Goal: Task Accomplishment & Management: Manage account settings

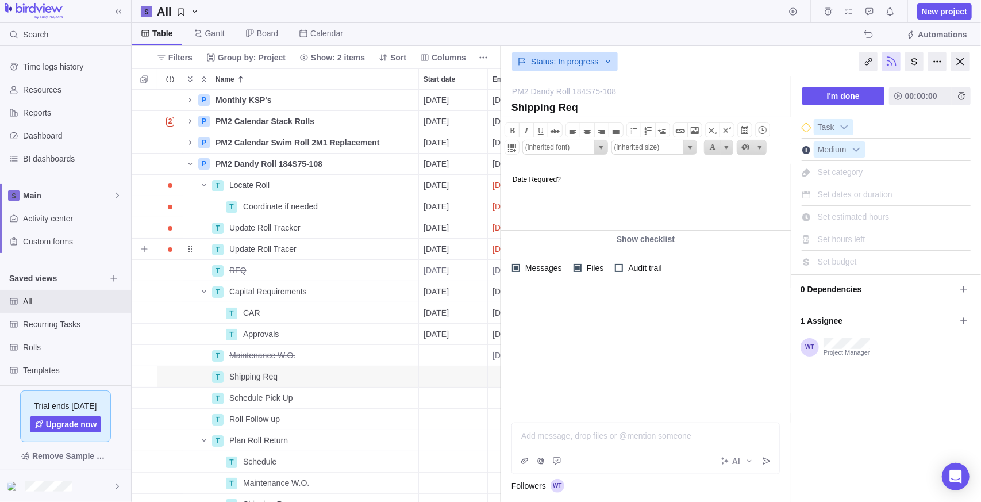
scroll to position [403, 361]
click at [192, 163] on icon "Name" at bounding box center [190, 164] width 4 height 2
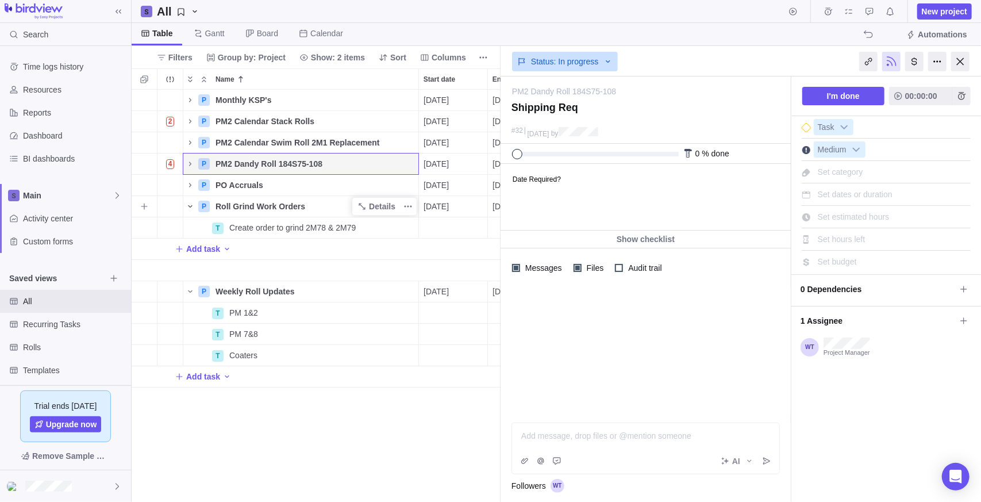
click at [192, 202] on icon "Name" at bounding box center [190, 206] width 9 height 9
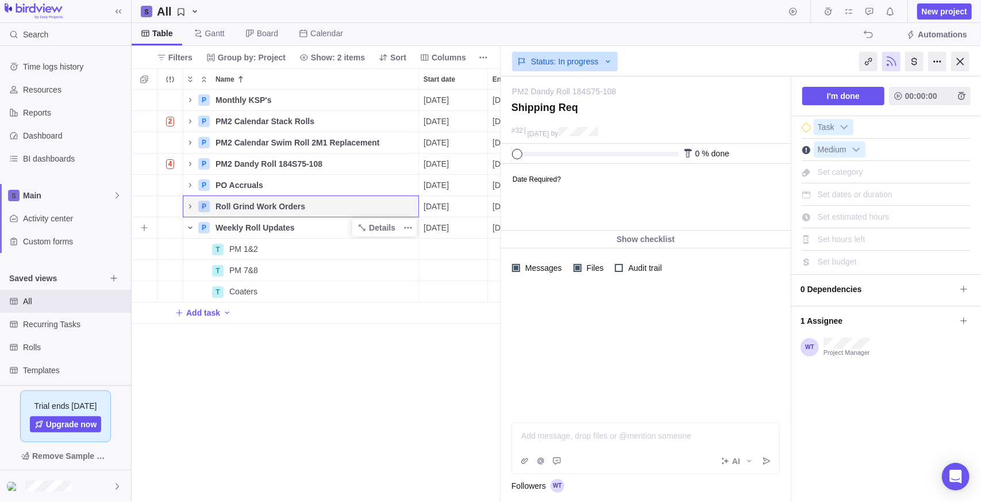
click at [189, 223] on icon "Name" at bounding box center [190, 227] width 9 height 9
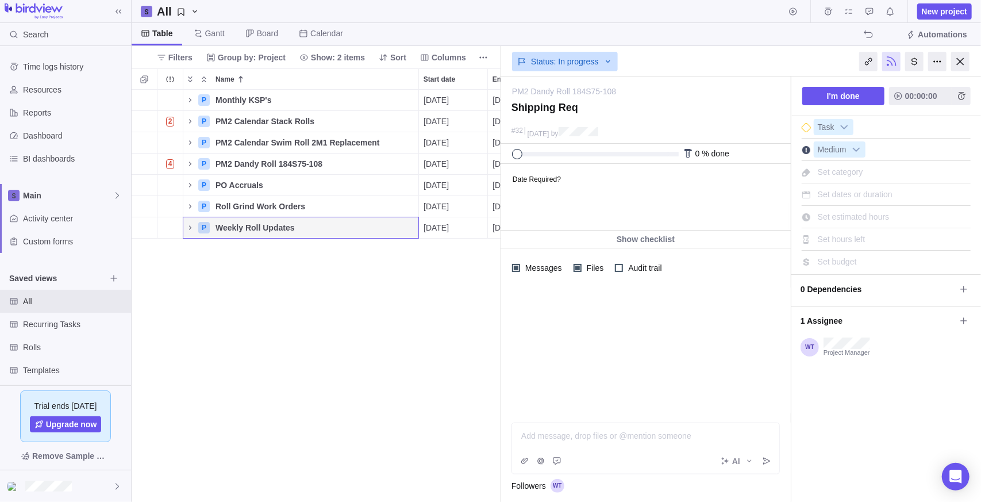
click at [334, 290] on div "P Monthly KSP's Details [DATE] [DATE] 123d 2% Open Medium 4 3h 6m 2h 6m 1h Recu…" at bounding box center [316, 296] width 369 height 413
click at [967, 61] on div at bounding box center [960, 62] width 18 height 20
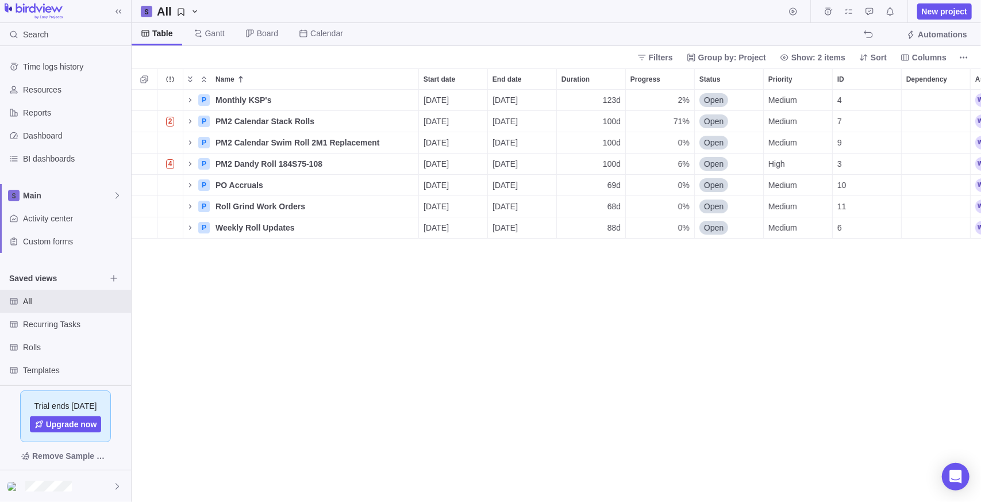
scroll to position [403, 841]
click at [280, 259] on div "P Monthly KSP's Details [DATE] [DATE] 123d 2% Open Medium 4 3h 6m 2h 6m 1h Recu…" at bounding box center [556, 296] width 849 height 413
click at [953, 6] on span "New project" at bounding box center [944, 11] width 45 height 11
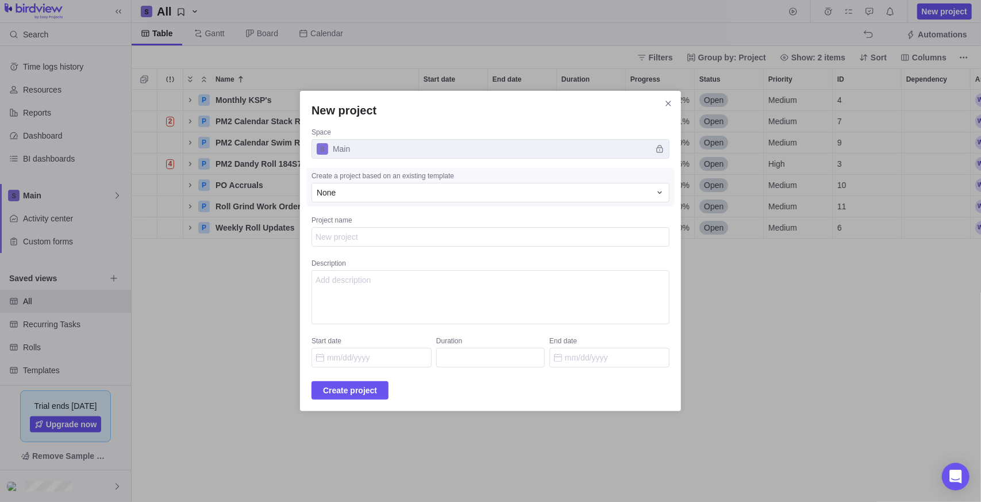
click at [379, 237] on textarea "Project name" at bounding box center [490, 237] width 358 height 20
type textarea "x"
click at [383, 190] on div "None" at bounding box center [484, 192] width 334 height 11
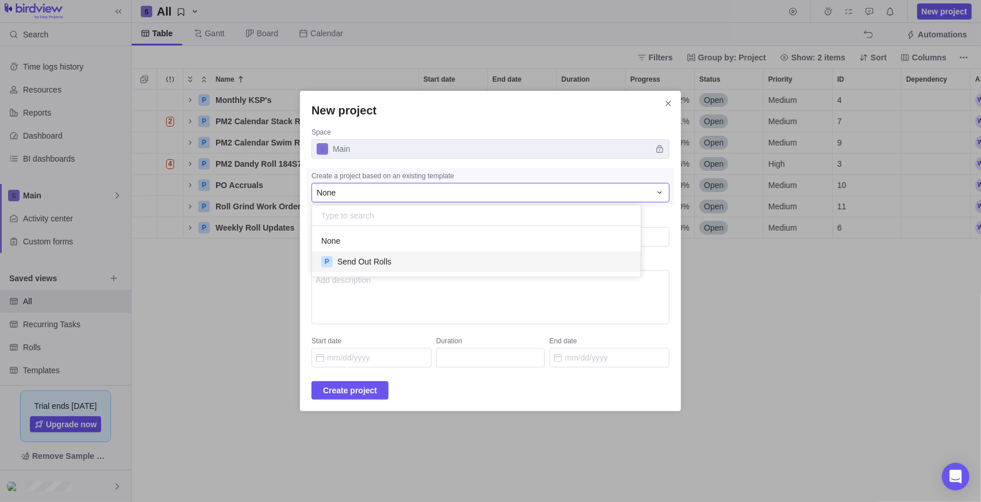
click at [406, 264] on div "P Send Out Rolls" at bounding box center [476, 261] width 329 height 21
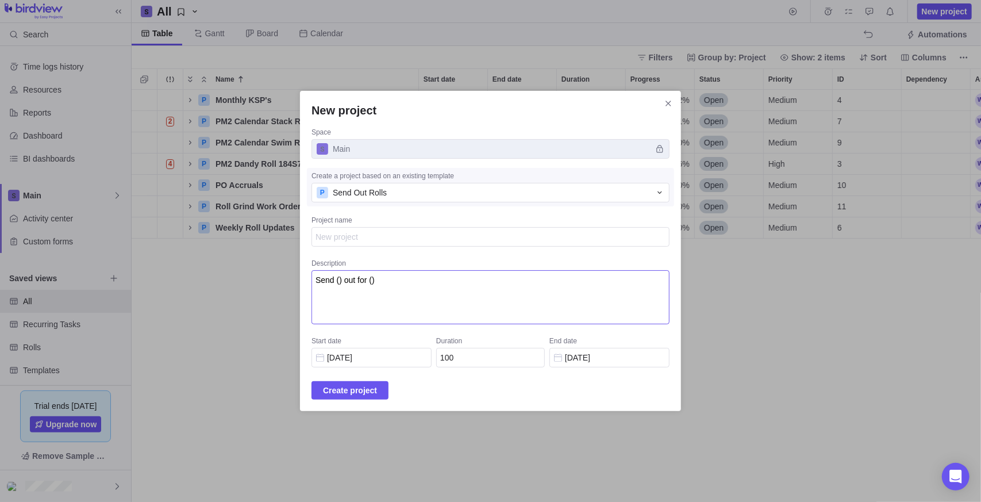
click at [432, 282] on textarea "Send () out for ()" at bounding box center [490, 297] width 358 height 54
drag, startPoint x: 432, startPoint y: 282, endPoint x: 91, endPoint y: 279, distance: 340.8
click at [91, 279] on div "New project Space Main Create a project based on an existing template P Send Ou…" at bounding box center [490, 251] width 981 height 502
click at [393, 290] on textarea "Send () out for ()" at bounding box center [490, 297] width 358 height 54
drag, startPoint x: 329, startPoint y: 279, endPoint x: 226, endPoint y: 278, distance: 102.3
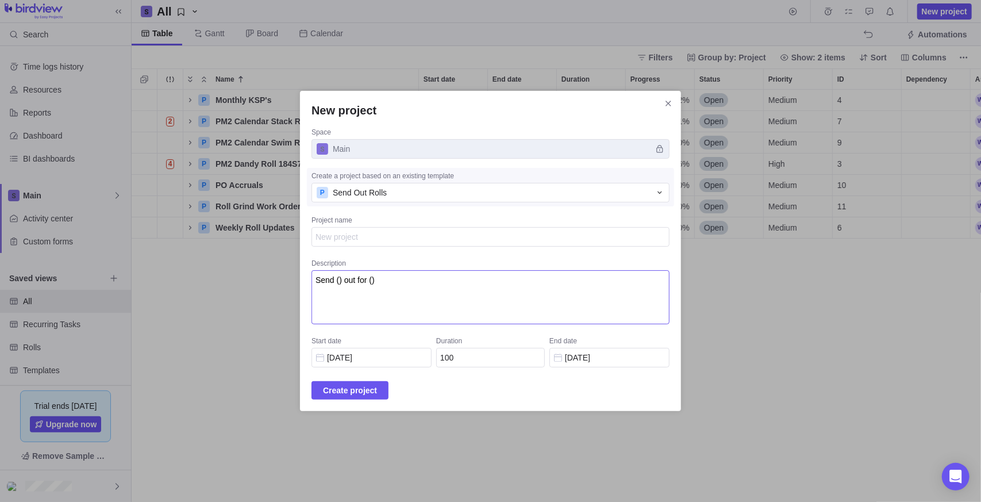
click at [226, 278] on div "New project Space Main Create a project based on an existing template P Send Ou…" at bounding box center [490, 251] width 981 height 502
click at [361, 296] on textarea "Grant Request "" at bounding box center [490, 297] width 358 height 54
paste textarea "Hey [PERSON_NAME], this roll came back recently from heritage for journal repai…"
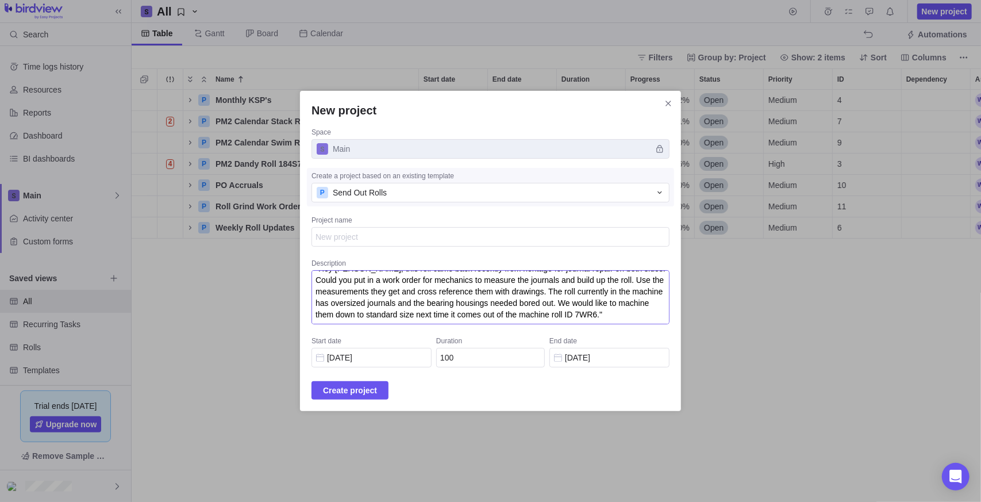
scroll to position [0, 0]
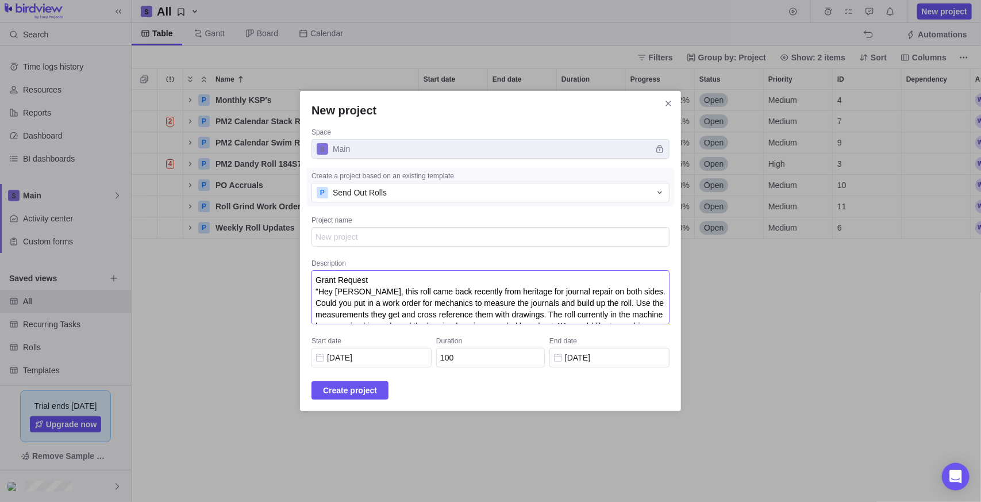
type textarea "Grant Request "Hey [PERSON_NAME], this roll came back recently from heritage fo…"
click at [374, 234] on textarea "Project name" at bounding box center [490, 237] width 358 height 20
type textarea "x"
type textarea "7"
type textarea "x"
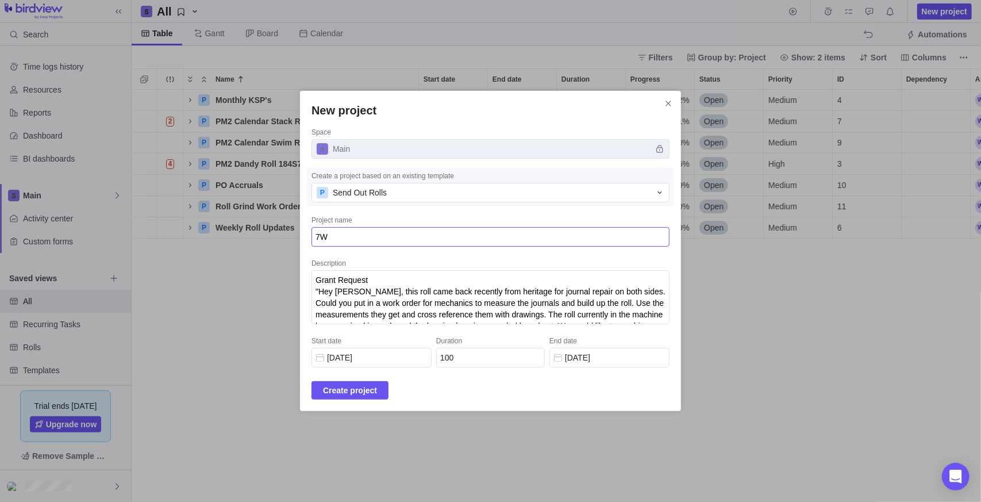
type textarea "7WR"
type textarea "x"
type textarea "7WR2"
type textarea "x"
type textarea "7WR2"
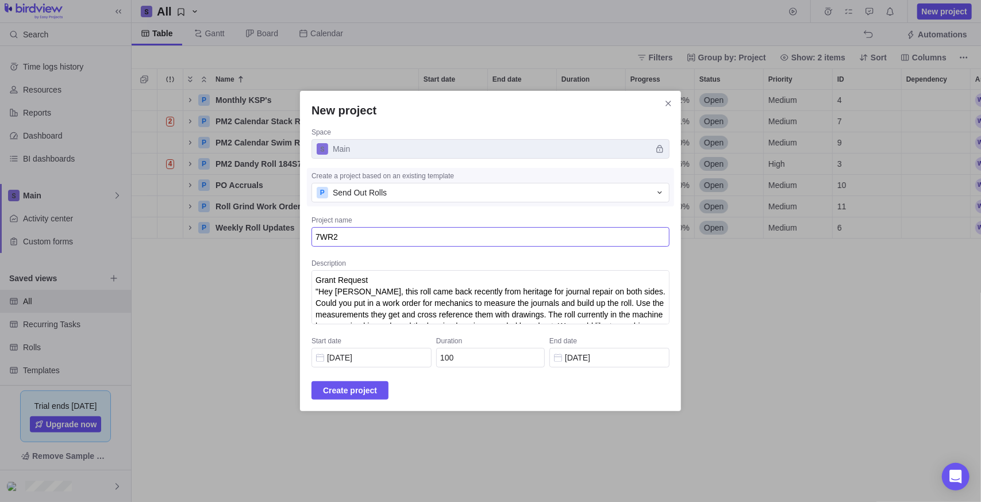
type textarea "x"
type textarea "7WR2 J"
type textarea "x"
type textarea "7WR2 Jo"
type textarea "x"
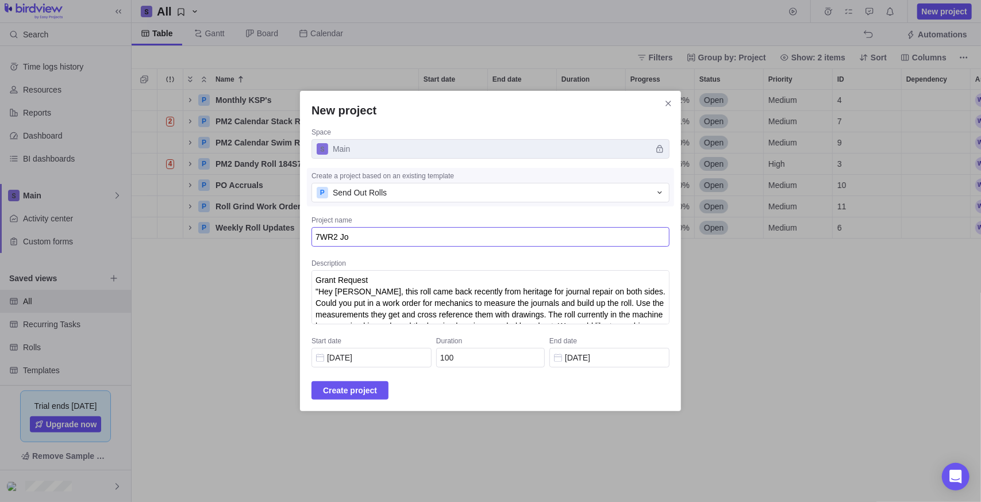
type textarea "7WR2 Jou"
type textarea "x"
type textarea "7WR2 Jour"
type textarea "x"
type textarea "7WR2 Journ"
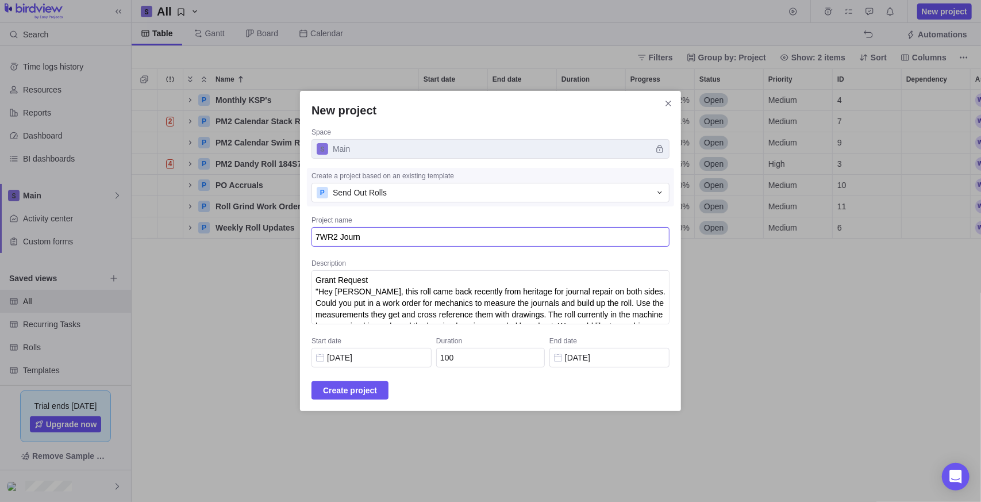
type textarea "x"
type textarea "7WR2 Journa"
type textarea "x"
type textarea "7WR2 Journal"
type textarea "x"
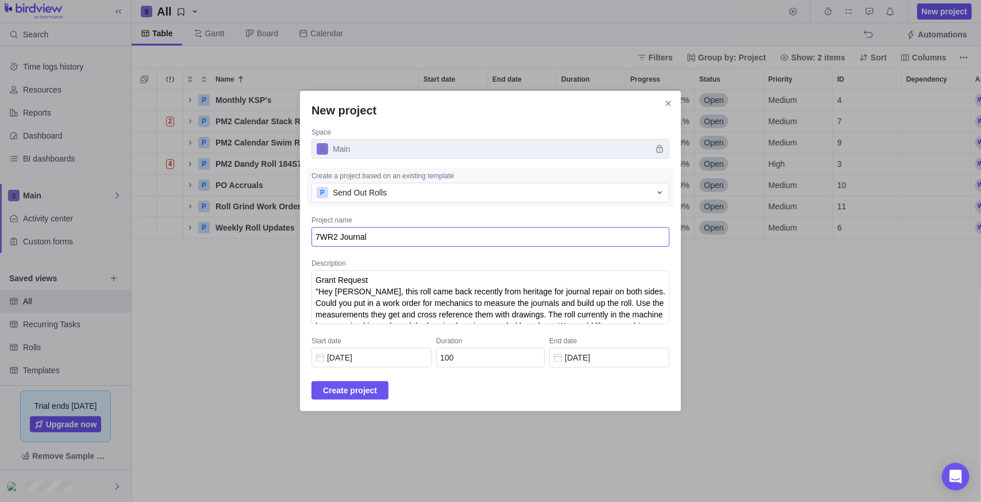
type textarea "7WR2 Journa"
type textarea "x"
type textarea "7WR2 Journ"
type textarea "x"
type textarea "7WR2 Journa"
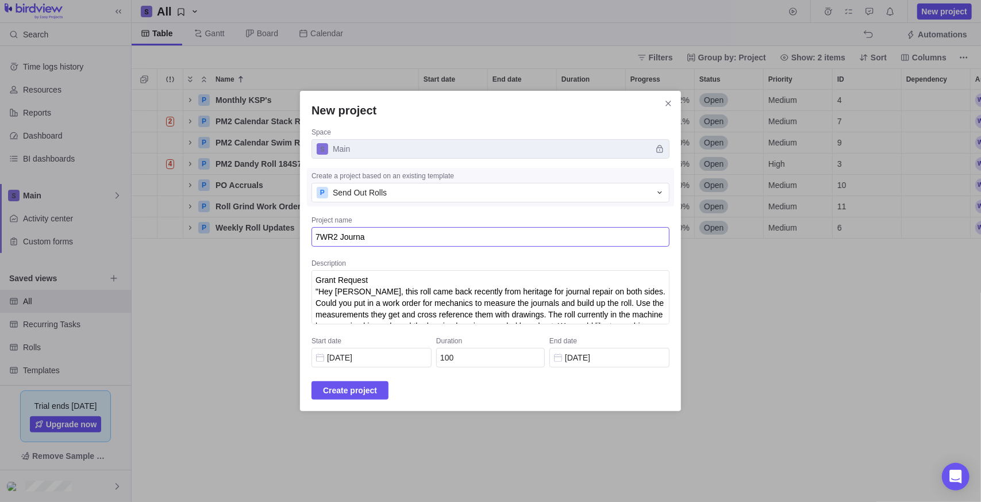
type textarea "x"
type textarea "7WR2 Journal"
type textarea "x"
type textarea "7WR2 Journal"
type textarea "x"
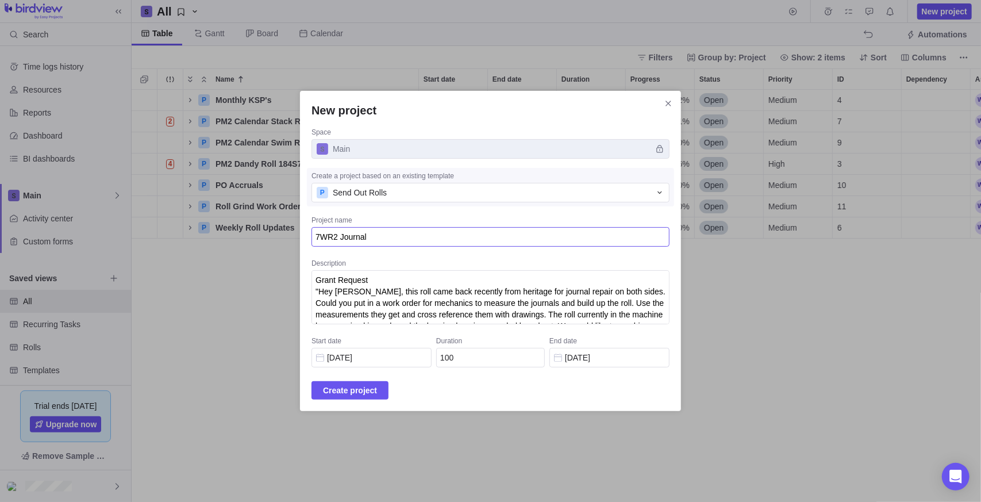
type textarea "7WR2 Journal M"
type textarea "x"
type textarea "7WR2 Journal Me"
type textarea "x"
type textarea "7WR2 Journal Mea"
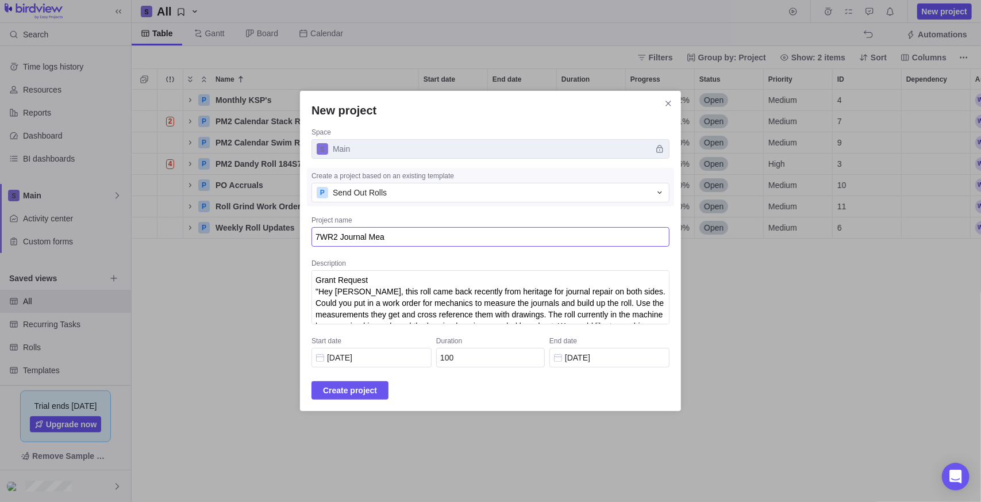
type textarea "x"
type textarea "7WR2 Journal Meas"
type textarea "x"
type textarea "7WR2 Journal Measu"
type textarea "x"
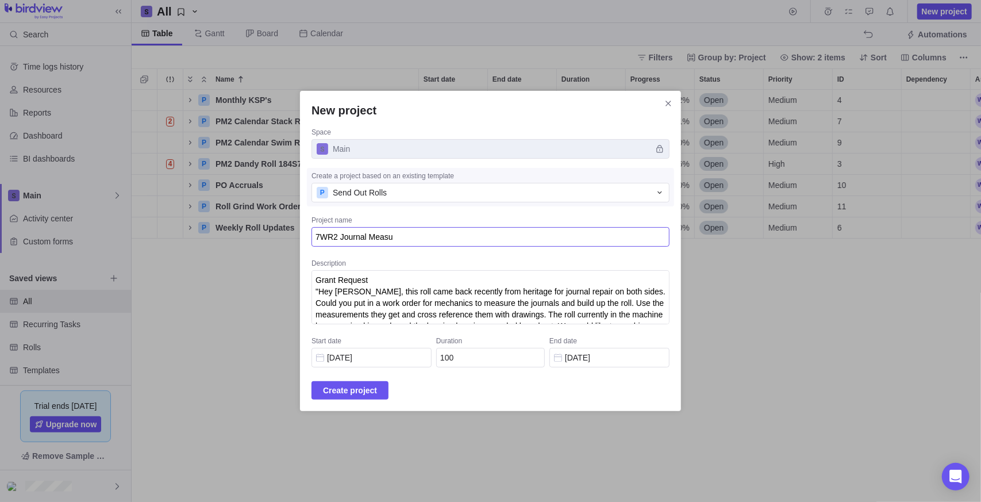
type textarea "7WR2 Journal Measur"
type textarea "x"
type textarea "7WR2 Journal Measure"
type textarea "x"
type textarea "7WR2 Journal Measurem"
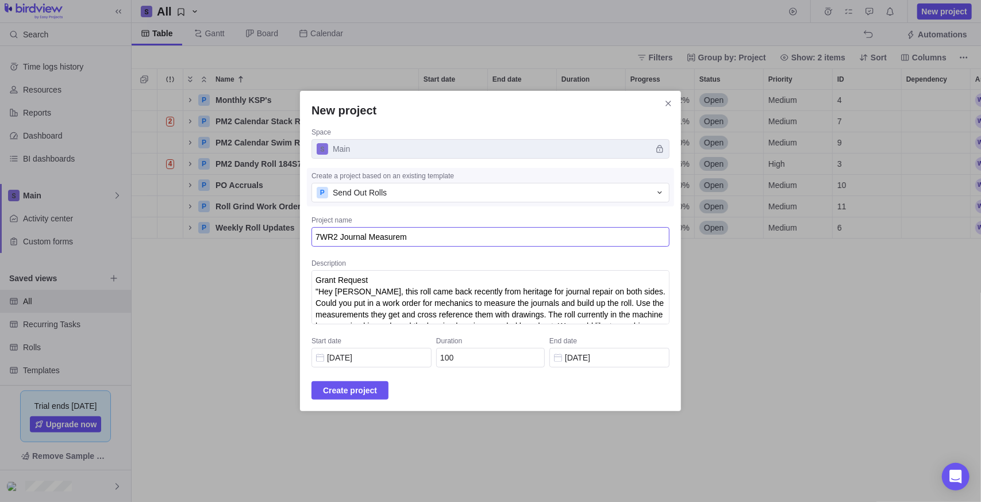
type textarea "x"
type textarea "7WR2 Journal Measureme"
type textarea "x"
type textarea "7WR2 Journal Measuremen"
type textarea "x"
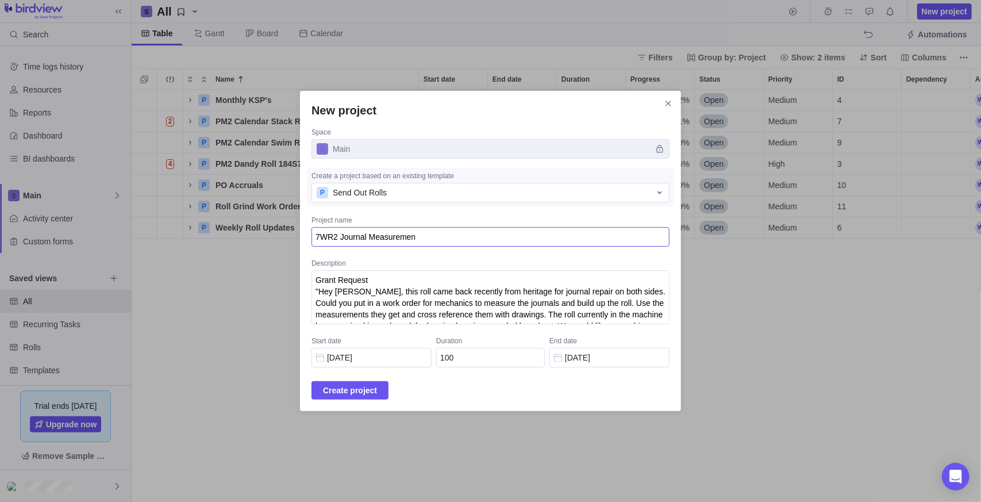
type textarea "7WR2 Journal Measurement"
type textarea "x"
type textarea "7WR2 Journal Measurements"
click at [354, 397] on span "Create project" at bounding box center [349, 390] width 77 height 18
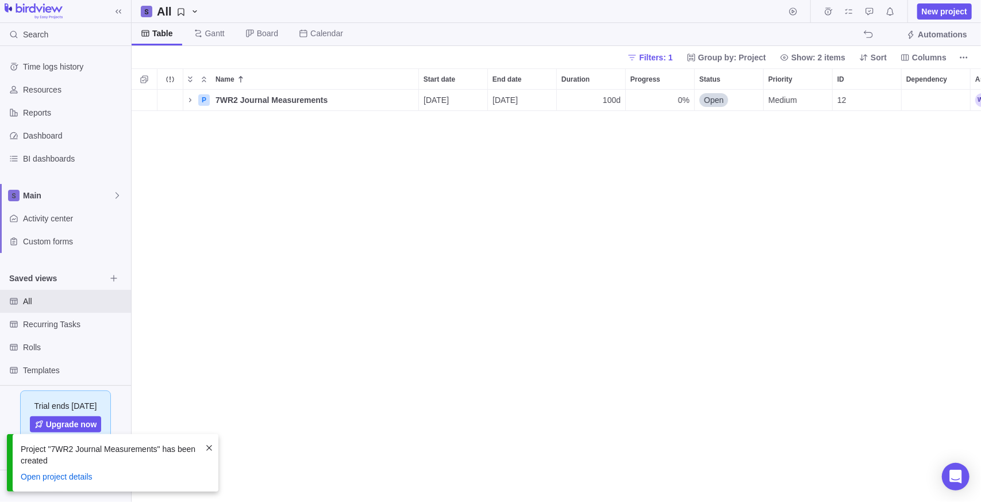
scroll to position [403, 841]
click at [189, 99] on icon "Name" at bounding box center [190, 99] width 9 height 9
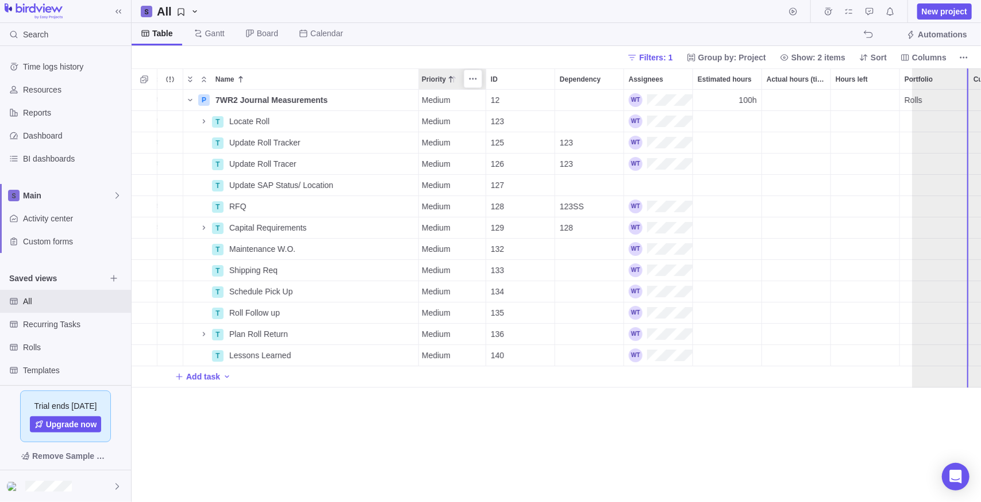
scroll to position [0, 403]
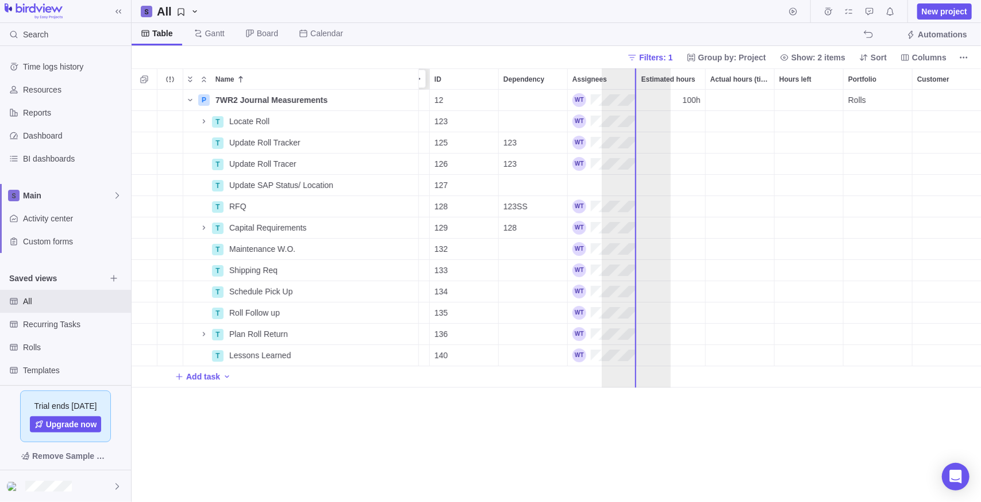
drag, startPoint x: 779, startPoint y: 81, endPoint x: 622, endPoint y: 90, distance: 157.7
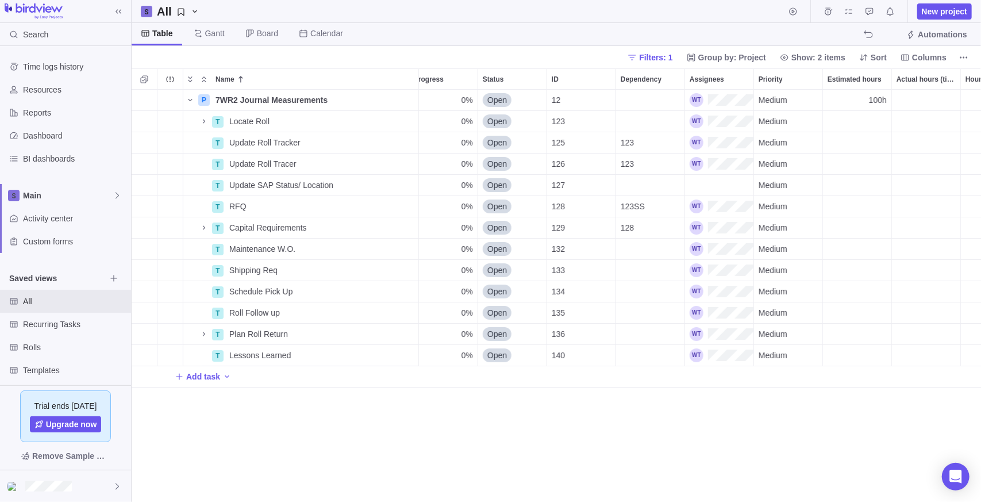
scroll to position [0, 0]
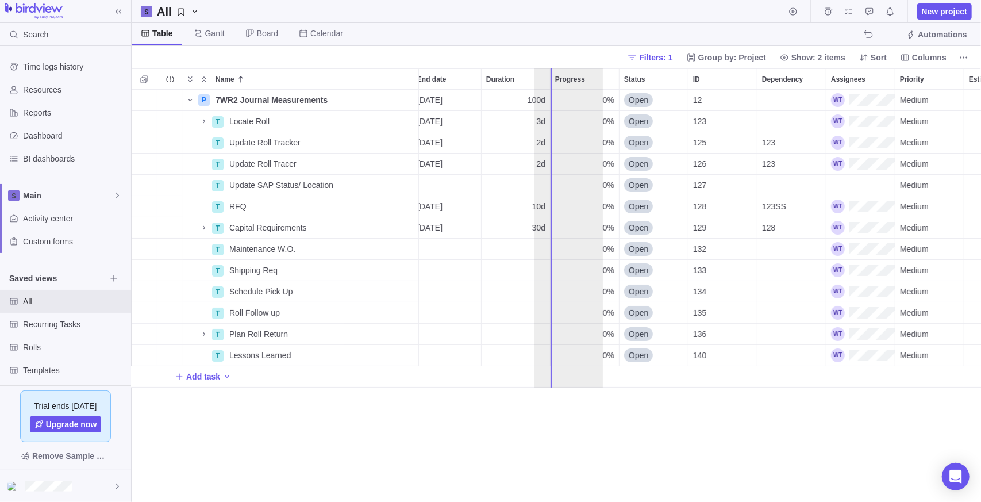
drag, startPoint x: 867, startPoint y: 78, endPoint x: 566, endPoint y: 68, distance: 300.7
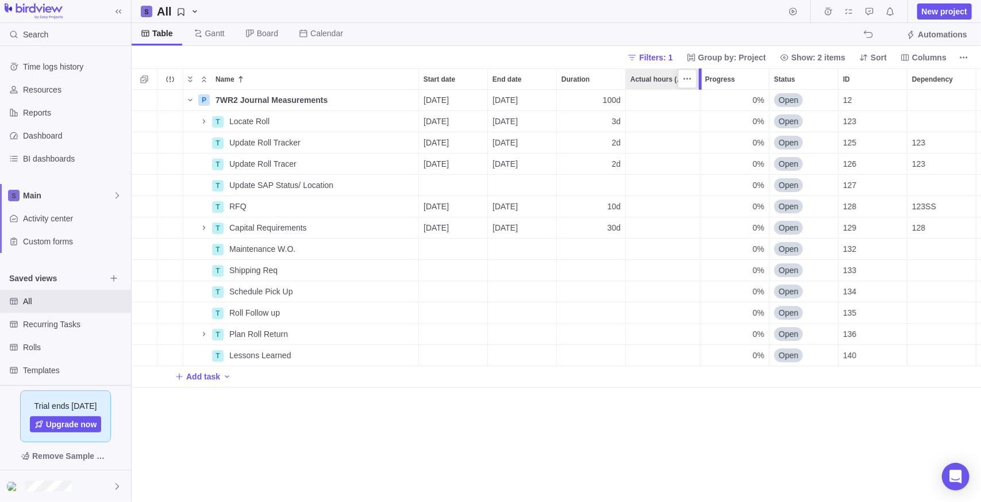
click at [698, 79] on div at bounding box center [701, 78] width 9 height 21
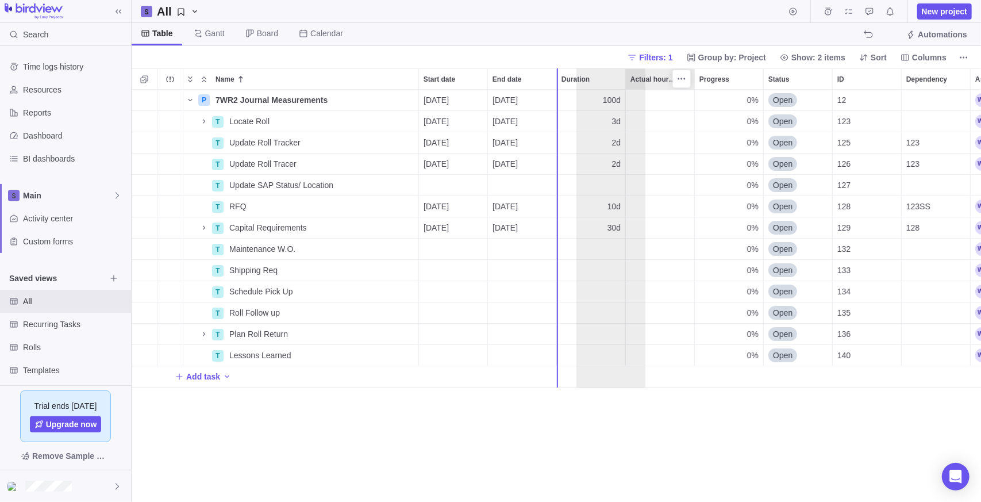
drag, startPoint x: 642, startPoint y: 81, endPoint x: 590, endPoint y: 80, distance: 52.3
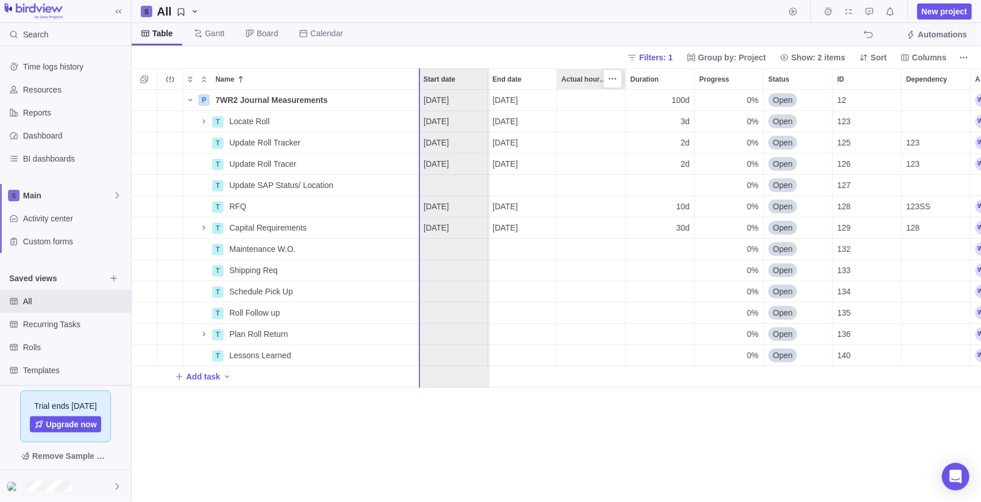
drag, startPoint x: 587, startPoint y: 78, endPoint x: 445, endPoint y: 73, distance: 142.0
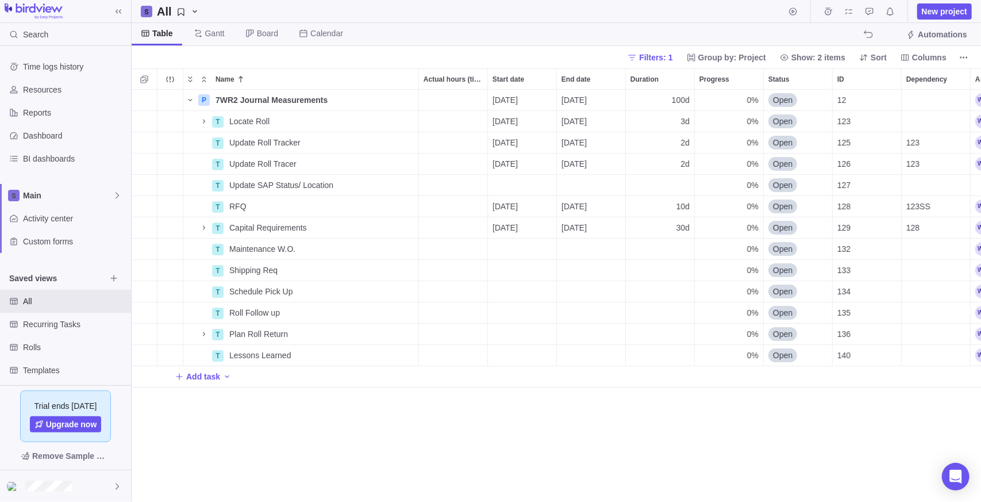
click at [559, 460] on div "P 7WR2 Journal Measurements Details [DATE] [DATE] 100d 0% Open 12 Medium 100h R…" at bounding box center [556, 296] width 849 height 413
click at [207, 122] on icon "Name" at bounding box center [203, 121] width 9 height 9
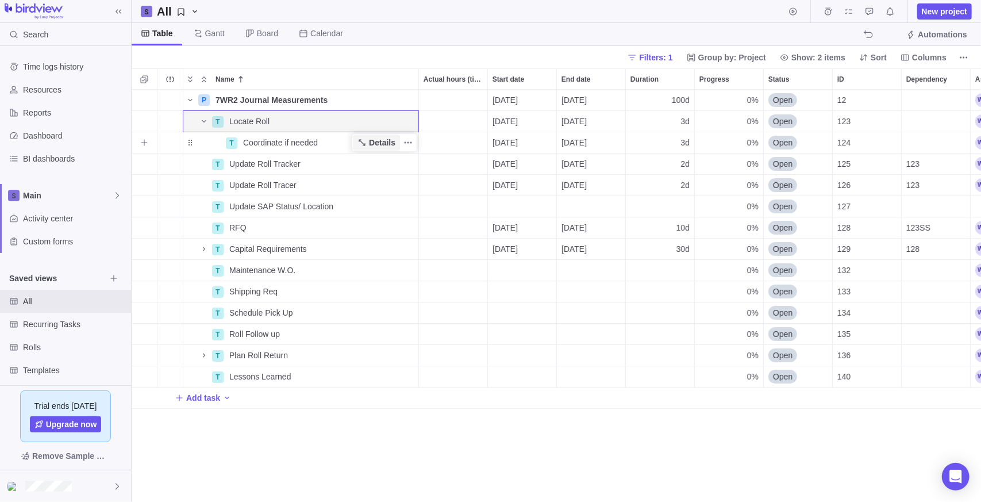
click at [374, 138] on span "Details" at bounding box center [382, 142] width 26 height 11
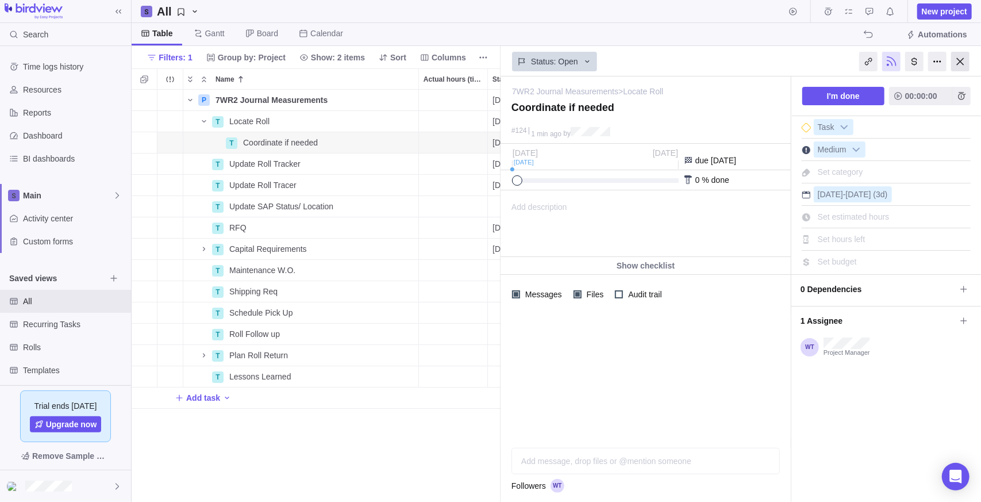
click at [956, 60] on div at bounding box center [960, 62] width 18 height 20
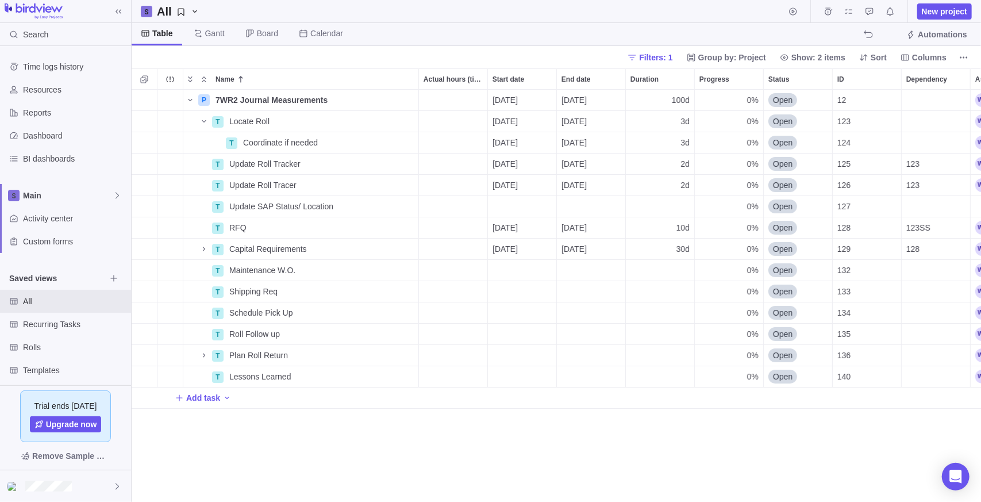
click at [335, 442] on div "P 7WR2 Journal Measurements Details [DATE] [DATE] 100d 0% Open 12 Medium 100h R…" at bounding box center [556, 296] width 849 height 413
click at [380, 223] on span "Details" at bounding box center [382, 227] width 26 height 11
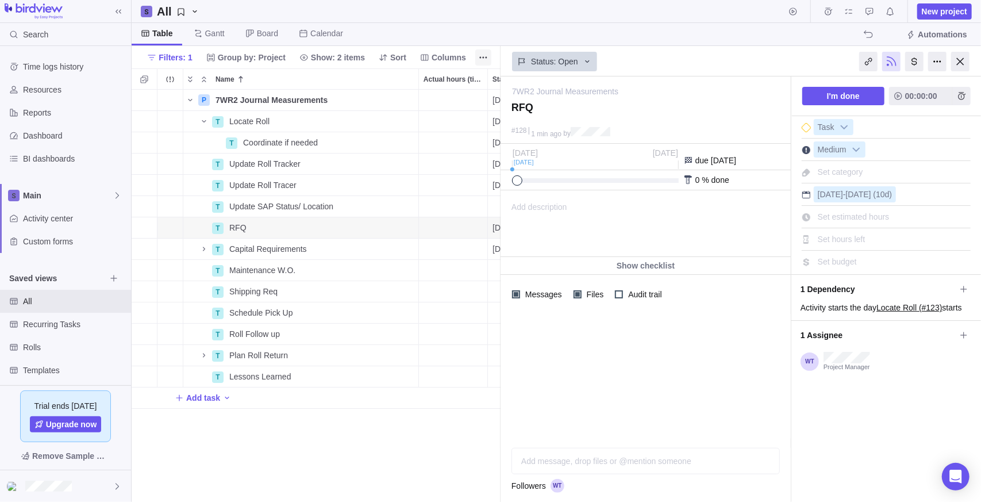
click at [960, 64] on div at bounding box center [960, 62] width 18 height 20
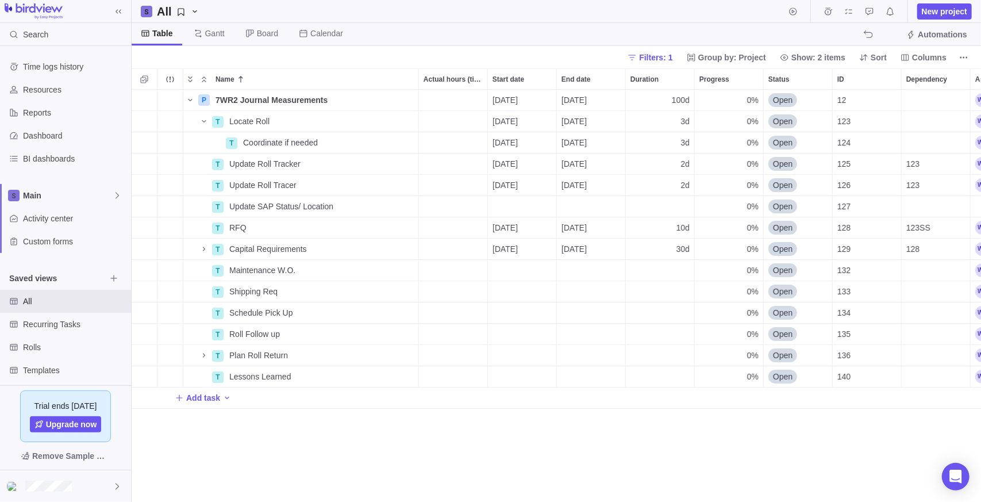
click at [288, 482] on div "P 7WR2 Journal Measurements Details [DATE] [DATE] 100d 0% Open 12 Medium 100h R…" at bounding box center [556, 296] width 849 height 413
click at [257, 228] on div "RFQ" at bounding box center [322, 227] width 194 height 21
drag, startPoint x: 277, startPoint y: 213, endPoint x: 284, endPoint y: 203, distance: 12.3
click at [279, 210] on div "P 7WR2 Journal Measurements Details [DATE] [DATE] 100d 0% Open 12 Medium 100h R…" at bounding box center [556, 296] width 849 height 413
click at [283, 203] on span "Update SAP Status/ Location" at bounding box center [281, 206] width 104 height 11
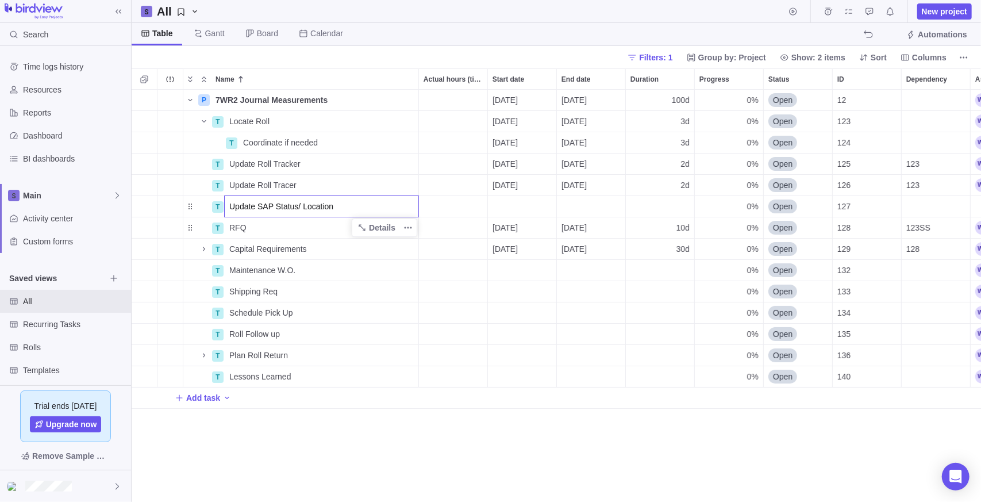
click at [287, 176] on div "P 7WR2 Journal Measurements Details [DATE] [DATE] 100d 0% Open 12 Medium 100h R…" at bounding box center [556, 296] width 849 height 413
click at [298, 126] on div "Locate Roll" at bounding box center [322, 121] width 194 height 21
click at [324, 436] on div "P 7WR2 Journal Measurements Details [DATE] [DATE] 100d 0% Open 12 Medium 100h R…" at bounding box center [556, 296] width 849 height 413
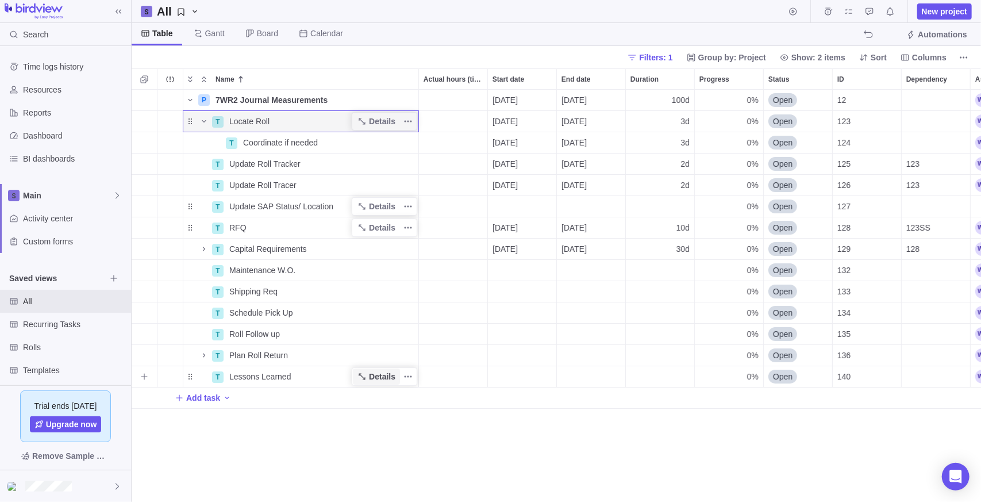
click at [375, 377] on span "Details" at bounding box center [382, 376] width 26 height 11
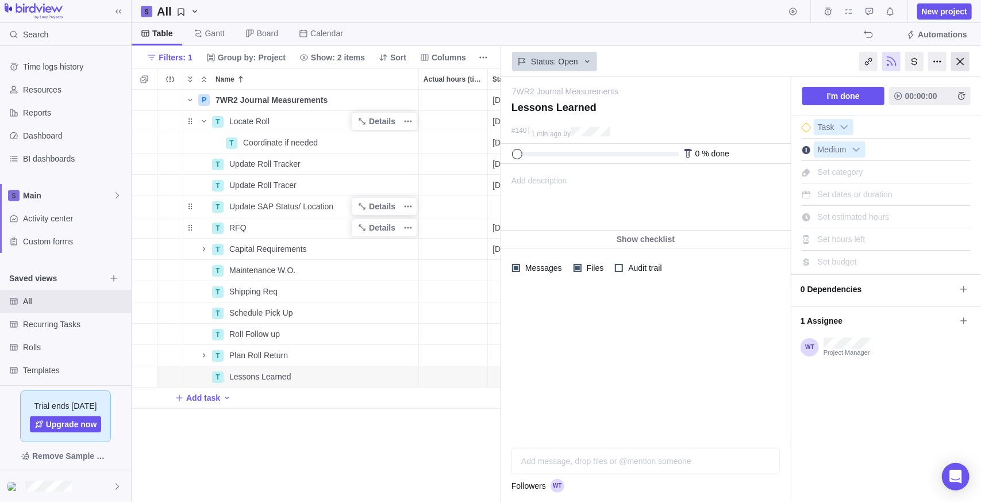
click at [959, 57] on div at bounding box center [960, 62] width 18 height 20
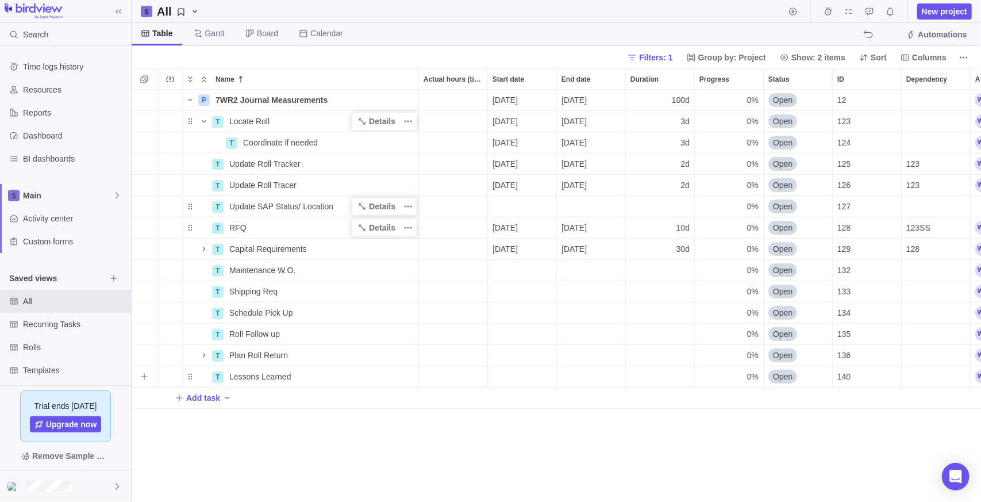
click at [929, 375] on div "Dependency" at bounding box center [936, 376] width 68 height 21
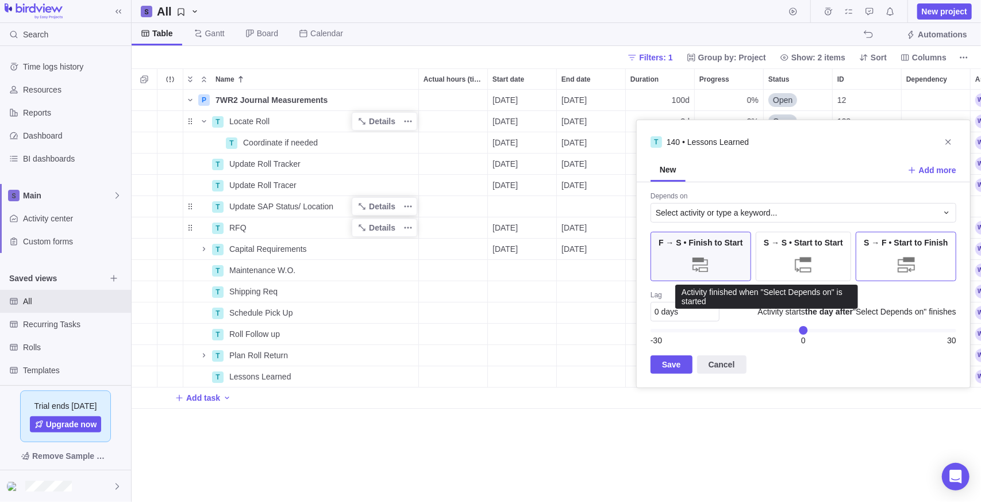
click at [909, 263] on div at bounding box center [906, 264] width 23 height 23
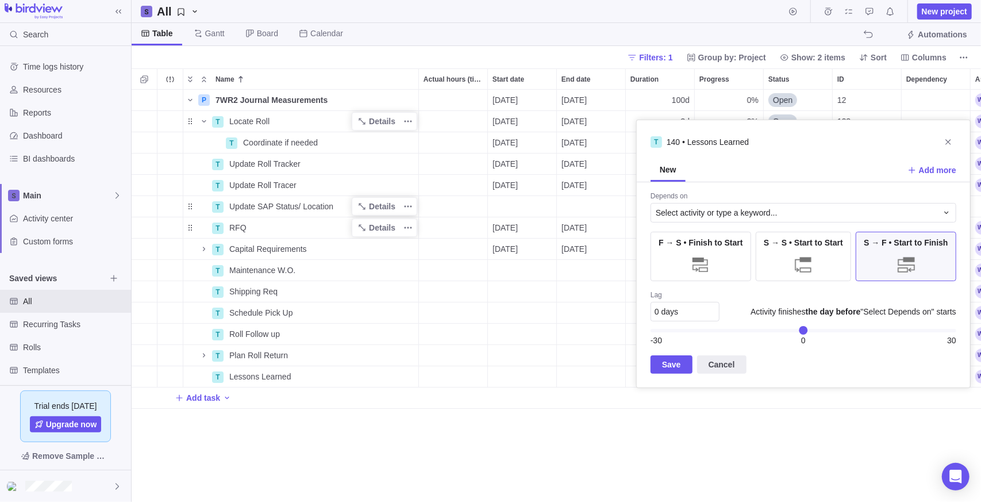
click at [686, 306] on div "0 days" at bounding box center [685, 312] width 69 height 20
type input "-5"
click at [680, 363] on span "Save" at bounding box center [672, 364] width 42 height 18
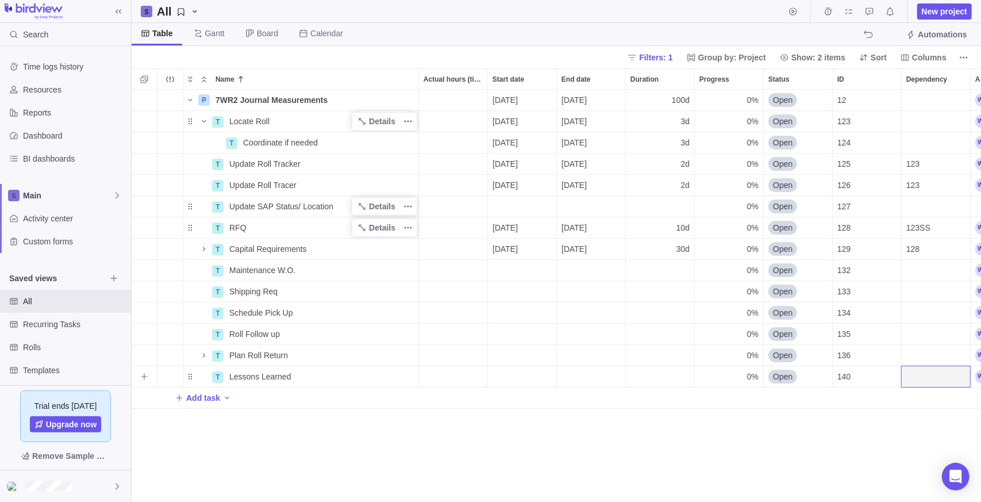
click at [921, 382] on div "Dependency" at bounding box center [936, 376] width 68 height 21
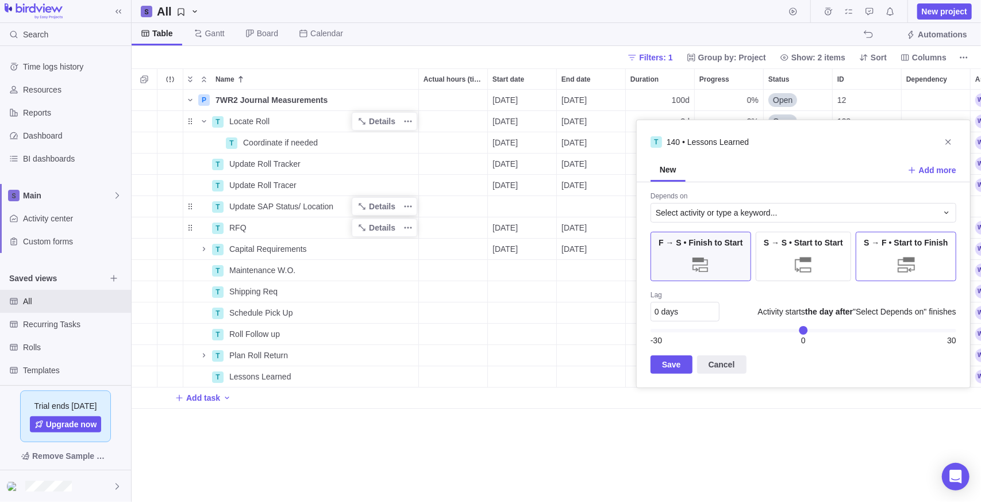
click at [906, 256] on div at bounding box center [906, 264] width 23 height 23
click at [690, 306] on div "0 days" at bounding box center [685, 312] width 69 height 20
type input "5"
click at [670, 368] on span "Save" at bounding box center [671, 364] width 19 height 14
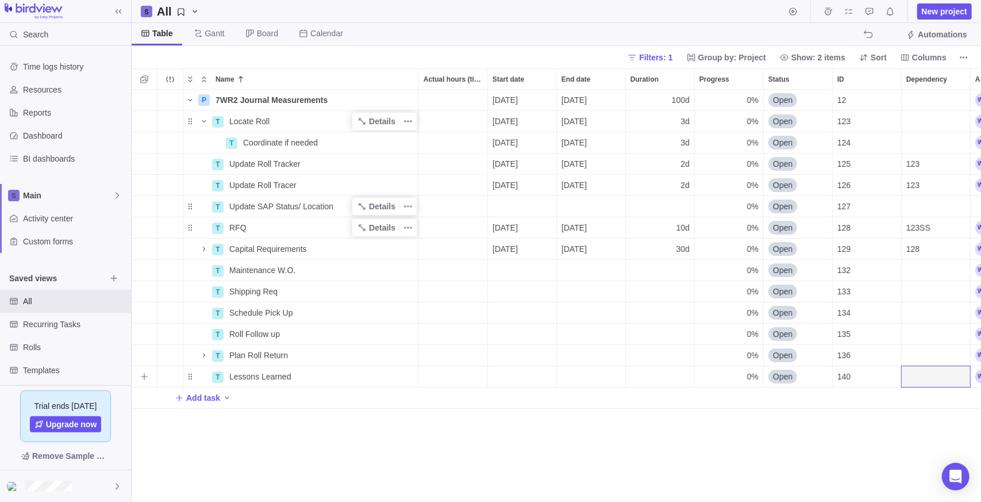
click at [937, 378] on div "Dependency" at bounding box center [936, 376] width 68 height 21
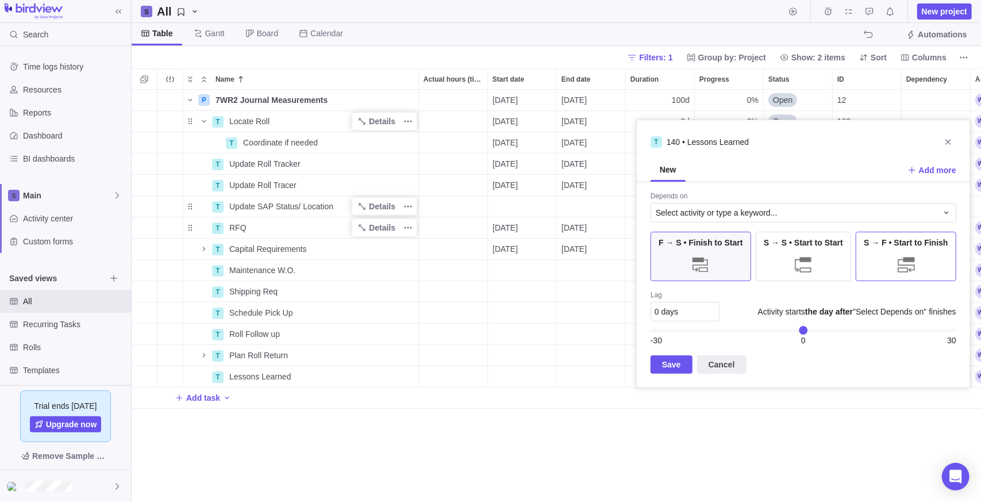
click at [925, 259] on div "S → F • Start to Finish" at bounding box center [906, 256] width 101 height 49
click at [690, 310] on div "0 days" at bounding box center [685, 312] width 69 height 20
type input "-5"
click at [762, 213] on span "Select activity or type a keyword..." at bounding box center [717, 212] width 122 height 11
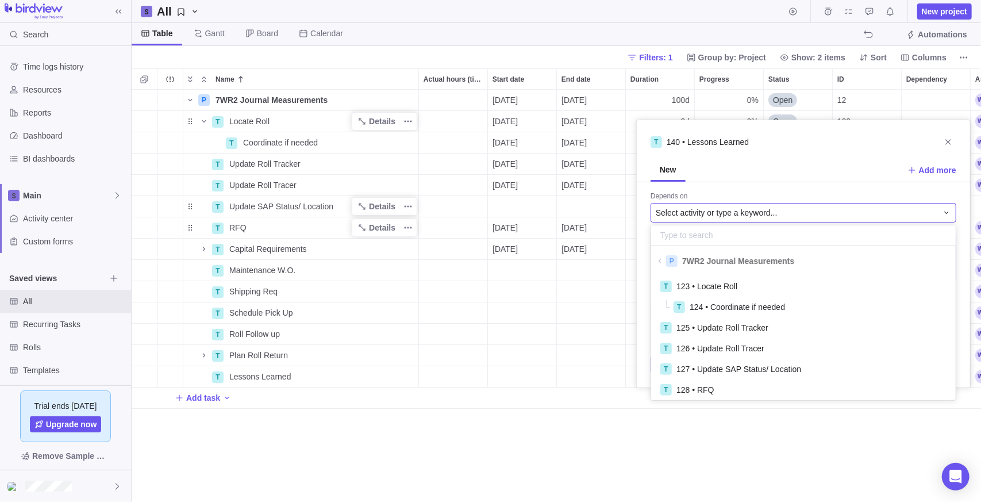
scroll to position [120, 296]
click at [750, 259] on span "7WR2 Journal Measurements" at bounding box center [738, 260] width 112 height 11
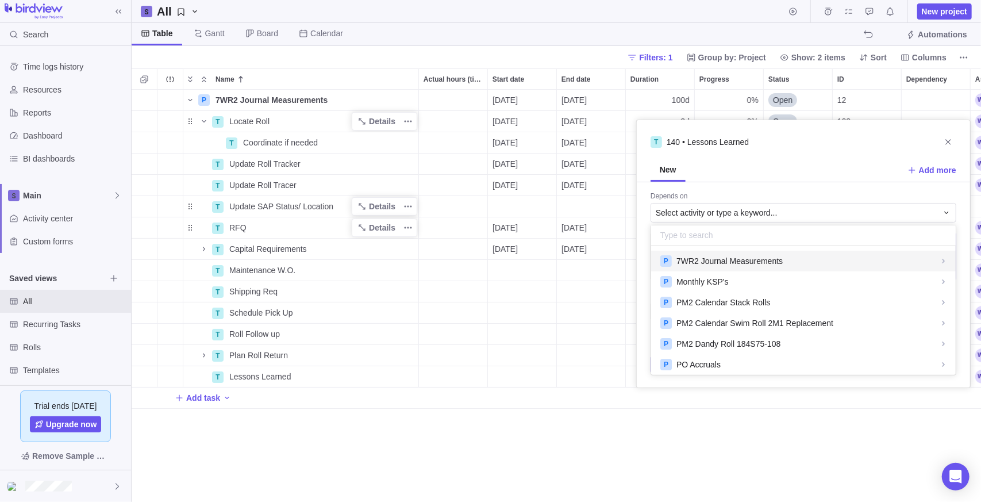
click at [759, 259] on span "7WR2 Journal Measurements" at bounding box center [729, 260] width 106 height 11
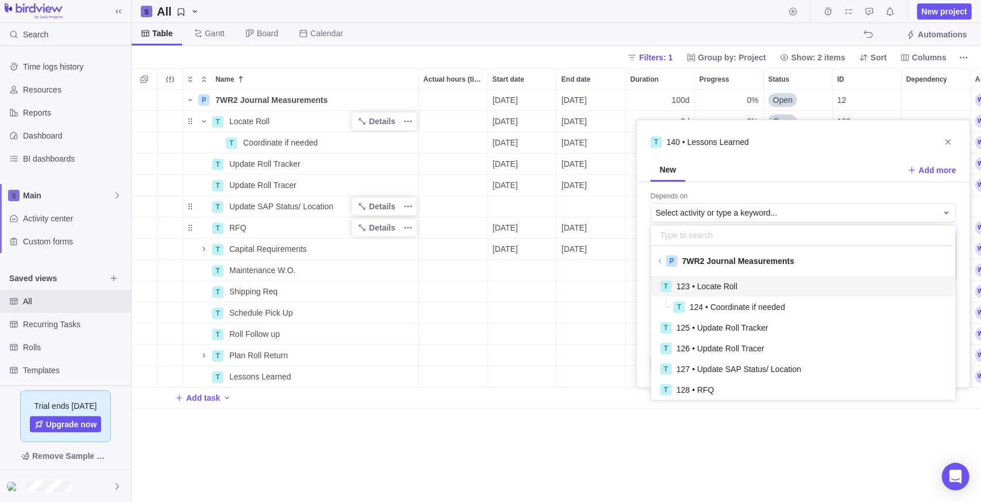
click at [745, 261] on span "7WR2 Journal Measurements" at bounding box center [738, 260] width 112 height 11
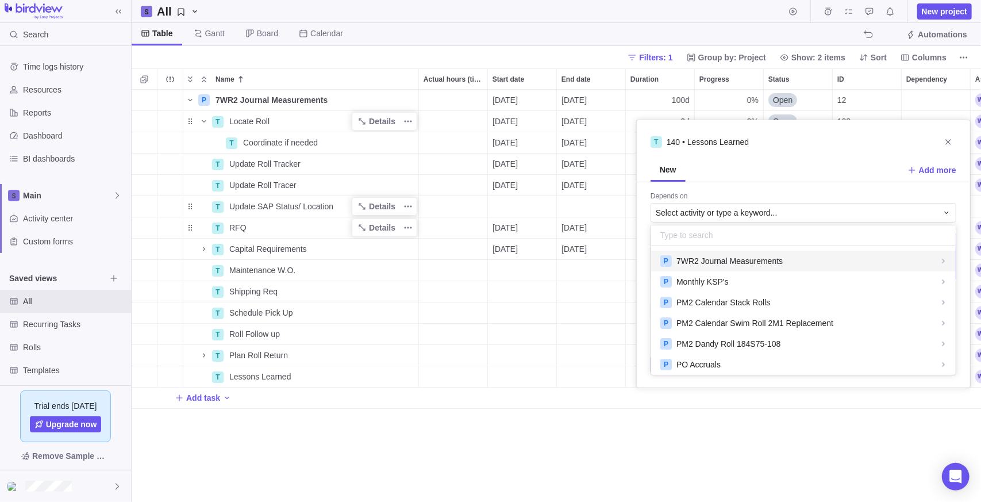
click at [745, 261] on span "7WR2 Journal Measurements" at bounding box center [729, 260] width 106 height 11
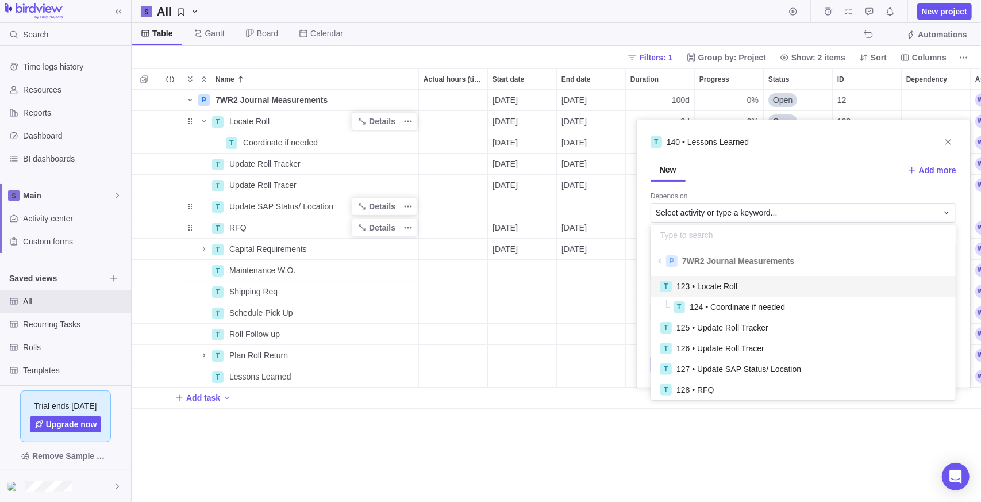
click at [813, 261] on div "P 7WR2 Journal Measurements" at bounding box center [803, 261] width 305 height 21
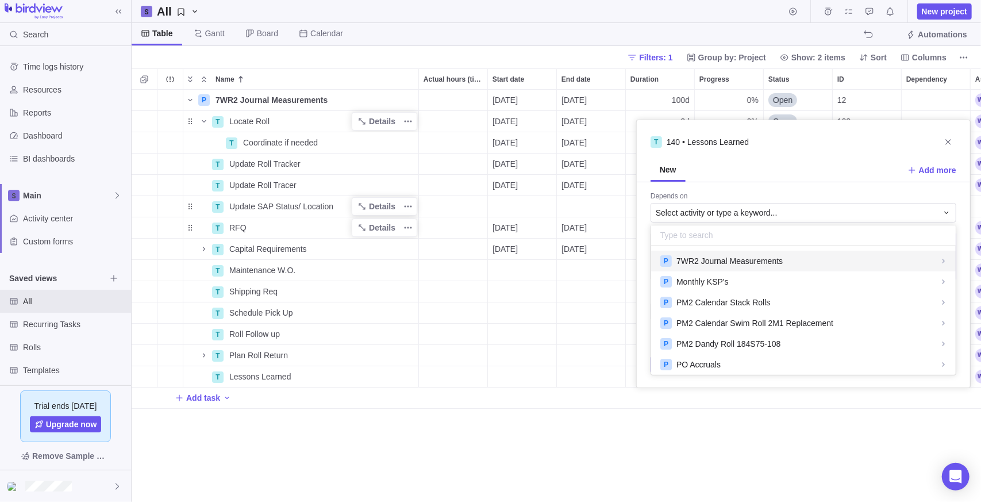
click at [754, 229] on input "text" at bounding box center [803, 235] width 305 height 21
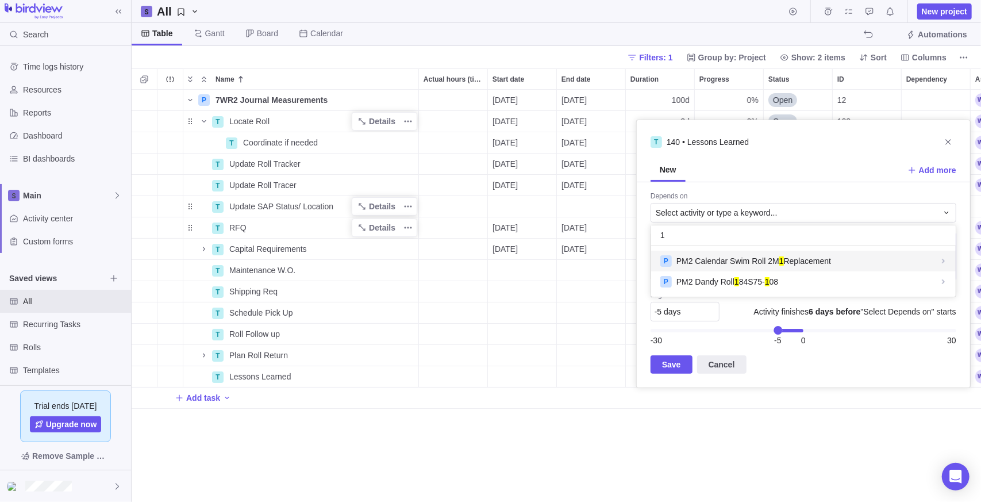
scroll to position [42, 296]
type input "12"
click at [698, 230] on input "12" at bounding box center [803, 235] width 305 height 21
click at [929, 188] on div "T 140 • Lessons Learned New Add more Depends on Select activity or type a keywo…" at bounding box center [803, 254] width 334 height 268
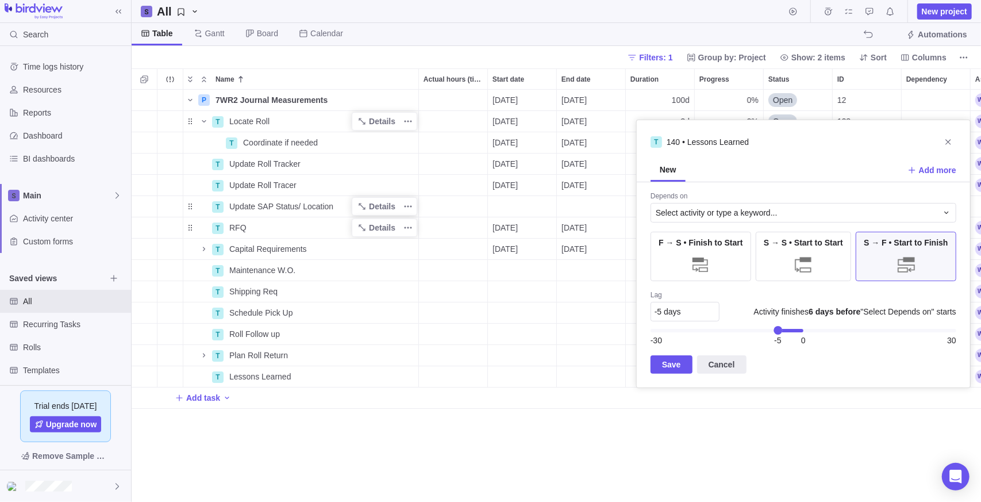
click at [703, 165] on div "New Add more" at bounding box center [803, 170] width 333 height 22
click at [663, 170] on span "New" at bounding box center [668, 169] width 17 height 11
drag, startPoint x: 733, startPoint y: 161, endPoint x: 742, endPoint y: 172, distance: 14.2
click at [734, 161] on div "New Add more" at bounding box center [803, 170] width 333 height 22
click at [811, 380] on div "Depends on Select activity or type a keyword... F → S • Finish to Start S → S •…" at bounding box center [803, 284] width 333 height 205
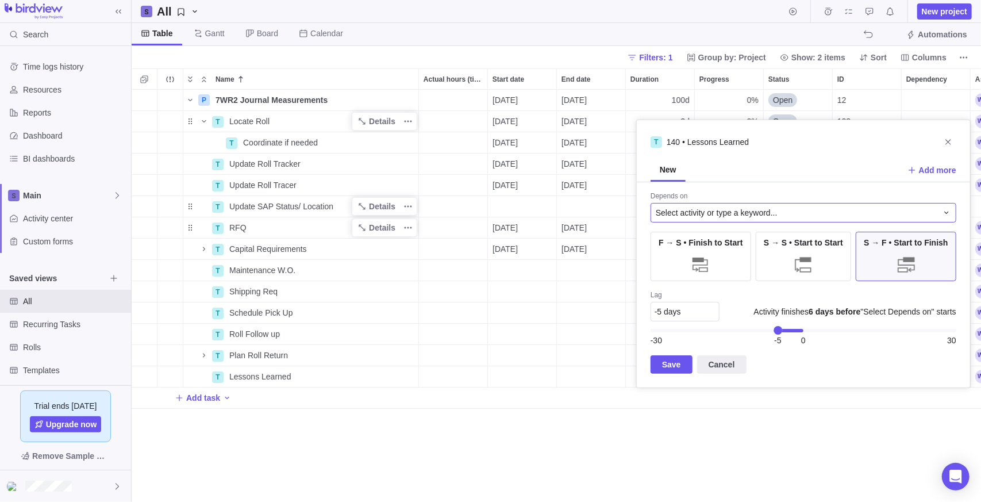
click at [680, 210] on span "Select activity or type a keyword..." at bounding box center [717, 212] width 122 height 11
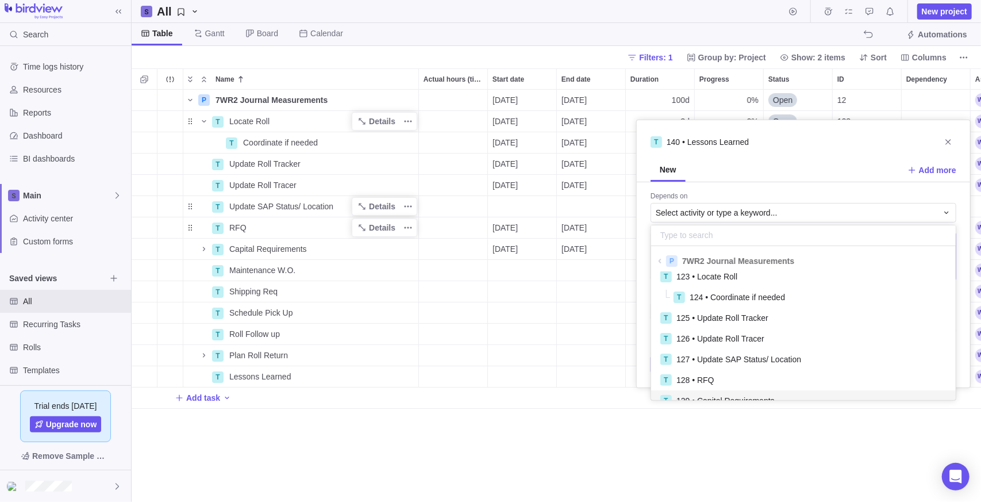
scroll to position [0, 0]
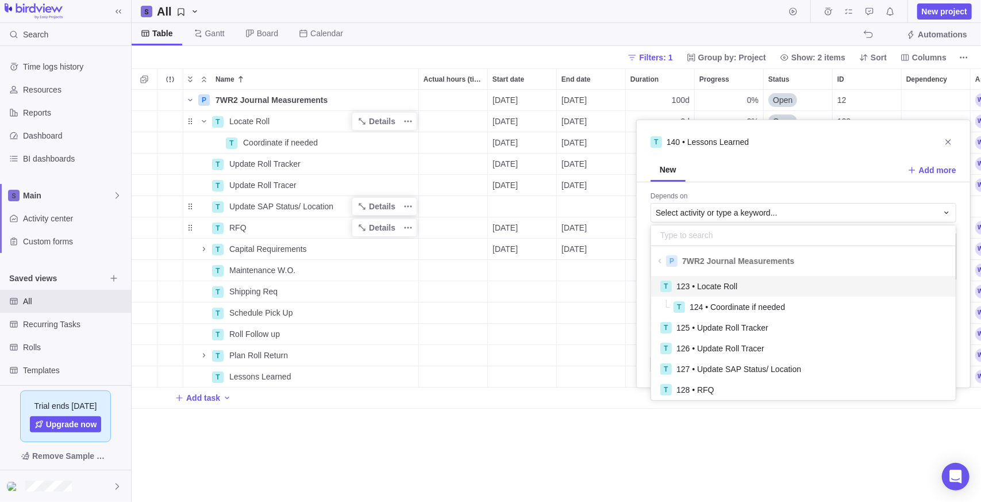
click at [949, 141] on div "T 140 • Lessons Learned New Add more Depends on Select activity or type a keywo…" at bounding box center [803, 254] width 334 height 268
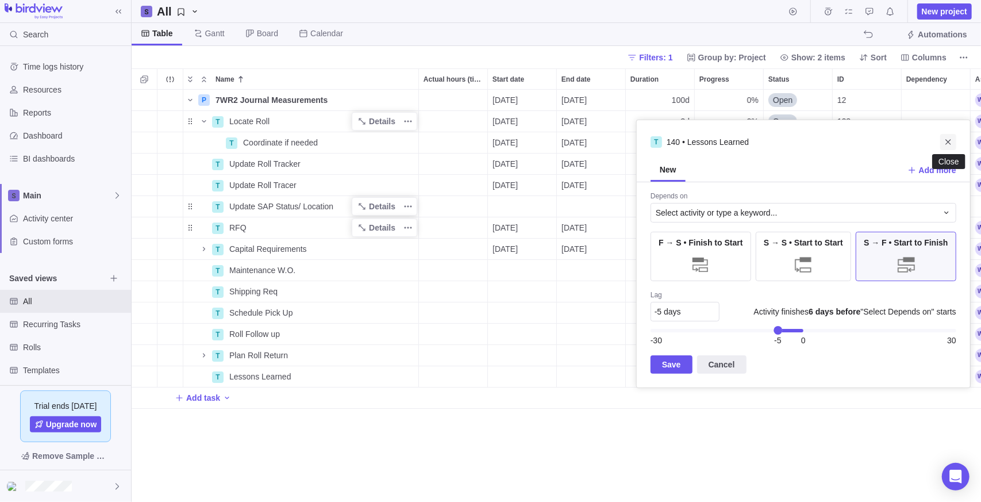
click at [949, 142] on icon "Close" at bounding box center [948, 141] width 9 height 9
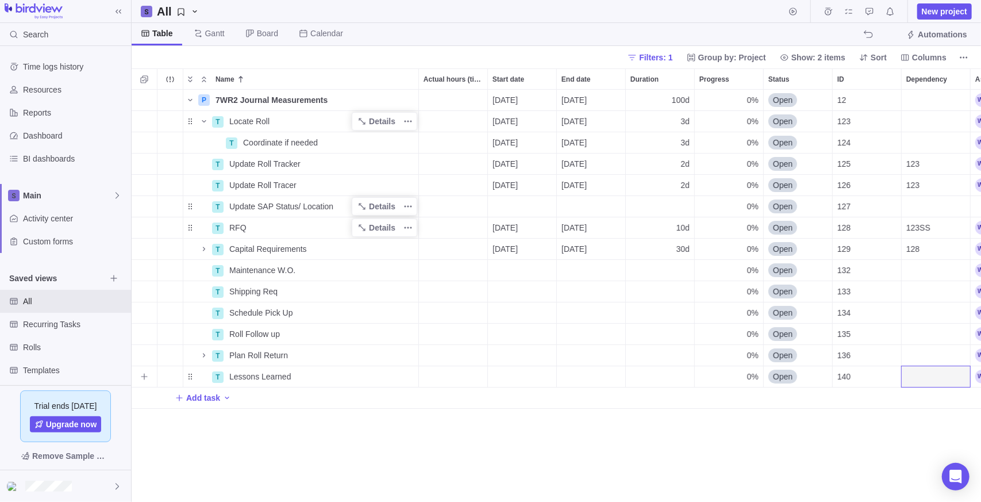
click at [922, 375] on div "Dependency" at bounding box center [936, 376] width 68 height 21
click at [922, 375] on div "T 140 • Lessons Learned" at bounding box center [803, 407] width 334 height 84
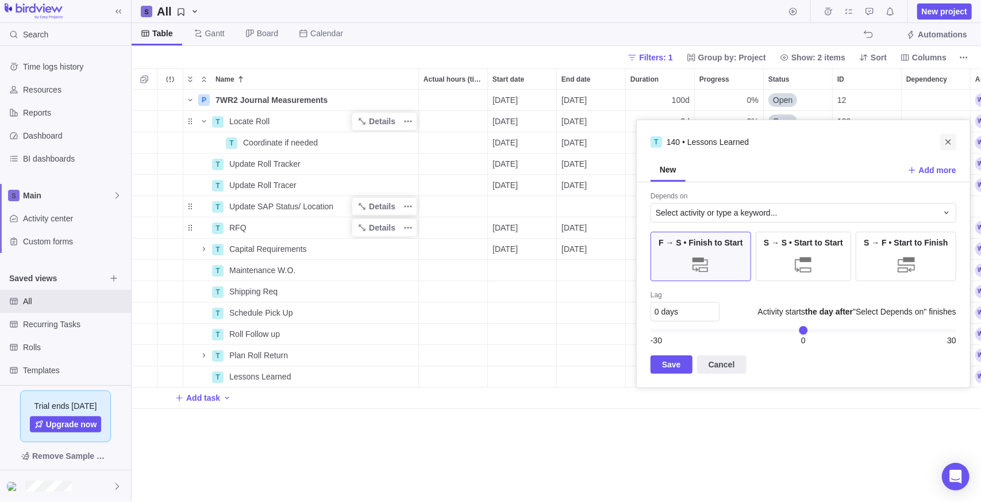
click at [944, 143] on icon "Close" at bounding box center [948, 141] width 9 height 9
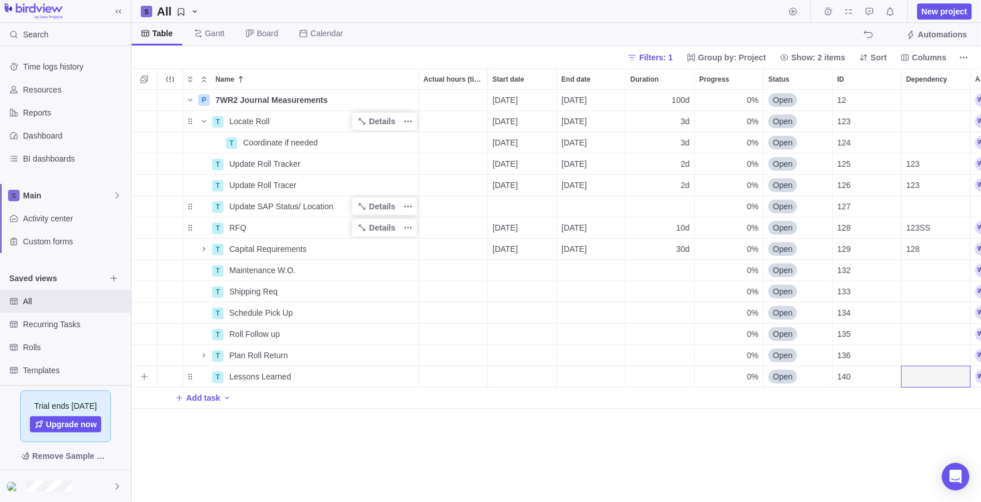
click at [596, 375] on div "End date" at bounding box center [591, 376] width 68 height 21
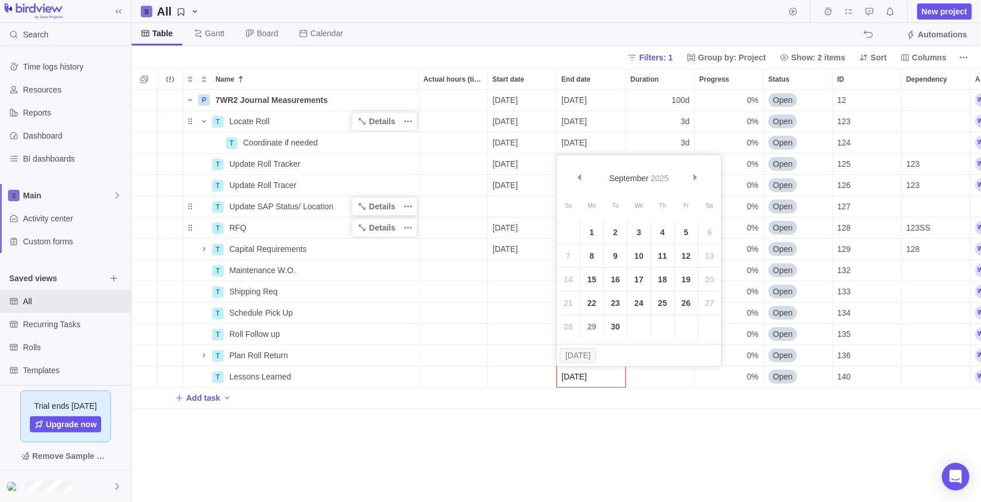
type input "[DATE]"
click at [637, 441] on div "P 7WR2 Journal Measurements Details [DATE] [DATE] 100d 0% Open 12 Medium 100h R…" at bounding box center [556, 296] width 849 height 413
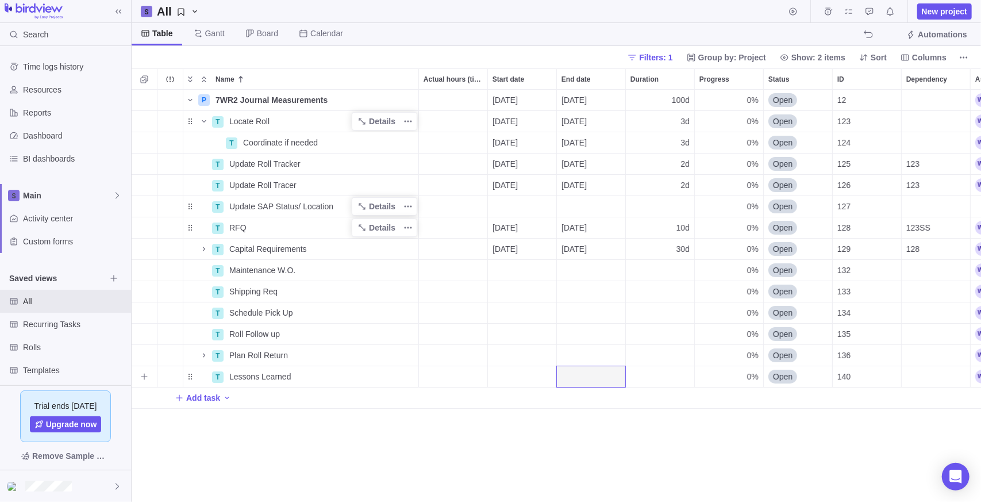
click at [589, 373] on div "End date" at bounding box center [591, 376] width 68 height 21
click at [589, 375] on input "End date" at bounding box center [591, 376] width 70 height 22
click at [700, 176] on link "Next" at bounding box center [697, 179] width 25 height 25
click at [700, 175] on link "Next" at bounding box center [697, 179] width 25 height 25
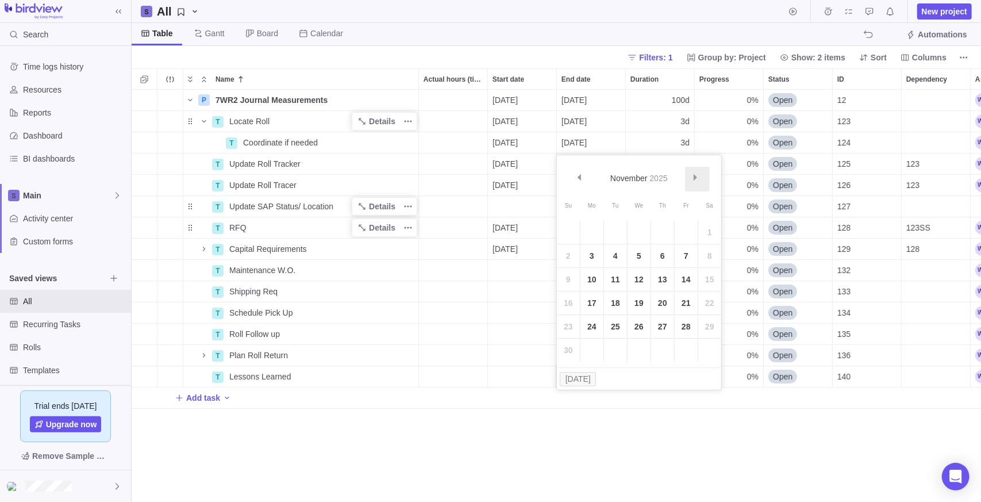
click at [700, 175] on link "Next" at bounding box center [697, 179] width 25 height 25
click at [700, 176] on link "Next" at bounding box center [697, 179] width 25 height 25
click at [683, 260] on link "13" at bounding box center [686, 255] width 23 height 23
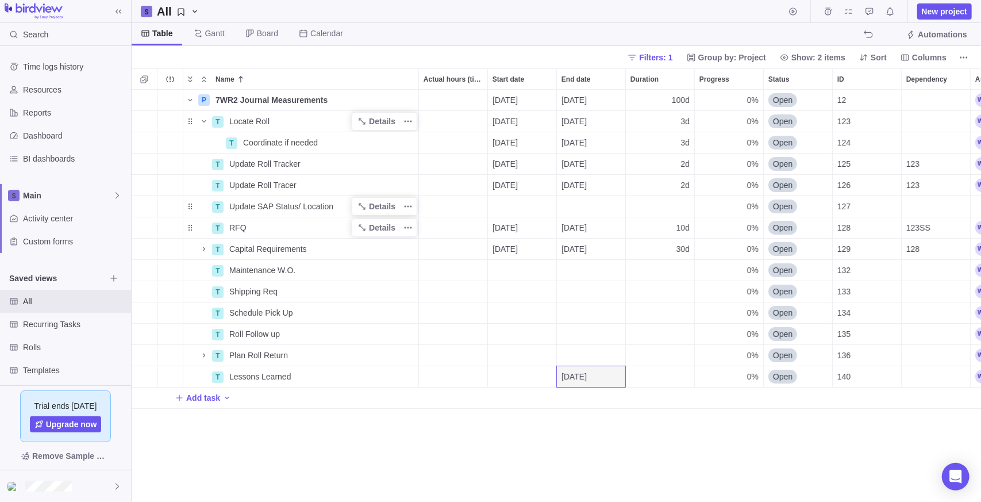
click at [594, 438] on div "P 7WR2 Journal Measurements Details [DATE] [DATE] 100d 0% Open 12 Medium 100h R…" at bounding box center [556, 296] width 849 height 413
click at [602, 368] on div "[DATE]" at bounding box center [591, 376] width 68 height 21
click at [602, 421] on div "P 7WR2 Journal Measurements Details [DATE] [DATE] 100d 0% Open 12 Medium 100h R…" at bounding box center [556, 296] width 849 height 413
click at [601, 375] on div "End date" at bounding box center [591, 376] width 68 height 21
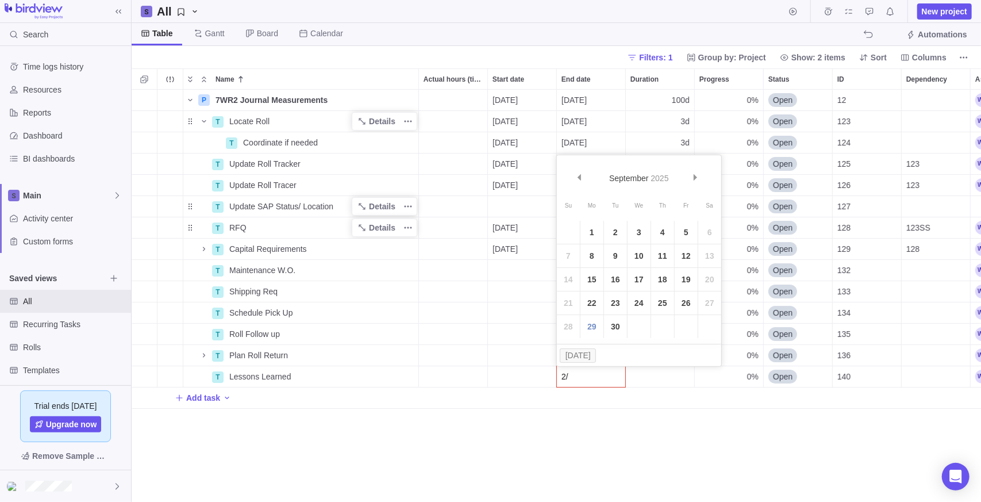
type input "2"
type input "[DATE]"
click at [522, 432] on div "P 7WR2 Journal Measurements Details [DATE] [DATE] 100d 0% Open 12 Medium 100h R…" at bounding box center [556, 296] width 849 height 413
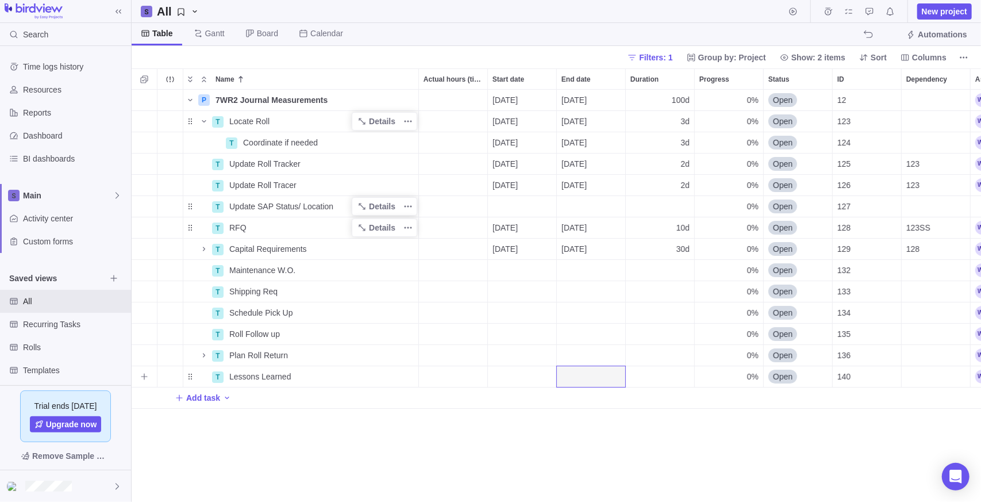
click at [603, 375] on div "End date" at bounding box center [591, 376] width 68 height 21
type input "[DATE]"
click at [606, 379] on div "[DATE]" at bounding box center [591, 376] width 68 height 21
click at [668, 460] on div "P 7WR2 Journal Measurements Details [DATE] [DATE] 100d 0% Open 12 Medium 100h R…" at bounding box center [556, 296] width 849 height 413
click at [511, 378] on div "Start date" at bounding box center [522, 376] width 68 height 21
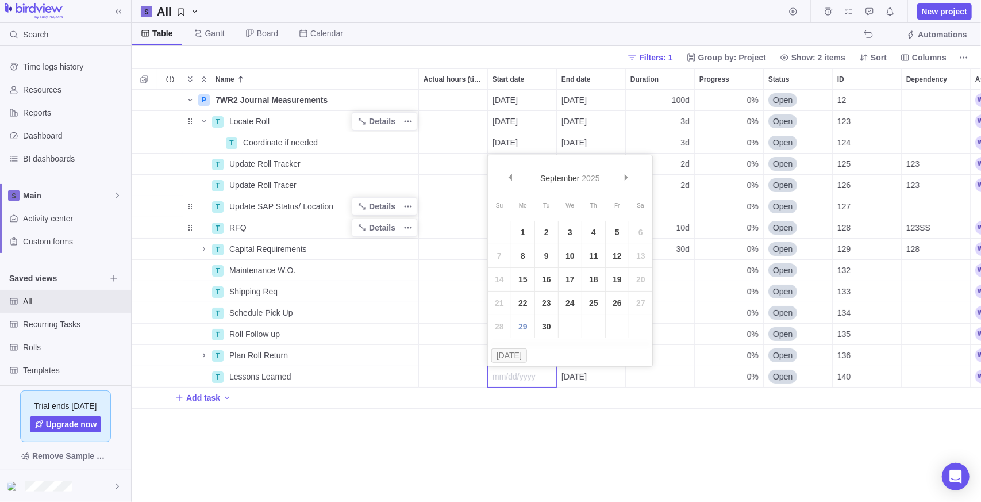
click at [536, 438] on div "P 7WR2 Journal Measurements Details [DATE] [DATE] 100d 0% Open 12 Medium 100h R…" at bounding box center [556, 296] width 849 height 413
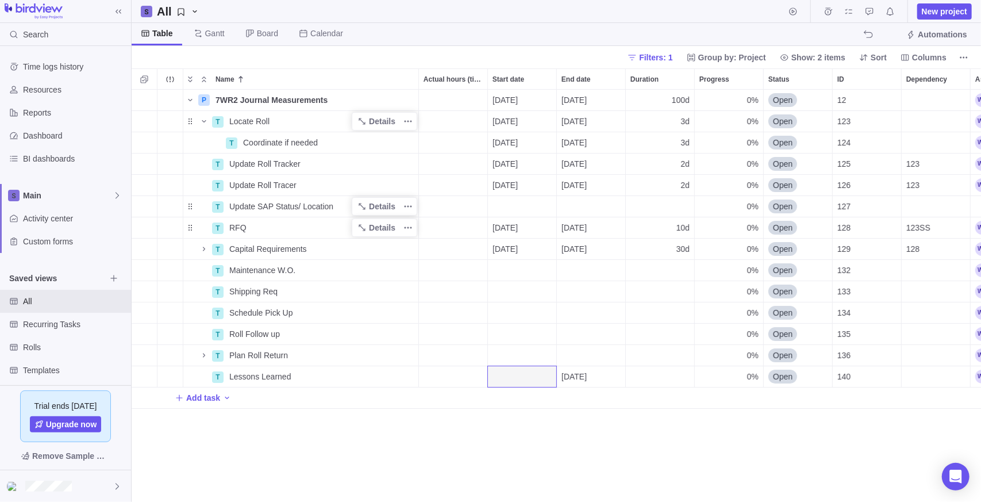
click at [927, 393] on div "Add task" at bounding box center [758, 397] width 1253 height 21
drag, startPoint x: 663, startPoint y: 450, endPoint x: 545, endPoint y: 413, distance: 123.6
click at [662, 450] on div "P 7WR2 Journal Measurements Details [DATE] [DATE] 100d 0% Open 12 Medium 100h R…" at bounding box center [556, 296] width 849 height 413
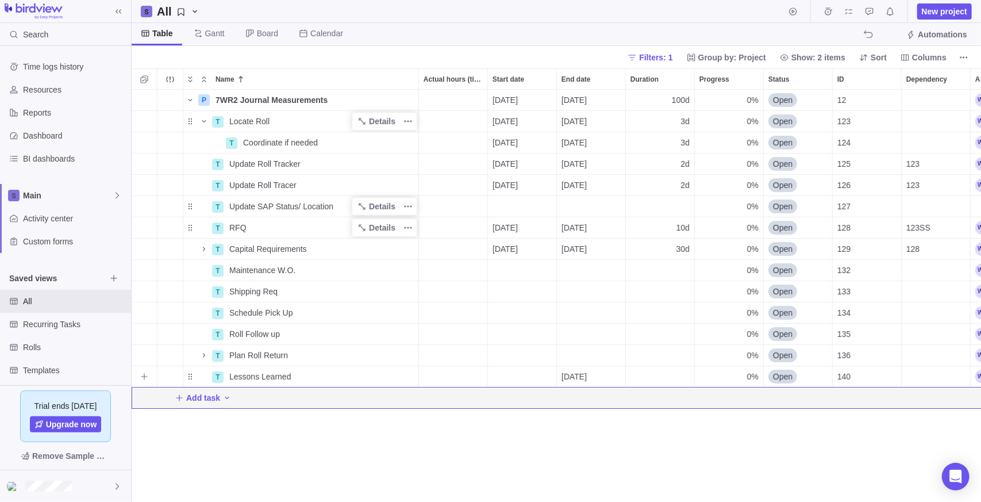
click at [519, 376] on div "Start date" at bounding box center [522, 376] width 68 height 21
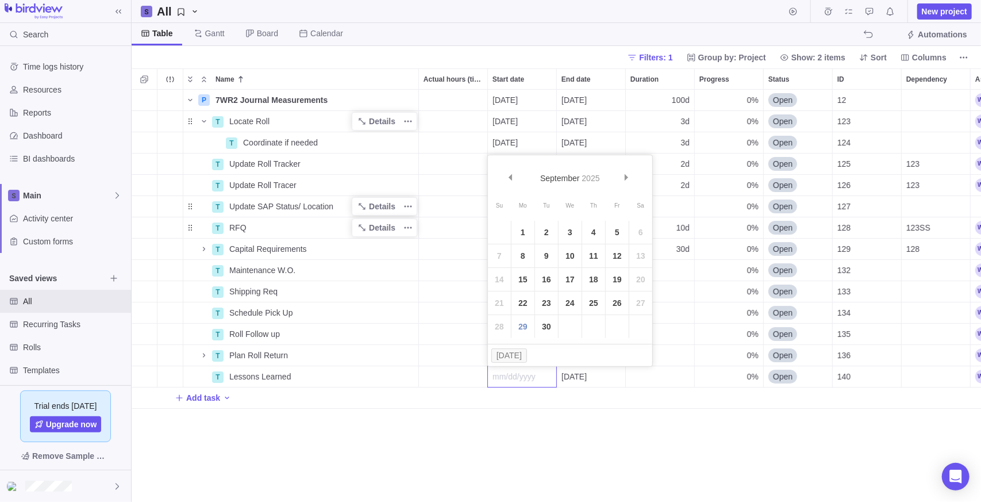
click at [946, 370] on div "P 7WR2 Journal Measurements Details [DATE] [DATE] 100d 0% Open 12 Medium 100h R…" at bounding box center [556, 296] width 849 height 413
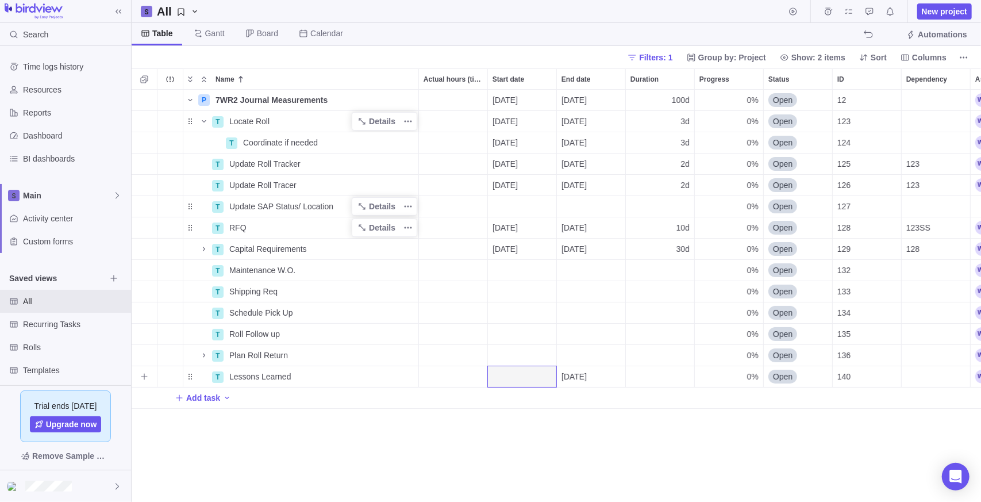
click at [939, 374] on div "Dependency" at bounding box center [936, 376] width 68 height 21
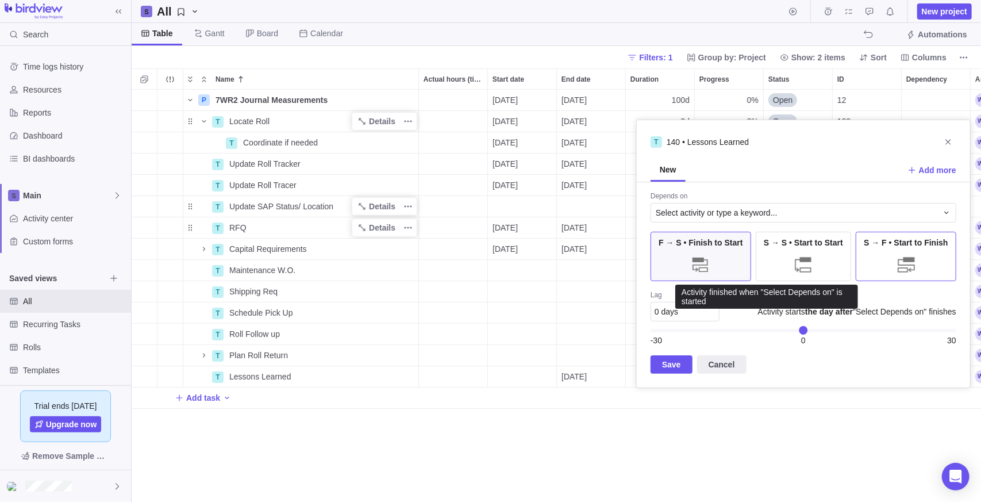
click at [916, 253] on div at bounding box center [906, 264] width 23 height 23
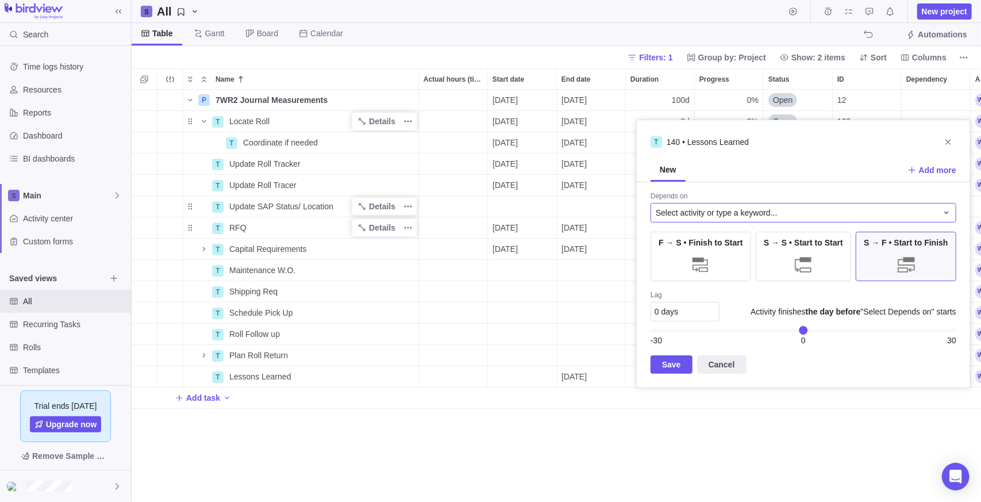
click at [693, 213] on span "Select activity or type a keyword..." at bounding box center [717, 212] width 122 height 11
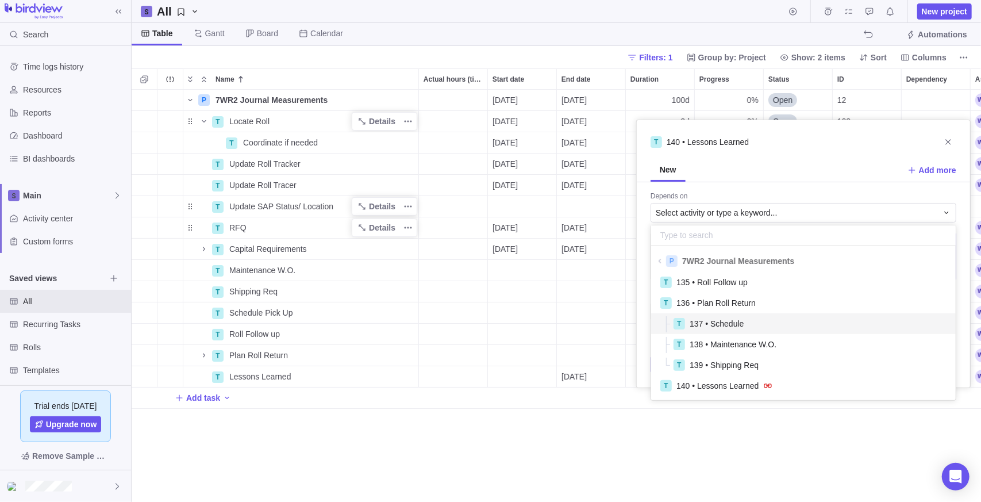
scroll to position [253, 0]
click at [727, 386] on span "140 • Lessons Learned" at bounding box center [717, 384] width 82 height 11
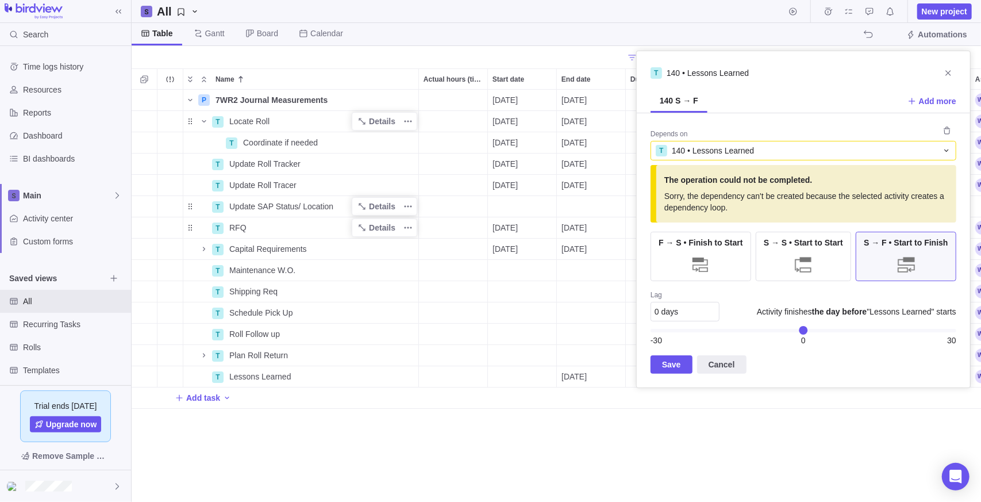
click at [686, 319] on div "0 days" at bounding box center [685, 312] width 69 height 20
click at [687, 315] on input "text" at bounding box center [685, 312] width 69 height 20
type input "-5"
click at [788, 394] on div "P 7WR2 Journal Measurements Details [DATE] [DATE] 100d 0% Open 12 Medium 100h R…" at bounding box center [556, 296] width 849 height 413
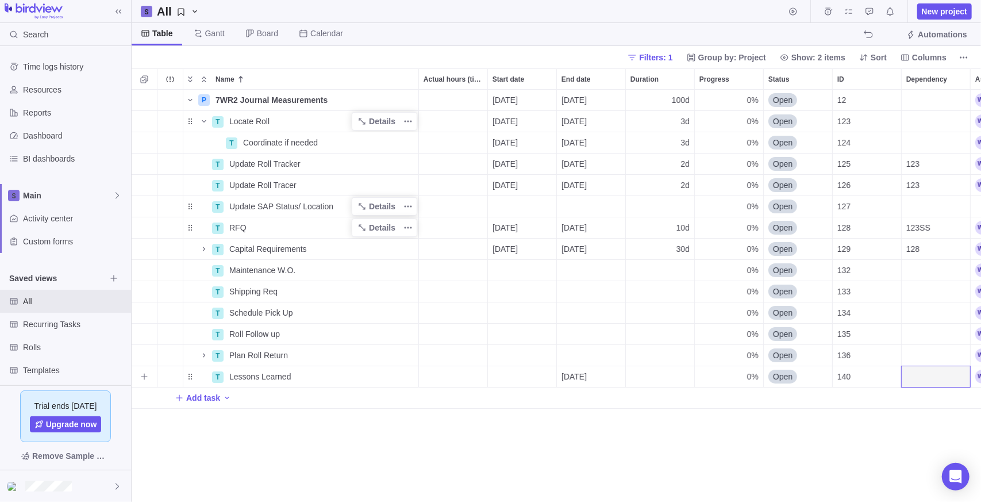
click at [921, 368] on div "Dependency" at bounding box center [936, 376] width 68 height 21
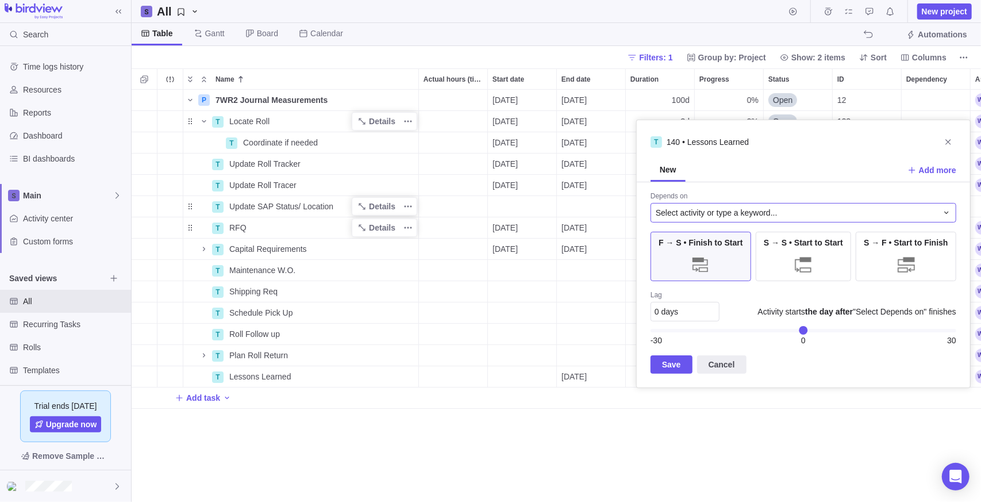
click at [724, 204] on div "Select activity or type a keyword..." at bounding box center [804, 213] width 306 height 20
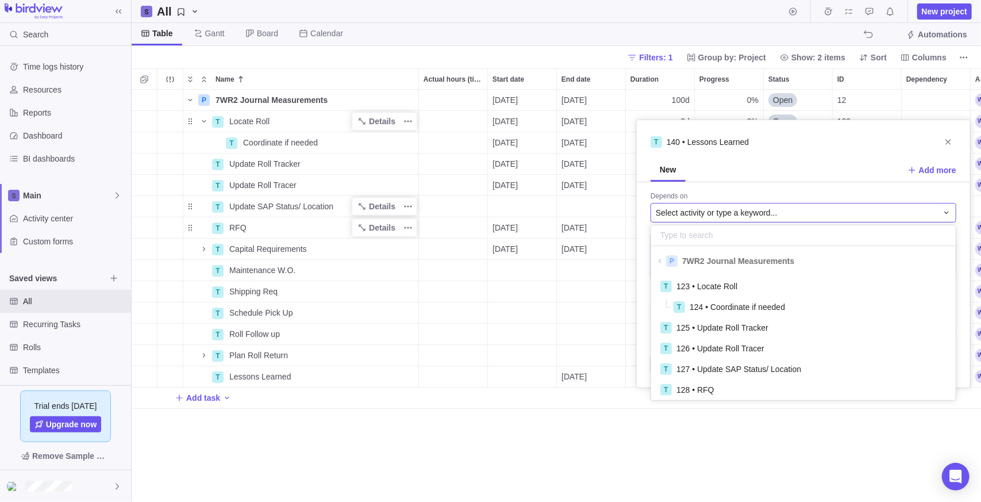
scroll to position [120, 296]
click at [525, 475] on div "P 7WR2 Journal Measurements Details [DATE] [DATE] 100d 0% Open 12 Medium 100h R…" at bounding box center [556, 296] width 849 height 413
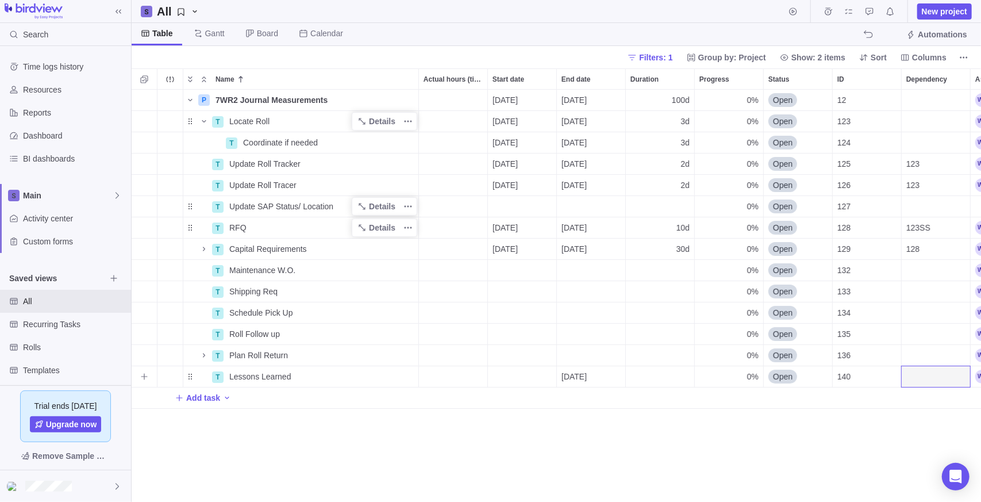
click at [645, 380] on div "Duration" at bounding box center [660, 376] width 68 height 21
type input "5"
click at [660, 431] on div "P 7WR2 Journal Measurements Details [DATE] [DATE] 100d 0% Open 12 Medium 100h R…" at bounding box center [556, 296] width 849 height 413
click at [372, 202] on span "Details" at bounding box center [382, 206] width 26 height 11
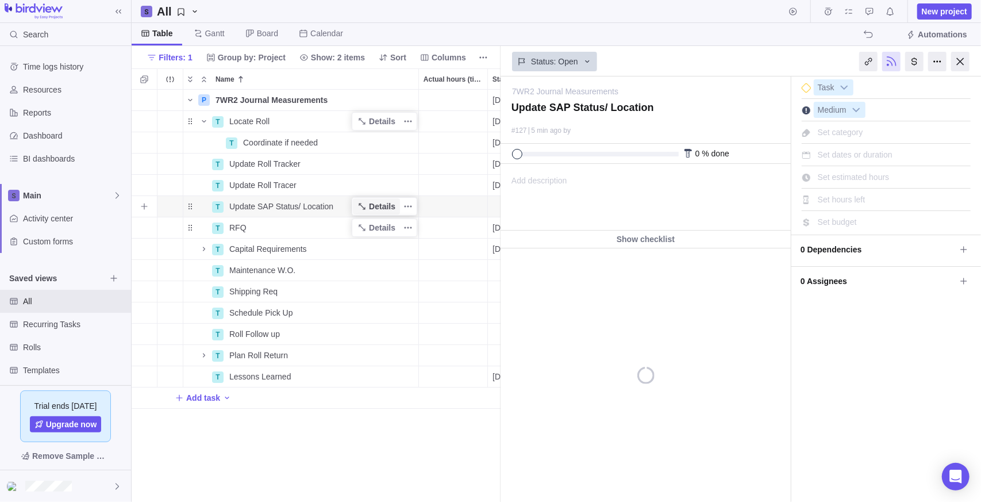
scroll to position [403, 361]
click at [966, 63] on div at bounding box center [960, 62] width 18 height 20
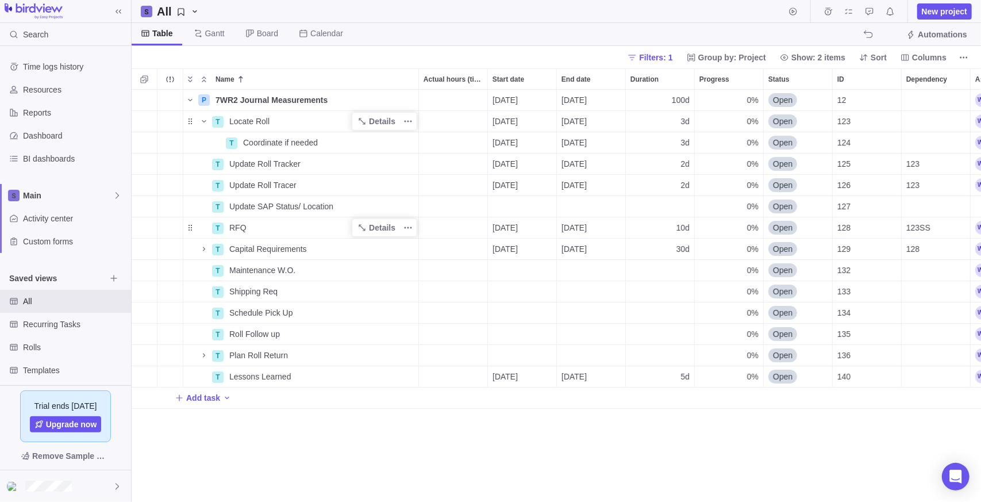
click at [310, 442] on div "P 7WR2 Journal Measurements Details [DATE] [DATE] 100d 0% Open 12 Medium 100h R…" at bounding box center [556, 296] width 849 height 413
click at [918, 291] on div "Dependency" at bounding box center [936, 291] width 68 height 21
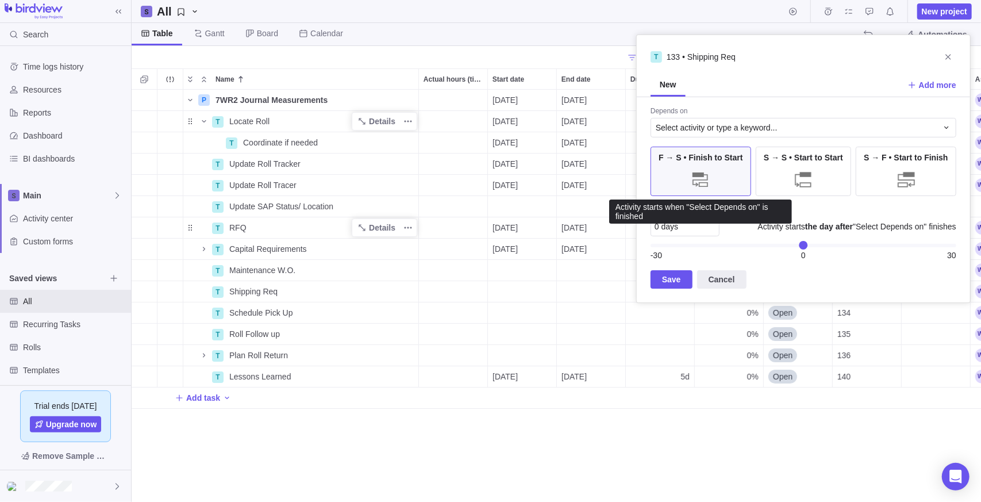
click at [674, 179] on div "F → S • Finish to Start" at bounding box center [701, 171] width 101 height 49
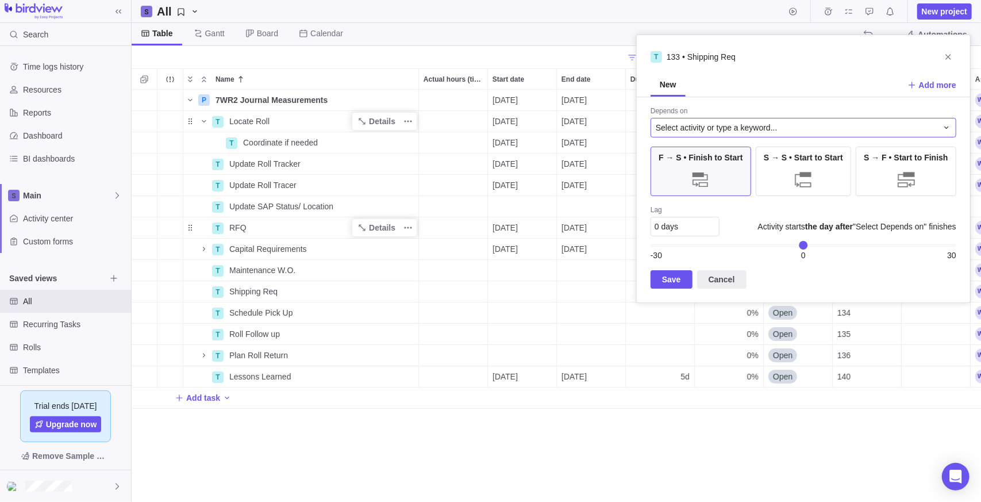
click at [723, 130] on span "Select activity or type a keyword..." at bounding box center [717, 127] width 122 height 11
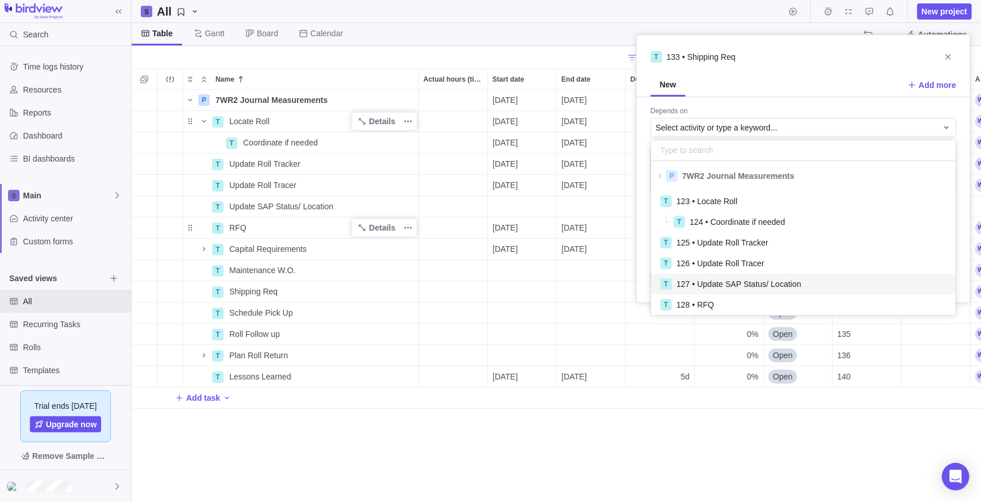
scroll to position [115, 0]
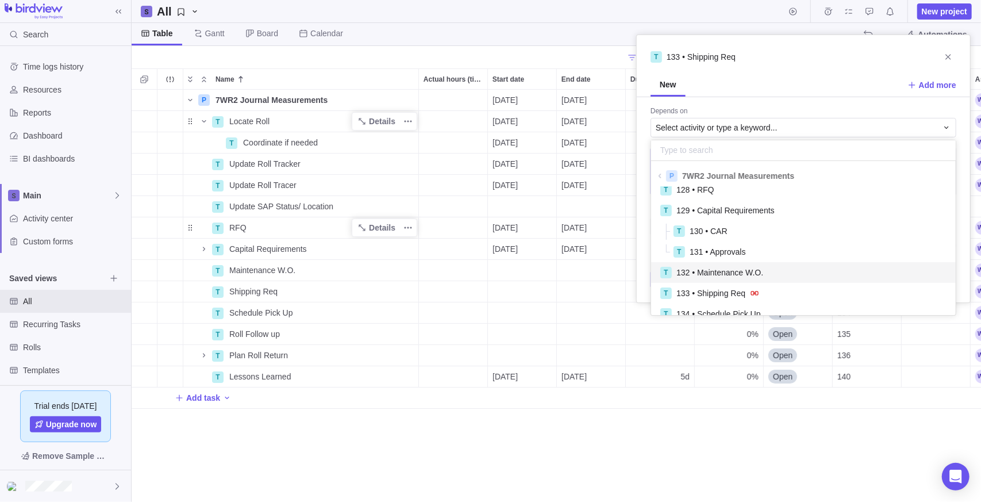
click at [765, 274] on div "T 132 • Maintenance W.O." at bounding box center [803, 272] width 286 height 12
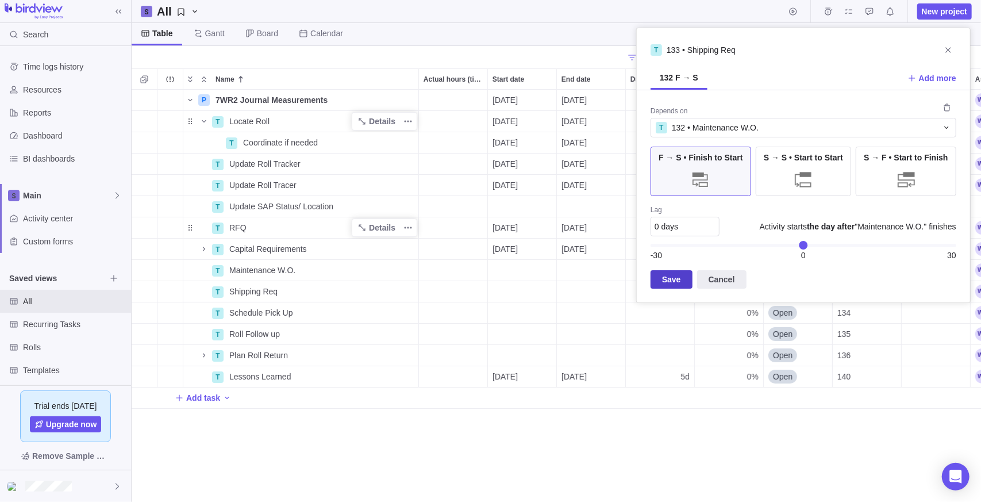
click at [669, 282] on span "Save" at bounding box center [671, 279] width 19 height 14
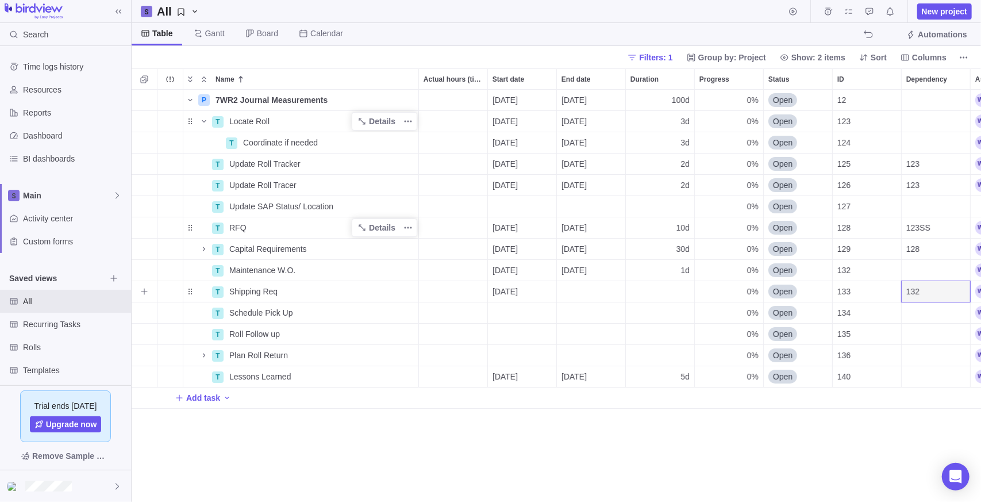
click at [643, 290] on div "Duration" at bounding box center [660, 291] width 68 height 21
type input "2"
click at [934, 313] on div "Dependency" at bounding box center [936, 312] width 68 height 21
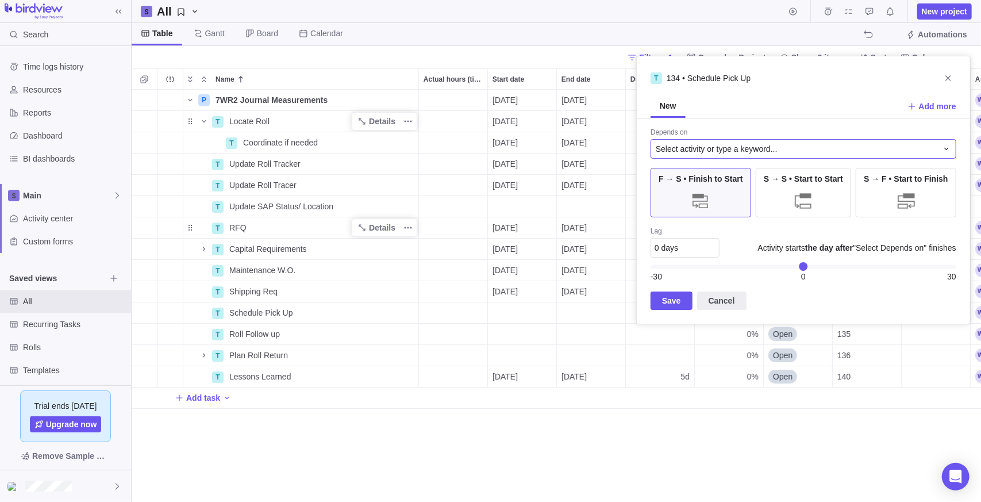
click at [722, 141] on div "Select activity or type a keyword..." at bounding box center [804, 149] width 306 height 20
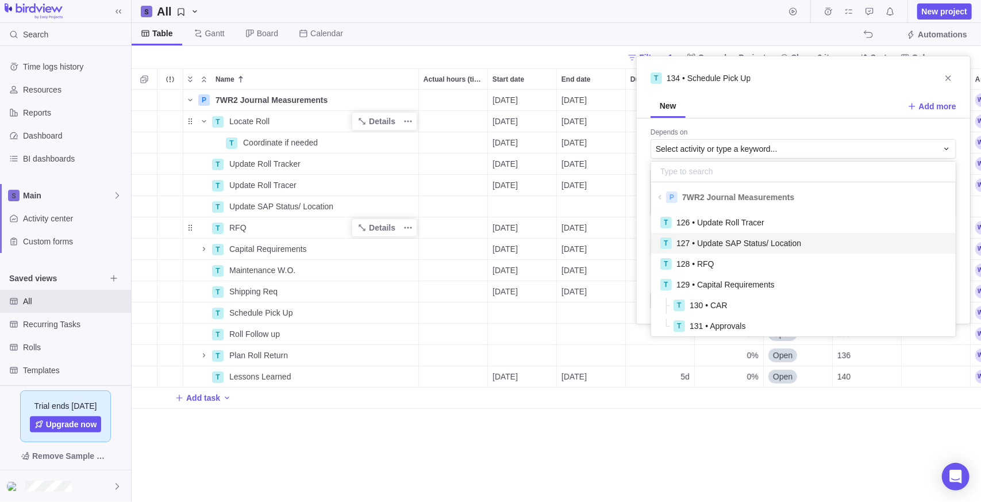
scroll to position [120, 0]
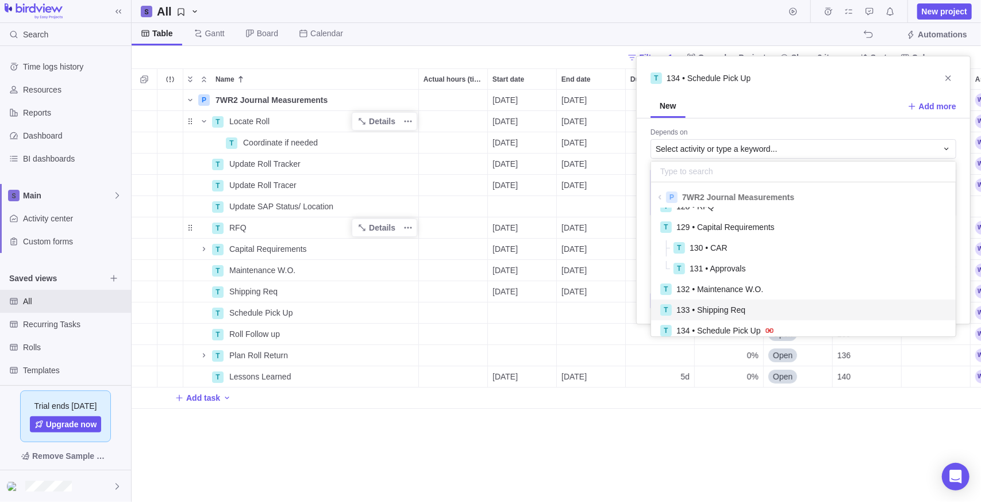
click at [736, 309] on span "133 • Shipping Req" at bounding box center [710, 309] width 69 height 11
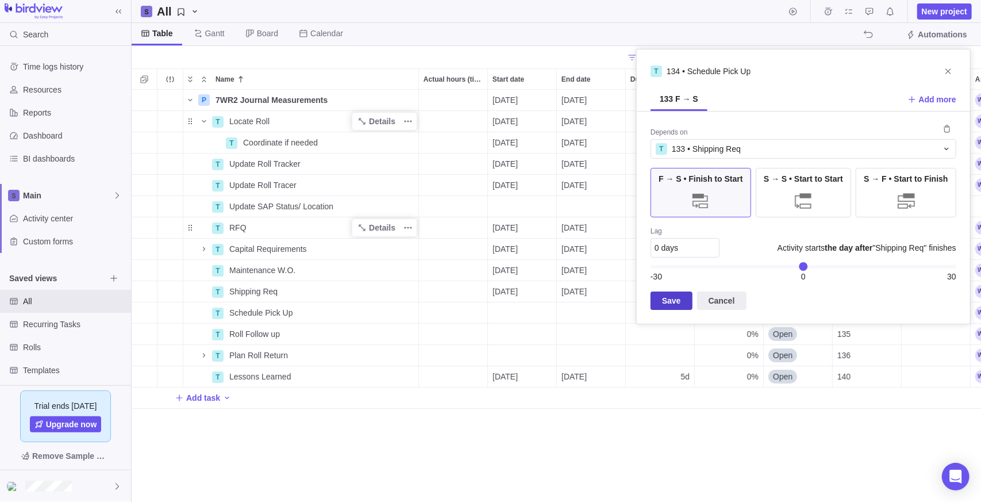
click at [677, 304] on span "Save" at bounding box center [671, 301] width 19 height 14
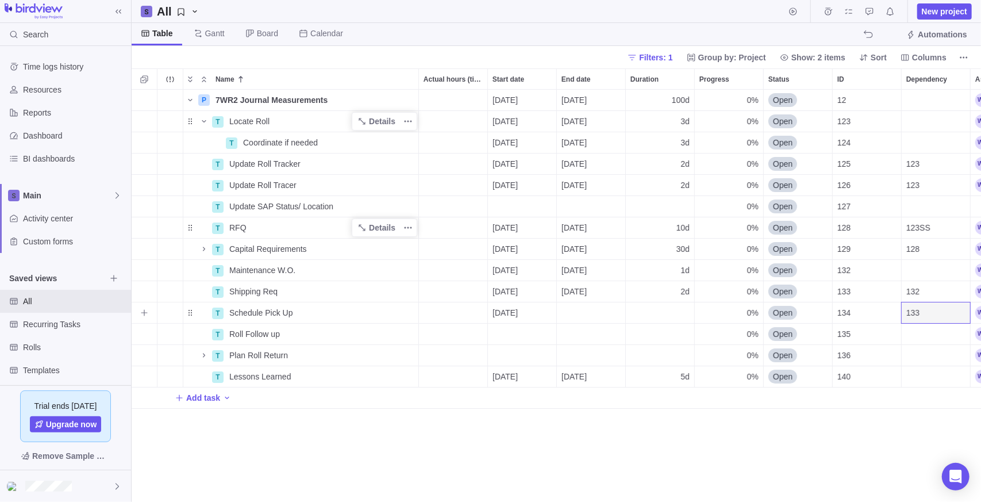
click at [661, 315] on div "Duration" at bounding box center [660, 312] width 68 height 21
type input "5"
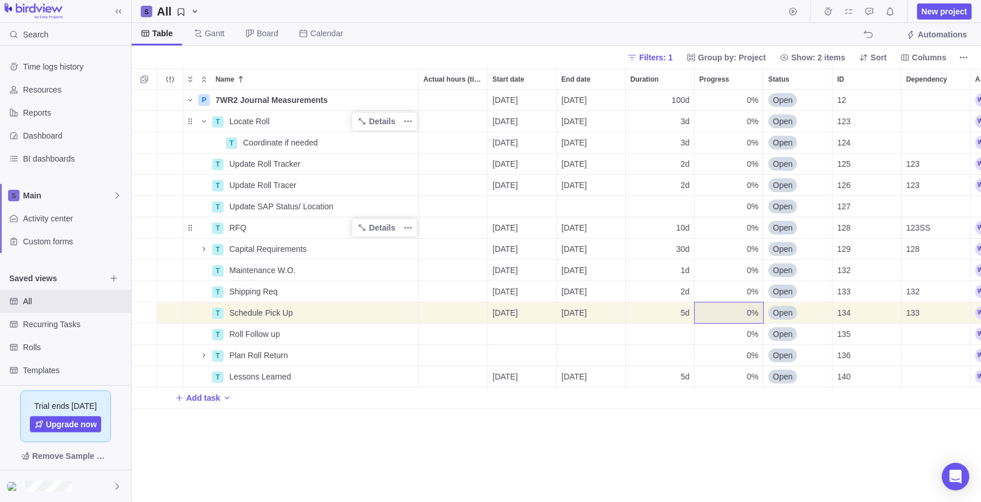
drag, startPoint x: 559, startPoint y: 434, endPoint x: 533, endPoint y: 419, distance: 30.4
click at [559, 433] on div "P 7WR2 Journal Measurements Details [DATE] [DATE] 100d 0% Open 12 Medium 100h R…" at bounding box center [556, 296] width 849 height 413
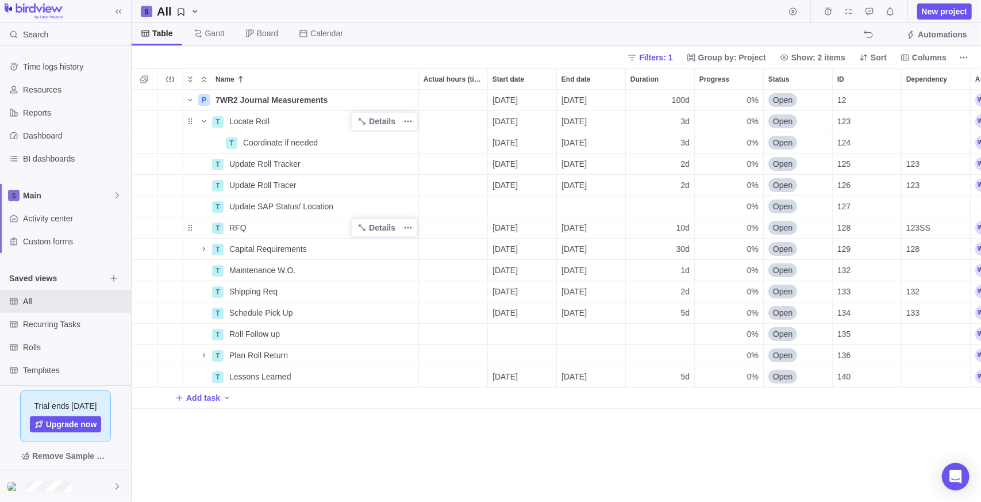
click at [394, 428] on div "P 7WR2 Journal Measurements Details [DATE] [DATE] 100d 0% Open 12 Medium 100h R…" at bounding box center [556, 296] width 849 height 413
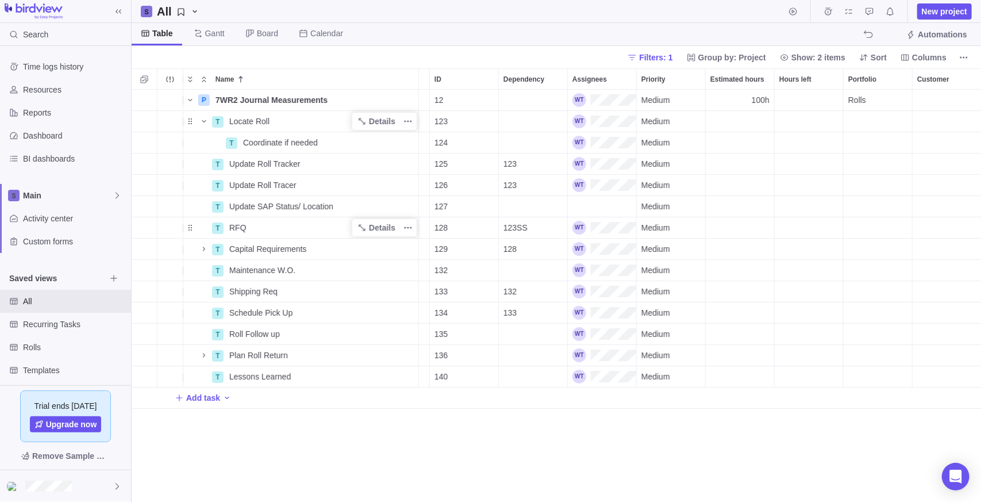
scroll to position [0, 0]
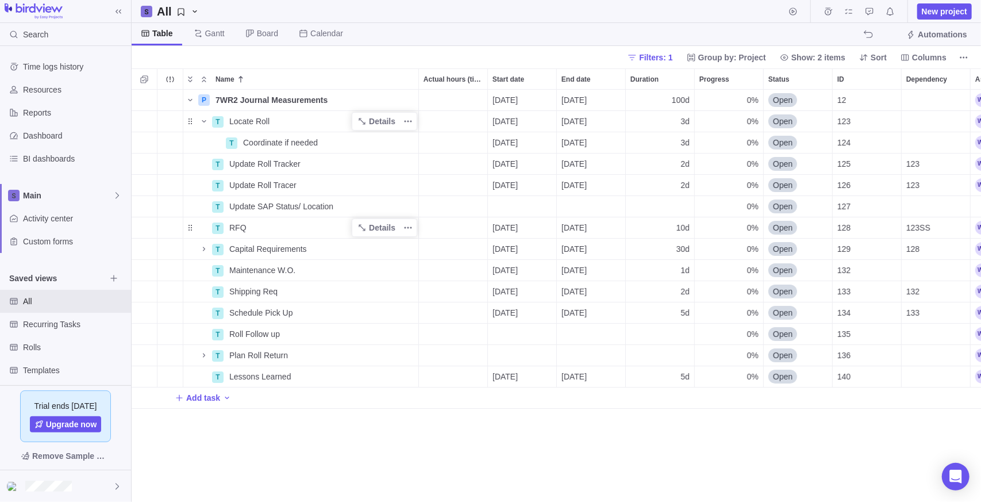
click at [482, 463] on div "P 7WR2 Journal Measurements Details [DATE] [DATE] 100d 0% Open 12 Medium 100h R…" at bounding box center [556, 296] width 849 height 413
click at [61, 301] on span "All" at bounding box center [64, 300] width 83 height 11
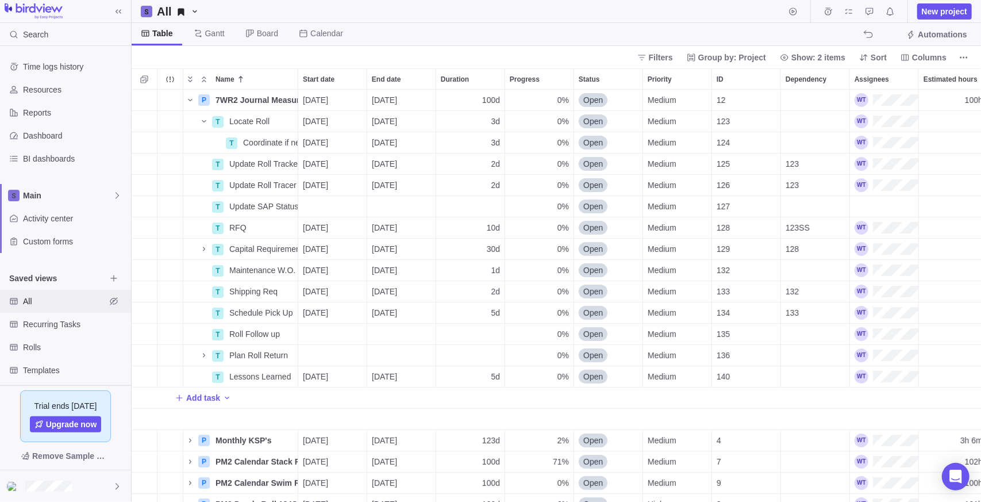
scroll to position [9, 9]
click at [678, 56] on span "Filters" at bounding box center [655, 57] width 45 height 16
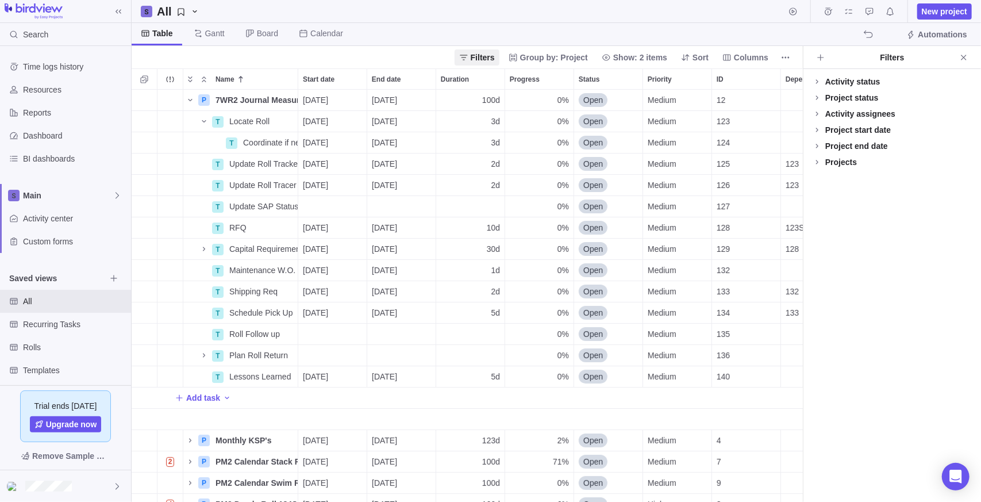
click at [834, 164] on div "Projects" at bounding box center [841, 161] width 32 height 11
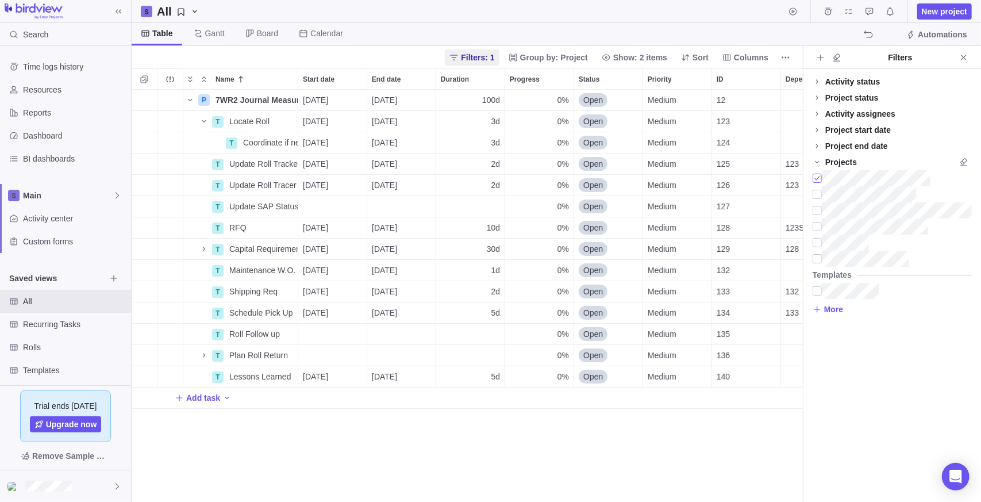
scroll to position [403, 663]
click at [471, 413] on div "P 7WR2 Journal Measurements Details [DATE] [DATE] 100d 0% Open Medium 12 100h R…" at bounding box center [467, 296] width 671 height 413
click at [623, 21] on div "All New project" at bounding box center [556, 11] width 849 height 23
click at [607, 25] on div "Table [PERSON_NAME] Board Calendar Automations" at bounding box center [556, 34] width 849 height 23
drag, startPoint x: 358, startPoint y: 438, endPoint x: 350, endPoint y: 345, distance: 93.4
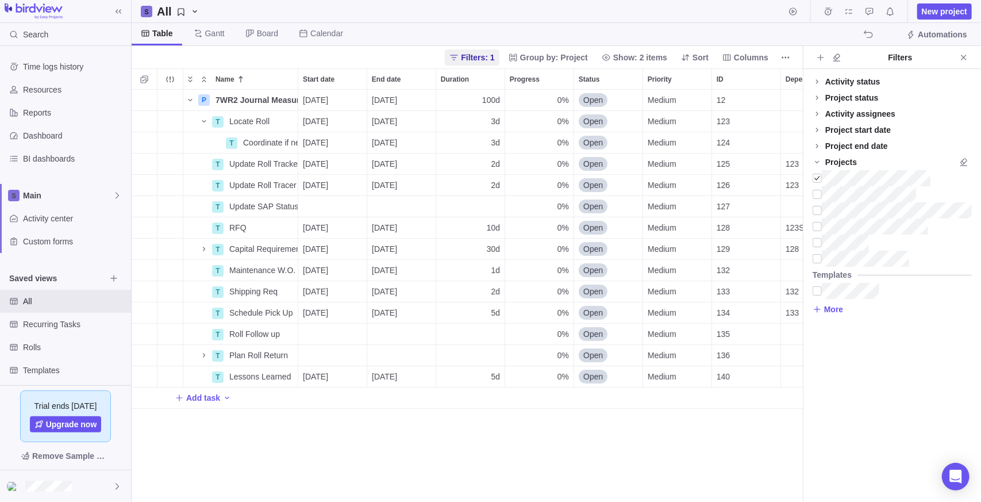
click at [358, 438] on div "P 7WR2 Journal Measurements Details [DATE] [DATE] 100d 0% Open Medium 12 100h R…" at bounding box center [467, 296] width 671 height 413
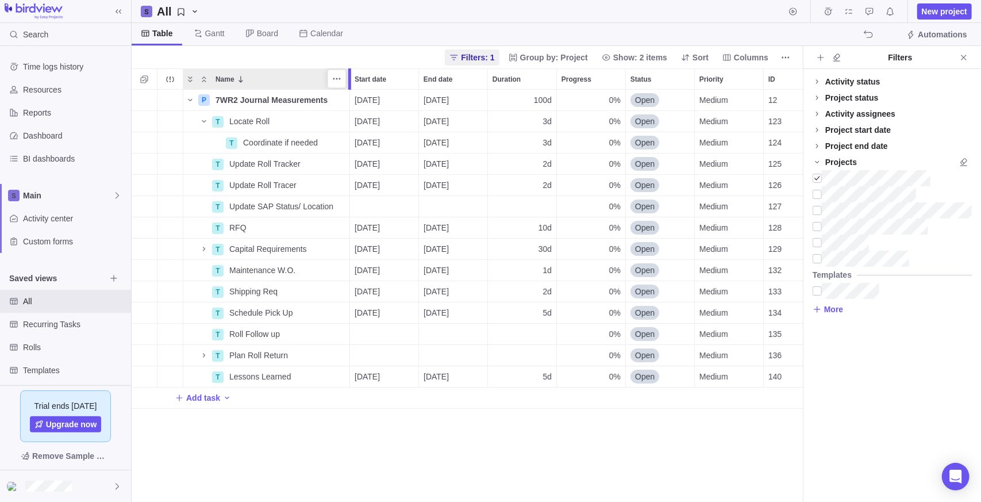
drag, startPoint x: 301, startPoint y: 78, endPoint x: 351, endPoint y: 95, distance: 52.9
click at [351, 95] on div "Name Start date End date Duration Progress Status Priority ID Dependency Assign…" at bounding box center [467, 284] width 671 height 433
click at [509, 468] on div "P 7WR2 Journal Measurements Details [DATE] [DATE] 100d 0% Open Medium 12 100h R…" at bounding box center [467, 296] width 671 height 413
click at [971, 51] on span "Close" at bounding box center [964, 57] width 16 height 16
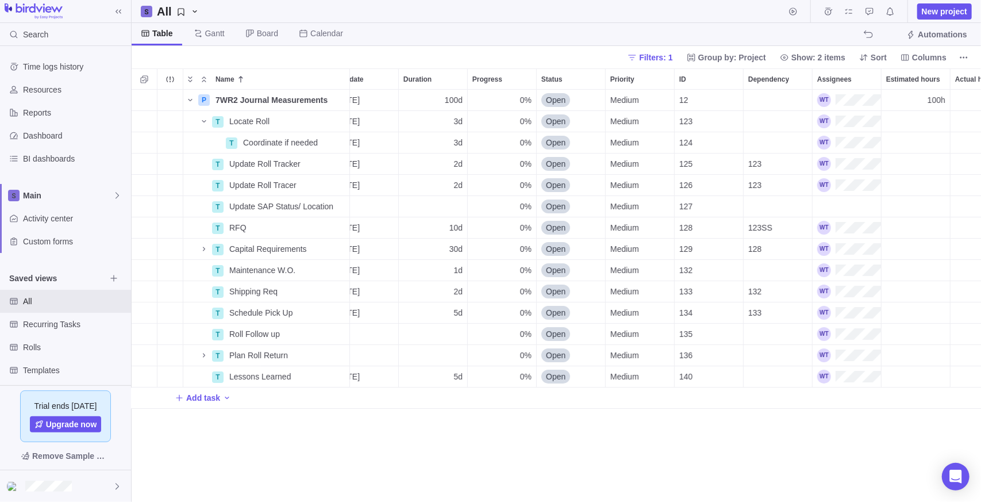
scroll to position [0, 172]
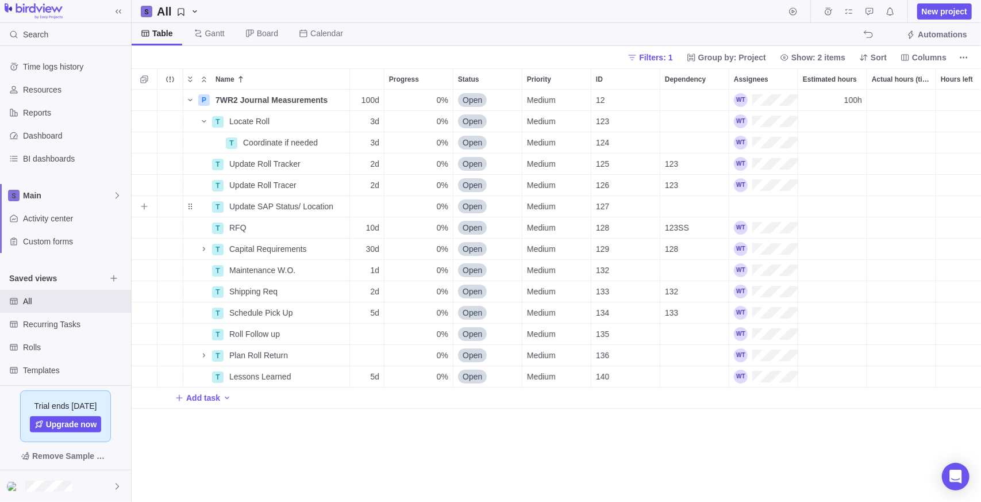
click at [758, 202] on div "Assignees" at bounding box center [763, 206] width 68 height 21
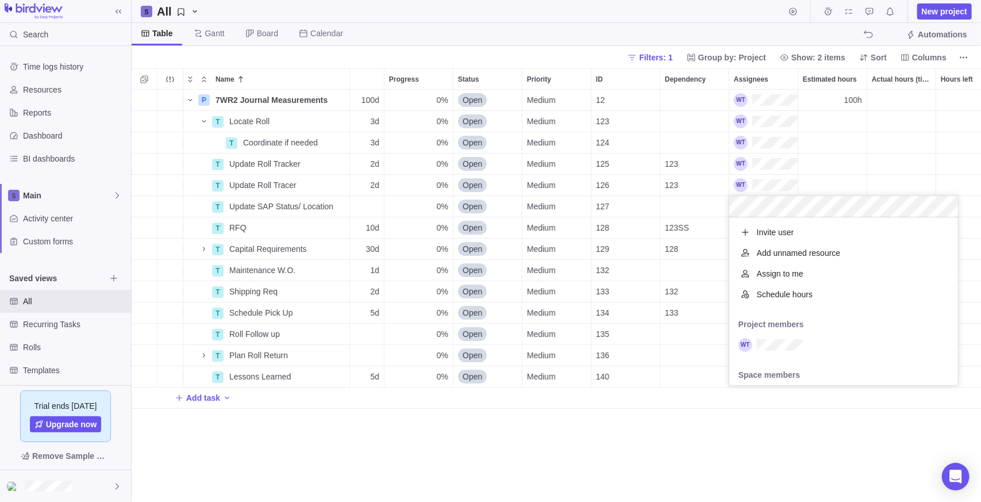
scroll to position [159, 220]
click at [716, 451] on div "P 7WR2 Journal Measurements Details [DATE] [DATE] 100d 0% Open Medium 12 100h R…" at bounding box center [556, 296] width 849 height 413
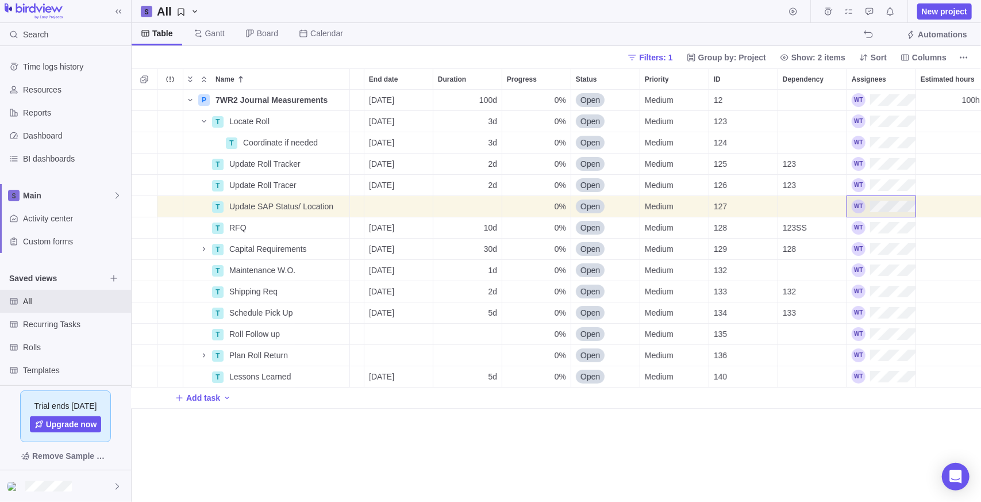
scroll to position [0, 0]
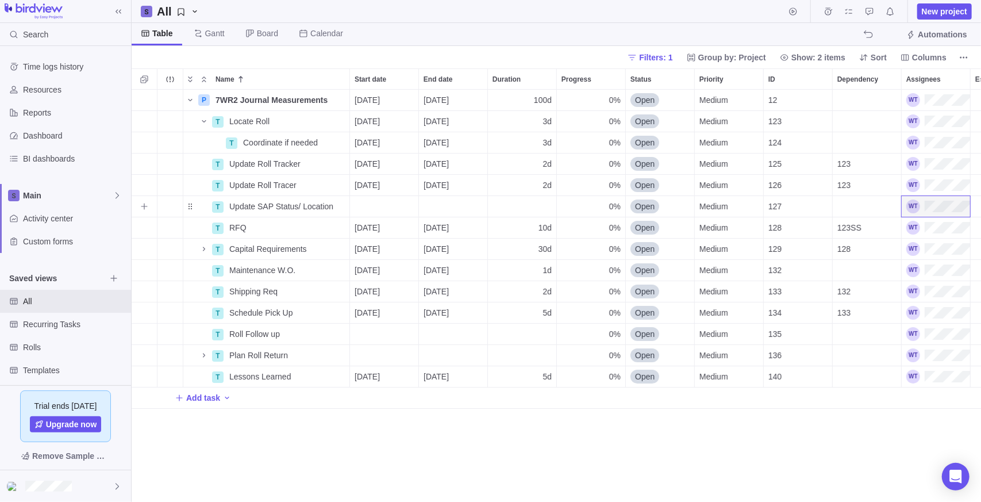
click at [379, 204] on div "Start date" at bounding box center [384, 206] width 68 height 21
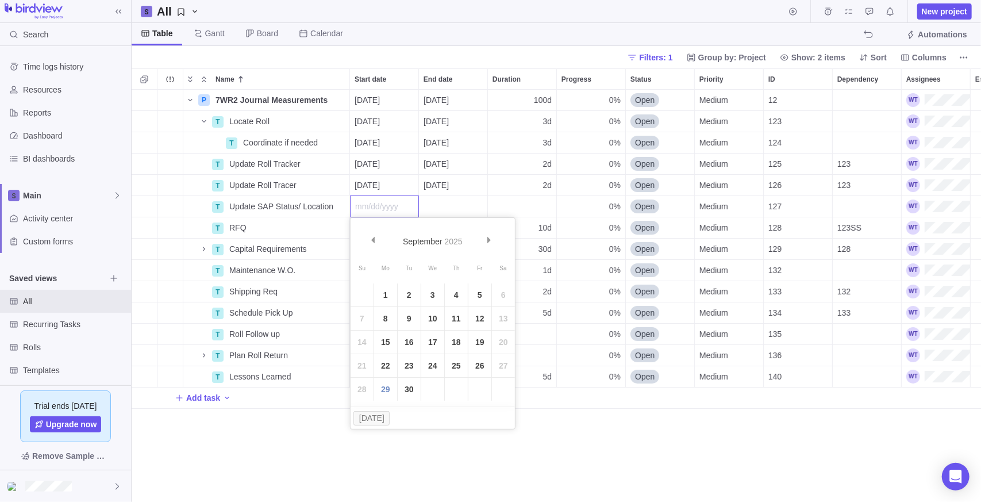
click at [838, 210] on div "P 7WR2 Journal Measurements Details [DATE] [DATE] 100d 0% Open Medium 12 100h R…" at bounding box center [556, 296] width 849 height 413
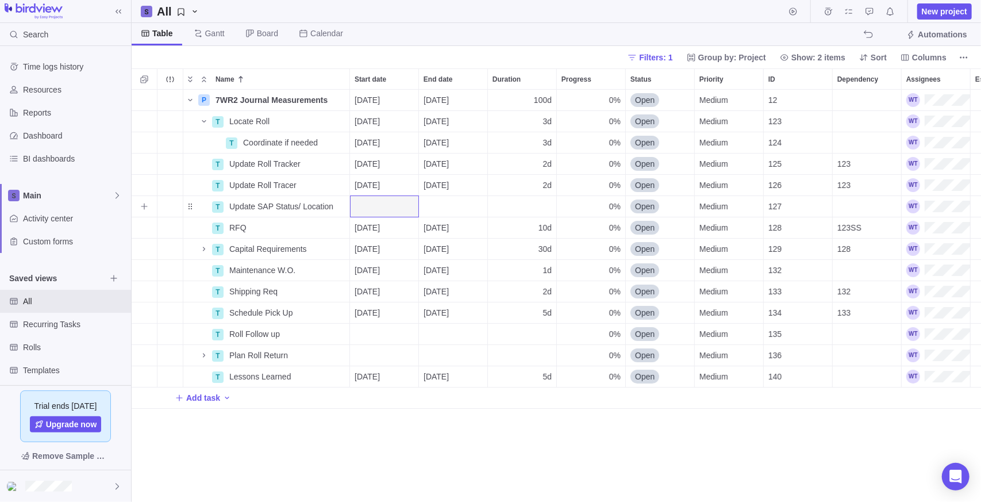
click at [860, 205] on div "Dependency" at bounding box center [867, 206] width 68 height 21
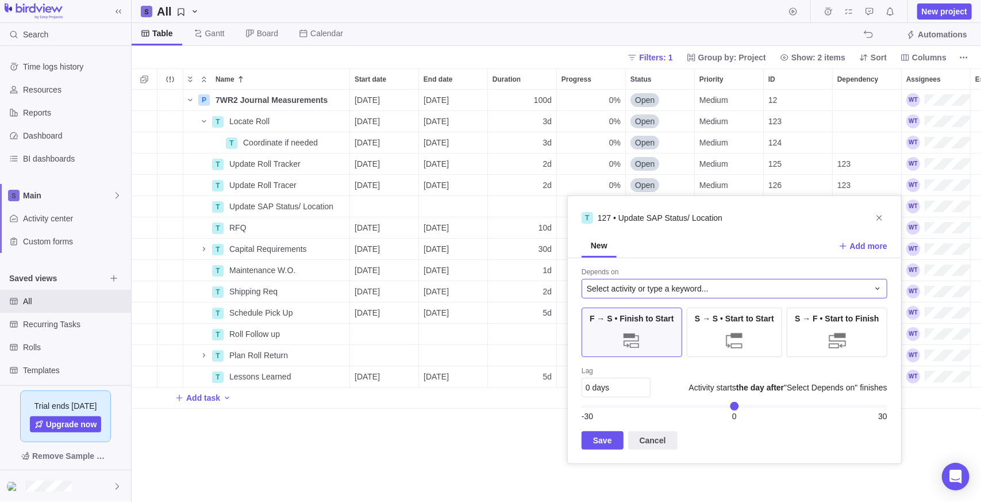
click at [674, 287] on span "Select activity or type a keyword..." at bounding box center [648, 288] width 122 height 11
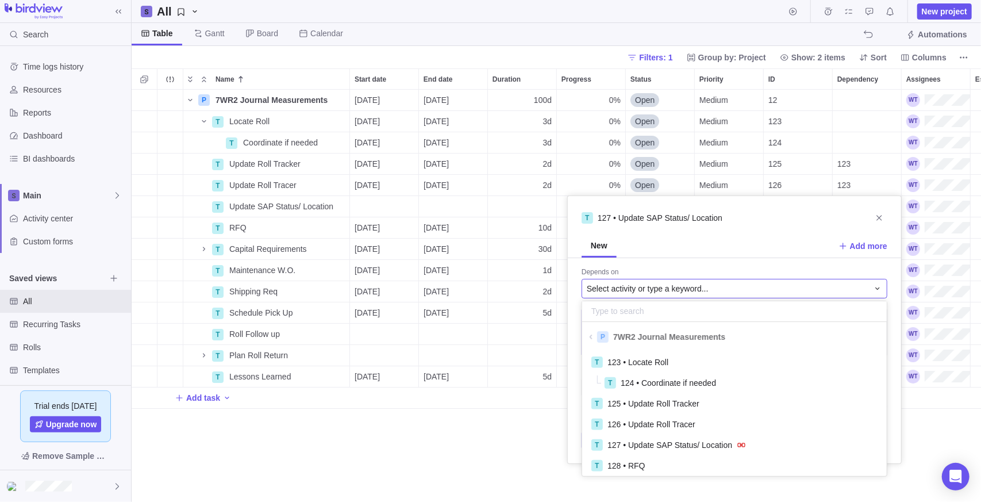
scroll to position [120, 296]
click at [671, 358] on div "T 123 • Locate Roll" at bounding box center [734, 362] width 286 height 12
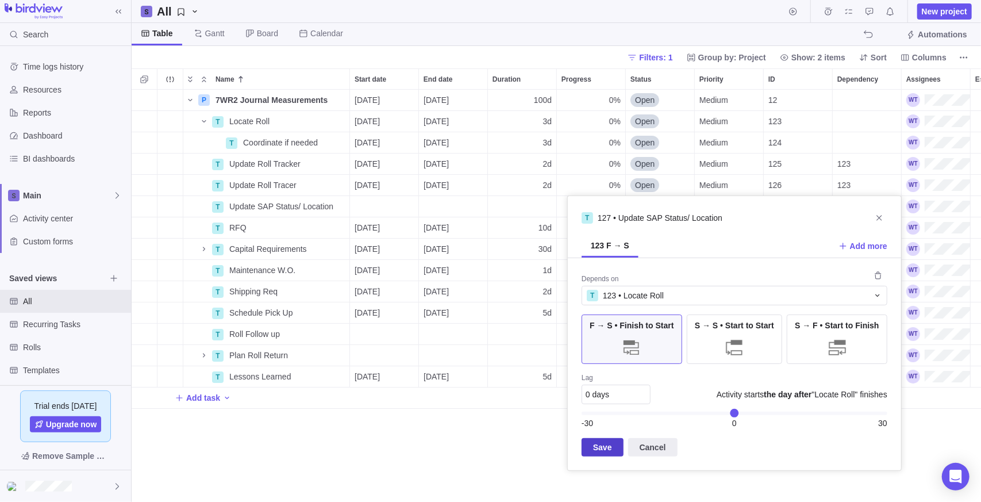
click at [606, 451] on span "Save" at bounding box center [602, 447] width 19 height 14
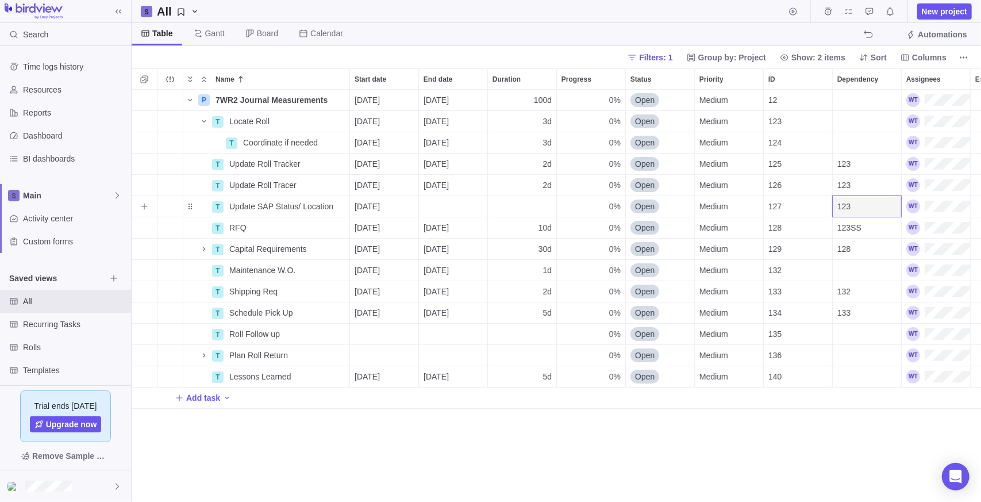
click at [534, 206] on div "Duration" at bounding box center [522, 206] width 68 height 21
type input "3"
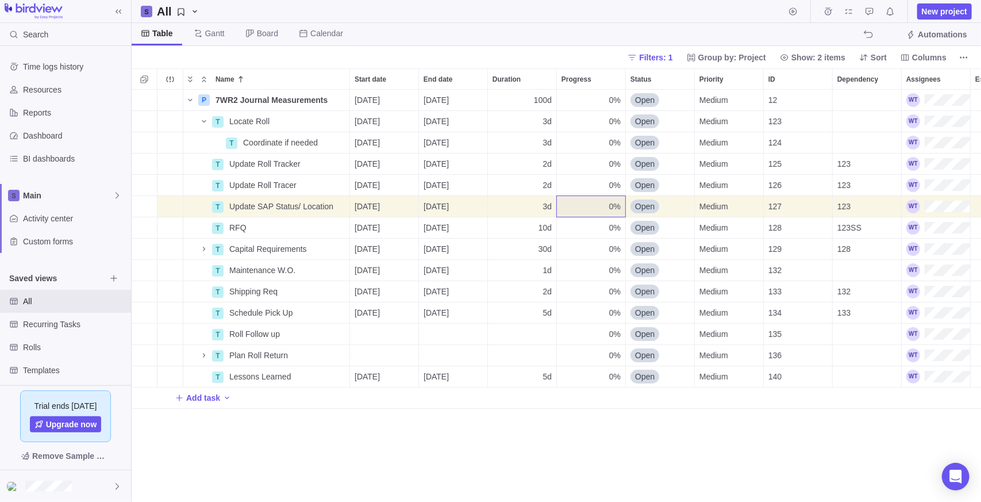
click at [545, 438] on div "P 7WR2 Journal Measurements Details [DATE] [DATE] 100d 0% Open Medium 12 100h R…" at bounding box center [556, 296] width 849 height 413
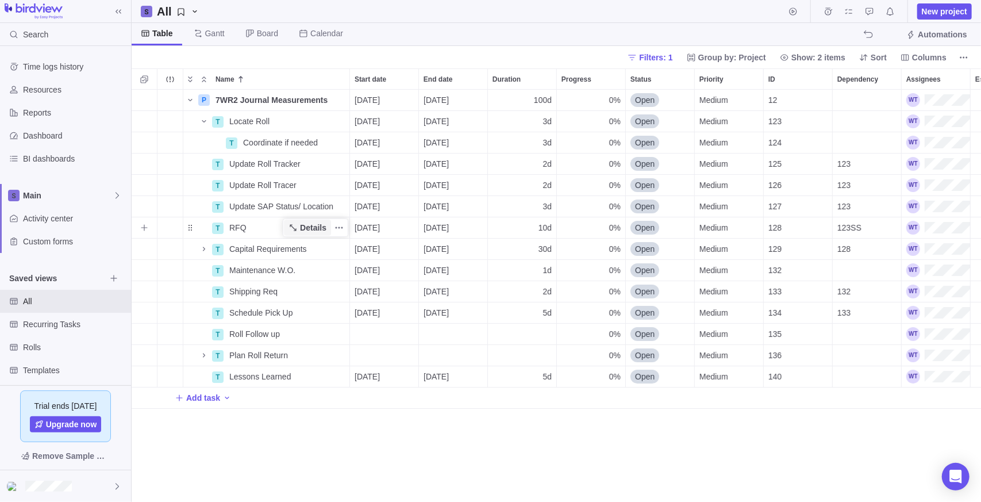
click at [313, 228] on span "Details" at bounding box center [313, 227] width 26 height 11
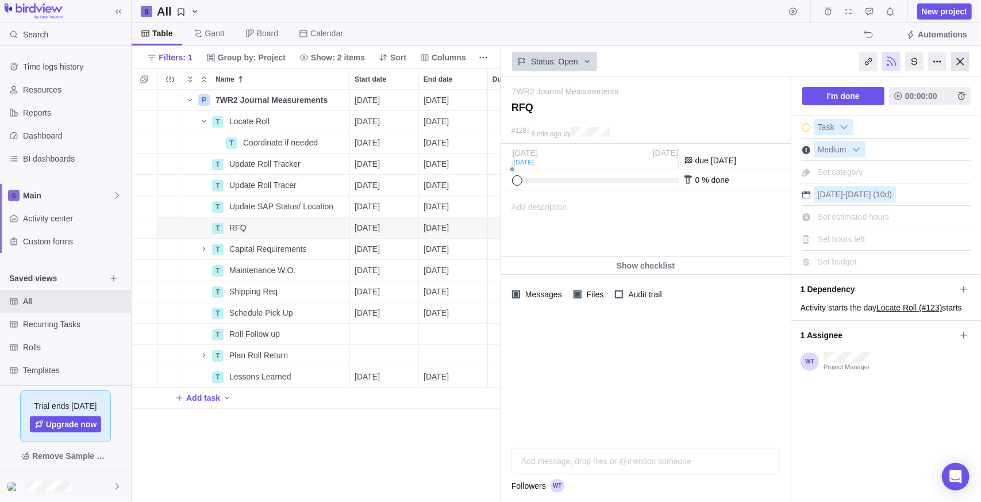
click at [964, 66] on div at bounding box center [960, 62] width 18 height 20
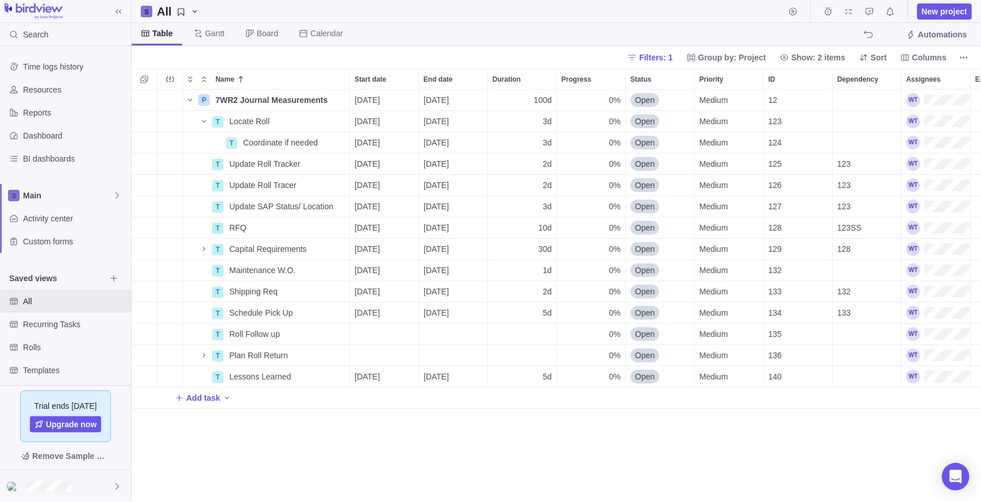
scroll to position [403, 841]
click at [339, 434] on div "P 7WR2 Journal Measurements Details [DATE] [DATE] 100d 0% Open Medium 12 100h R…" at bounding box center [556, 296] width 849 height 413
click at [340, 467] on div "P 7WR2 Journal Measurements Details [DATE] [DATE] 100d 0% Open Medium 12 100h R…" at bounding box center [556, 296] width 849 height 413
click at [302, 102] on span "Details" at bounding box center [313, 99] width 26 height 11
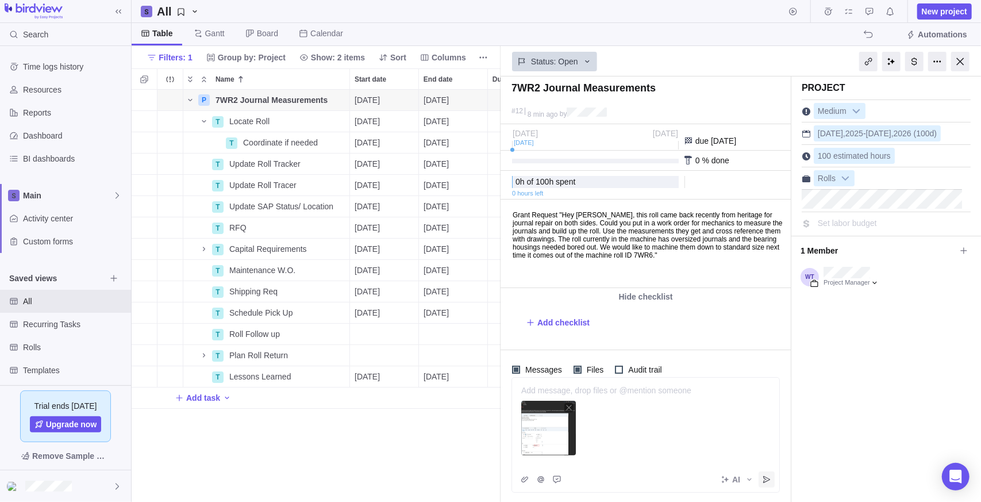
click at [766, 482] on icon "Post" at bounding box center [766, 479] width 9 height 9
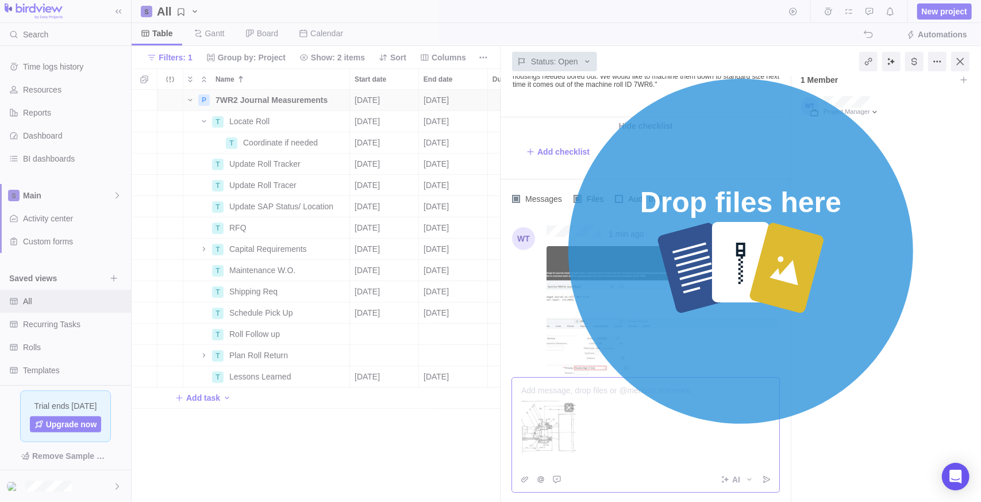
scroll to position [234, 0]
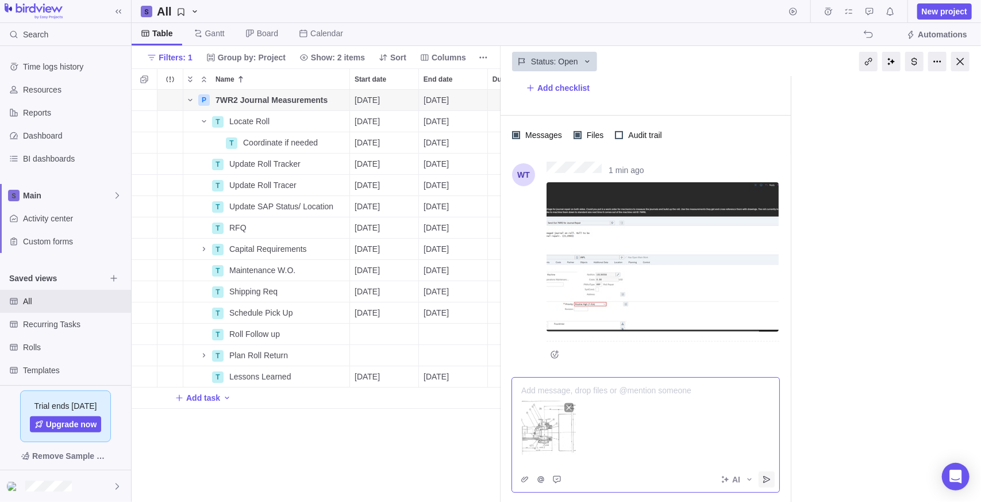
click at [769, 483] on icon "Post" at bounding box center [766, 479] width 9 height 9
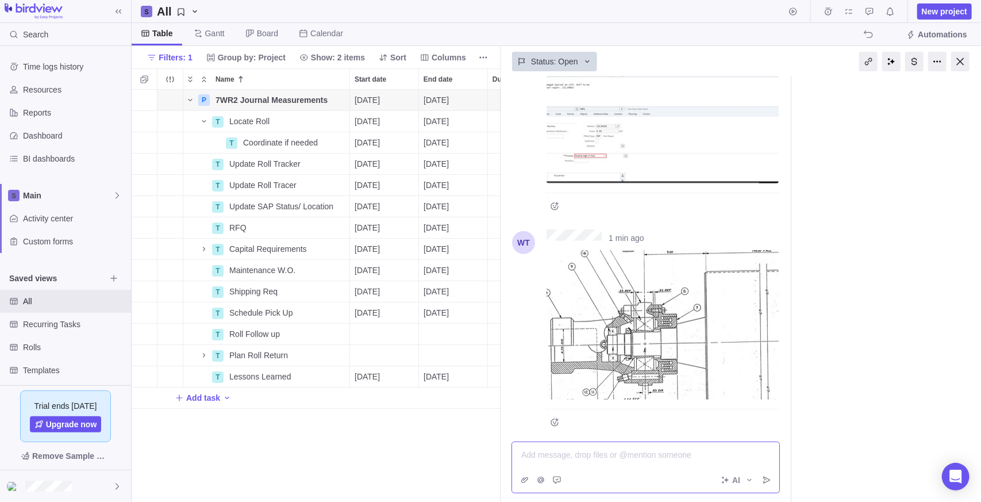
scroll to position [384, 0]
click at [607, 301] on img at bounding box center [662, 322] width 232 height 149
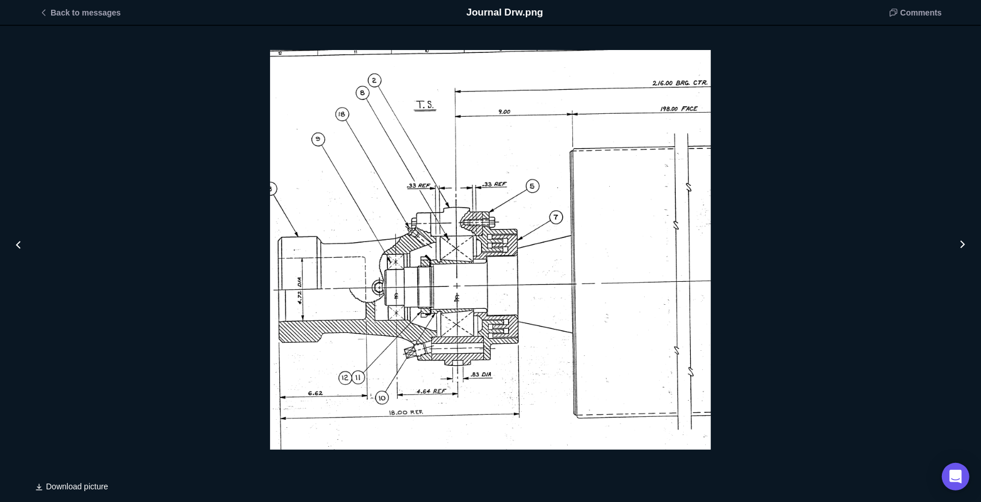
click at [801, 150] on div "Journal Drw.png" at bounding box center [490, 250] width 981 height 448
click at [51, 10] on span "Back to messages" at bounding box center [86, 12] width 70 height 11
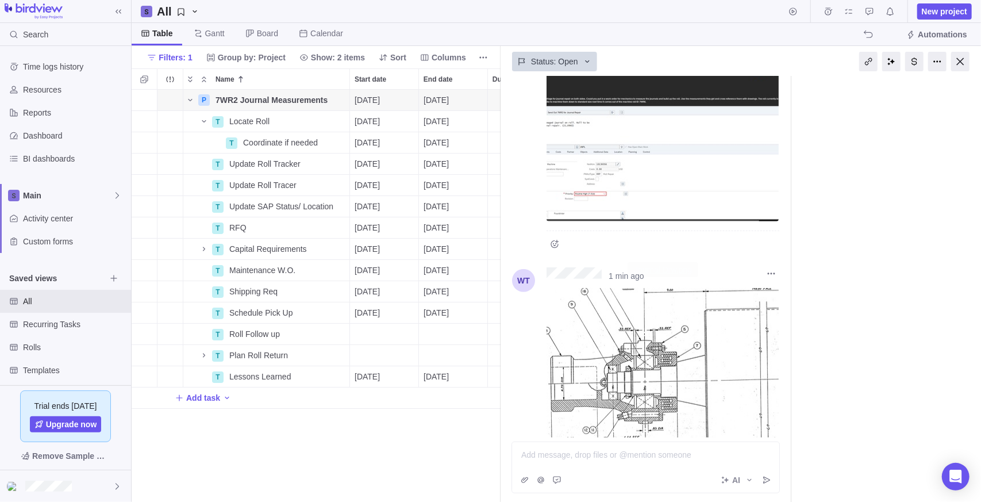
scroll to position [0, 0]
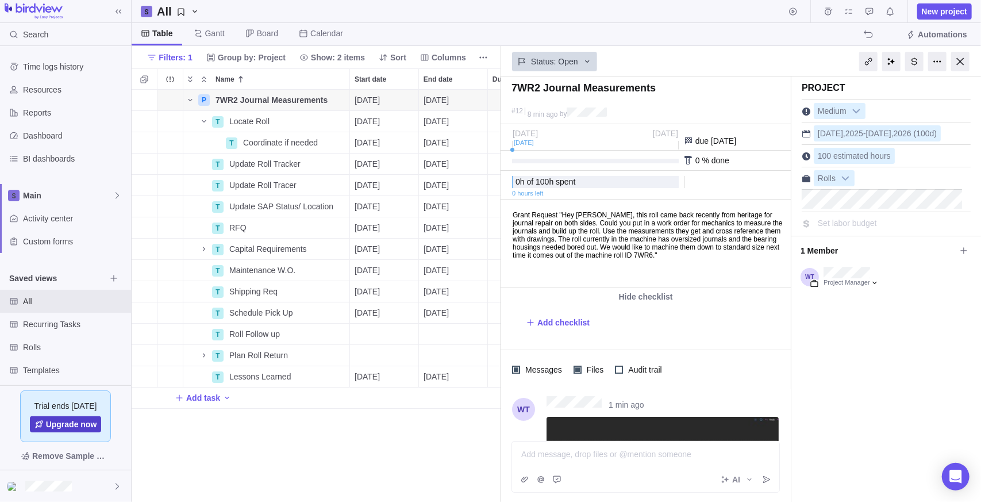
click at [82, 426] on span "Upgrade now" at bounding box center [71, 423] width 51 height 11
click at [858, 219] on span "Set labor budget" at bounding box center [847, 222] width 59 height 9
click at [858, 220] on input "0" at bounding box center [868, 223] width 109 height 16
click at [795, 43] on div "Table [PERSON_NAME] Board Calendar Automations" at bounding box center [556, 34] width 849 height 23
click at [961, 56] on div at bounding box center [960, 62] width 18 height 20
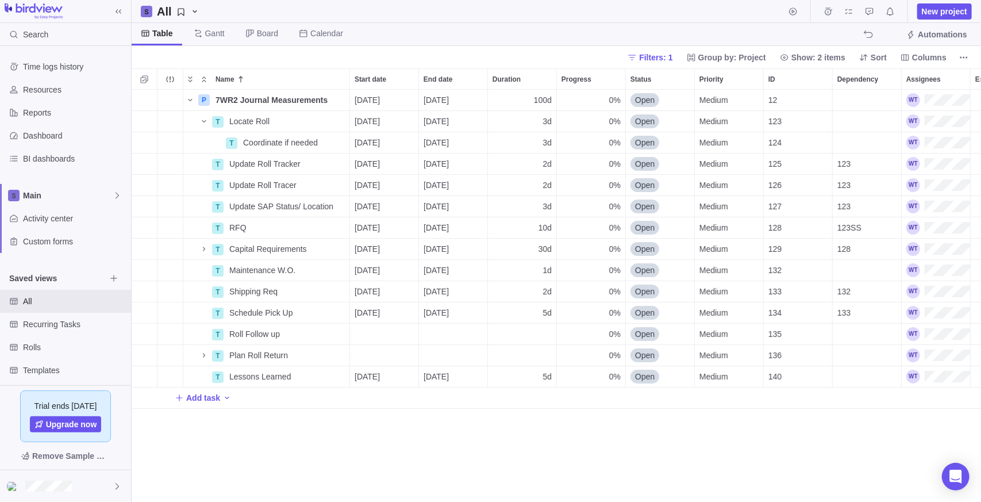
scroll to position [403, 841]
click at [311, 103] on span "Details" at bounding box center [313, 99] width 26 height 11
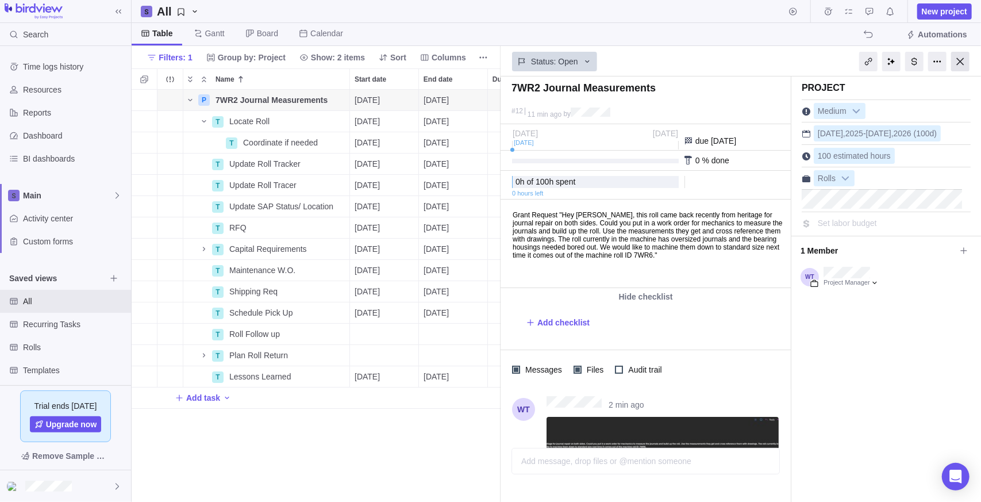
click at [954, 52] on div at bounding box center [960, 62] width 18 height 20
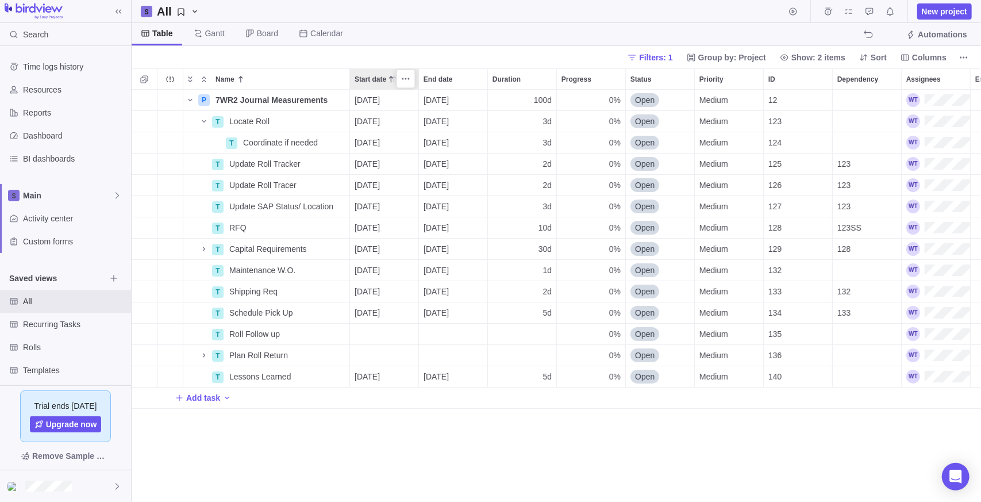
scroll to position [403, 841]
click at [55, 295] on span "All" at bounding box center [64, 300] width 83 height 11
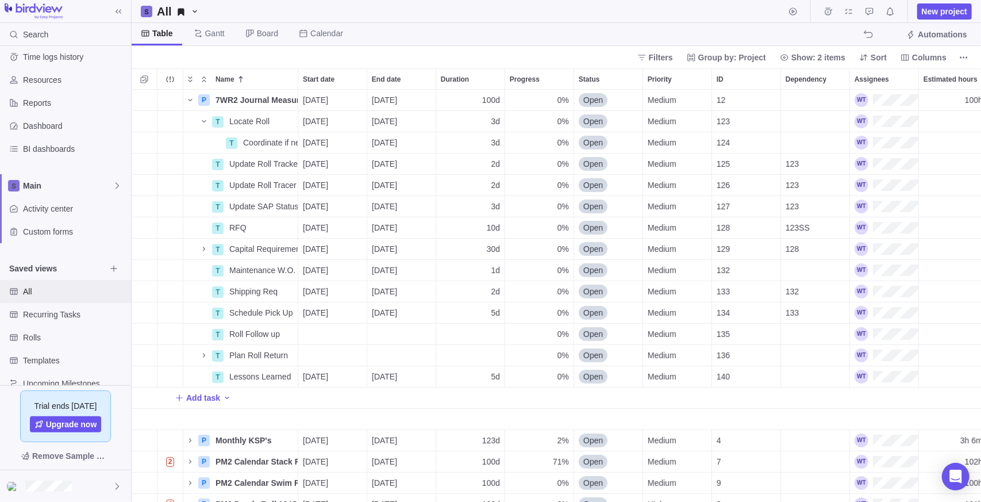
scroll to position [0, 0]
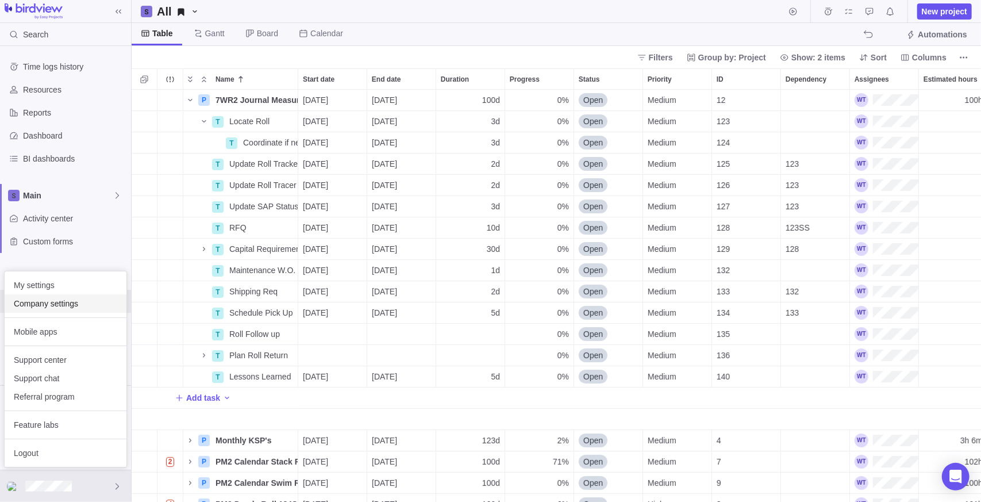
click at [66, 300] on span "Company settings" at bounding box center [65, 303] width 103 height 11
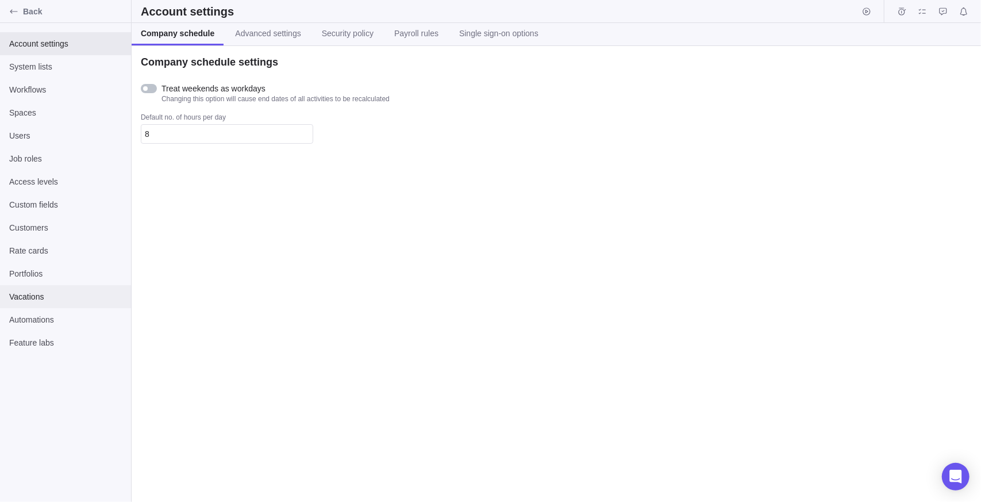
click at [43, 304] on div "Vacations" at bounding box center [65, 296] width 131 height 23
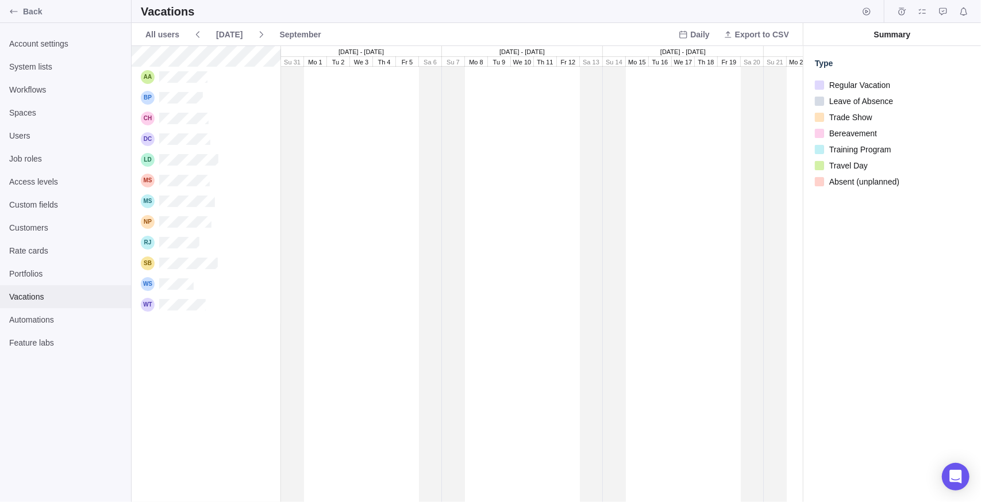
scroll to position [447, 663]
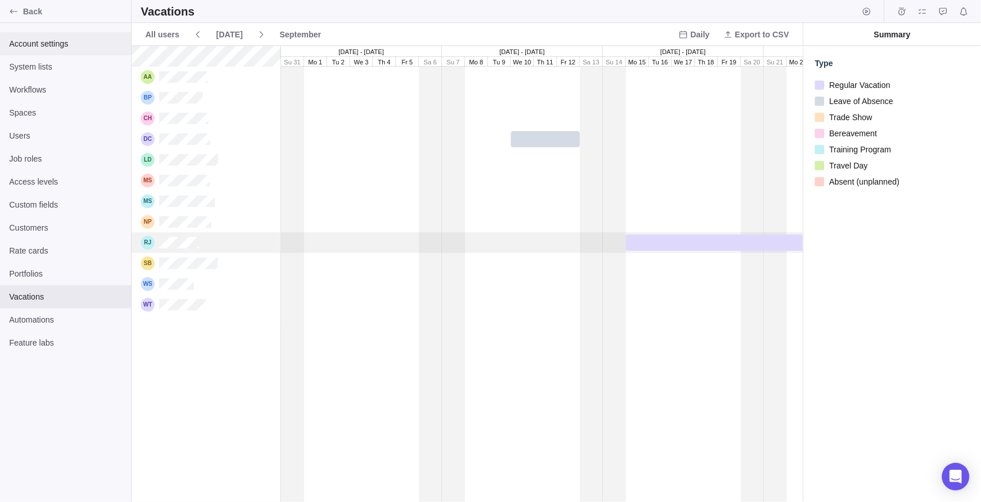
click at [59, 40] on span "Account settings" at bounding box center [65, 43] width 113 height 11
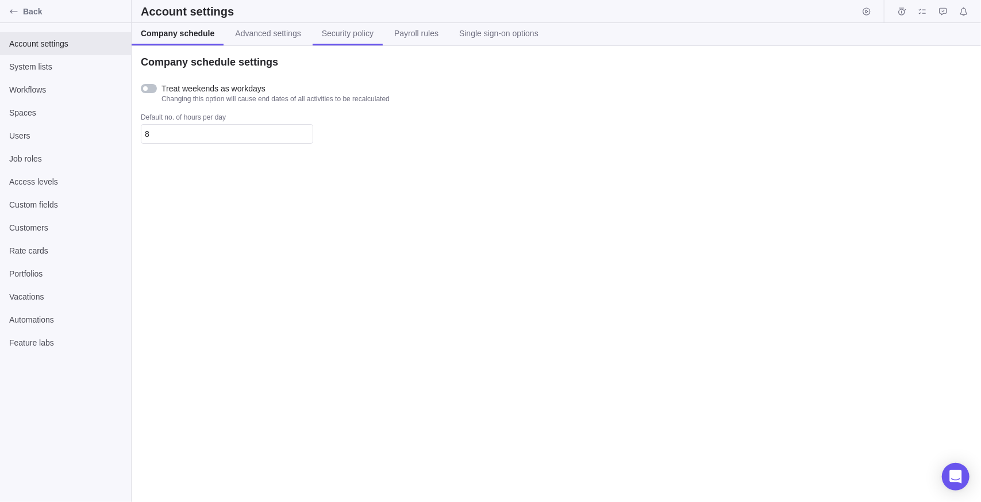
click at [344, 37] on span "Security policy" at bounding box center [348, 33] width 52 height 11
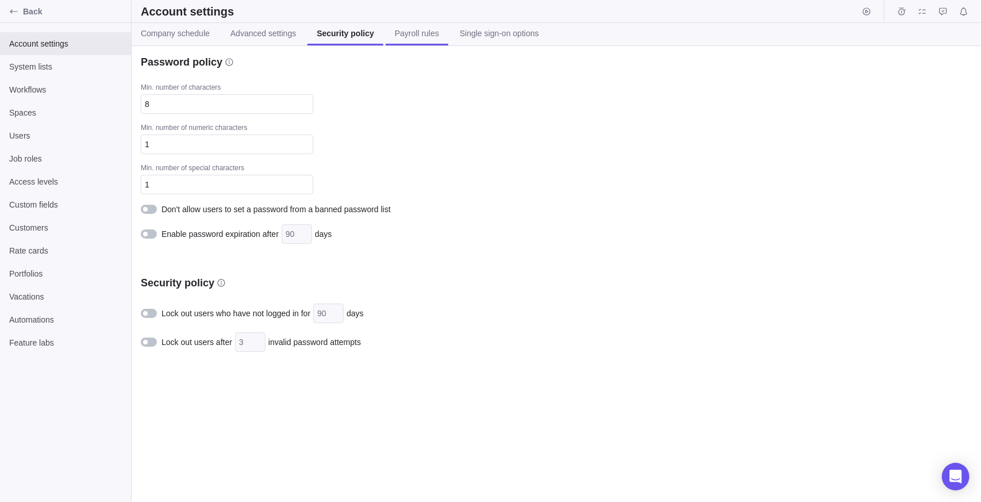
drag, startPoint x: 402, startPoint y: 36, endPoint x: 427, endPoint y: 35, distance: 25.3
click at [402, 36] on span "Payroll rules" at bounding box center [417, 33] width 44 height 11
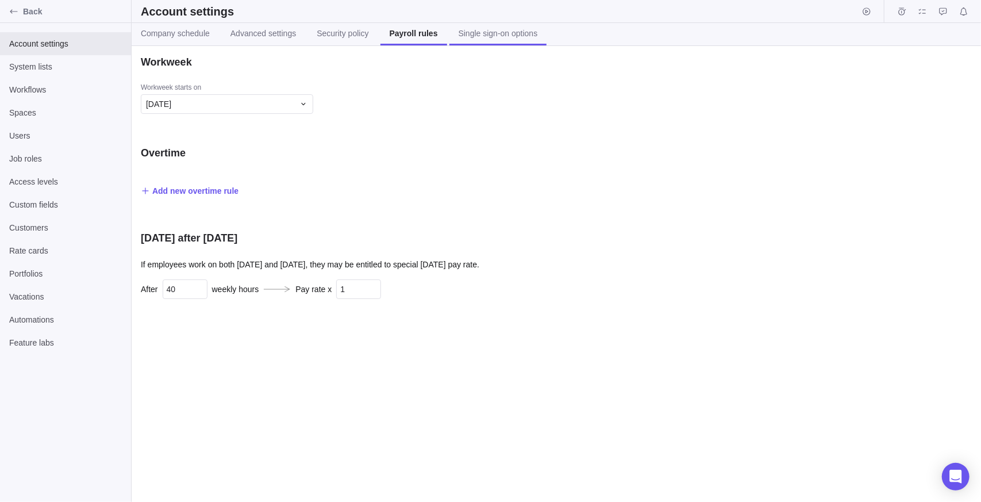
click at [483, 33] on span "Single sign-on options" at bounding box center [498, 33] width 79 height 11
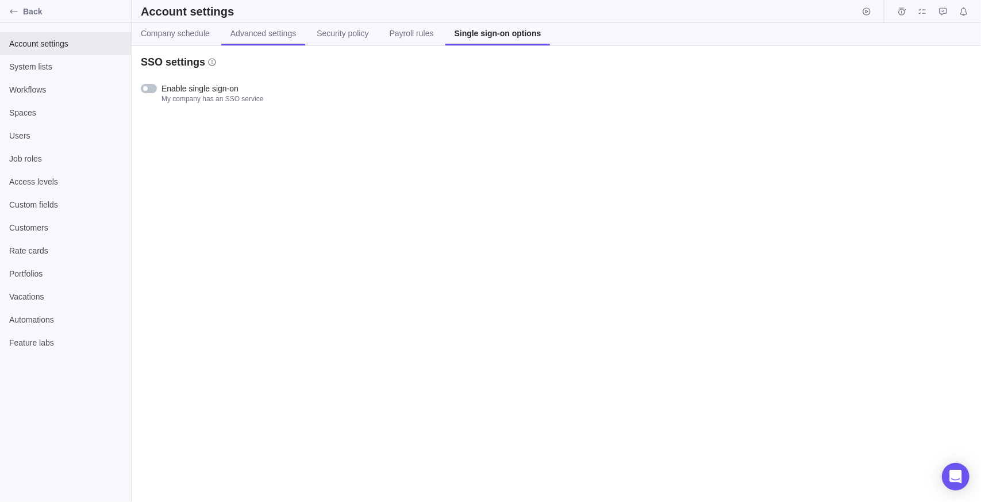
click at [269, 41] on link "Advanced settings" at bounding box center [263, 34] width 84 height 22
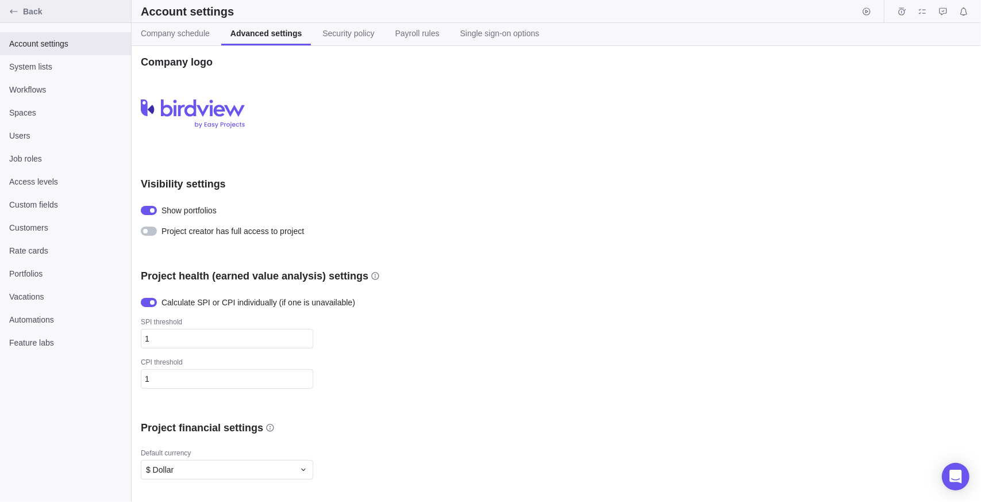
click at [33, 15] on span "Back" at bounding box center [74, 11] width 103 height 11
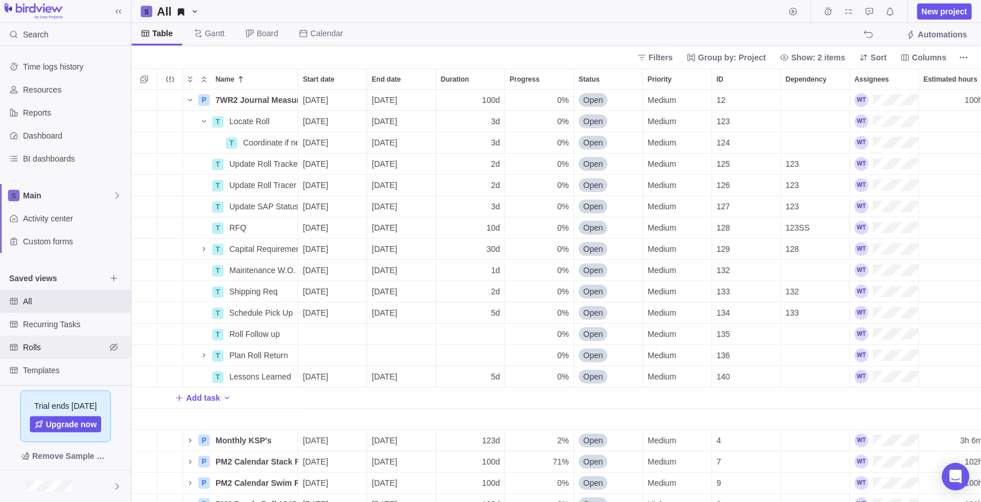
scroll to position [403, 841]
click at [76, 483] on div at bounding box center [65, 486] width 131 height 32
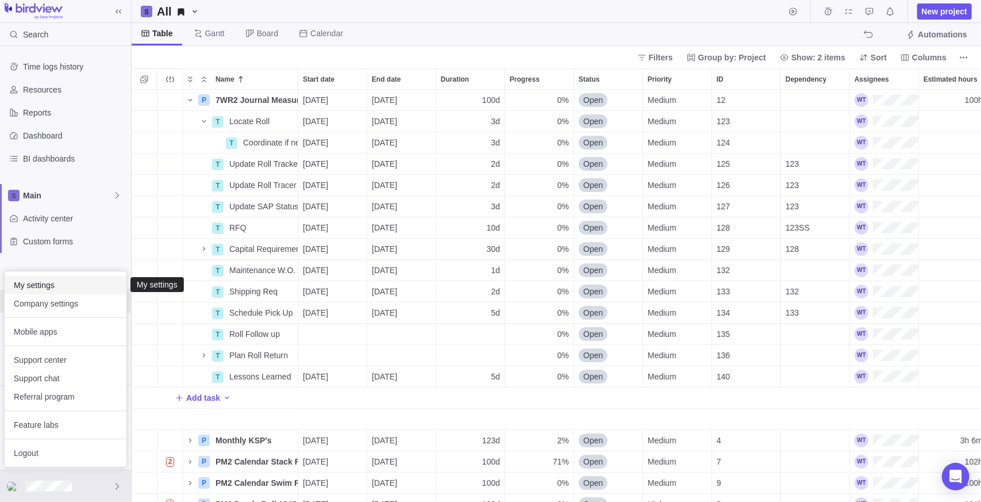
click at [66, 279] on div "My settings" at bounding box center [66, 285] width 122 height 18
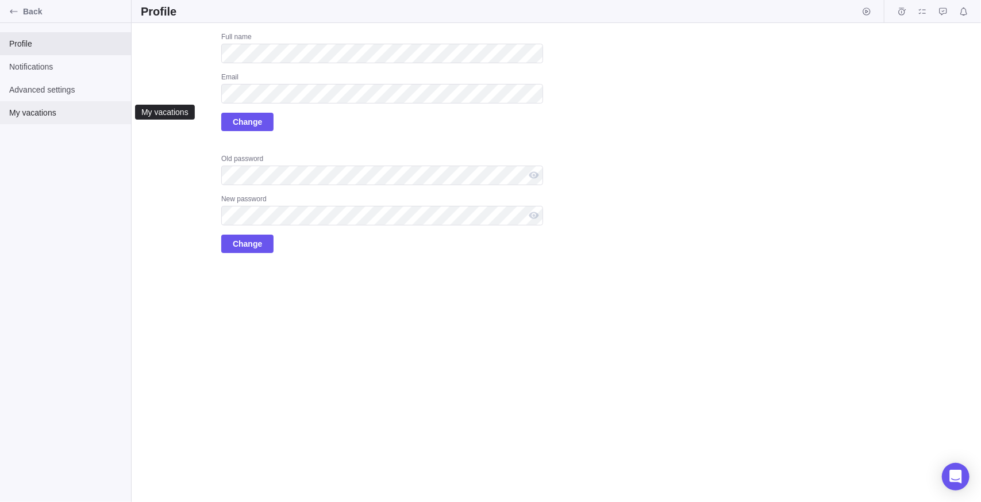
click at [45, 114] on span "My vacations" at bounding box center [65, 112] width 113 height 11
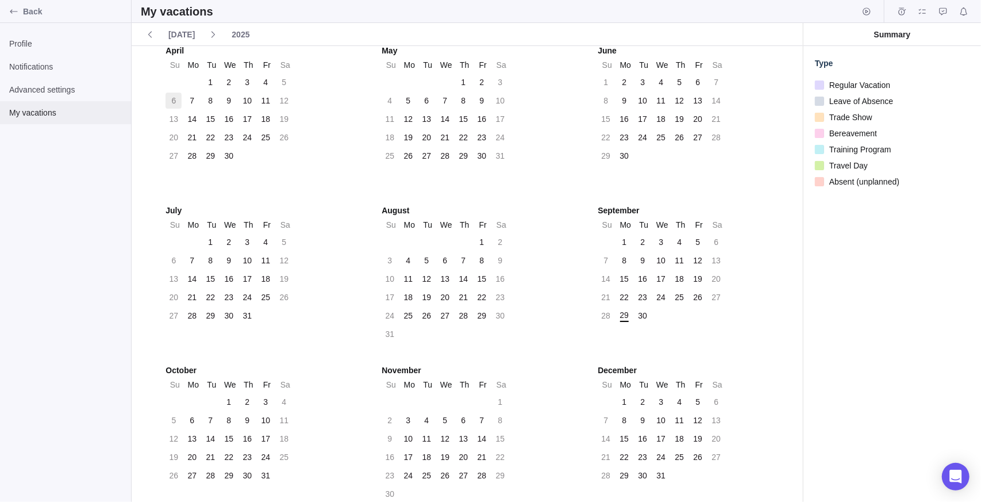
scroll to position [183, 0]
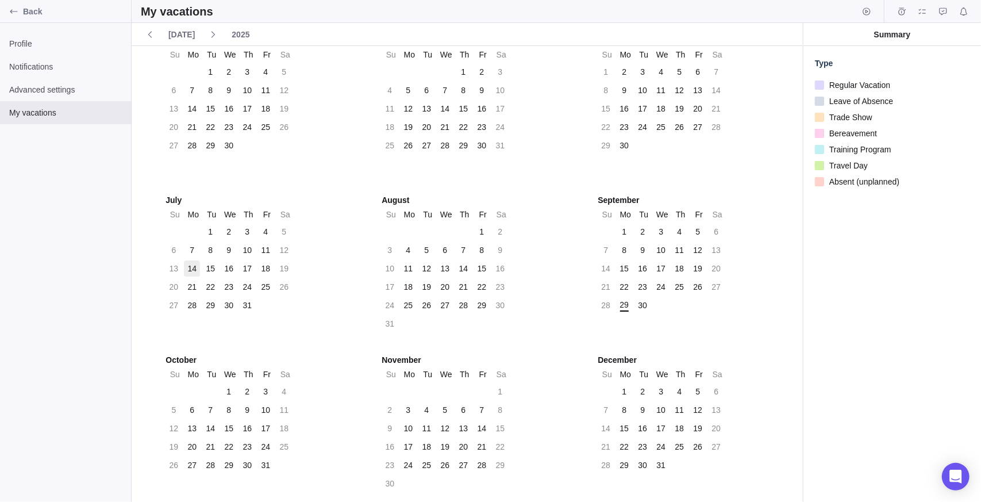
click at [188, 267] on div "14" at bounding box center [192, 268] width 9 height 11
click at [195, 265] on div "14" at bounding box center [192, 268] width 9 height 11
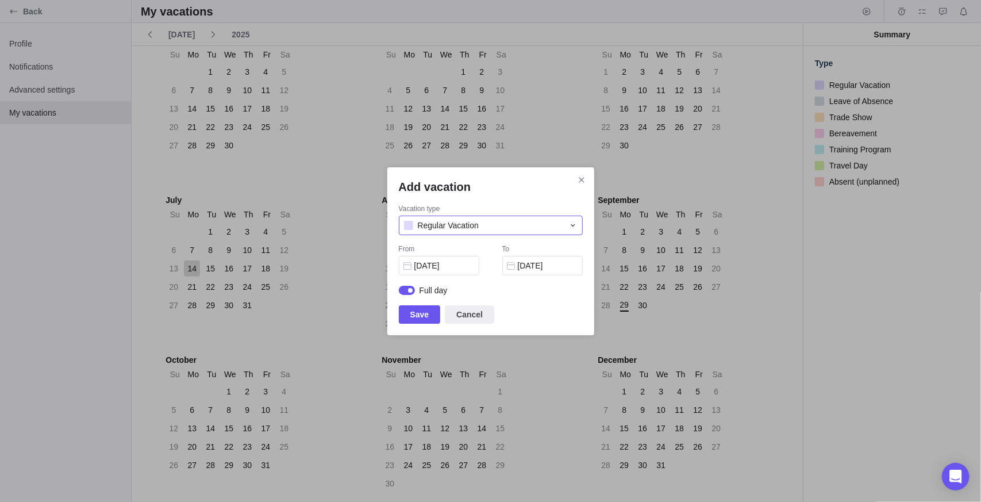
click at [484, 225] on div "Regular Vacation" at bounding box center [484, 225] width 160 height 11
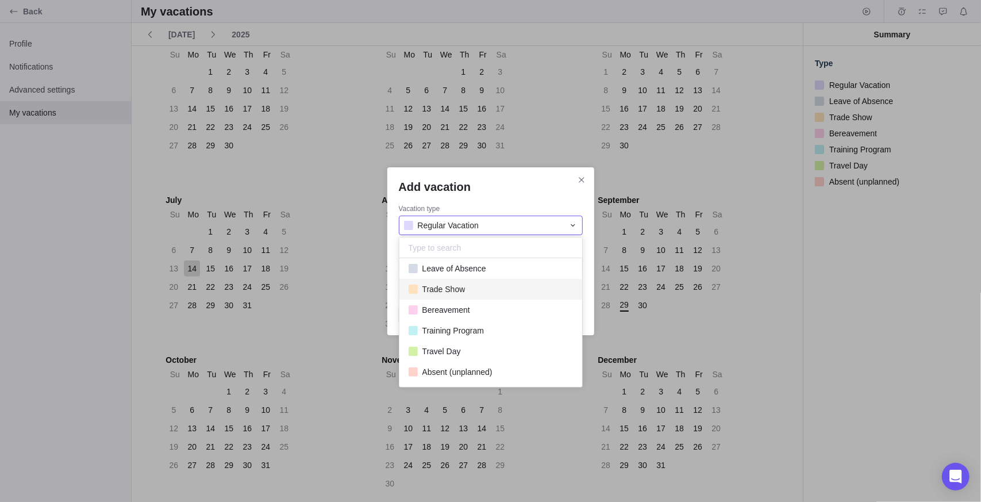
scroll to position [0, 0]
click at [476, 248] on input "Add vacation" at bounding box center [490, 247] width 183 height 21
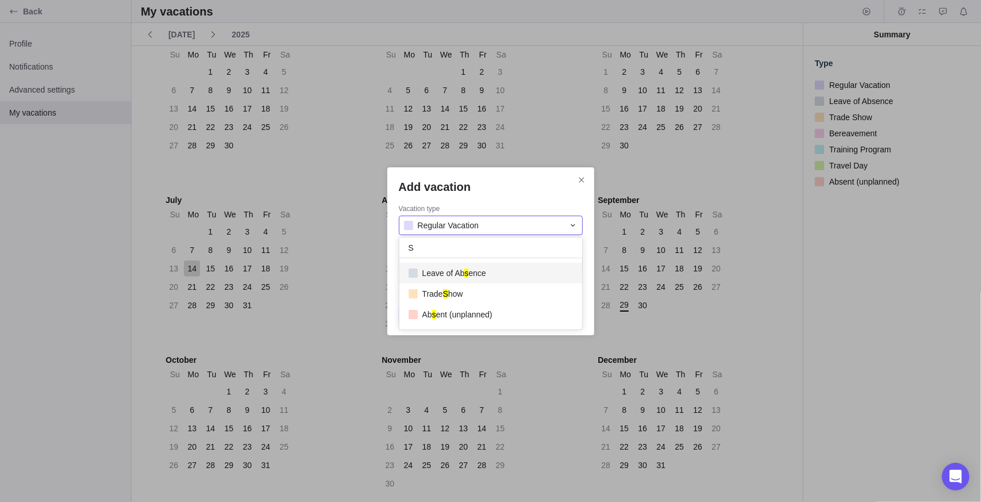
scroll to position [63, 174]
type input "S"
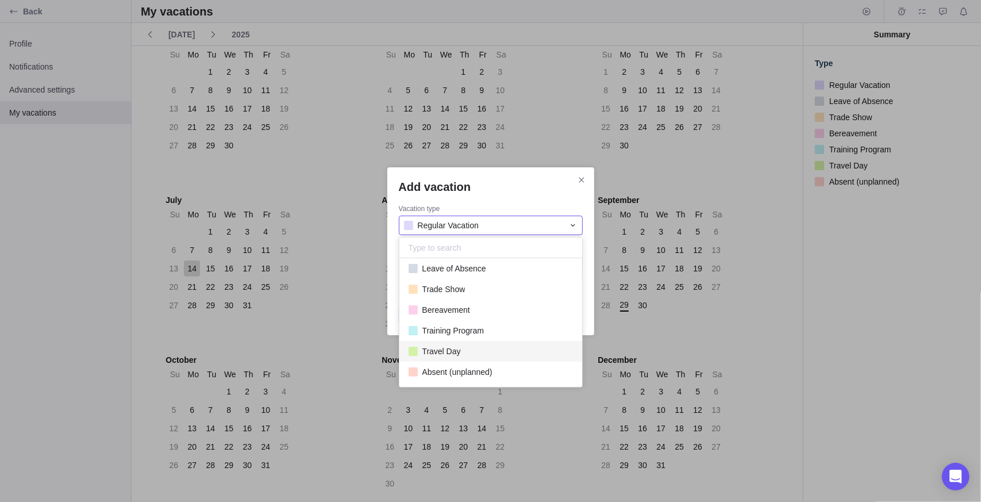
scroll to position [0, 0]
click at [449, 357] on span "Training Program" at bounding box center [453, 355] width 62 height 11
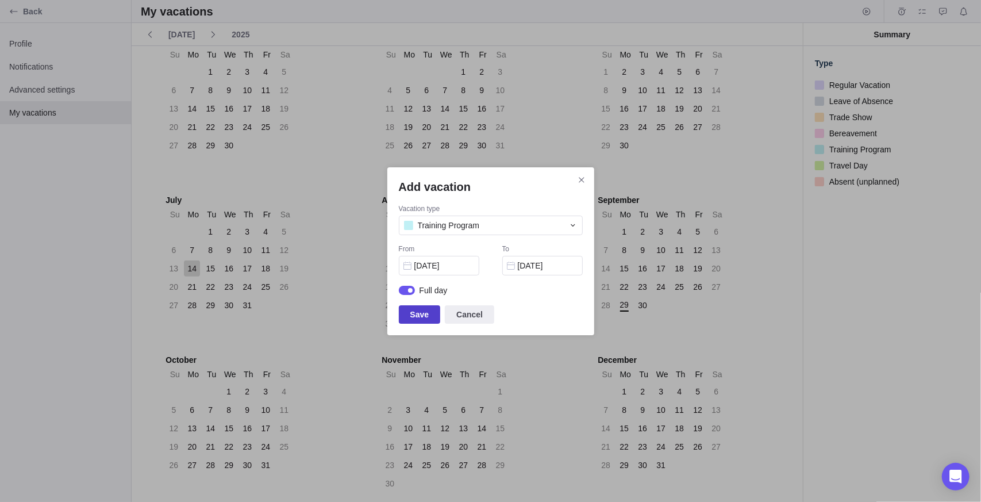
click at [414, 317] on span "Save" at bounding box center [419, 314] width 19 height 14
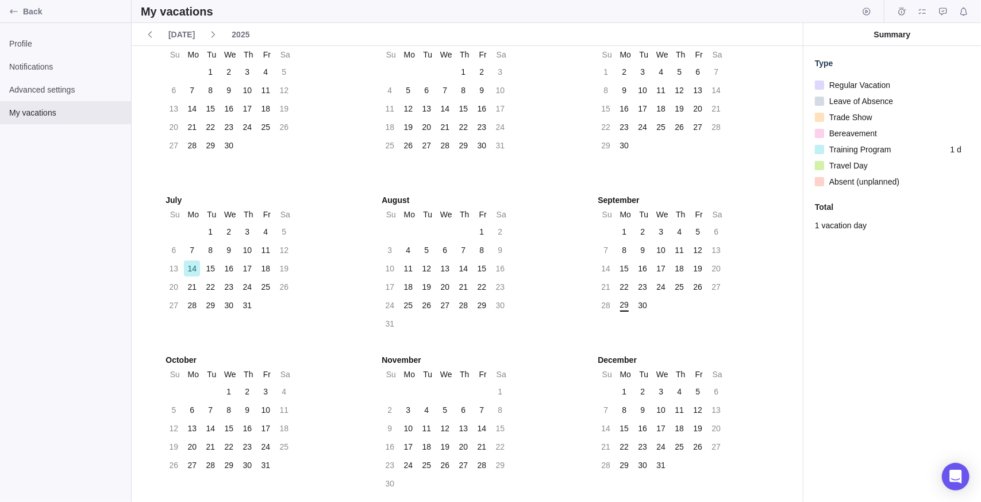
click at [861, 319] on div "Summary Type Regular Vacation Leave of Absence Trade Show Bereavement Training …" at bounding box center [892, 262] width 178 height 479
click at [872, 61] on div "Type" at bounding box center [892, 62] width 155 height 11
drag, startPoint x: 899, startPoint y: 226, endPoint x: 898, endPoint y: 131, distance: 94.8
click at [900, 221] on div "1 vacation day" at bounding box center [892, 225] width 155 height 11
click at [33, 13] on span "Back" at bounding box center [74, 11] width 103 height 11
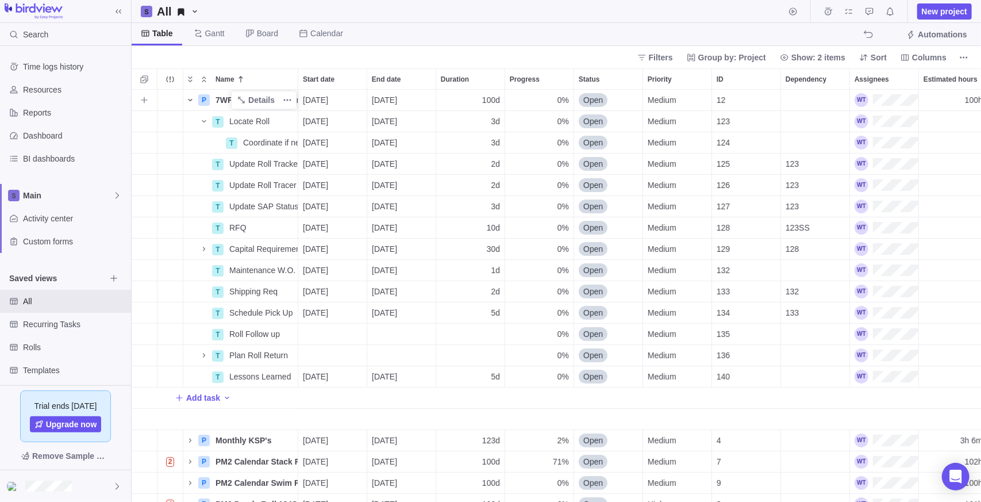
click at [194, 103] on icon "Name" at bounding box center [190, 99] width 9 height 9
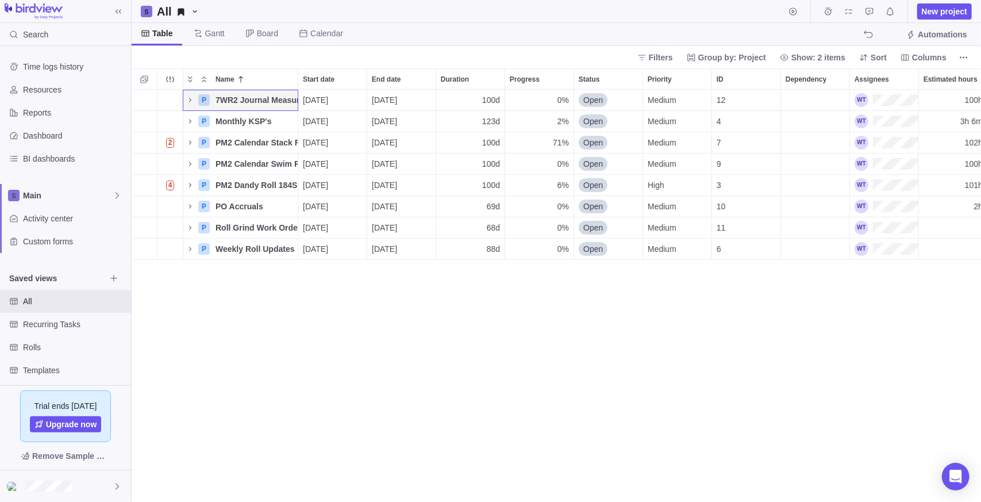
click at [326, 356] on div "P 7WR2 Journal Measurements Details [DATE] [DATE] 100d 0% Open Medium 12 100h R…" at bounding box center [556, 296] width 849 height 413
click at [449, 428] on div "P 7WR2 Journal Measurements Details [DATE] [DATE] 100d 0% Open Medium 12 100h R…" at bounding box center [556, 296] width 849 height 413
click at [74, 301] on span "All" at bounding box center [64, 300] width 83 height 11
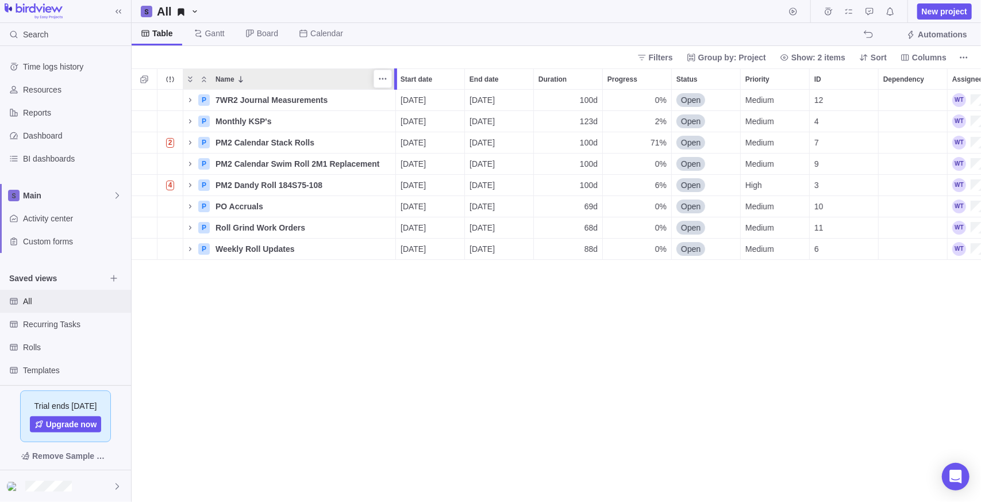
drag, startPoint x: 298, startPoint y: 76, endPoint x: 395, endPoint y: 76, distance: 96.5
click at [395, 76] on div at bounding box center [395, 78] width 3 height 21
click at [353, 163] on span "Details" at bounding box center [359, 163] width 26 height 11
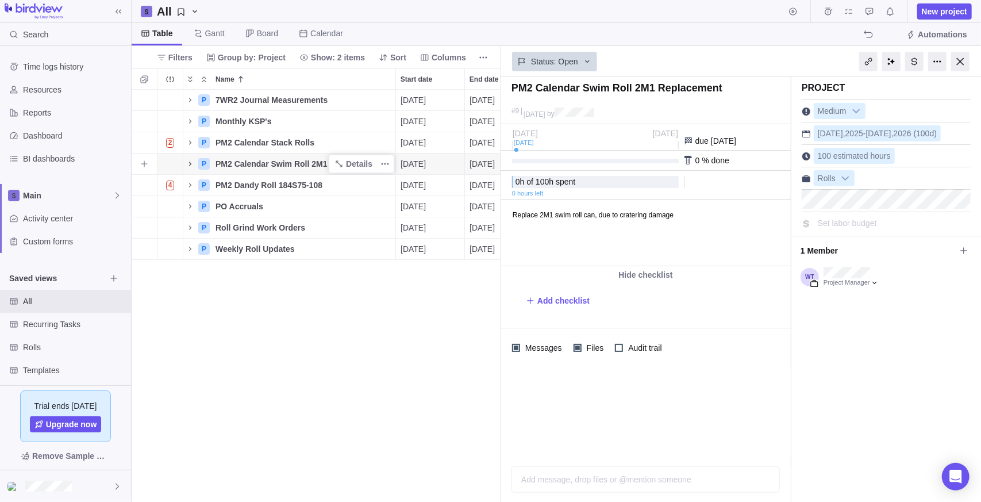
click at [194, 164] on icon "Name" at bounding box center [190, 163] width 9 height 9
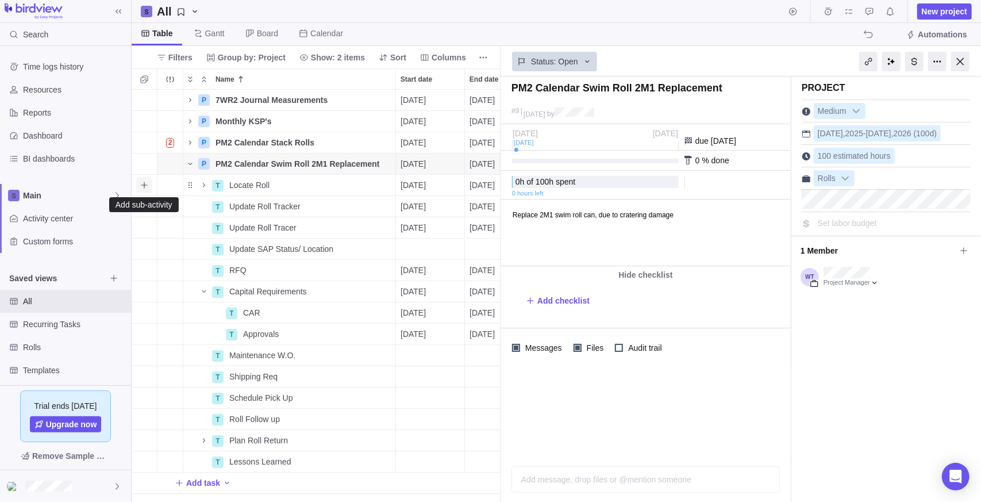
click at [143, 189] on icon "Add sub-activity" at bounding box center [144, 184] width 9 height 9
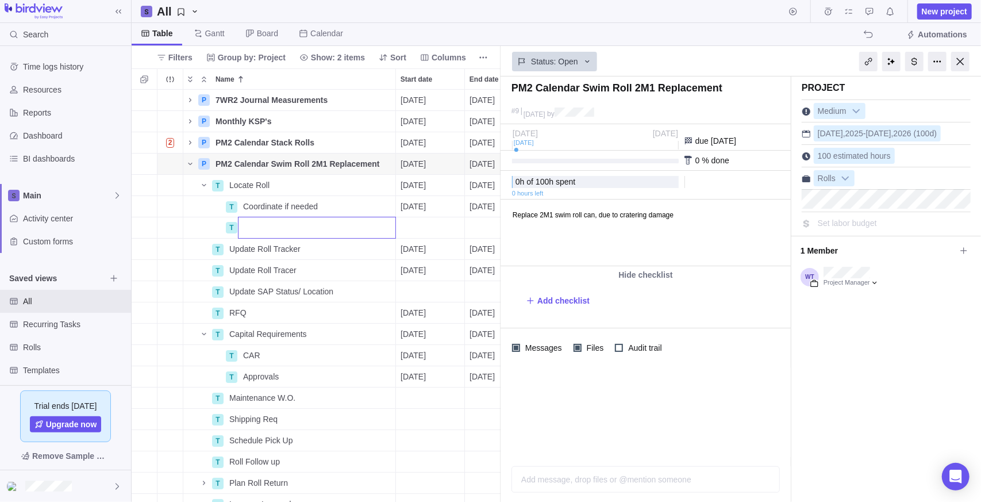
click at [332, 203] on div "P 7WR2 Journal Measurements Details [DATE] [DATE] 100d 0% Open Medium 12 100h R…" at bounding box center [316, 296] width 369 height 413
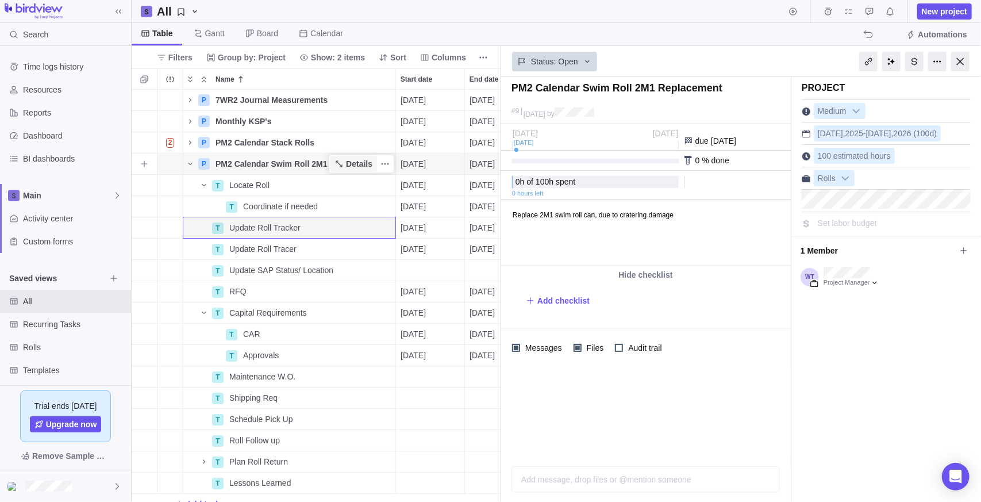
click at [352, 161] on span "Details" at bounding box center [359, 163] width 26 height 11
click at [144, 163] on icon "Add activity" at bounding box center [144, 163] width 9 height 9
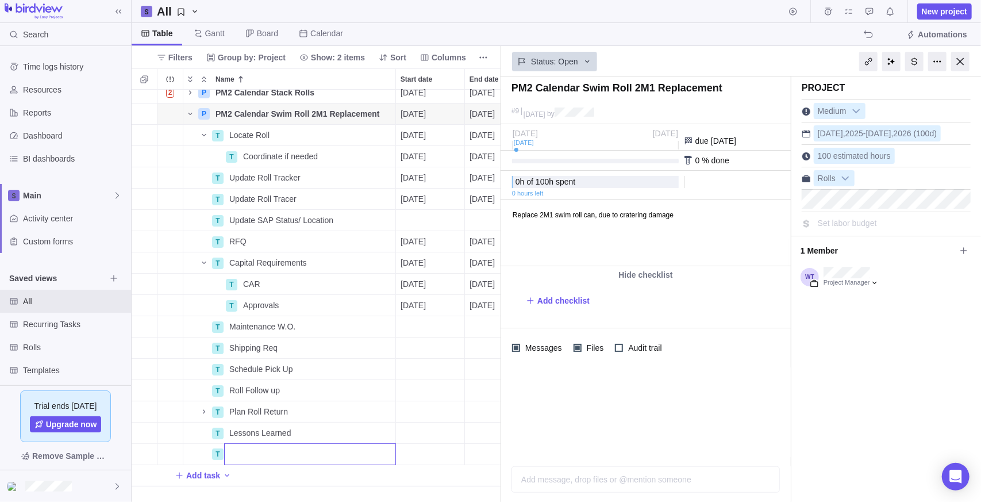
scroll to position [78, 0]
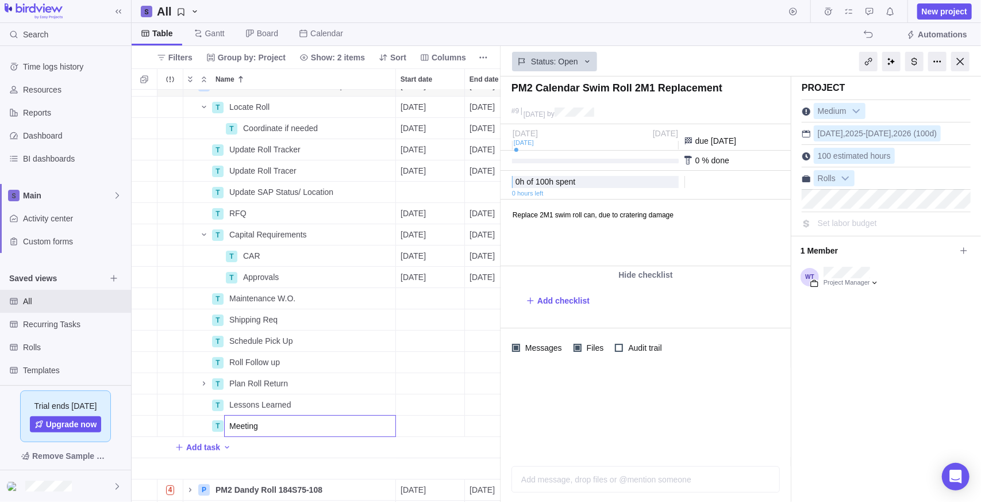
type input "Meetings"
click at [286, 480] on div "P PM2 Calendar Swim Roll 2M1 Replacement Details [DATE] [DATE] 100d 0% Open Med…" at bounding box center [316, 296] width 369 height 413
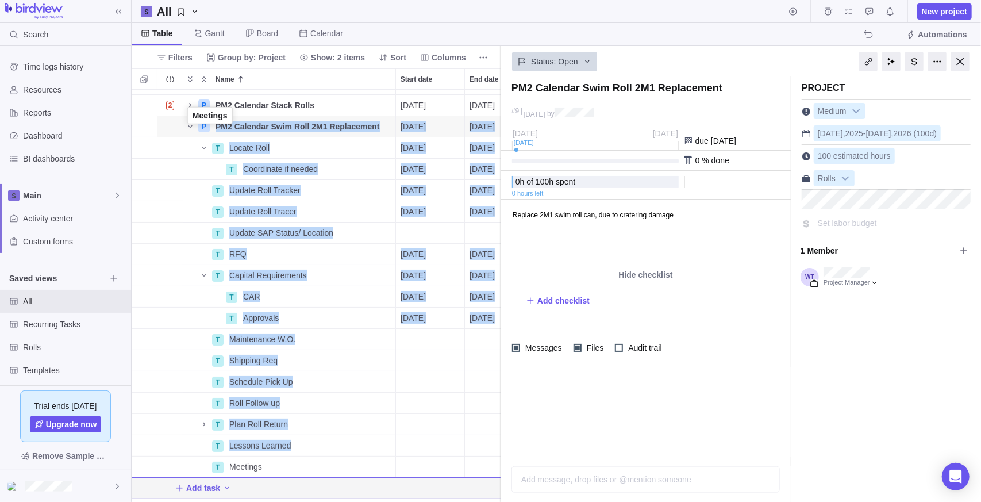
scroll to position [36, 0]
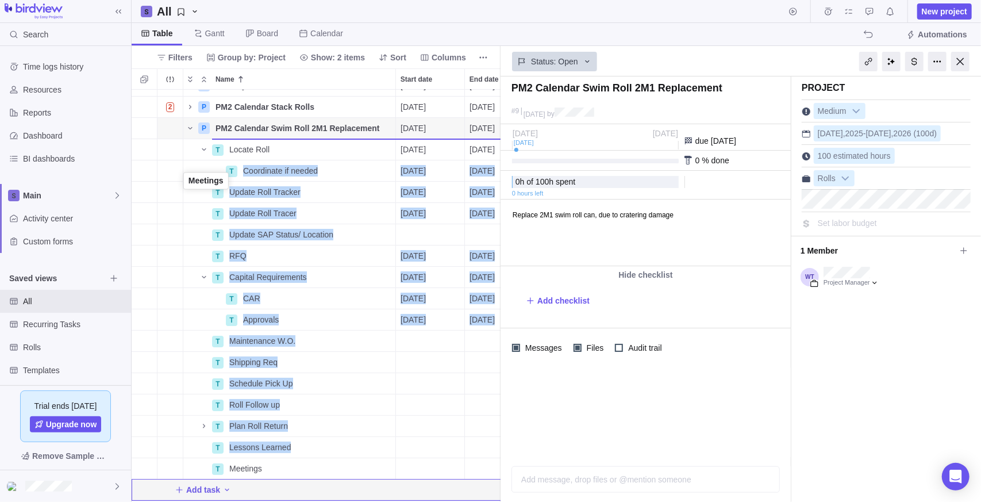
drag, startPoint x: 189, startPoint y: 428, endPoint x: 183, endPoint y: 143, distance: 285.7
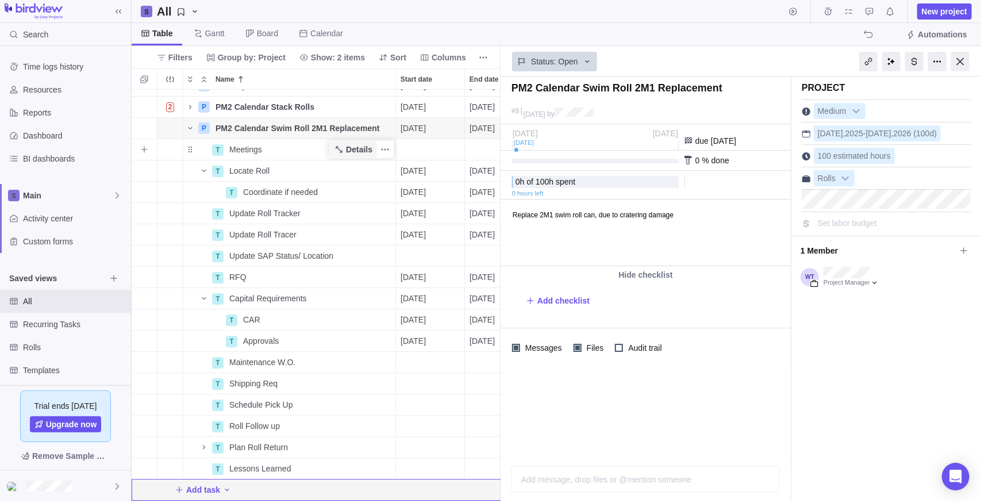
click at [348, 145] on span "Details" at bounding box center [353, 149] width 47 height 16
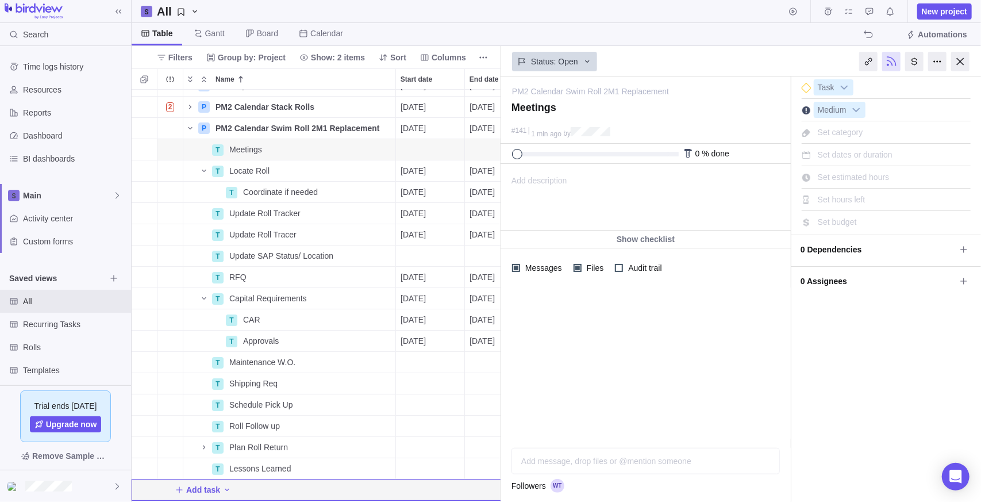
click at [625, 197] on div "Add description ... read all" at bounding box center [644, 197] width 287 height 66
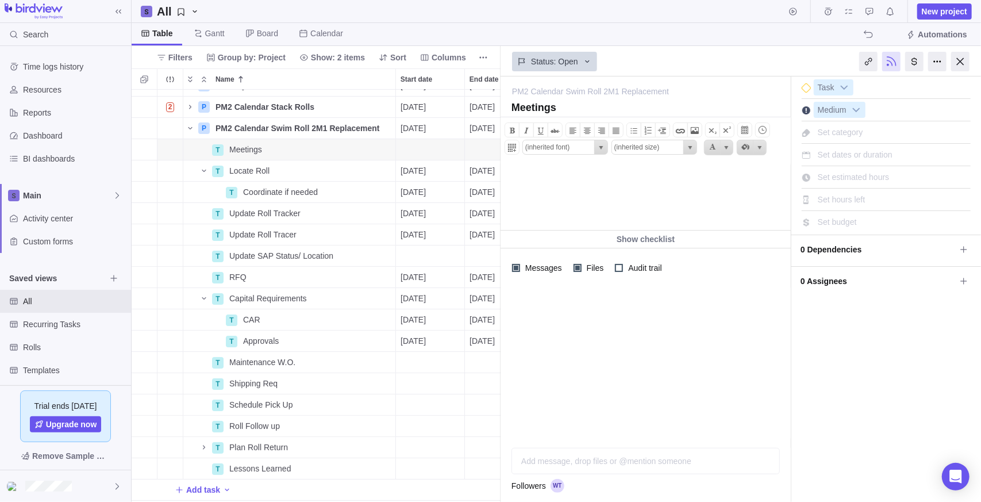
click at [640, 460] on div "Add message, drop files or @mention someone AI" at bounding box center [645, 461] width 268 height 26
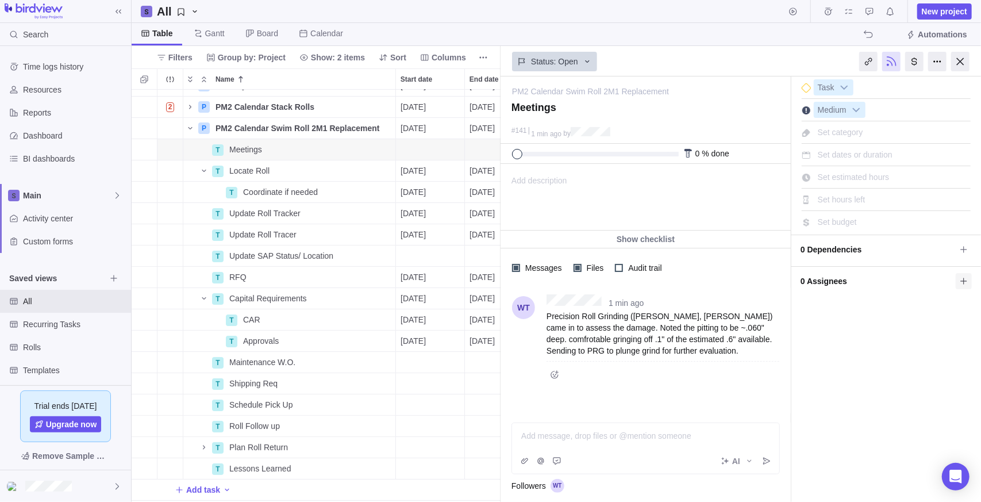
click at [964, 279] on icon at bounding box center [963, 281] width 6 height 6
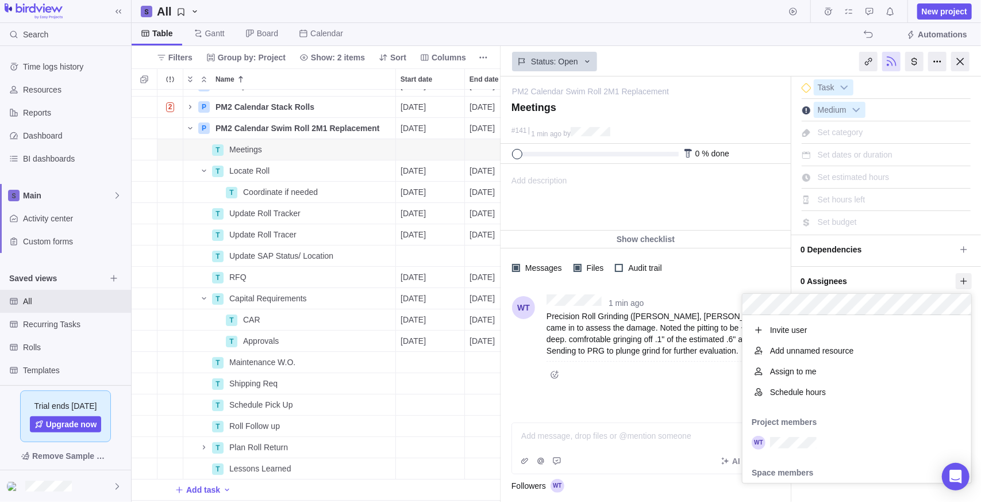
scroll to position [159, 220]
click at [835, 434] on div "grid" at bounding box center [856, 442] width 229 height 21
click at [659, 421] on div "PM2 Calendar Swim Roll 2M1 Replacement — change Meetings #141 1 min ago by Acti…" at bounding box center [741, 288] width 480 height 425
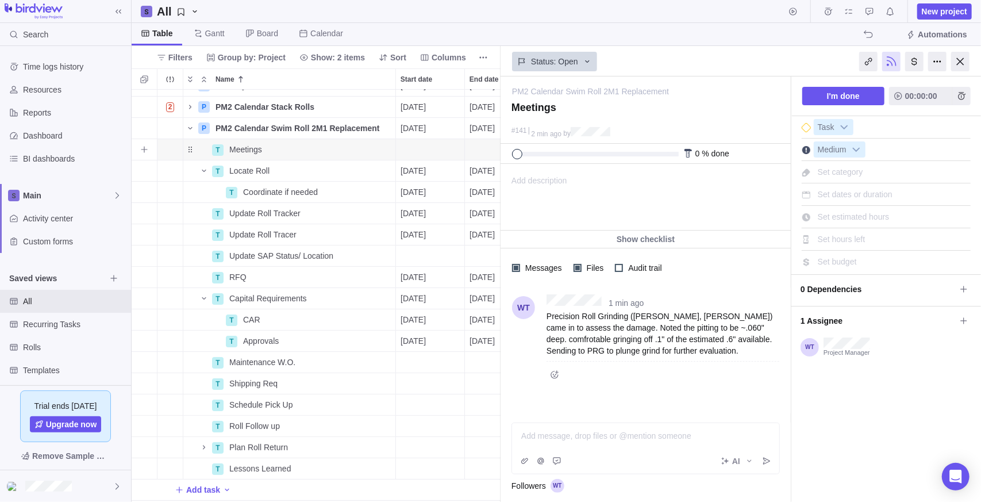
click at [412, 149] on div "Start date" at bounding box center [430, 149] width 68 height 21
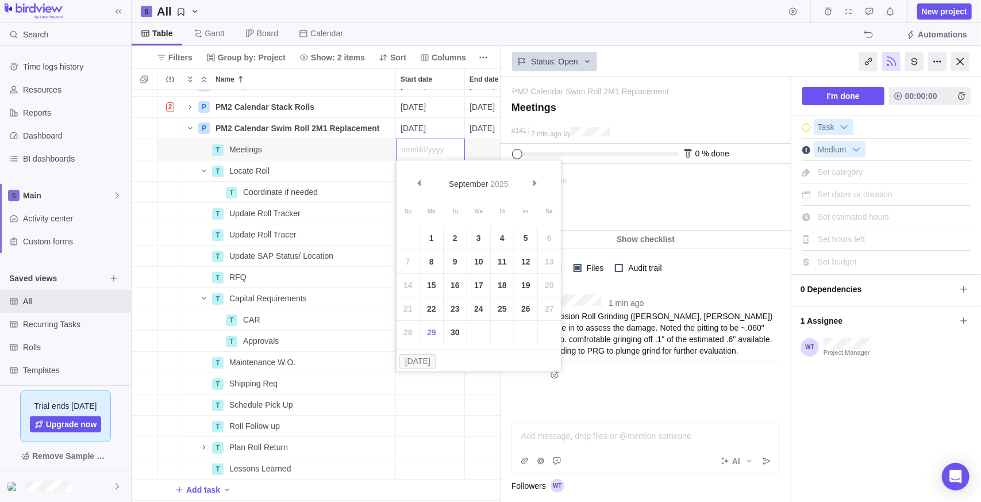
click at [532, 307] on link "26" at bounding box center [525, 308] width 23 height 23
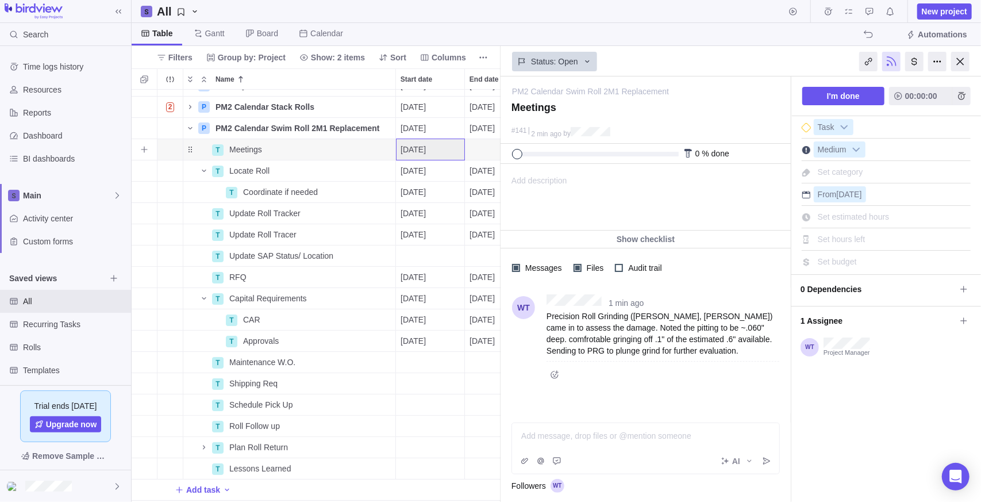
click at [484, 147] on div "End date" at bounding box center [499, 149] width 68 height 21
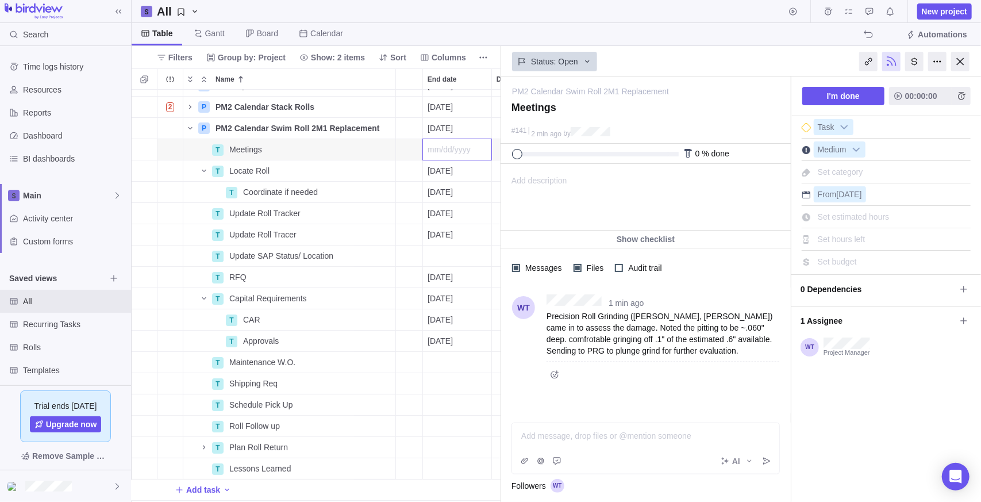
click at [956, 61] on body "Search Time logs history Resources Reports Dashboard BI dashboards Main Activit…" at bounding box center [490, 251] width 981 height 502
click at [968, 63] on div at bounding box center [960, 62] width 18 height 20
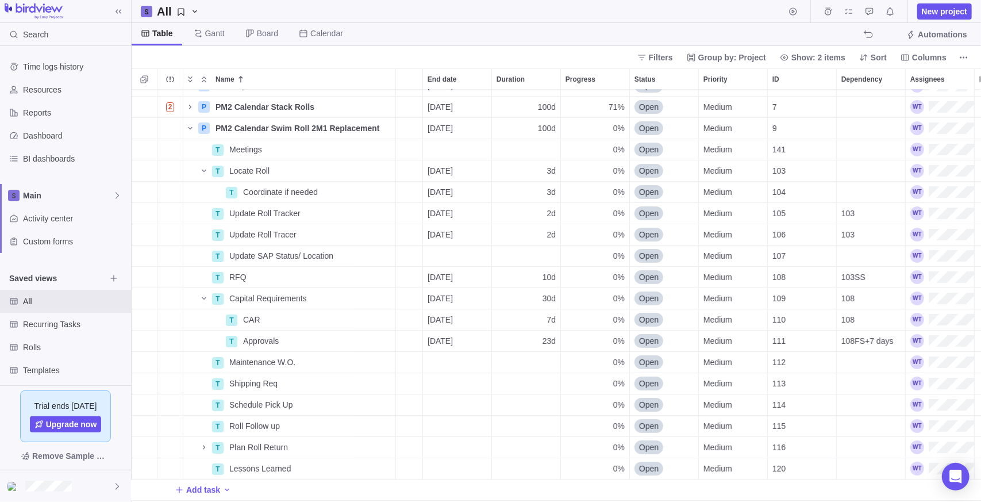
scroll to position [403, 841]
click at [527, 151] on div "Duration" at bounding box center [526, 149] width 68 height 21
type input "100"
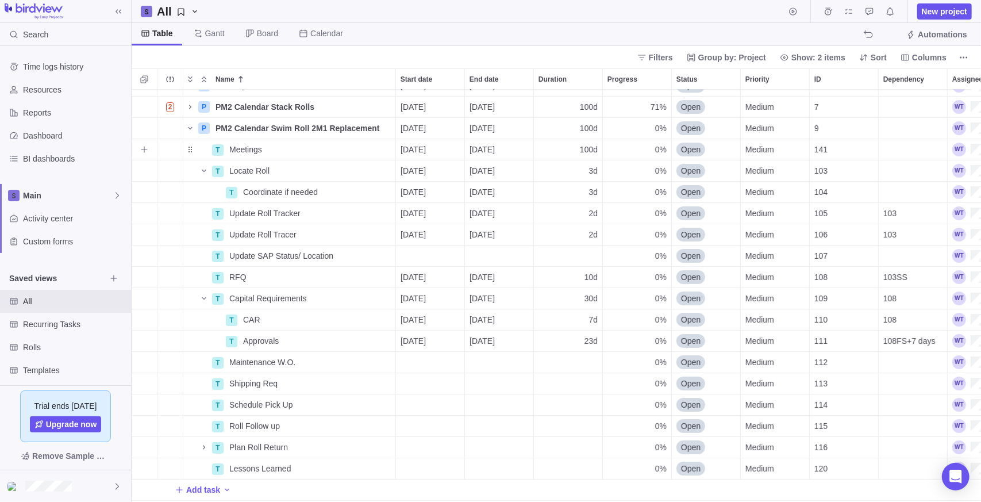
click at [572, 155] on div "100d" at bounding box center [568, 149] width 68 height 21
click at [562, 174] on div "P 7WR2 Journal Measurements Details [DATE] [DATE] 100d 0% Open Medium 12 100h R…" at bounding box center [556, 296] width 849 height 413
click at [563, 172] on div "3d" at bounding box center [568, 170] width 68 height 21
click at [563, 172] on input "3" at bounding box center [568, 171] width 70 height 22
click at [564, 153] on div "P 7WR2 Journal Measurements Details [DATE] [DATE] 100d 0% Open Medium 12 100h R…" at bounding box center [556, 296] width 849 height 413
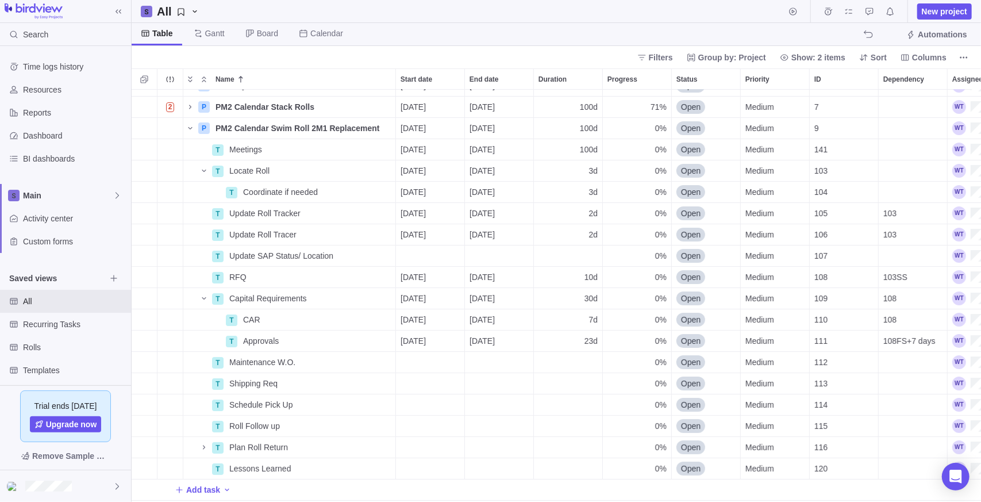
click at [633, 25] on div "Table [PERSON_NAME] Board Calendar Automations" at bounding box center [556, 34] width 849 height 23
click at [357, 153] on span "Details" at bounding box center [359, 149] width 26 height 11
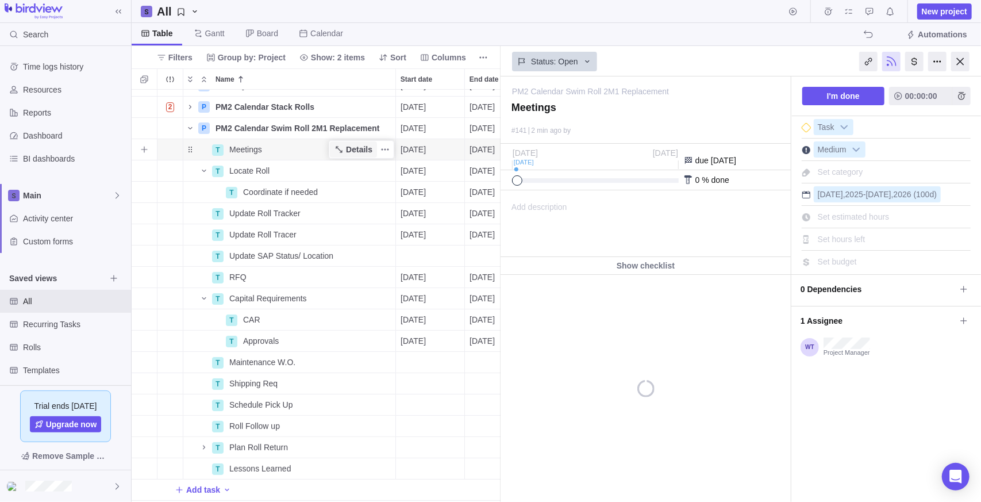
scroll to position [403, 361]
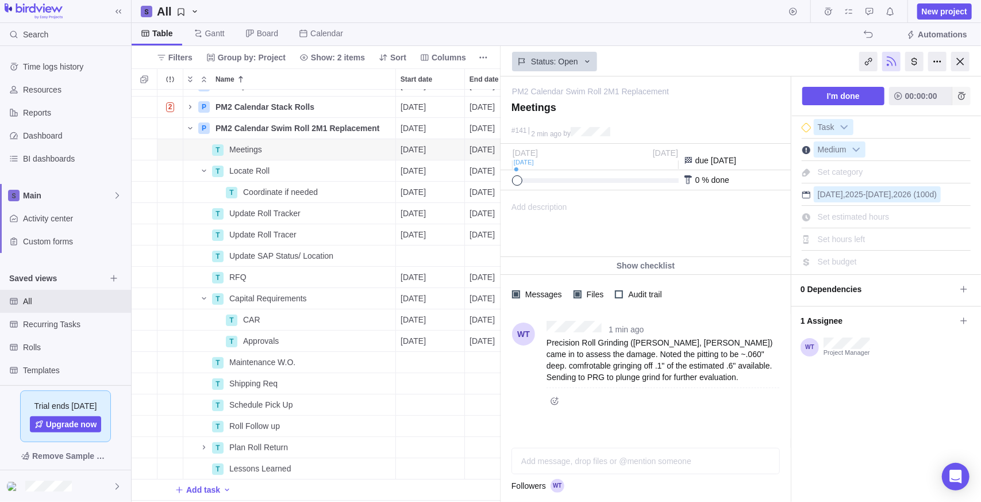
click at [960, 87] on span "Add time entry" at bounding box center [961, 96] width 18 height 18
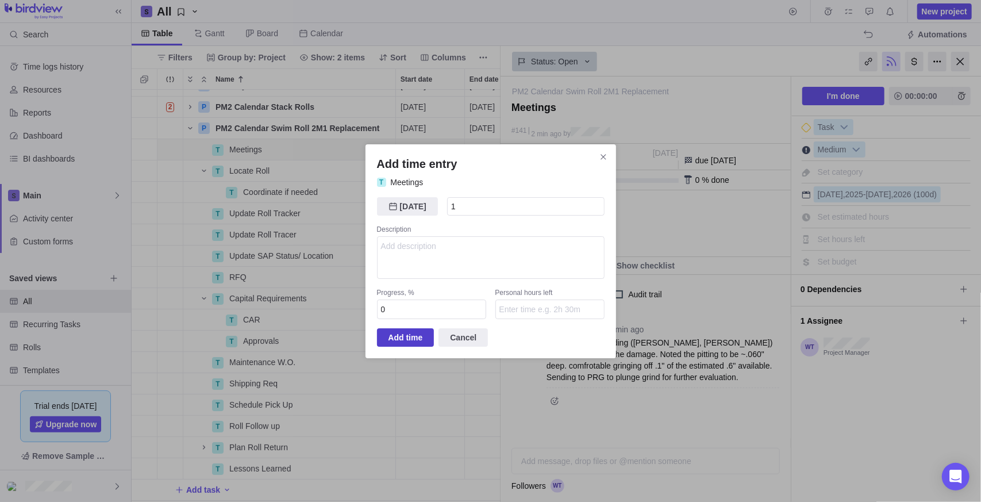
type input "1h"
click at [409, 339] on span "Add time" at bounding box center [405, 337] width 34 height 14
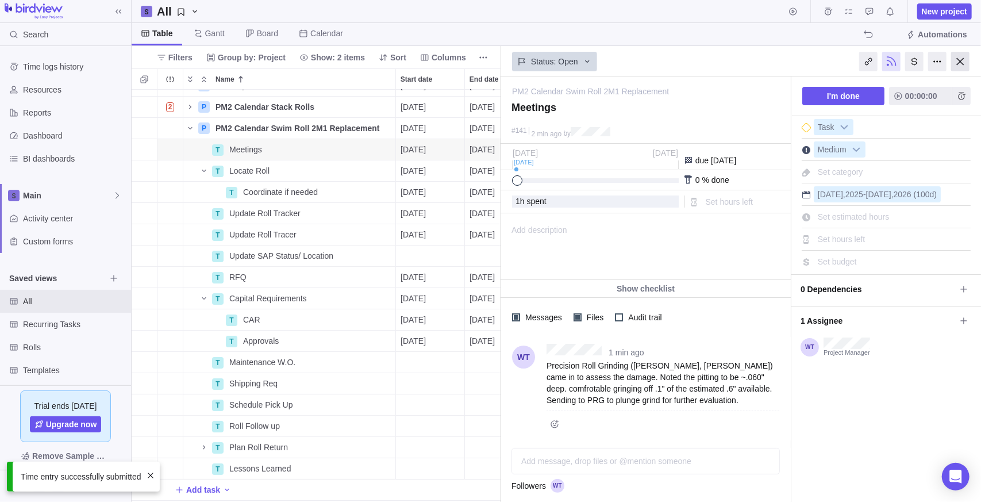
click at [957, 63] on div at bounding box center [960, 62] width 18 height 20
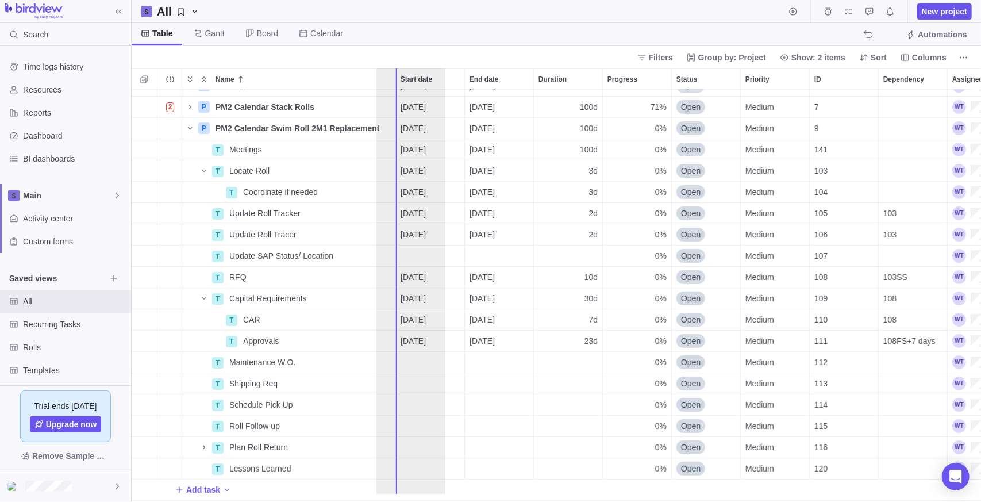
drag, startPoint x: 756, startPoint y: 77, endPoint x: 402, endPoint y: 93, distance: 353.8
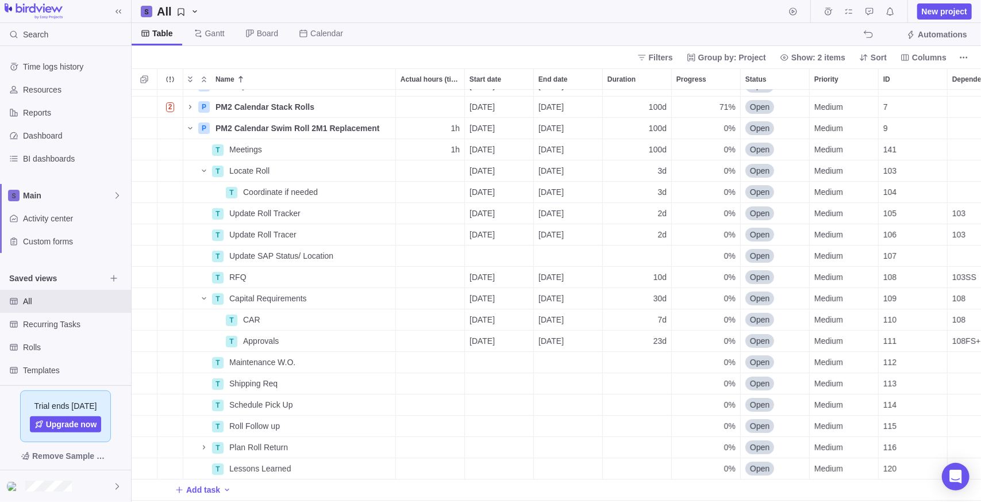
click at [463, 53] on div "Filters Group by: Project Show: 2 items Sort Columns" at bounding box center [556, 57] width 849 height 22
click at [47, 300] on span "All" at bounding box center [64, 300] width 83 height 11
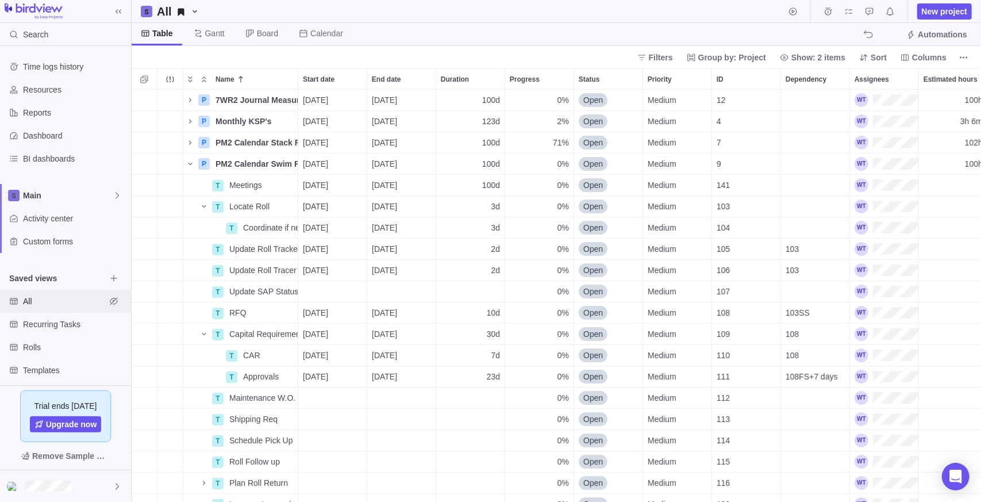
scroll to position [403, 841]
click at [191, 163] on icon "Name" at bounding box center [190, 163] width 9 height 9
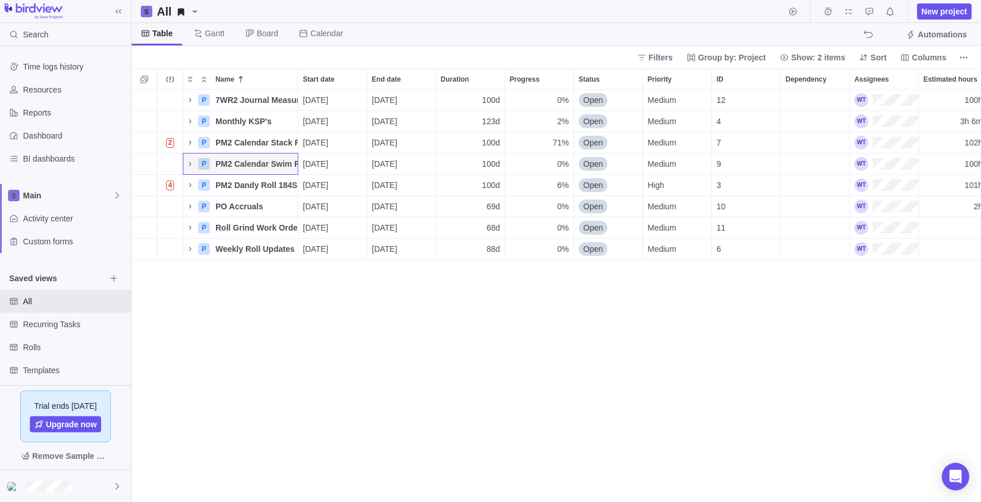
drag, startPoint x: 594, startPoint y: 330, endPoint x: 788, endPoint y: 172, distance: 250.4
click at [595, 330] on div "P 7WR2 Journal Measurements Details [DATE] [DATE] 100d 0% Open Medium 12 100h R…" at bounding box center [556, 296] width 849 height 413
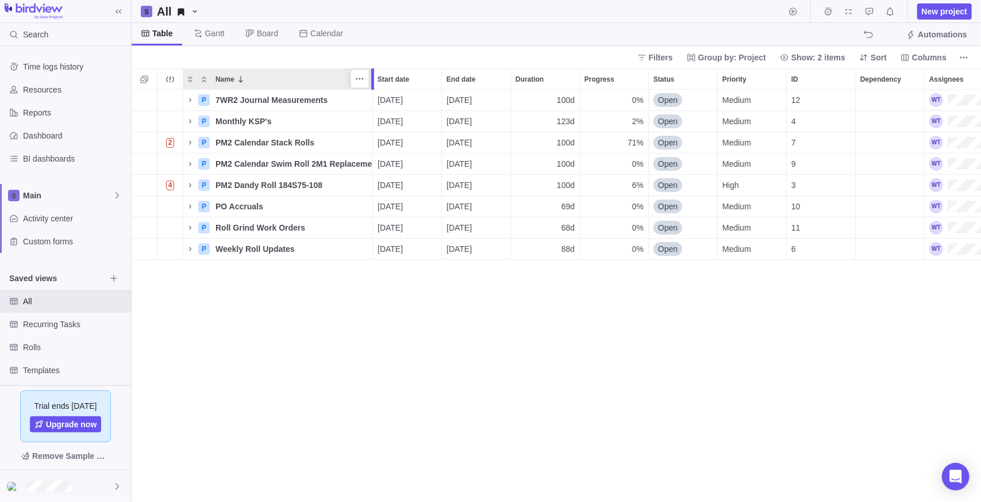
drag, startPoint x: 317, startPoint y: 75, endPoint x: 375, endPoint y: 68, distance: 58.4
click at [375, 68] on div at bounding box center [374, 78] width 9 height 21
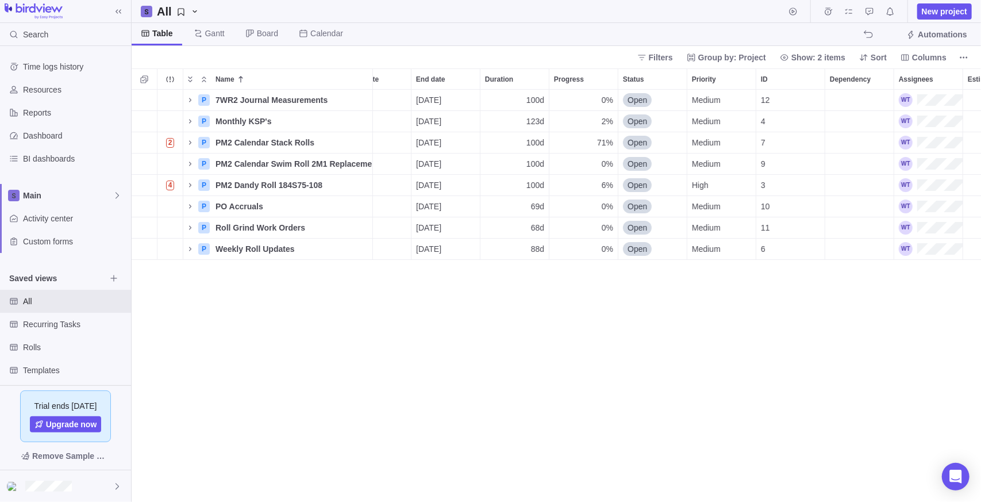
scroll to position [0, 115]
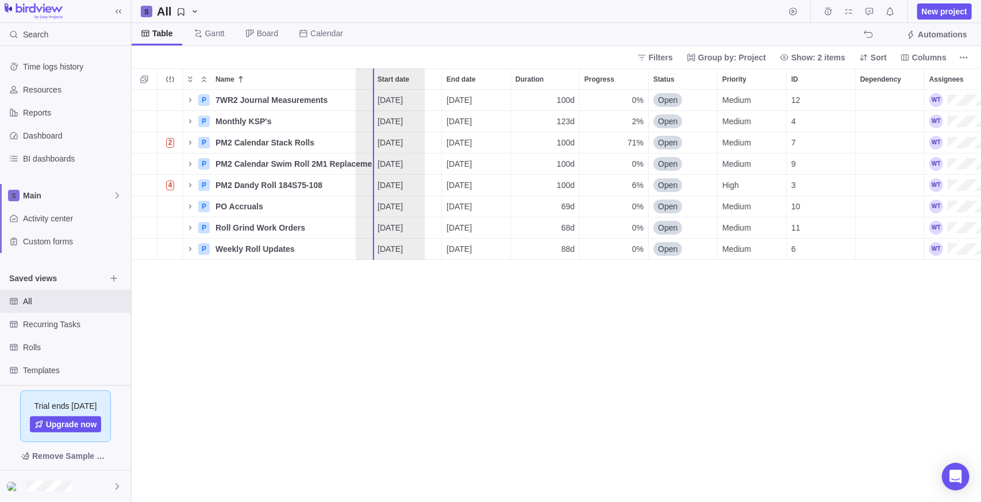
drag, startPoint x: 880, startPoint y: 78, endPoint x: 381, endPoint y: 78, distance: 499.4
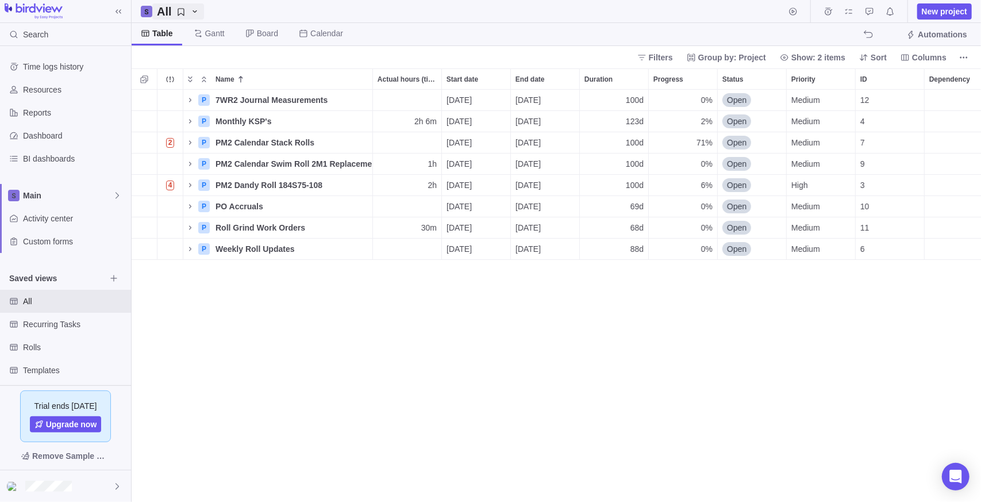
click at [182, 11] on icon "All" at bounding box center [180, 11] width 9 height 9
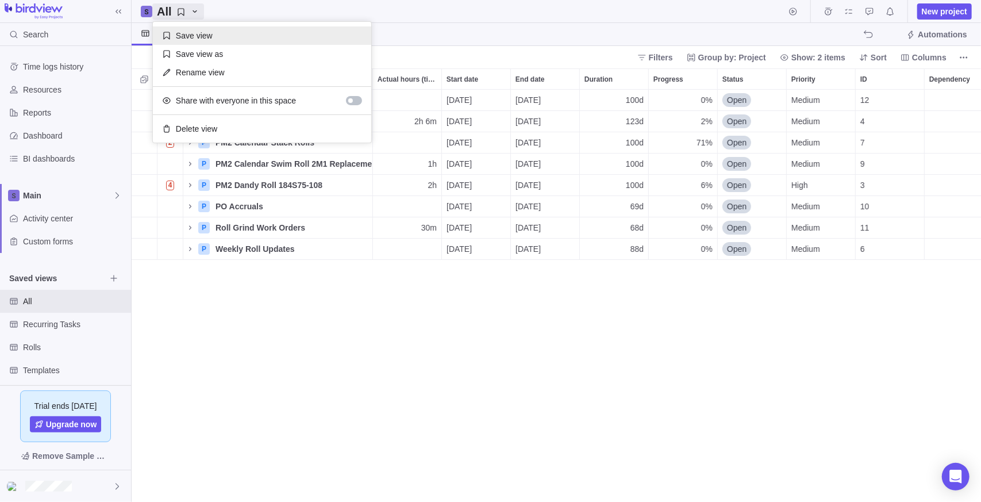
click at [166, 36] on icon at bounding box center [166, 35] width 9 height 9
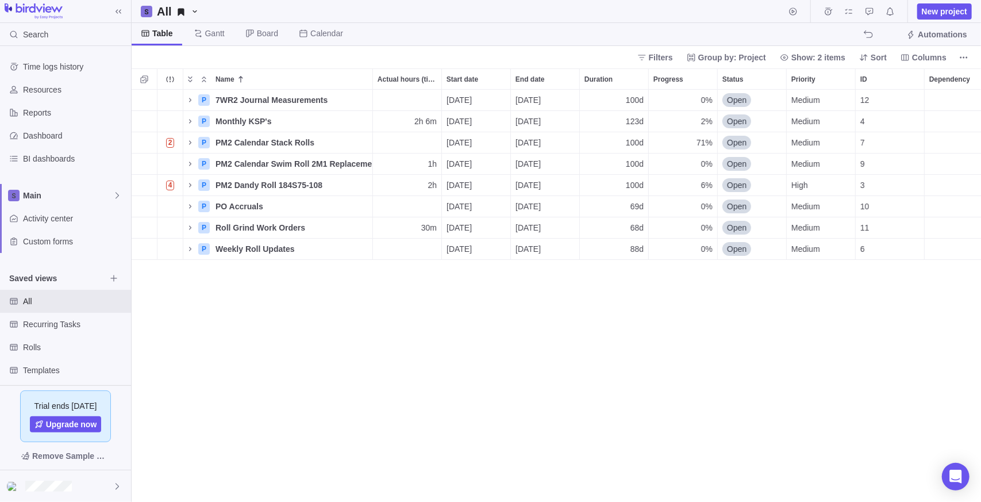
drag, startPoint x: 225, startPoint y: 397, endPoint x: 172, endPoint y: 362, distance: 63.0
click at [224, 397] on div "P 7WR2 Journal Measurements Details [DATE] [DATE] 100d 0% Open Medium 12 100h R…" at bounding box center [556, 296] width 849 height 413
click at [37, 305] on span "All" at bounding box center [64, 300] width 83 height 11
click at [191, 100] on icon "Name" at bounding box center [190, 100] width 2 height 4
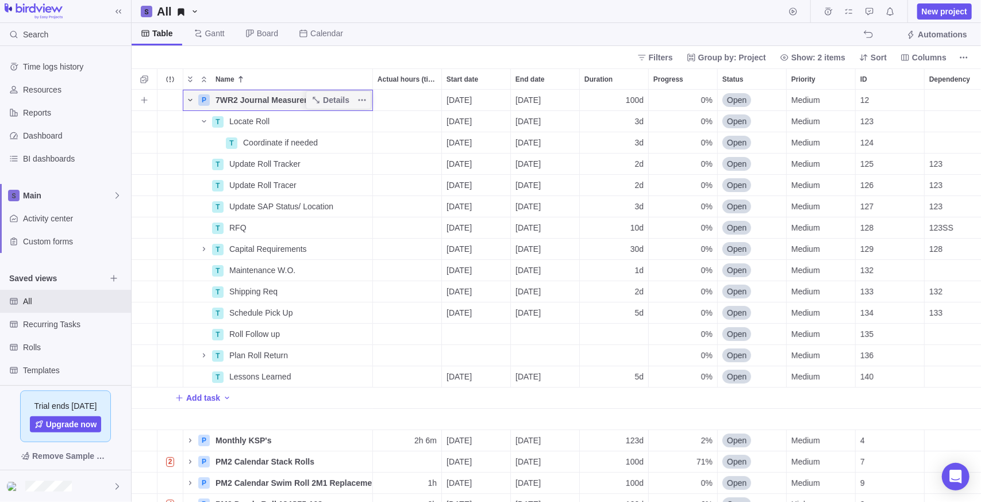
click at [190, 100] on icon "Name" at bounding box center [190, 99] width 9 height 9
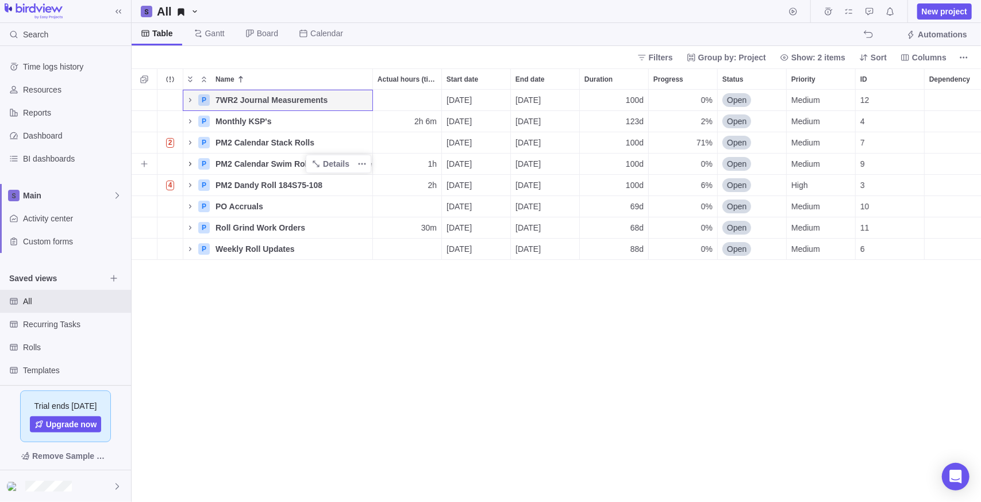
click at [184, 164] on span "Name" at bounding box center [190, 164] width 14 height 16
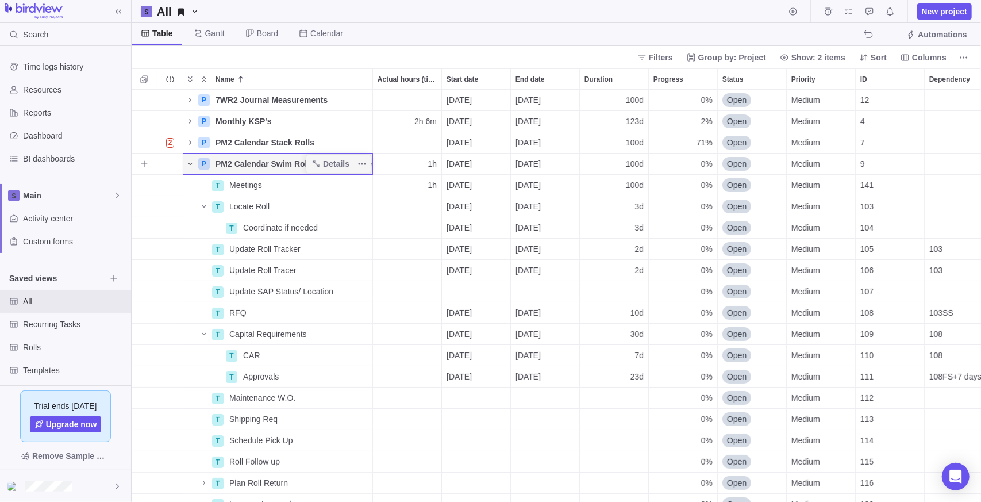
click at [193, 165] on icon "Name" at bounding box center [190, 163] width 9 height 9
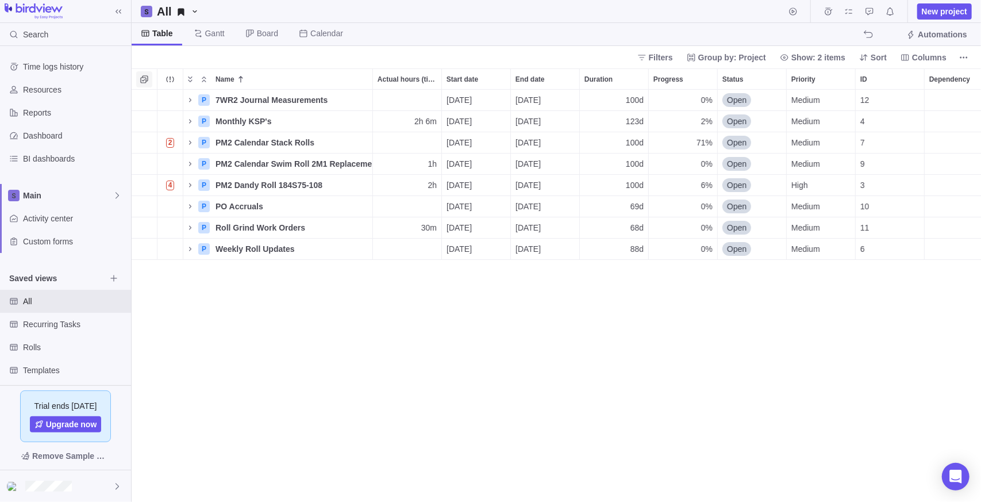
click at [144, 80] on icon "Selection mode" at bounding box center [144, 79] width 9 height 9
click at [143, 164] on div "grid" at bounding box center [140, 164] width 9 height 16
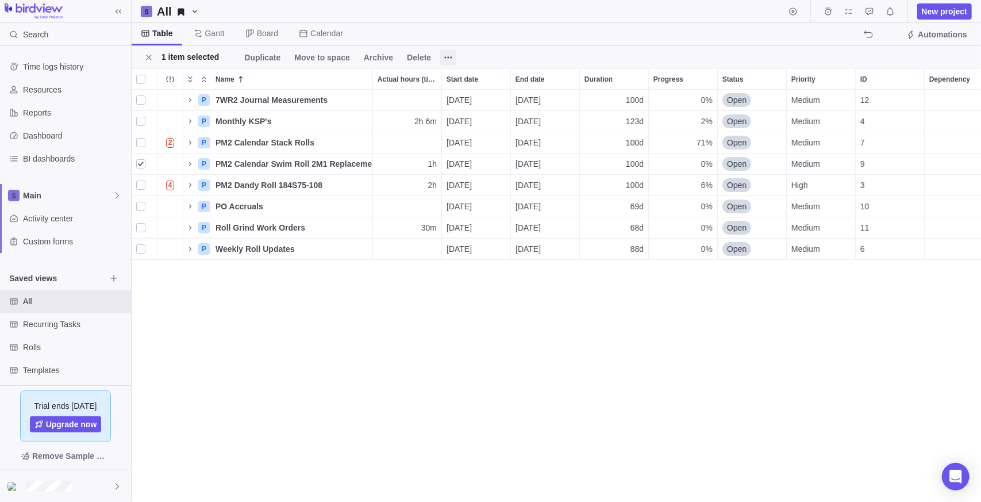
click at [440, 59] on span at bounding box center [448, 57] width 16 height 16
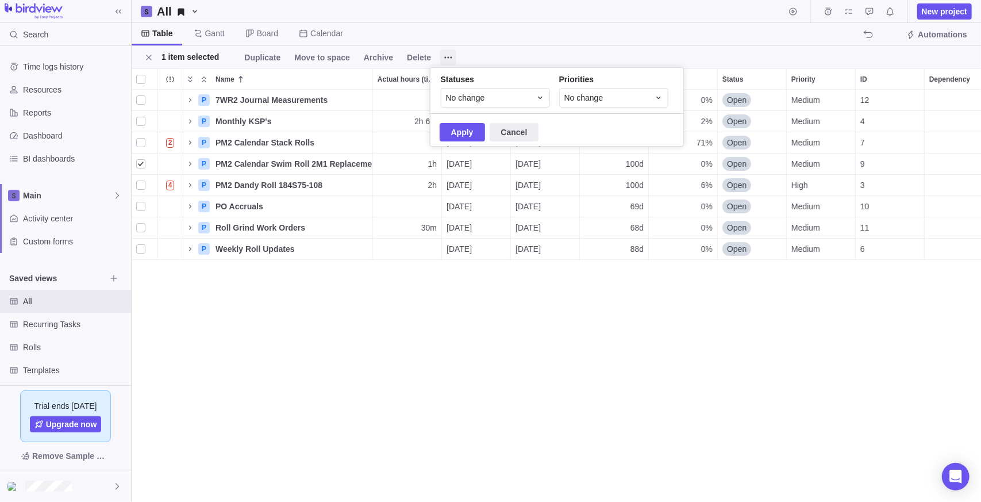
click at [440, 58] on span at bounding box center [448, 57] width 16 height 16
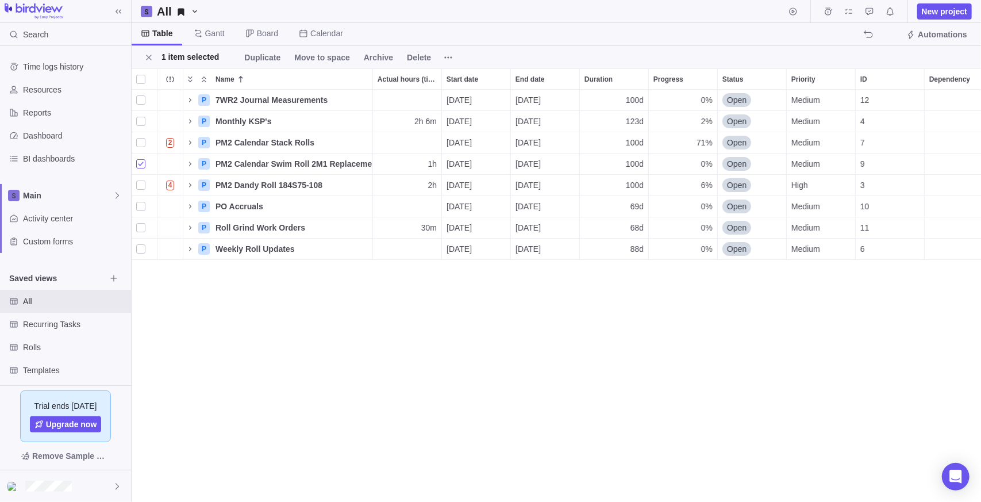
click at [140, 163] on div "grid" at bounding box center [140, 164] width 9 height 16
click at [145, 53] on icon "Close" at bounding box center [148, 57] width 9 height 9
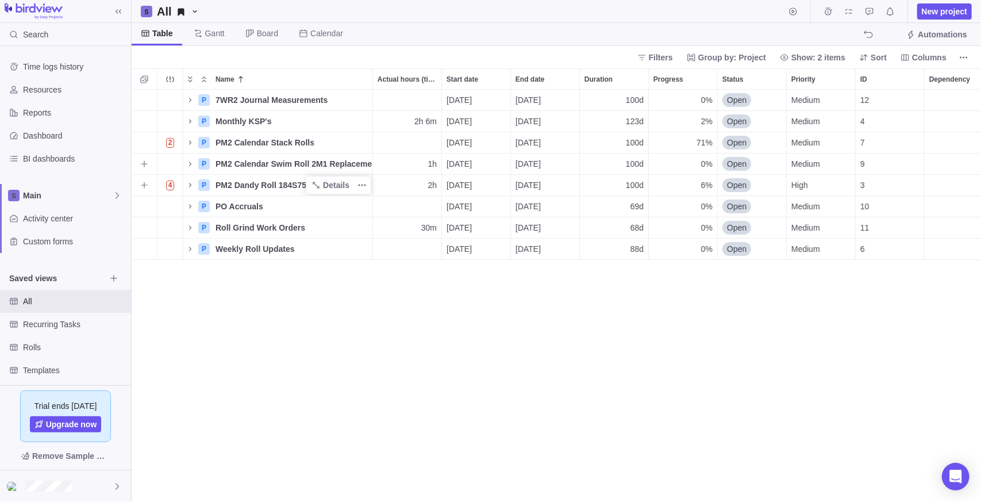
click at [223, 188] on span "PM2 Dandy Roll 184S75-108" at bounding box center [268, 184] width 107 height 11
drag, startPoint x: 329, startPoint y: 332, endPoint x: 317, endPoint y: 303, distance: 30.4
click at [329, 330] on div "P 7WR2 Journal Measurements Details [DATE] [DATE] 100d 0% Open Medium 12 100h R…" at bounding box center [556, 296] width 849 height 413
click at [339, 160] on span "Details" at bounding box center [336, 163] width 26 height 11
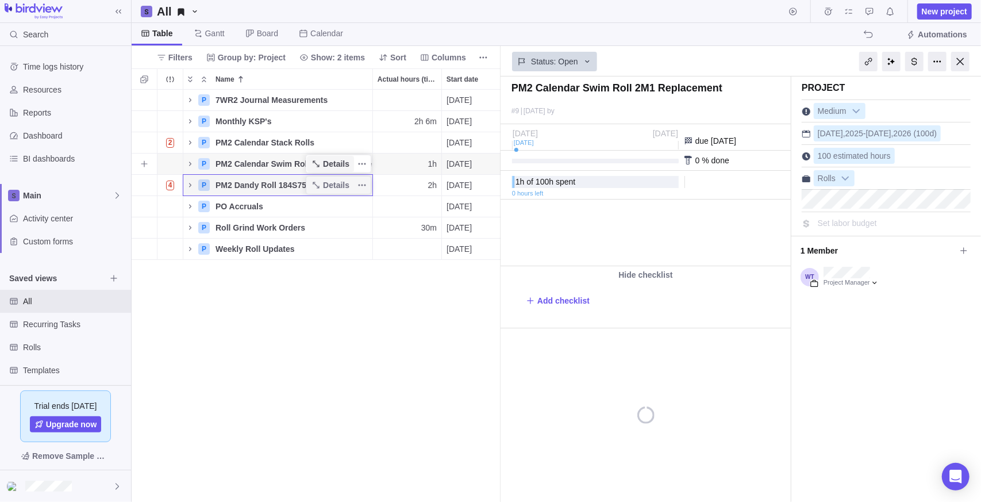
click at [339, 160] on span "Details" at bounding box center [336, 163] width 26 height 11
click at [358, 161] on icon "More actions" at bounding box center [361, 163] width 9 height 9
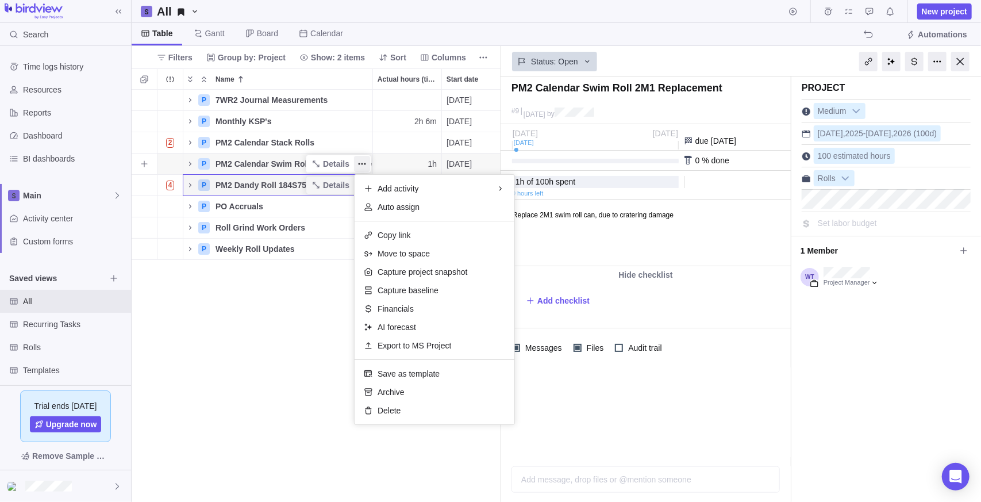
click at [228, 360] on div "P 7WR2 Journal Measurements Details [DATE] [DATE] 100d 0% Open Medium 12 100h R…" at bounding box center [316, 296] width 369 height 413
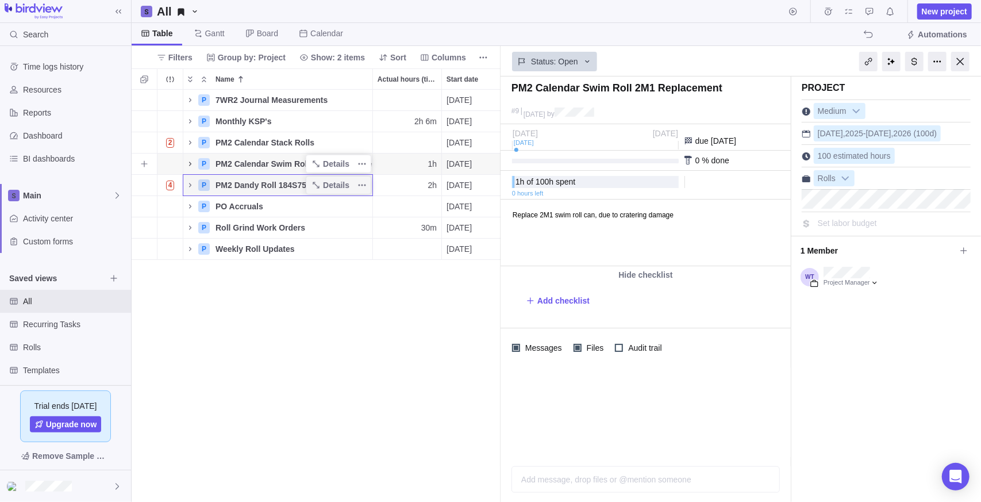
click at [193, 163] on icon "Name" at bounding box center [190, 163] width 9 height 9
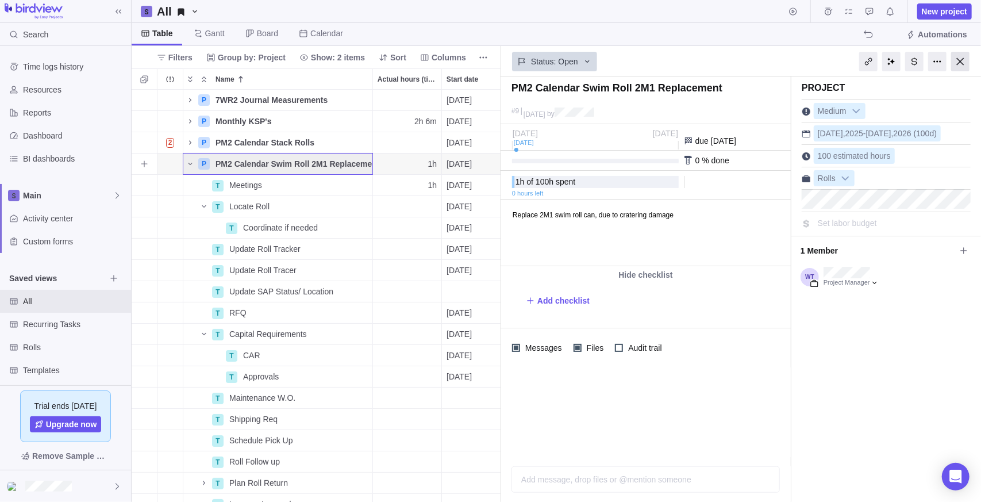
click at [961, 59] on div at bounding box center [960, 62] width 18 height 20
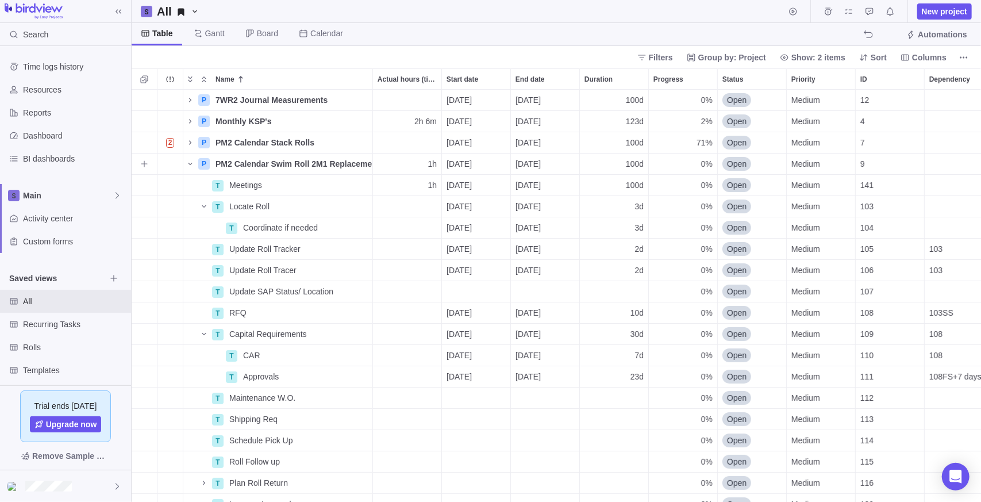
scroll to position [403, 841]
click at [314, 185] on icon "Name" at bounding box center [315, 184] width 9 height 9
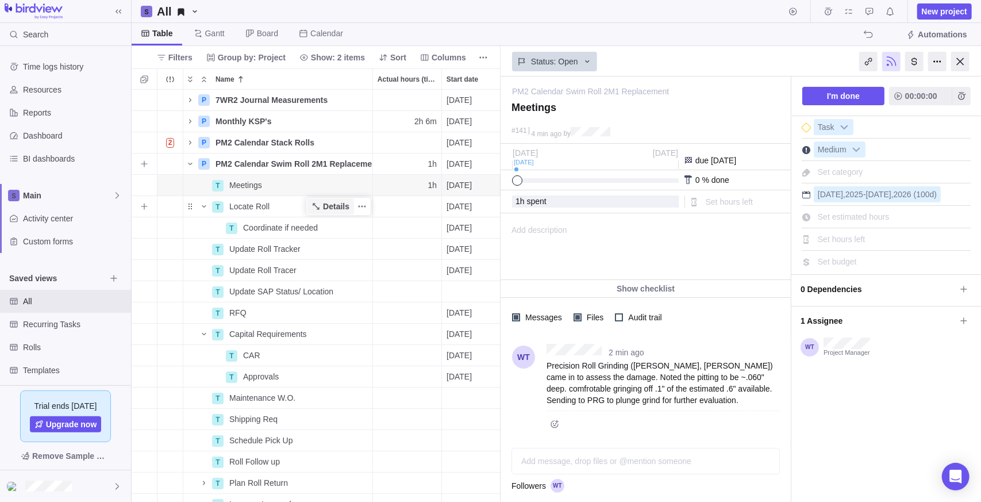
click at [324, 205] on span "Details" at bounding box center [330, 206] width 47 height 16
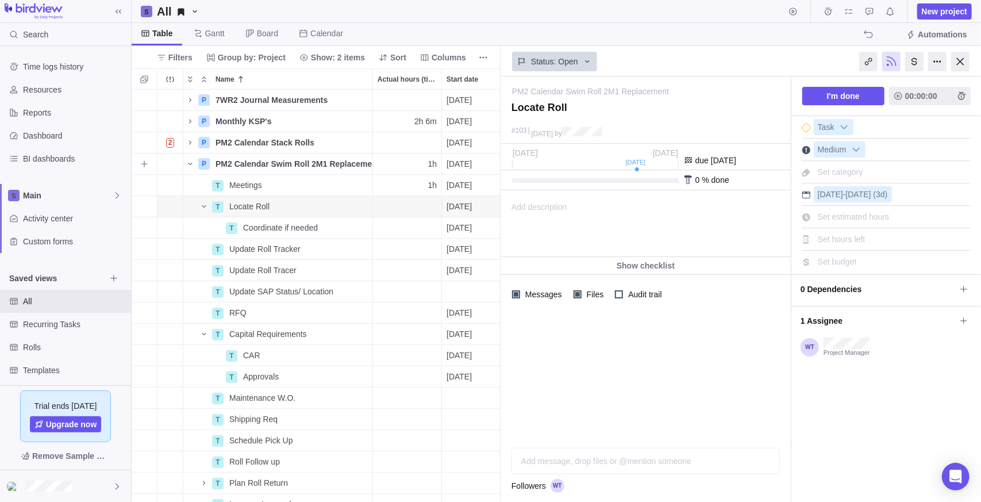
click at [561, 211] on span "Add description" at bounding box center [534, 224] width 66 height 66
click at [963, 60] on div at bounding box center [960, 62] width 18 height 20
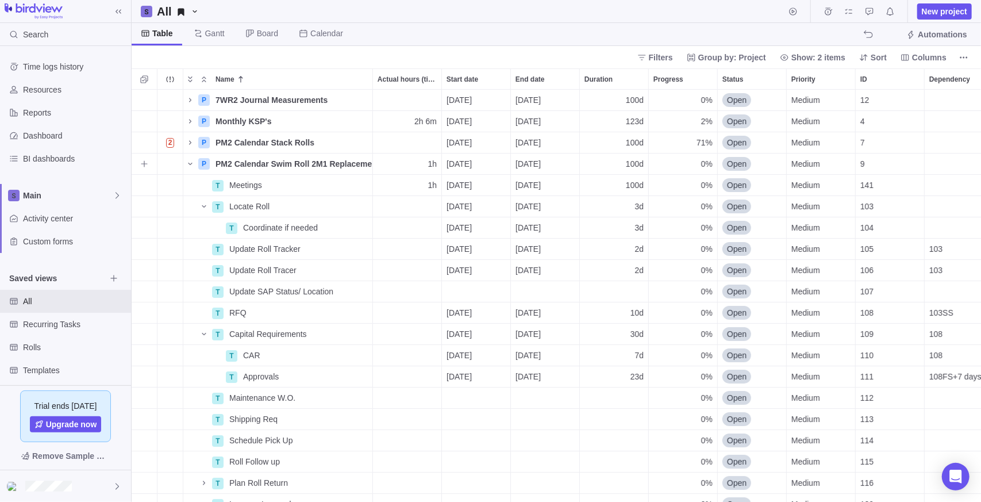
scroll to position [403, 841]
click at [332, 202] on span "Details" at bounding box center [336, 206] width 26 height 11
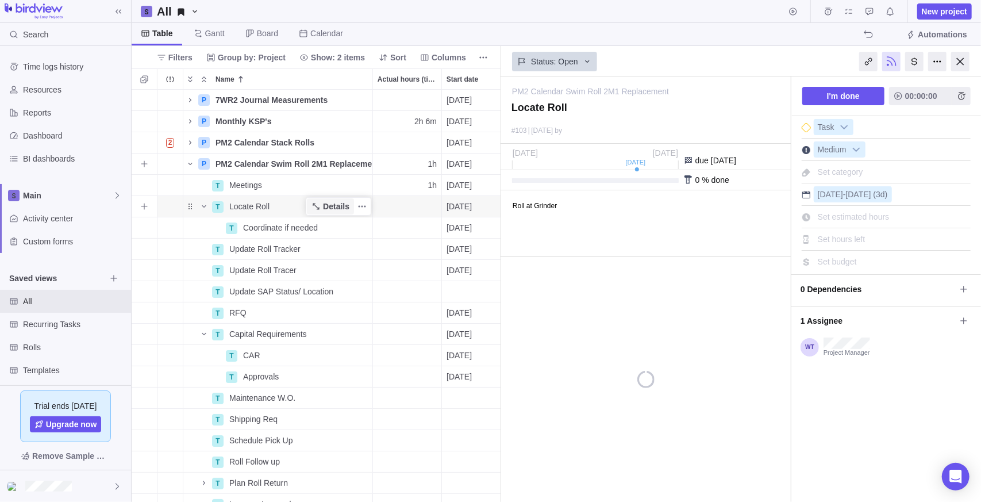
scroll to position [403, 361]
click at [583, 206] on p "Roll at Grinder" at bounding box center [649, 205] width 275 height 8
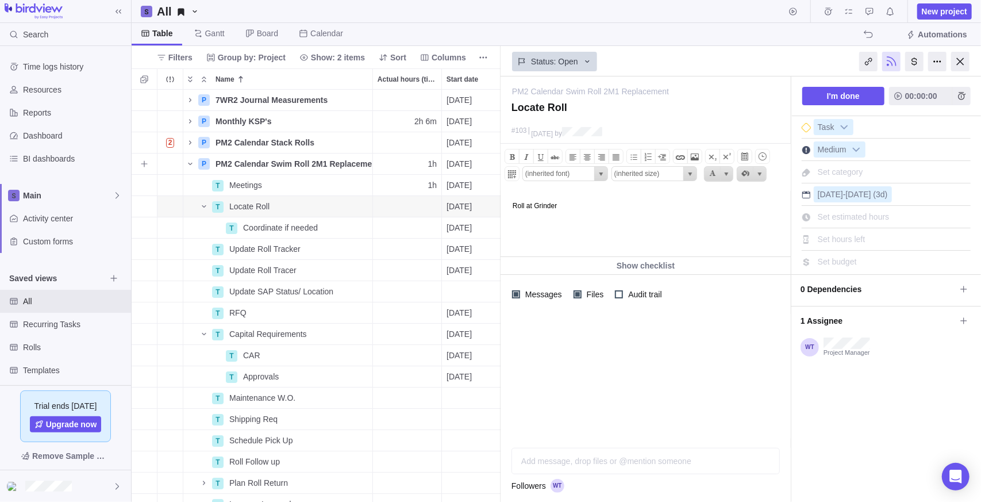
click at [537, 202] on p "Roll at Grinder" at bounding box center [649, 205] width 275 height 8
drag, startPoint x: 629, startPoint y: 349, endPoint x: 636, endPoint y: 275, distance: 74.5
click at [629, 349] on div at bounding box center [646, 376] width 290 height 125
click at [601, 219] on html "Roll at roll Grinder" at bounding box center [644, 223] width 287 height 66
click at [569, 212] on html "Roll at roll Grinder" at bounding box center [644, 223] width 287 height 66
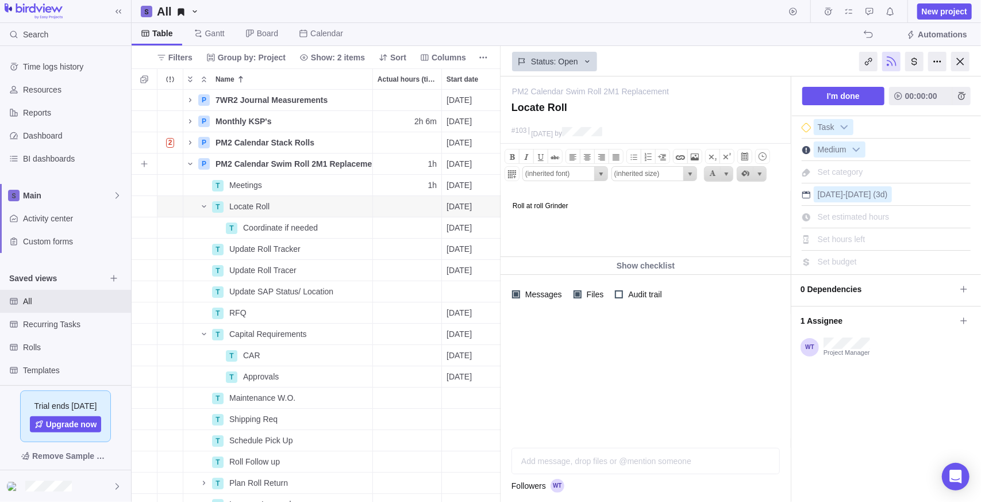
click at [619, 210] on html "Roll at roll Grinder" at bounding box center [644, 223] width 287 height 66
click at [610, 459] on div "Add message, drop files or @mention someone AI" at bounding box center [645, 461] width 268 height 26
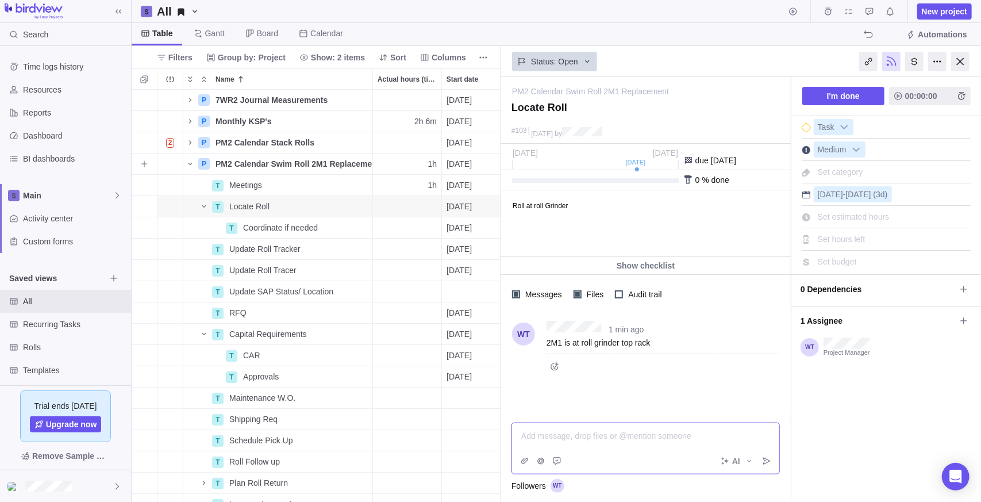
click at [621, 223] on html "Roll at roll Grinder" at bounding box center [644, 223] width 287 height 66
click at [561, 214] on html "Roll at roll Grinder" at bounding box center [644, 223] width 287 height 66
click at [619, 197] on body "Roll at roll Grinder" at bounding box center [644, 199] width 287 height 19
drag, startPoint x: 883, startPoint y: 387, endPoint x: 819, endPoint y: 328, distance: 87.0
click at [883, 386] on div "I'm done 00:00:00 Task Medium Set category [DATE] - [DATE] (3d) Set estimated h…" at bounding box center [886, 288] width 190 height 425
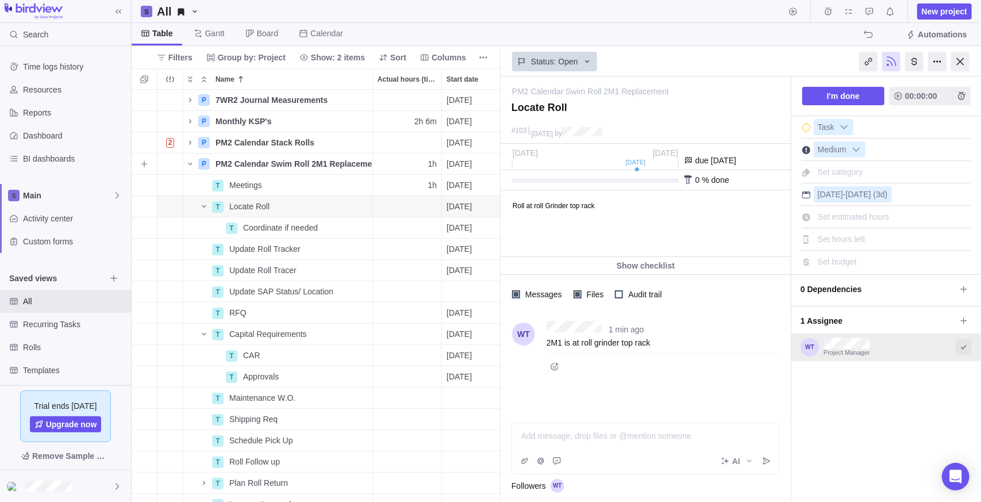
click at [965, 342] on icon "Select to mark an assignee's portion of work as completed (reciprocal with I'm …" at bounding box center [963, 346] width 9 height 9
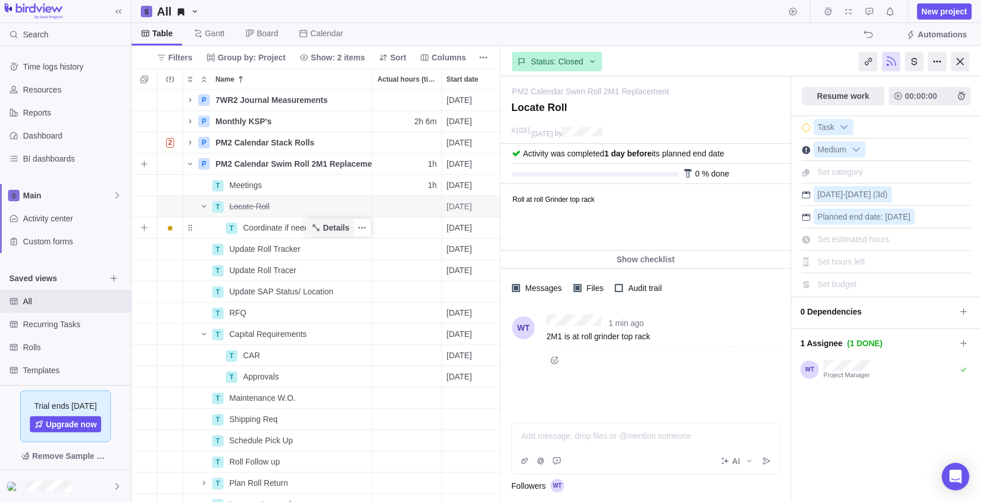
click at [325, 225] on span "Details" at bounding box center [336, 227] width 26 height 11
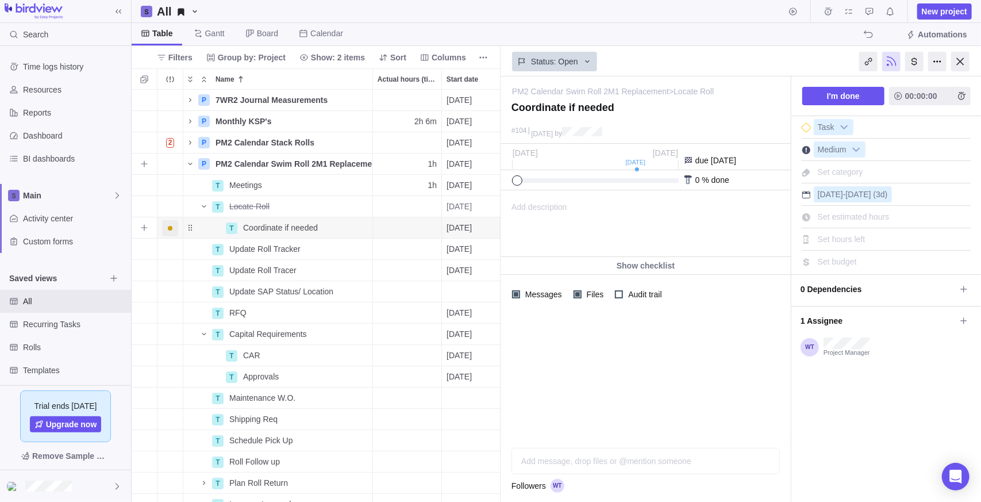
click at [168, 228] on span "Trouble indication" at bounding box center [170, 228] width 5 height 5
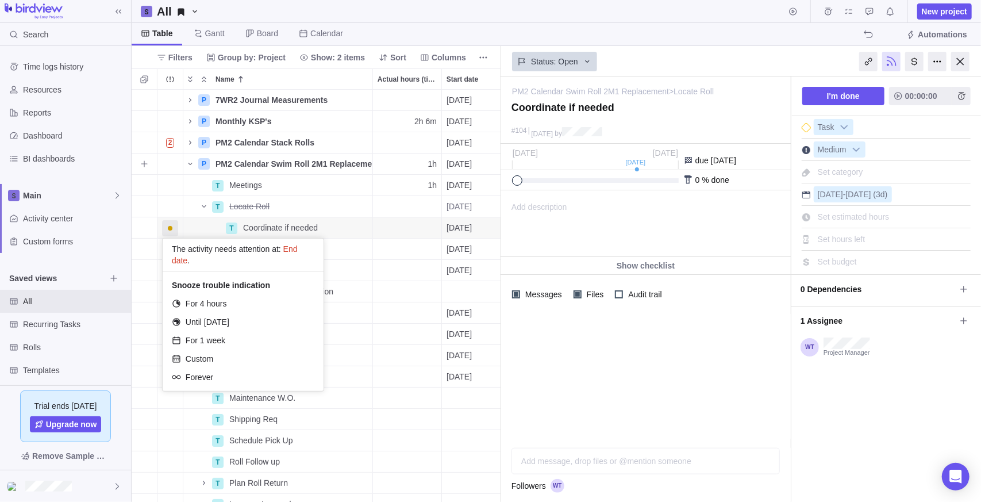
click at [290, 205] on div "P 7WR2 Journal Measurements Details [DATE] [DATE] 100d 0% Open Medium 12 100h R…" at bounding box center [316, 296] width 369 height 413
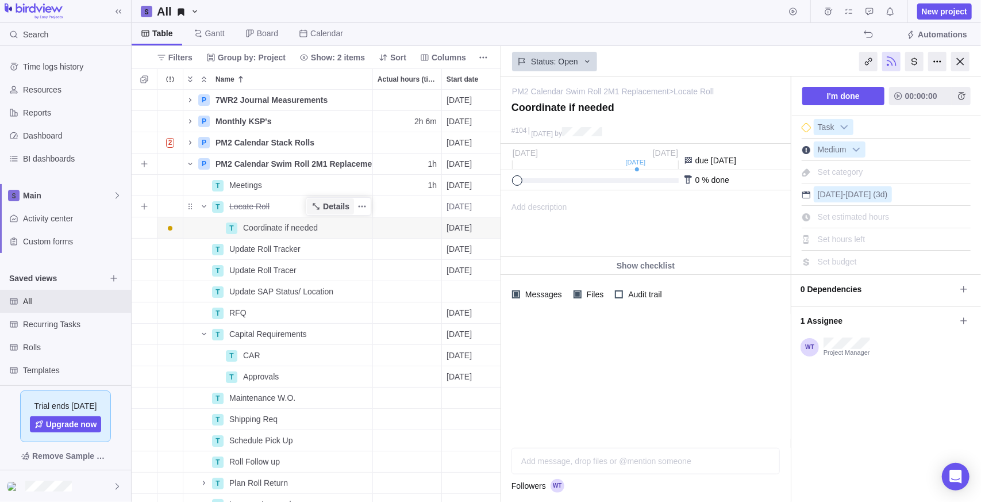
click at [321, 204] on icon "Name" at bounding box center [315, 206] width 9 height 9
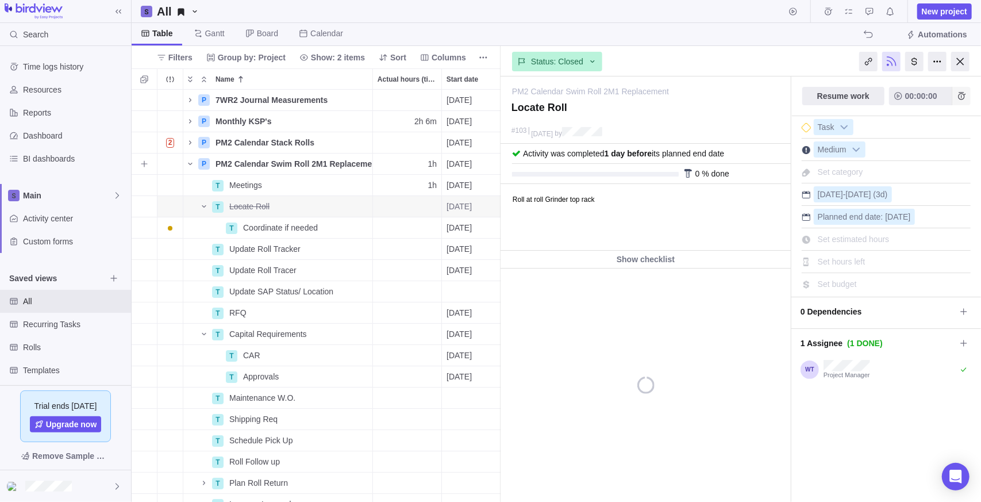
click at [968, 90] on span "Add time entry" at bounding box center [961, 96] width 18 height 18
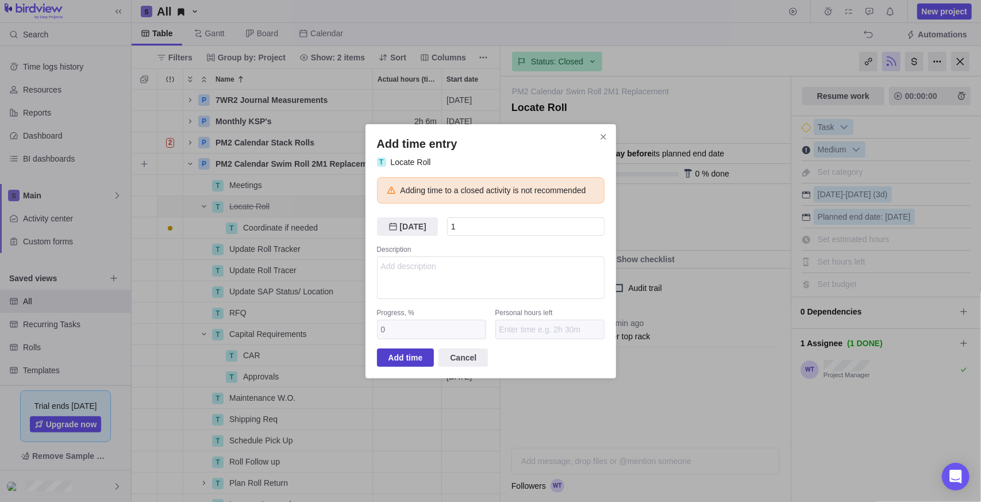
type input "1h"
click at [399, 357] on span "Add time" at bounding box center [405, 358] width 34 height 14
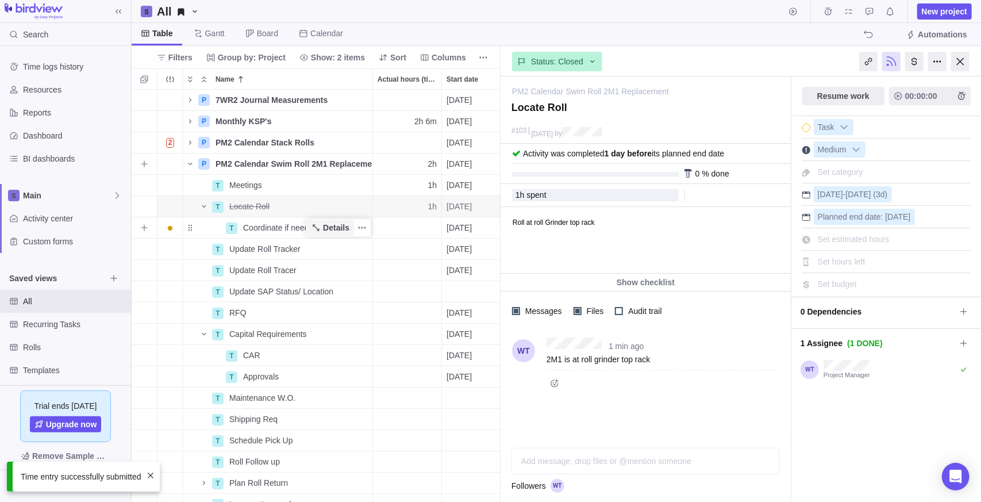
click at [334, 228] on span "Details" at bounding box center [336, 227] width 26 height 11
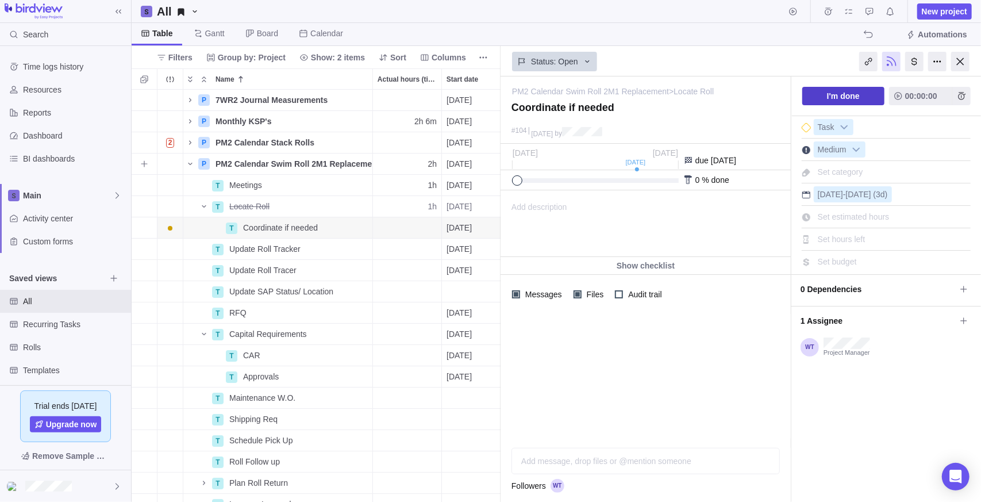
click at [833, 89] on span "I'm done" at bounding box center [843, 96] width 33 height 14
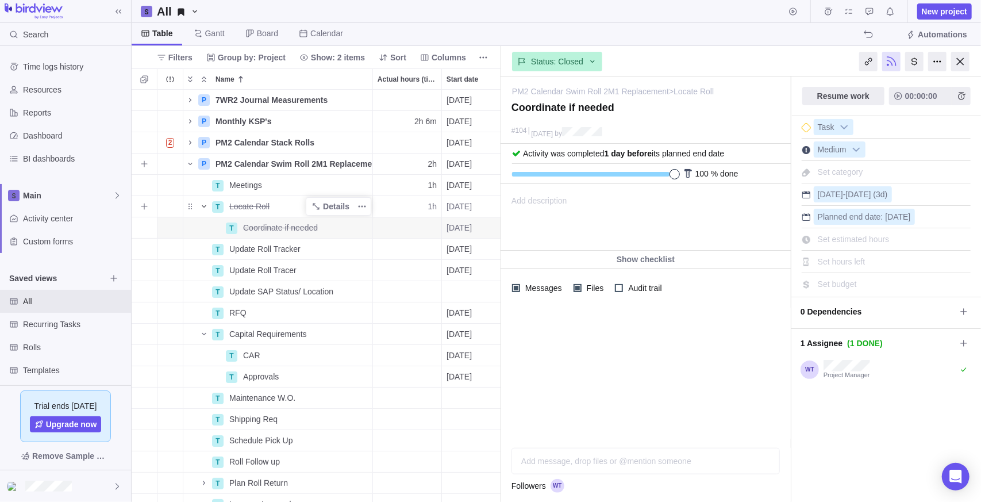
click at [205, 205] on icon "Name" at bounding box center [203, 206] width 9 height 9
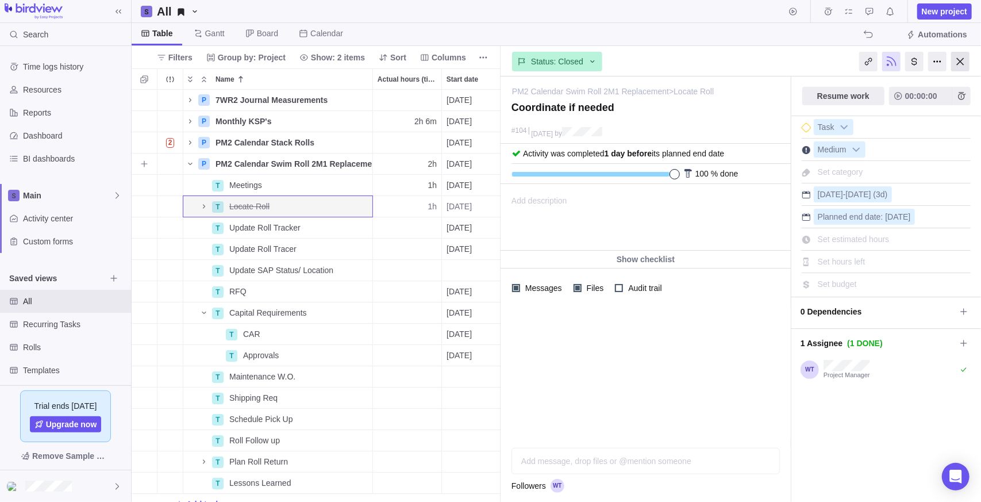
click at [955, 61] on div at bounding box center [960, 62] width 18 height 20
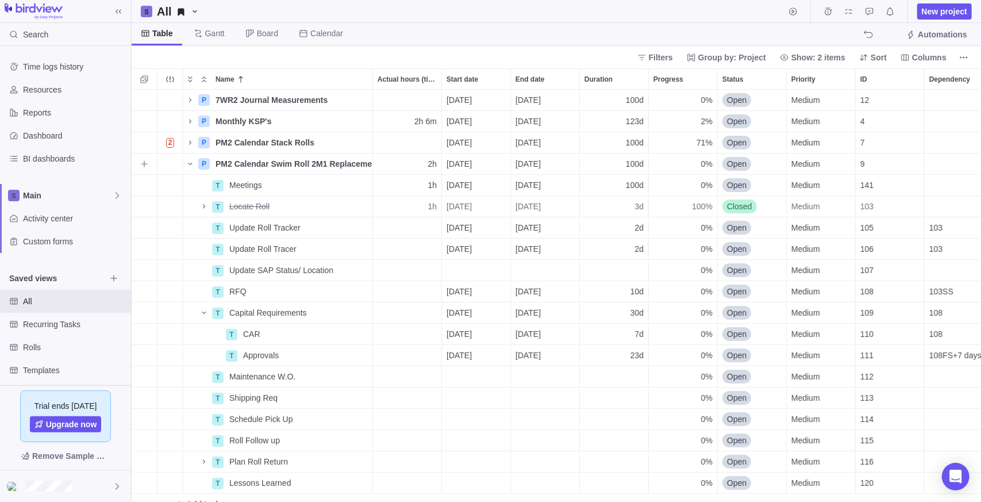
scroll to position [403, 841]
click at [729, 183] on span "Open" at bounding box center [737, 184] width 20 height 11
click at [738, 185] on span "Open" at bounding box center [737, 184] width 20 height 11
click at [775, 76] on icon "More actions" at bounding box center [773, 78] width 9 height 9
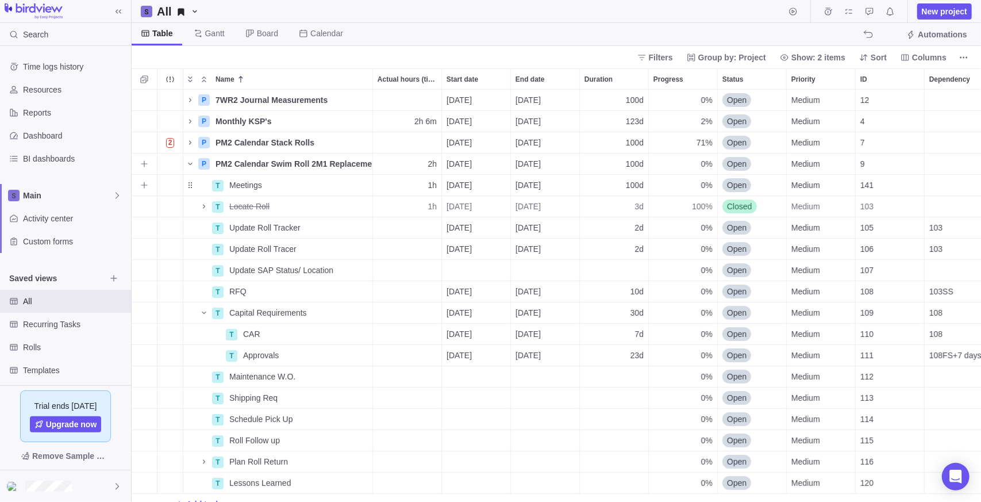
click at [391, 186] on div "1h" at bounding box center [407, 185] width 68 height 21
click at [409, 29] on div "Table [PERSON_NAME] Board Calendar Automations" at bounding box center [556, 34] width 849 height 23
click at [326, 183] on span "Details" at bounding box center [336, 184] width 26 height 11
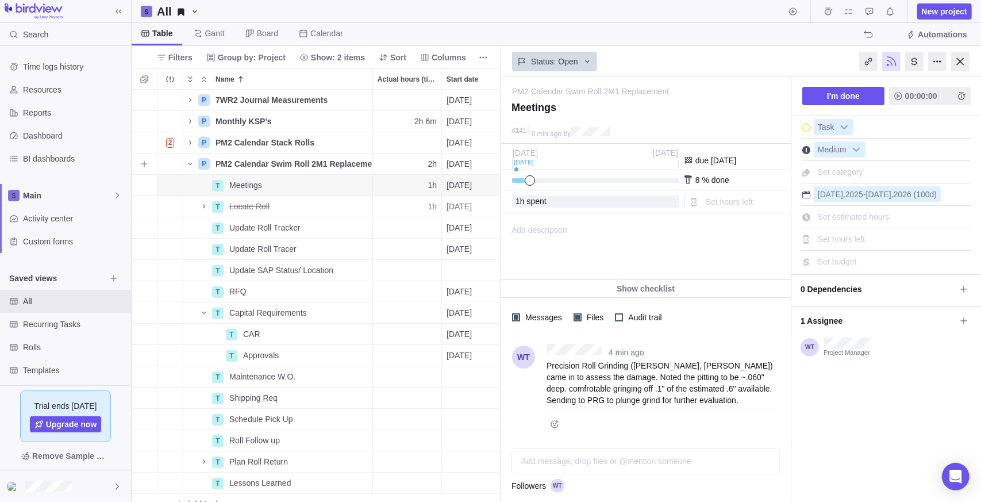
click at [525, 178] on div at bounding box center [590, 180] width 157 height 5
click at [960, 60] on div at bounding box center [960, 62] width 18 height 20
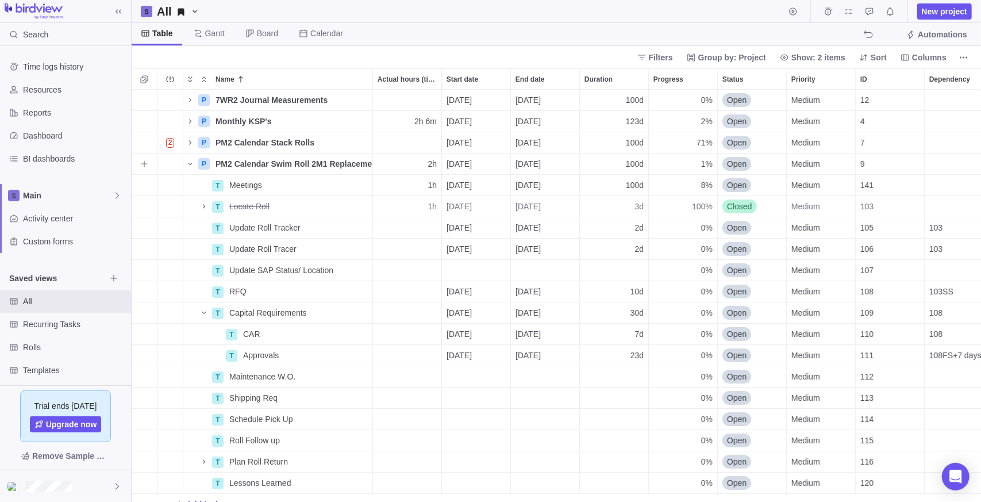
scroll to position [403, 841]
click at [494, 18] on div "All New project" at bounding box center [556, 11] width 849 height 23
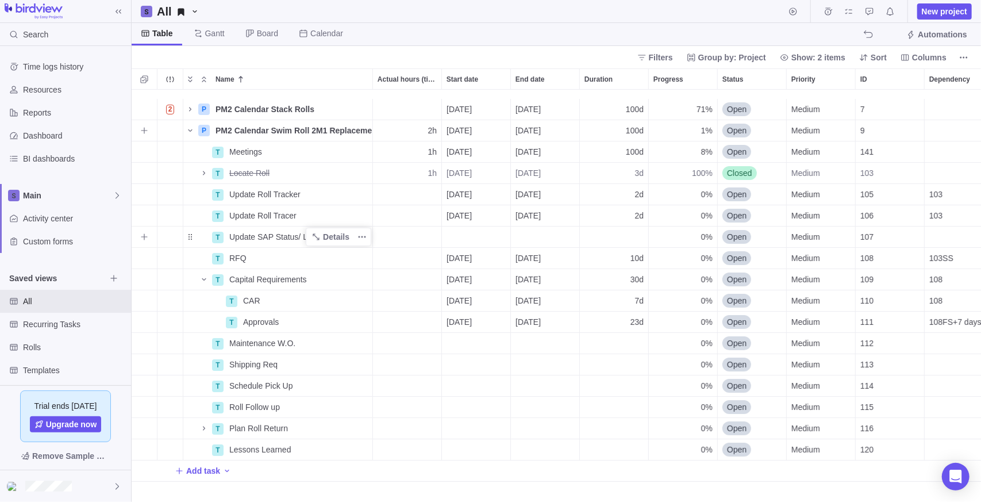
scroll to position [57, 0]
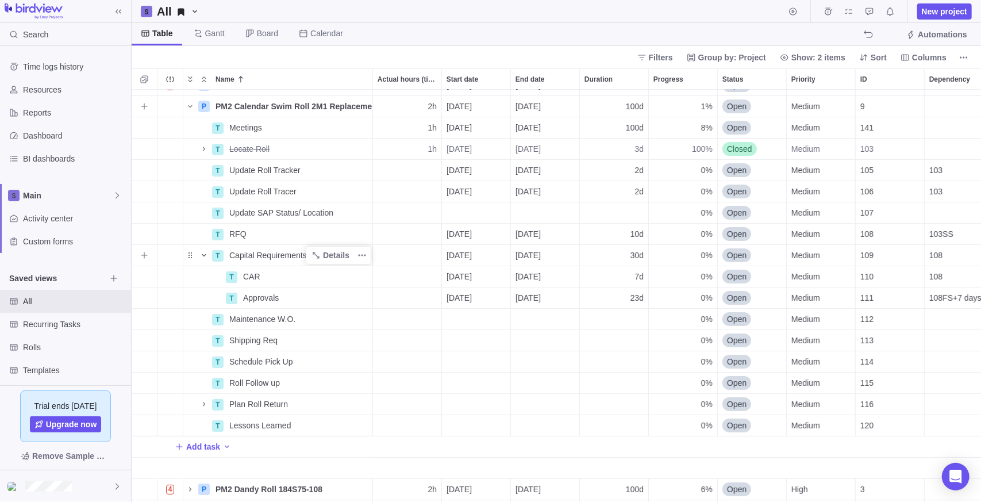
click at [204, 253] on icon "Name" at bounding box center [203, 255] width 9 height 9
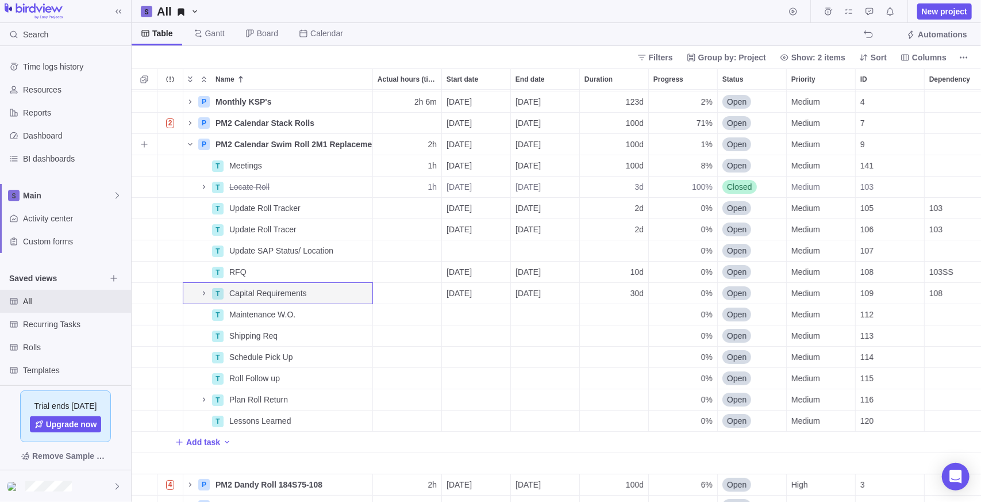
scroll to position [0, 0]
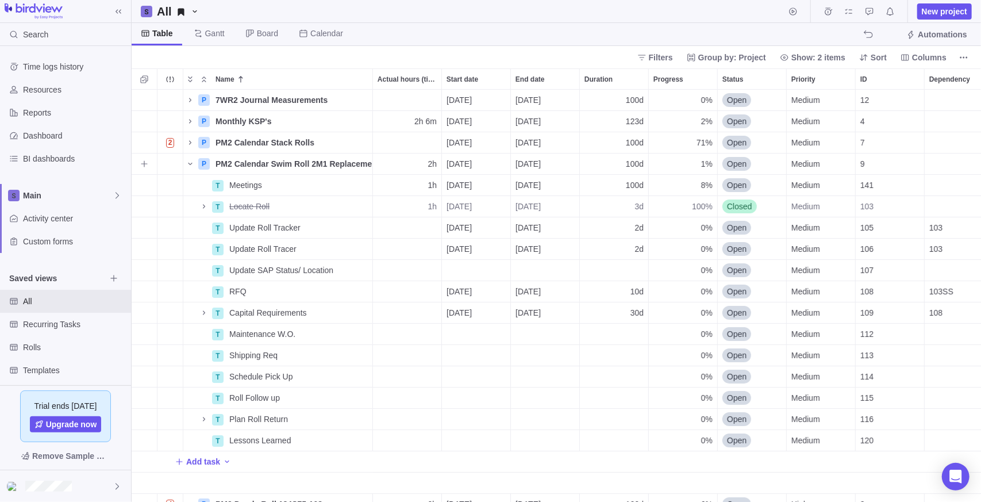
drag, startPoint x: 615, startPoint y: 11, endPoint x: 580, endPoint y: 26, distance: 37.6
click at [615, 10] on div "All New project" at bounding box center [556, 11] width 849 height 23
click at [192, 163] on icon "Name" at bounding box center [190, 164] width 4 height 2
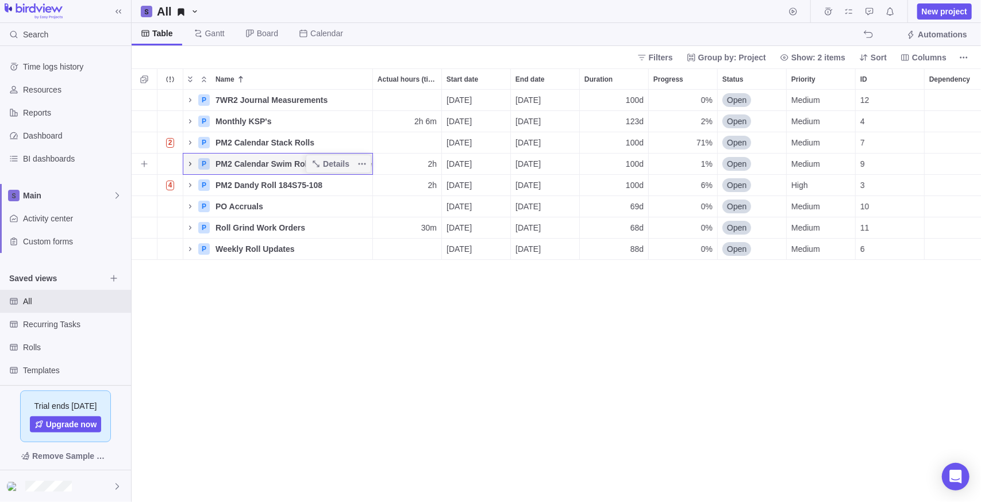
click at [187, 160] on icon "Name" at bounding box center [190, 163] width 9 height 9
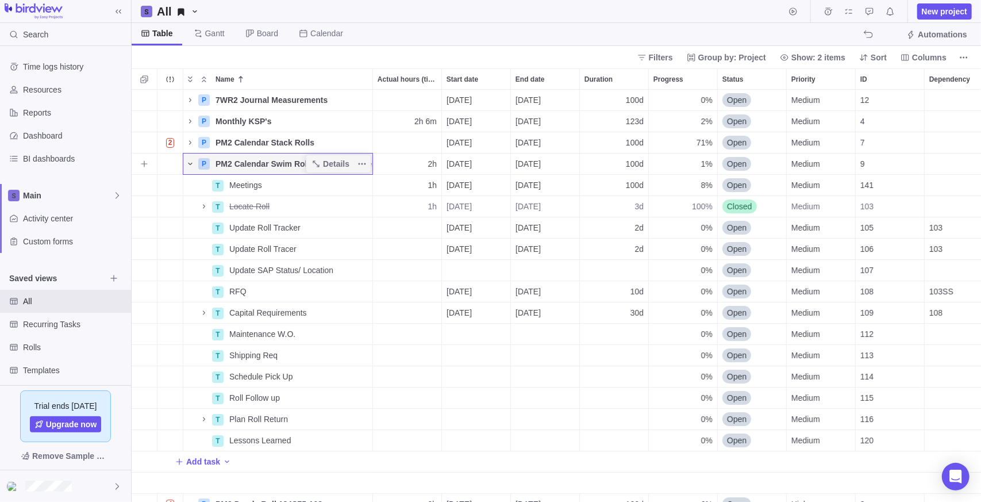
click at [189, 165] on icon "Name" at bounding box center [190, 163] width 9 height 9
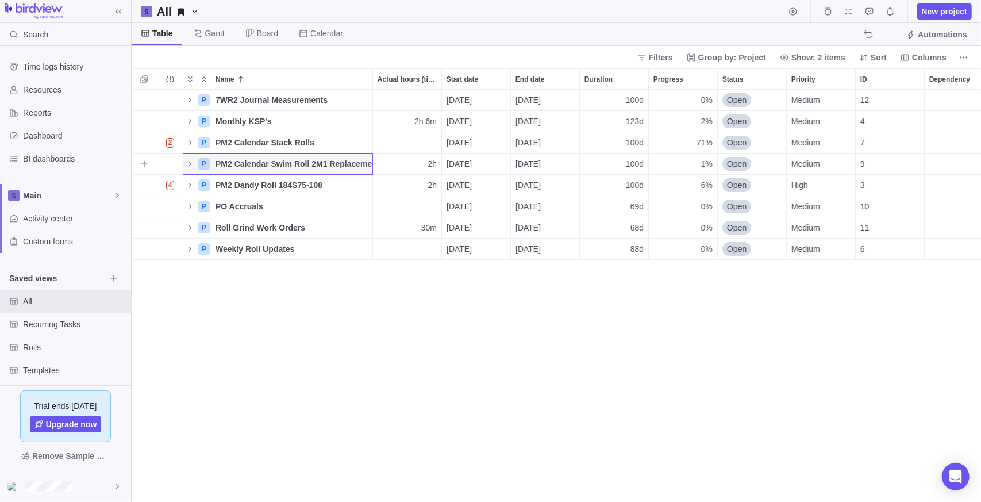
click at [297, 349] on div "P 7WR2 Journal Measurements Details [DATE] [DATE] 100d 0% Open Medium 12 100h R…" at bounding box center [556, 296] width 849 height 413
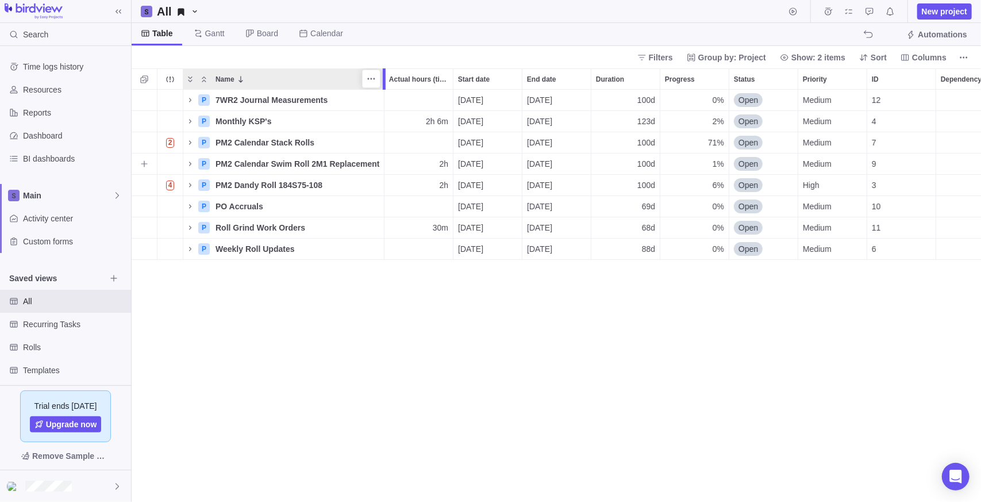
drag, startPoint x: 374, startPoint y: 78, endPoint x: 388, endPoint y: 81, distance: 15.3
click at [386, 81] on div at bounding box center [384, 78] width 3 height 21
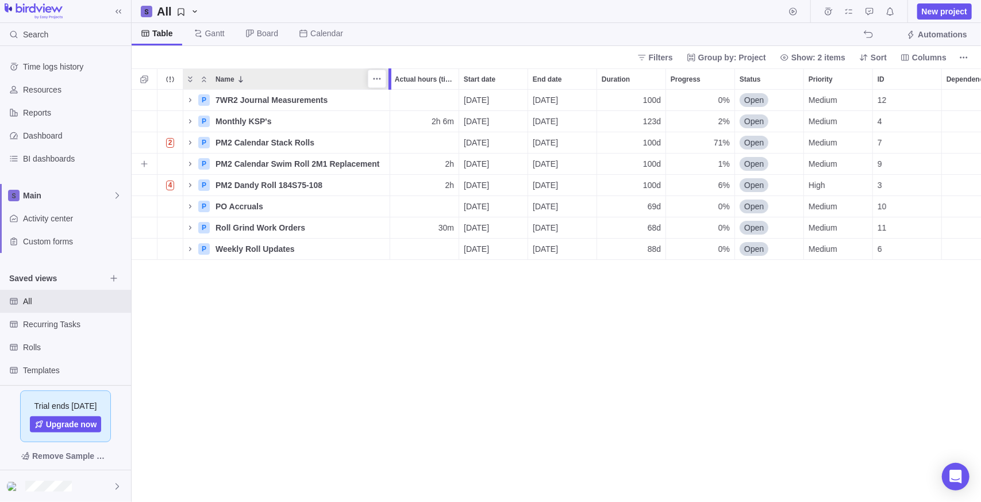
drag, startPoint x: 388, startPoint y: 81, endPoint x: 381, endPoint y: 76, distance: 8.8
click at [387, 76] on div at bounding box center [391, 78] width 9 height 21
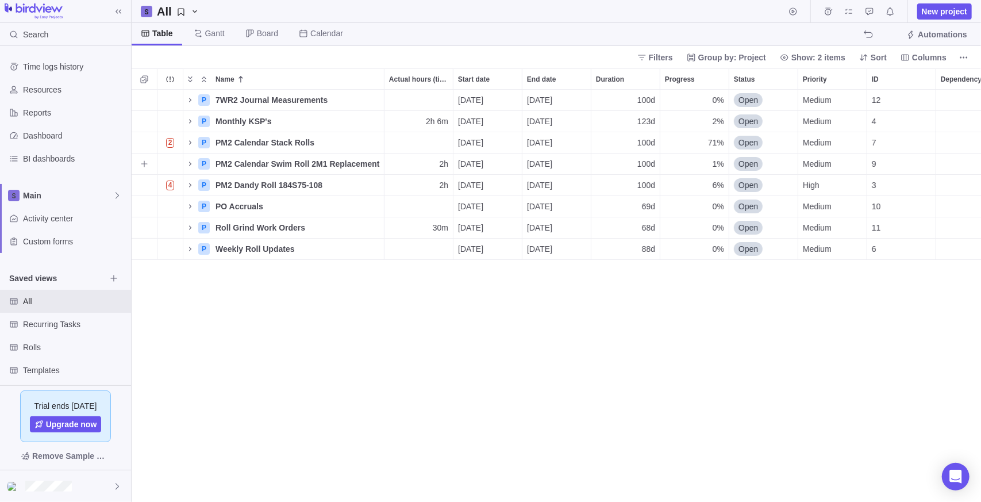
click at [460, 368] on div "P 7WR2 Journal Measurements Details [DATE] [DATE] 100d 0% Open Medium 12 100h R…" at bounding box center [556, 296] width 849 height 413
click at [43, 303] on span "All" at bounding box center [64, 300] width 83 height 11
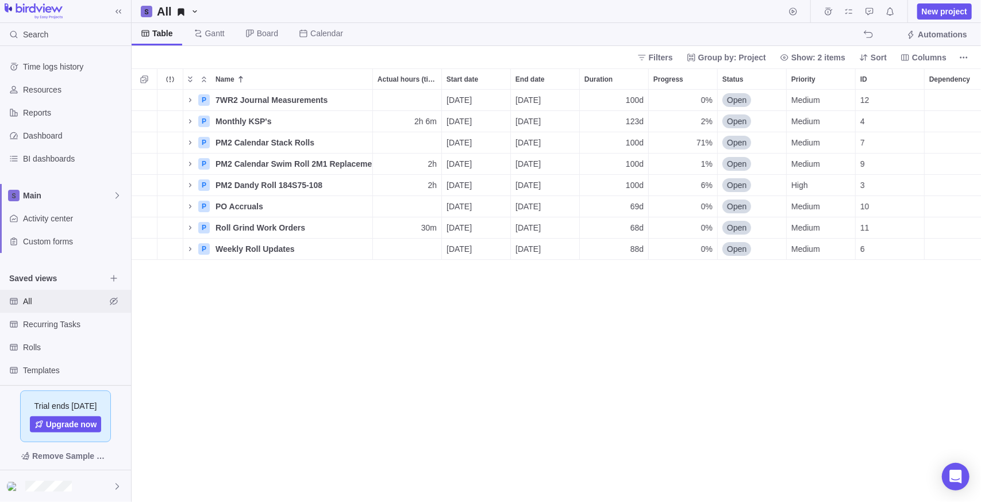
scroll to position [403, 841]
click at [268, 341] on div "P 7WR2 Journal Measurements Details [DATE] [DATE] 100d 0% Open Medium 12 100h R…" at bounding box center [556, 296] width 849 height 413
click at [55, 342] on span "Rolls" at bounding box center [64, 346] width 83 height 11
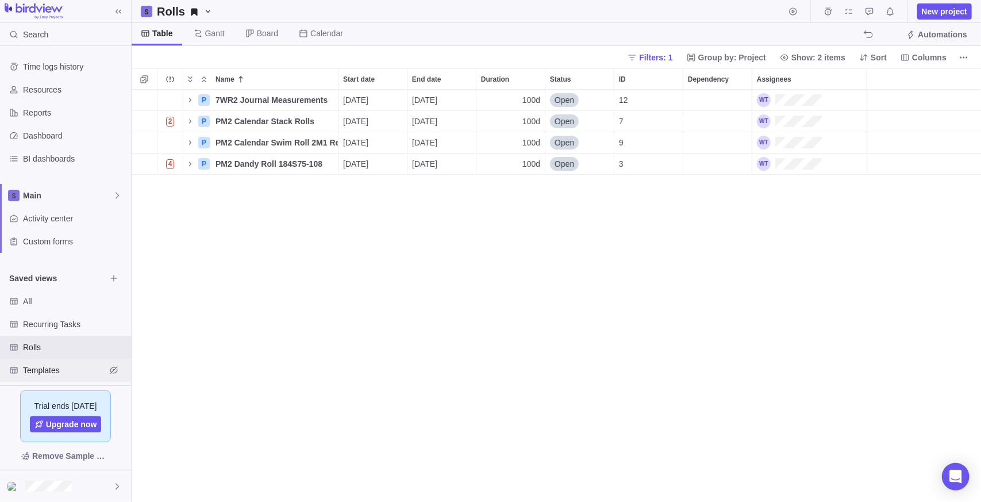
click at [59, 367] on span "Templates" at bounding box center [64, 369] width 83 height 11
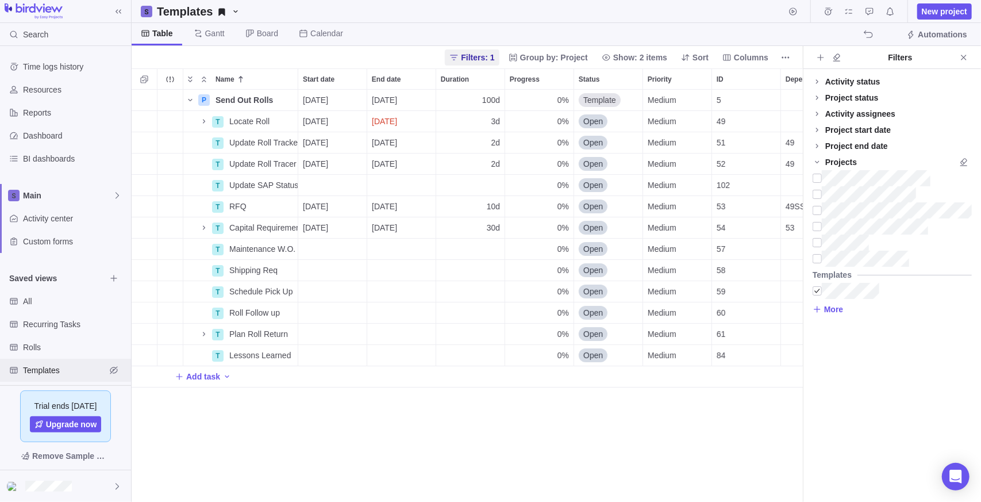
scroll to position [403, 663]
drag, startPoint x: 365, startPoint y: 473, endPoint x: 365, endPoint y: 466, distance: 6.9
click at [365, 473] on div "P Send Out Rolls Details [DATE] [DATE] 100d 0% Template Medium 5 100h Rolls 2 T…" at bounding box center [467, 296] width 671 height 413
click at [145, 99] on icon "Add activity" at bounding box center [144, 99] width 9 height 9
type input "Meetings"
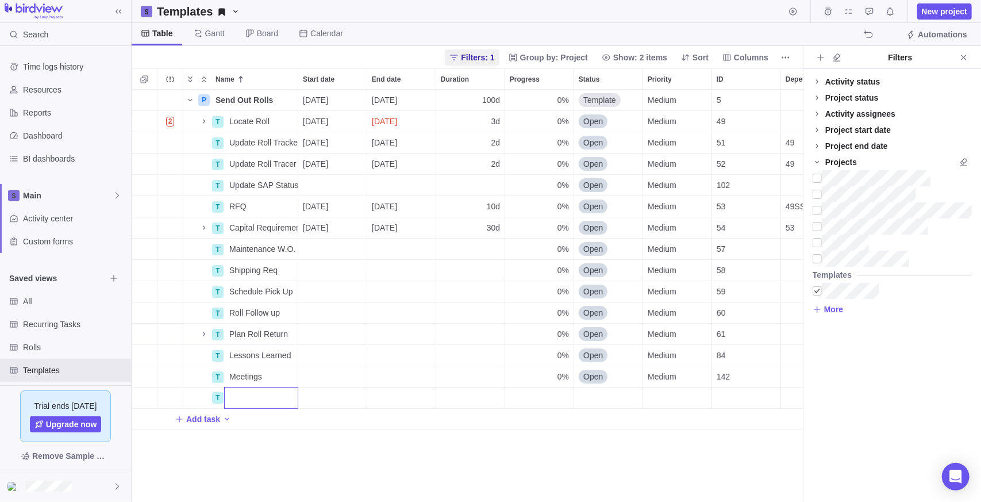
click at [253, 453] on div "P Send Out Rolls Details [DATE] [DATE] 100d 0% Template Medium 5 100h Rolls 2 T…" at bounding box center [467, 296] width 671 height 413
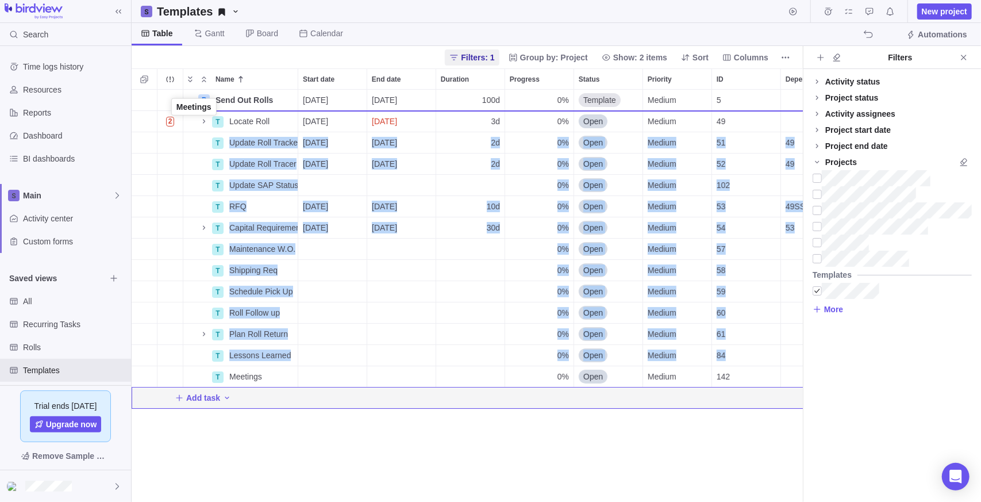
drag, startPoint x: 194, startPoint y: 380, endPoint x: 176, endPoint y: 113, distance: 268.4
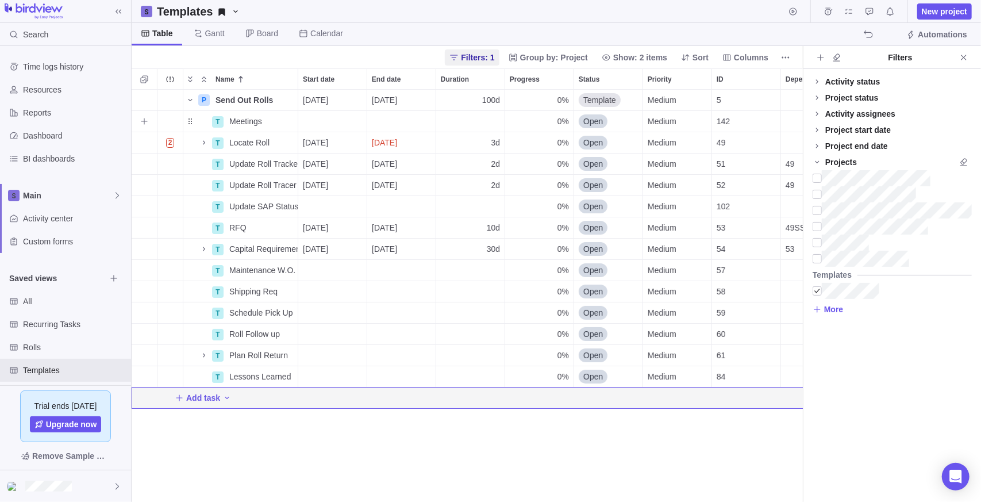
click at [321, 119] on div "Start date" at bounding box center [332, 121] width 68 height 21
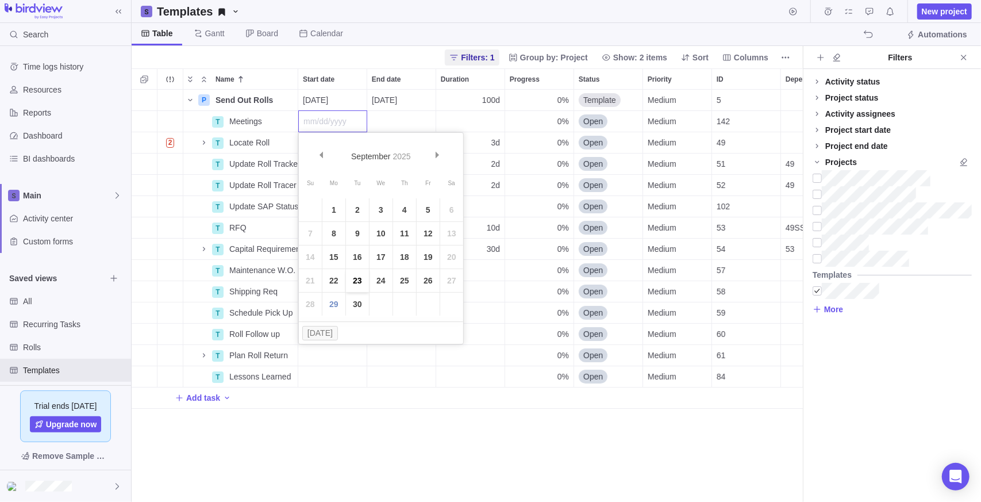
click at [357, 279] on link "23" at bounding box center [357, 280] width 23 height 23
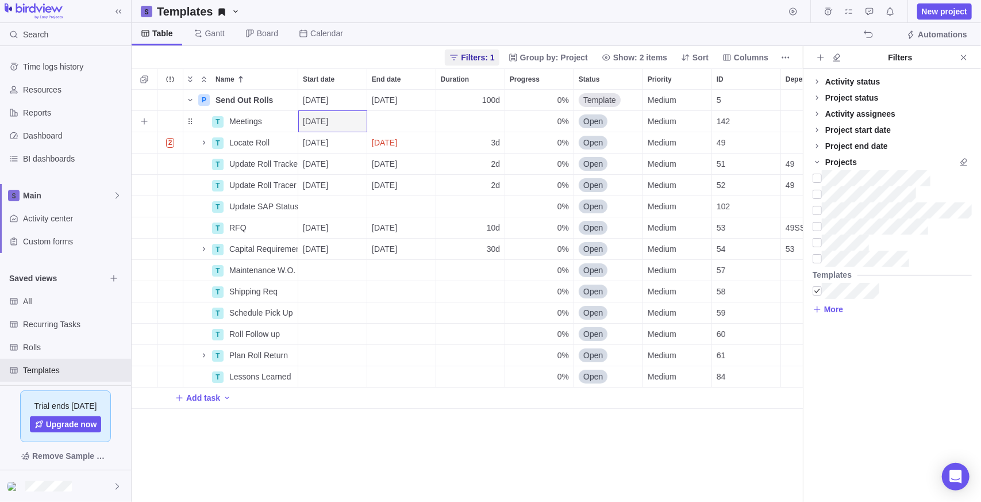
click at [397, 121] on div "End date" at bounding box center [401, 121] width 68 height 21
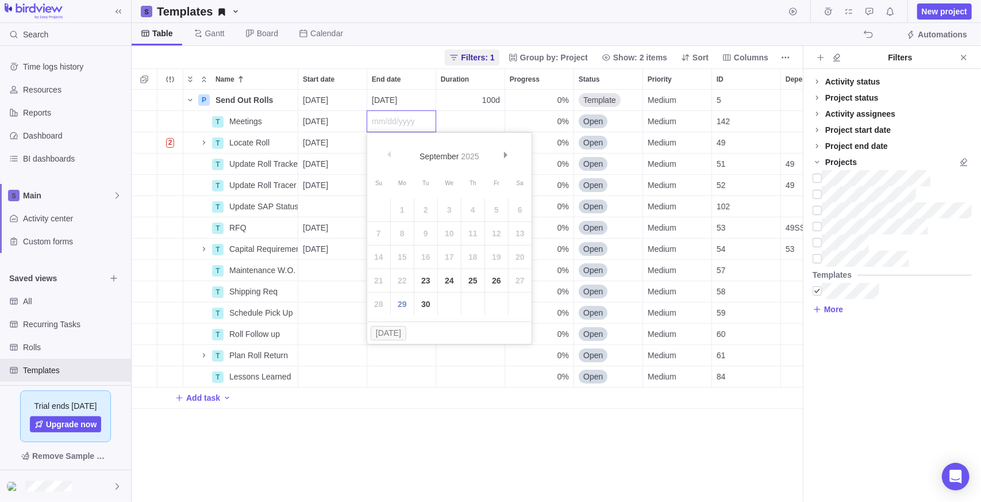
click at [479, 122] on div "P Send Out Rolls Details [DATE] [DATE] 100d 0% Template Medium 5 100h Rolls T M…" at bounding box center [467, 296] width 671 height 413
click at [483, 121] on div "Duration" at bounding box center [470, 121] width 68 height 21
type input "100"
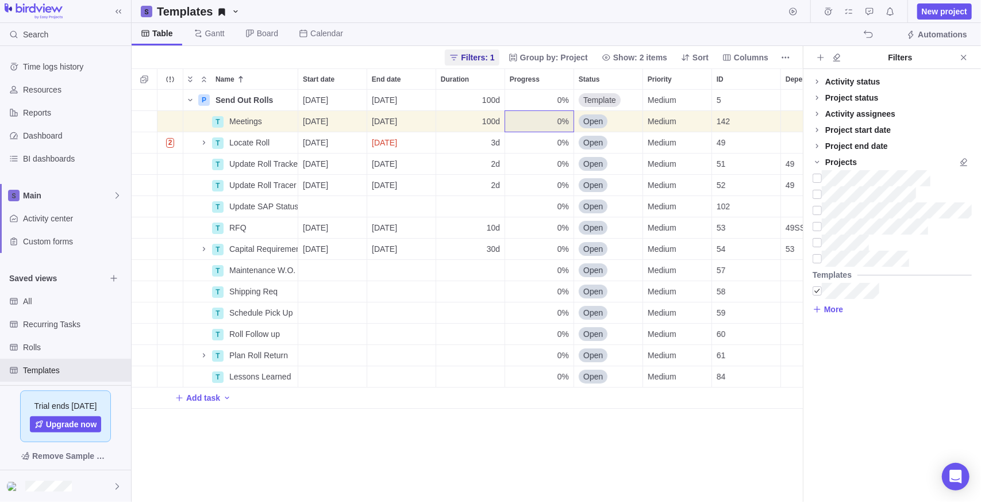
drag, startPoint x: 509, startPoint y: 418, endPoint x: 509, endPoint y: 409, distance: 9.8
click at [509, 418] on div "P Send Out Rolls Details [DATE] [DATE] 100d 0% Template Medium 5 100h Rolls T M…" at bounding box center [467, 296] width 671 height 413
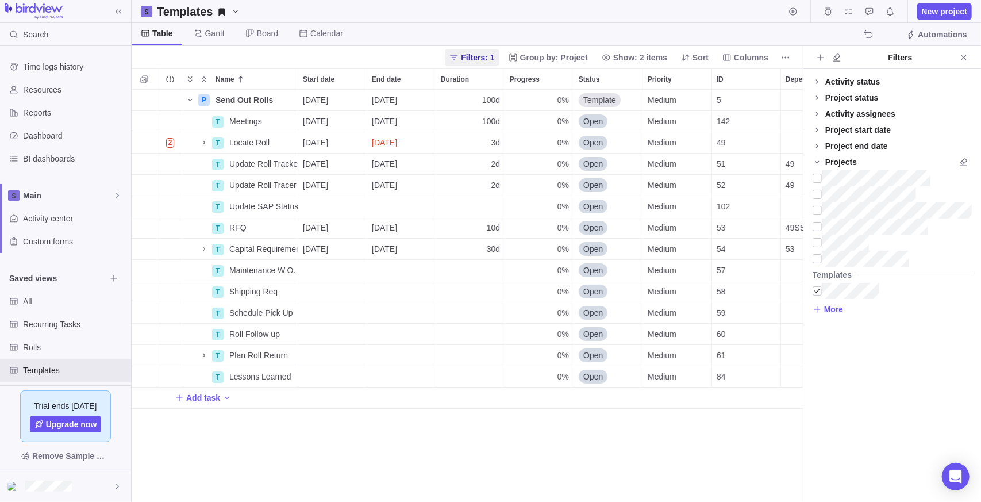
drag, startPoint x: 300, startPoint y: 442, endPoint x: 283, endPoint y: 391, distance: 54.0
click at [300, 441] on div "P Send Out Rolls Details [DATE] [DATE] 100d 0% Template Medium 5 100h Rolls T M…" at bounding box center [467, 296] width 671 height 413
click at [759, 182] on div "52" at bounding box center [746, 185] width 68 height 21
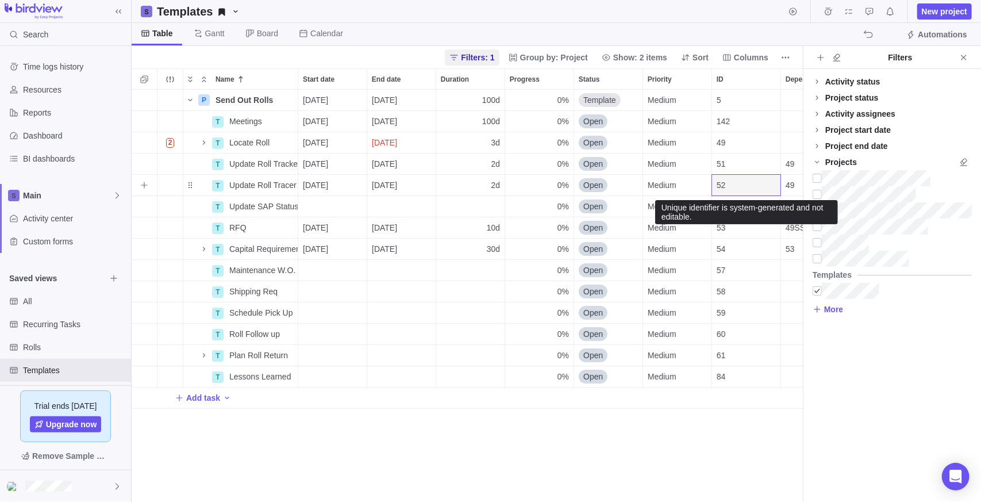
click at [719, 187] on span "52" at bounding box center [721, 184] width 9 height 11
click at [737, 183] on div "52" at bounding box center [746, 185] width 68 height 21
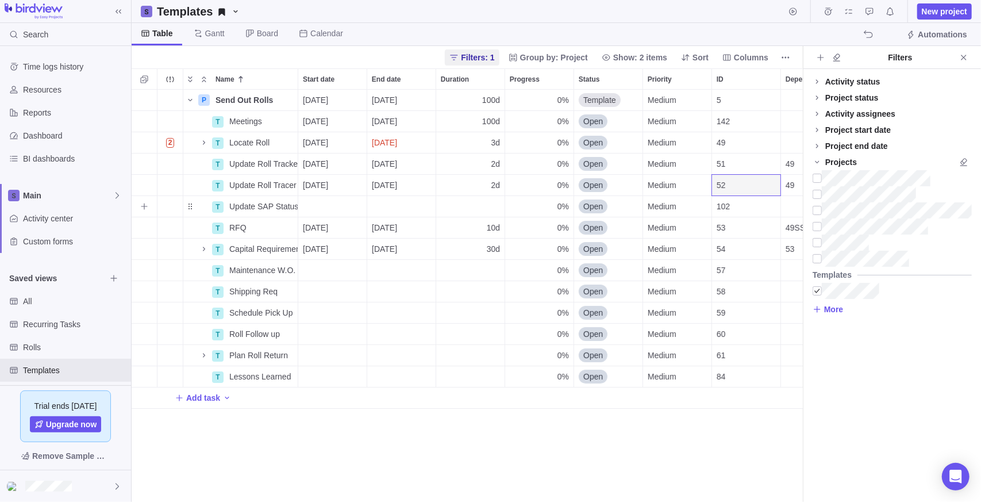
click at [744, 210] on div "102" at bounding box center [746, 206] width 68 height 21
click at [738, 206] on div "102" at bounding box center [746, 206] width 68 height 21
click at [745, 179] on div "52" at bounding box center [746, 185] width 68 height 21
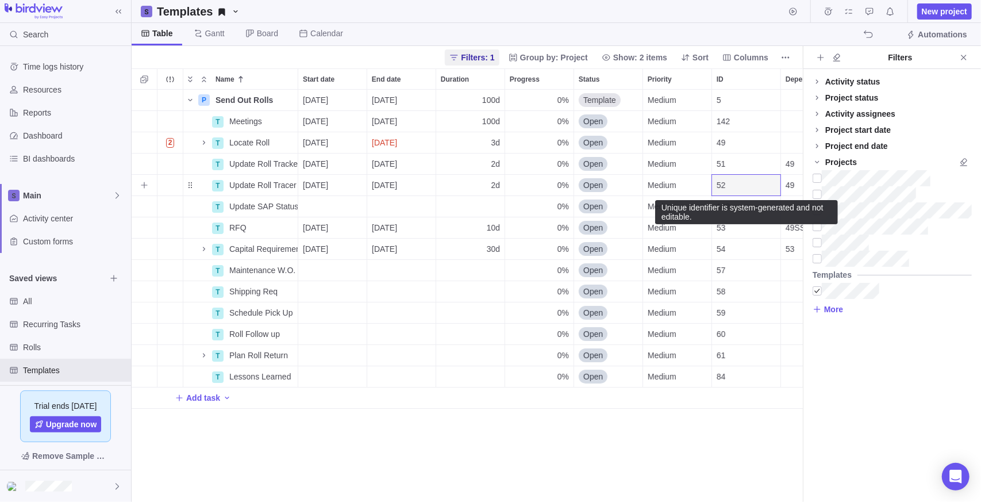
click at [745, 179] on div "52" at bounding box center [746, 185] width 68 height 21
drag, startPoint x: 745, startPoint y: 179, endPoint x: 741, endPoint y: 159, distance: 20.5
click at [741, 159] on div "51" at bounding box center [746, 163] width 68 height 21
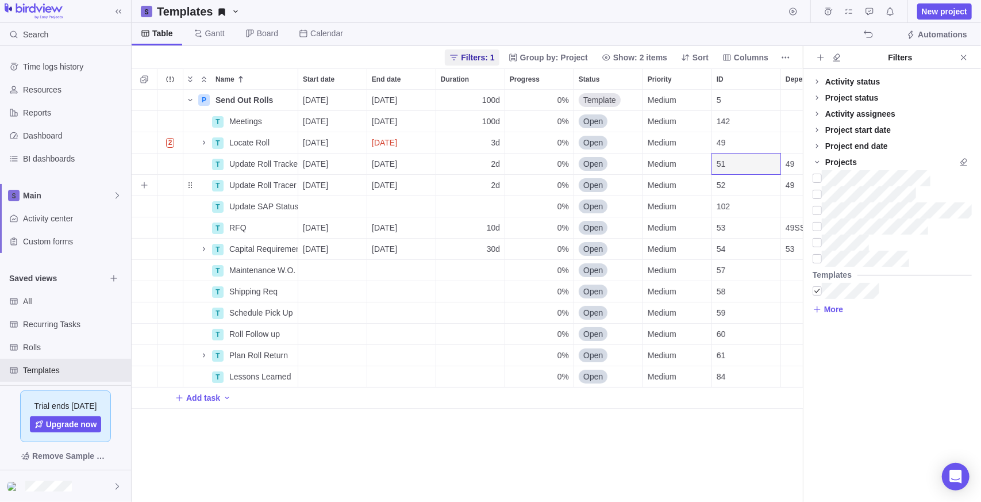
click at [747, 184] on div "52" at bounding box center [746, 185] width 68 height 21
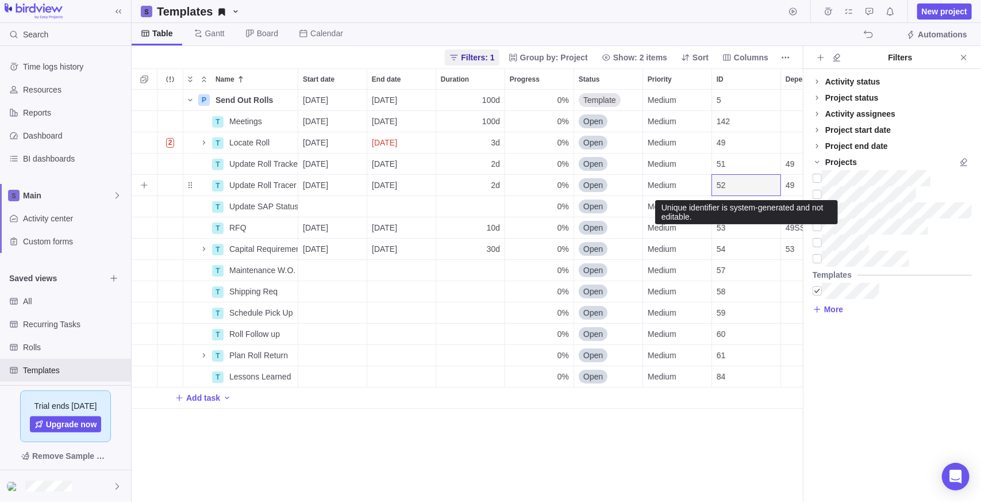
click at [747, 184] on div "52" at bounding box center [746, 185] width 68 height 21
drag, startPoint x: 747, startPoint y: 184, endPoint x: 747, endPoint y: 165, distance: 19.5
click at [747, 165] on div "51" at bounding box center [746, 163] width 68 height 21
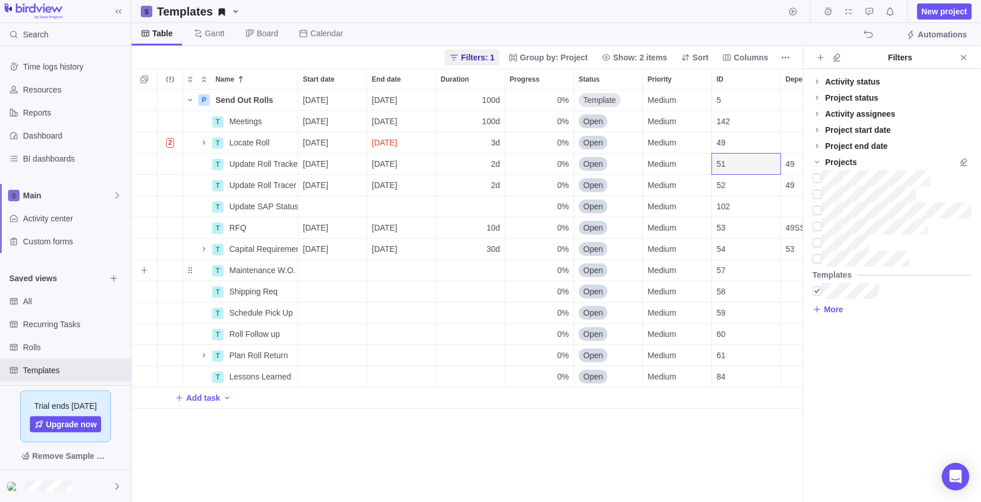
click at [346, 265] on div "Start date" at bounding box center [332, 270] width 68 height 21
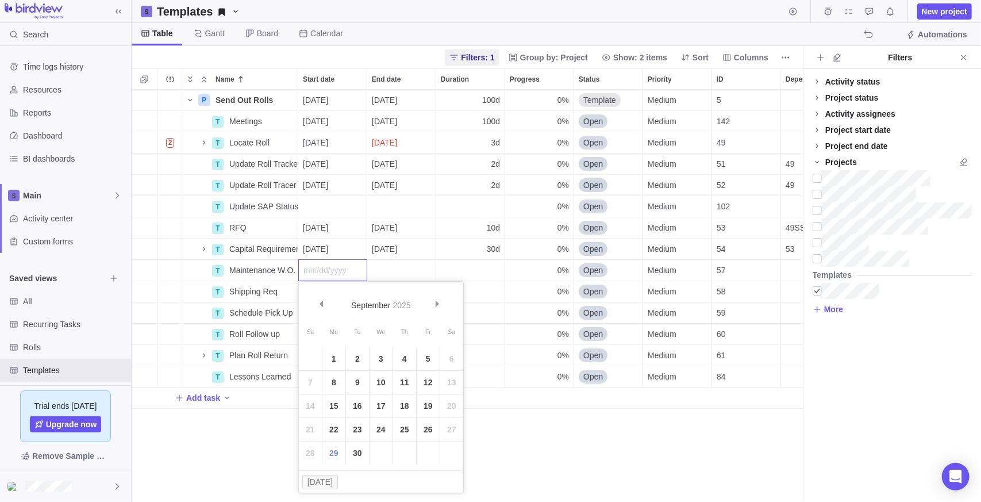
click at [756, 265] on div "P Send Out Rolls Details [DATE] [DATE] 100d 0% Template Medium 5 100h Rolls T M…" at bounding box center [467, 296] width 671 height 413
click at [745, 272] on div "57" at bounding box center [746, 270] width 68 height 21
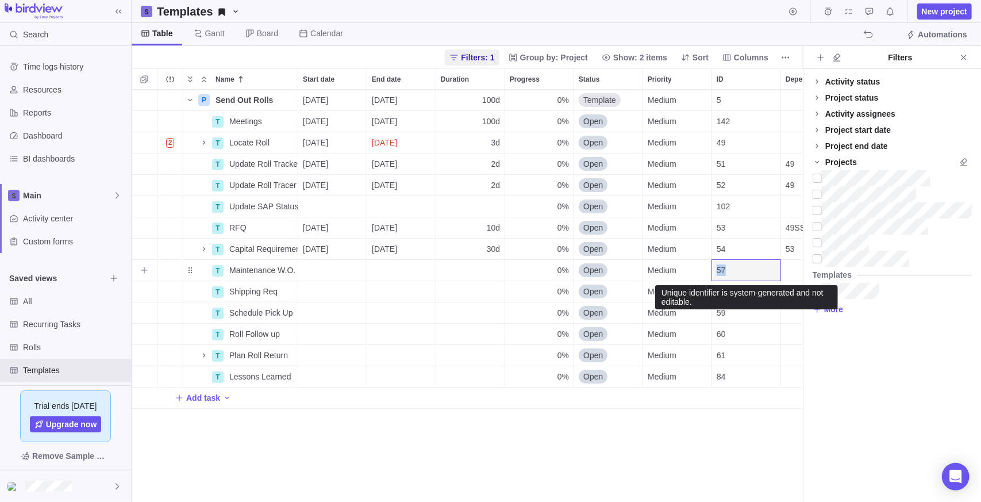
click at [745, 272] on div "57" at bounding box center [746, 270] width 68 height 21
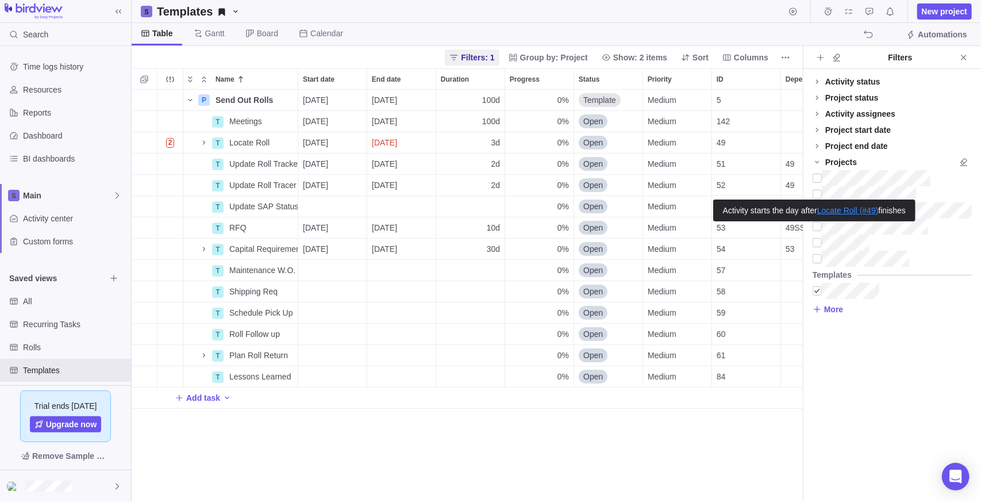
click at [794, 210] on div "Activity starts the day after Locate Roll (#49) finishes" at bounding box center [814, 210] width 183 height 11
click at [794, 206] on div "Dependency" at bounding box center [815, 206] width 68 height 21
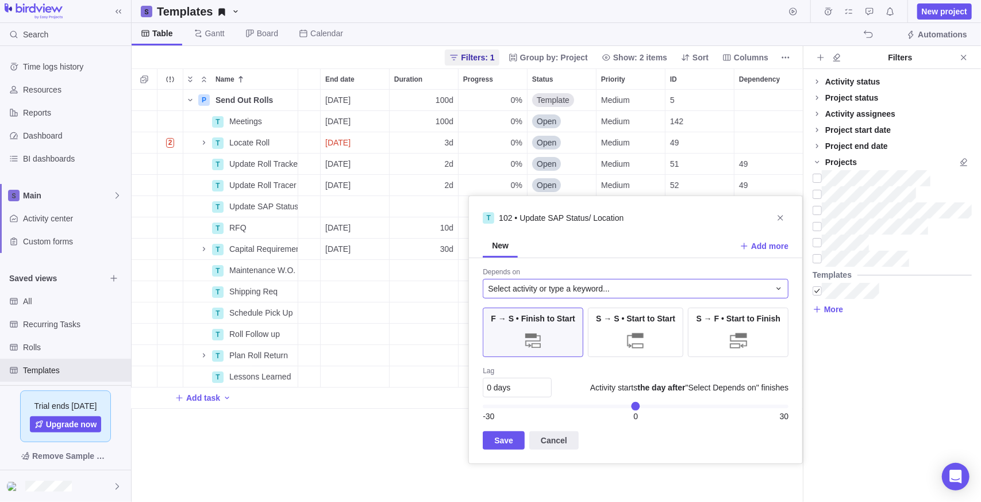
click at [706, 287] on div "Select activity or type a keyword..." at bounding box center [629, 288] width 282 height 11
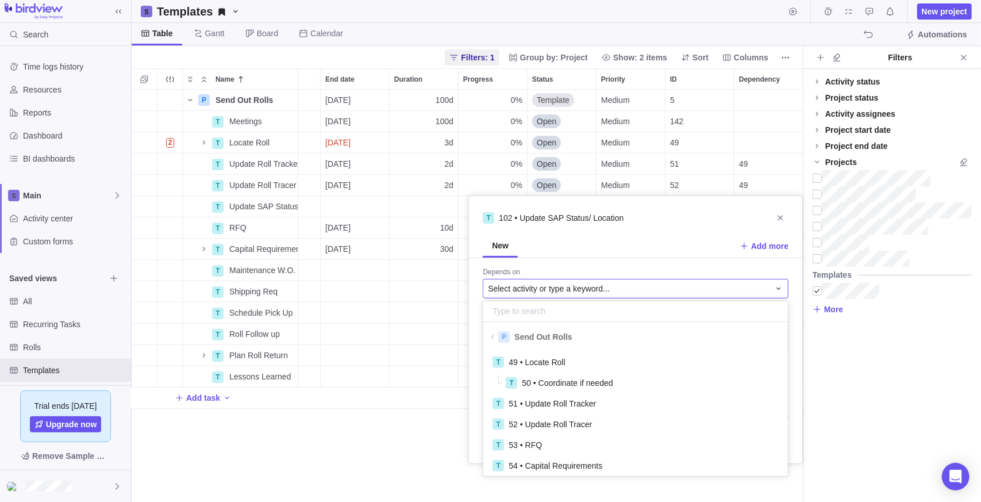
scroll to position [120, 296]
click at [647, 368] on div "T 49 • Locate Roll" at bounding box center [635, 362] width 305 height 21
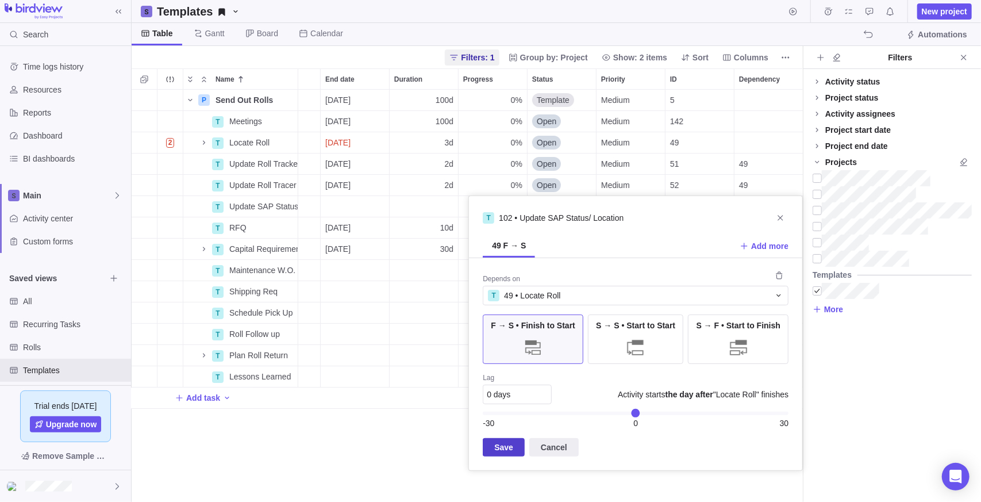
click at [494, 440] on span "Save" at bounding box center [503, 447] width 19 height 14
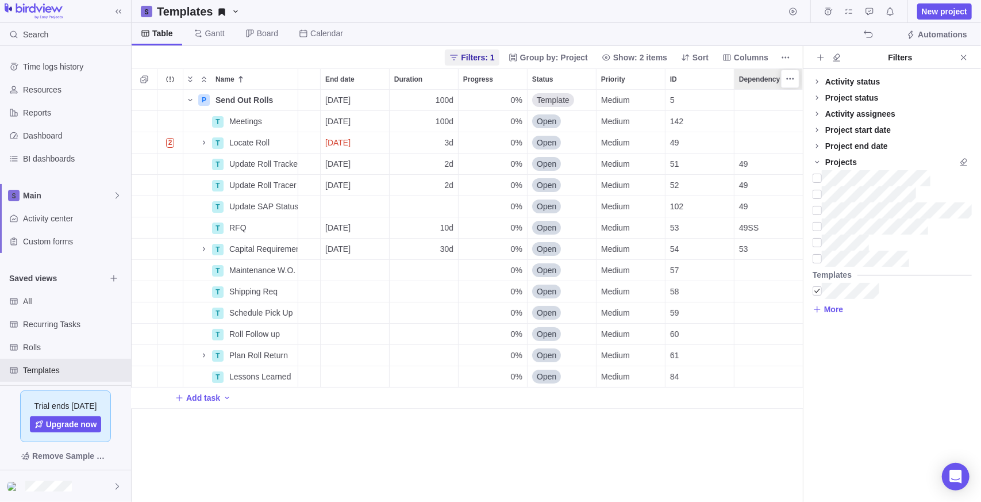
scroll to position [0, 74]
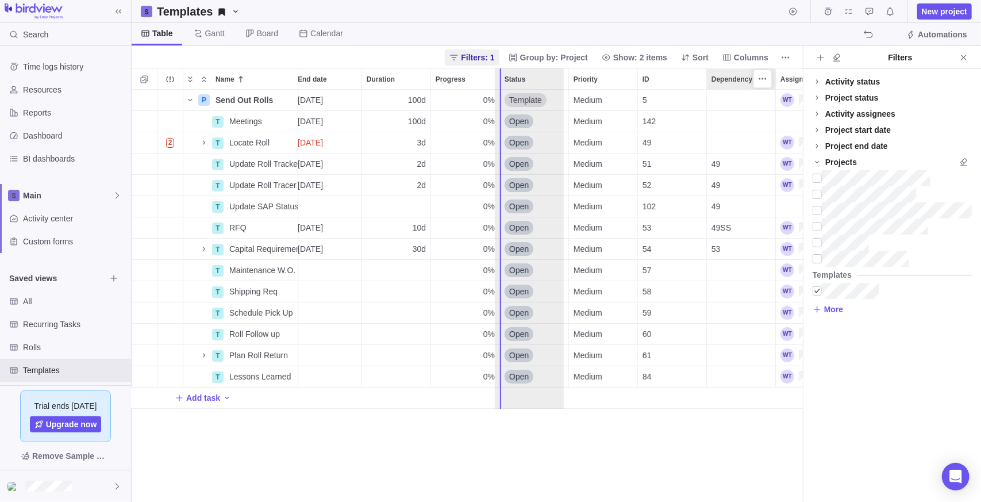
drag, startPoint x: 767, startPoint y: 75, endPoint x: 524, endPoint y: 71, distance: 242.5
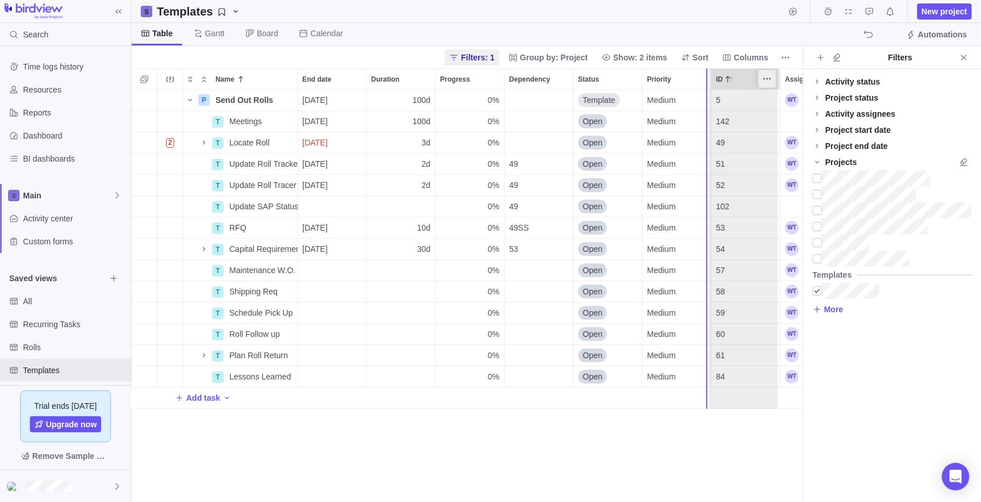
scroll to position [0, 75]
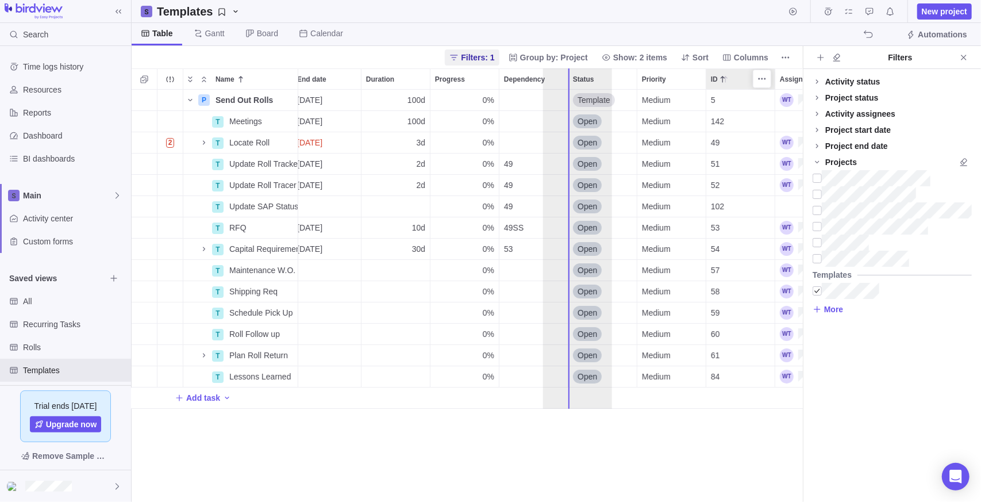
drag, startPoint x: 747, startPoint y: 78, endPoint x: 575, endPoint y: 79, distance: 171.8
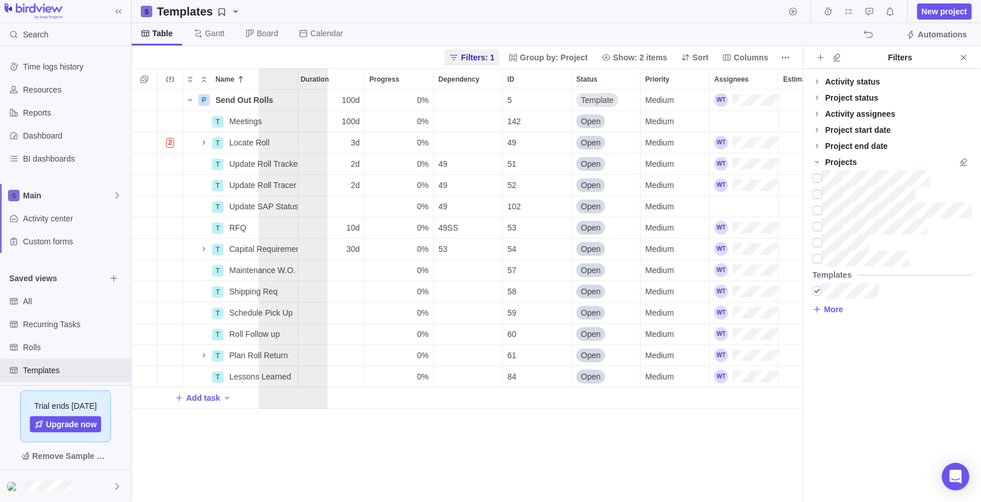
scroll to position [0, 0]
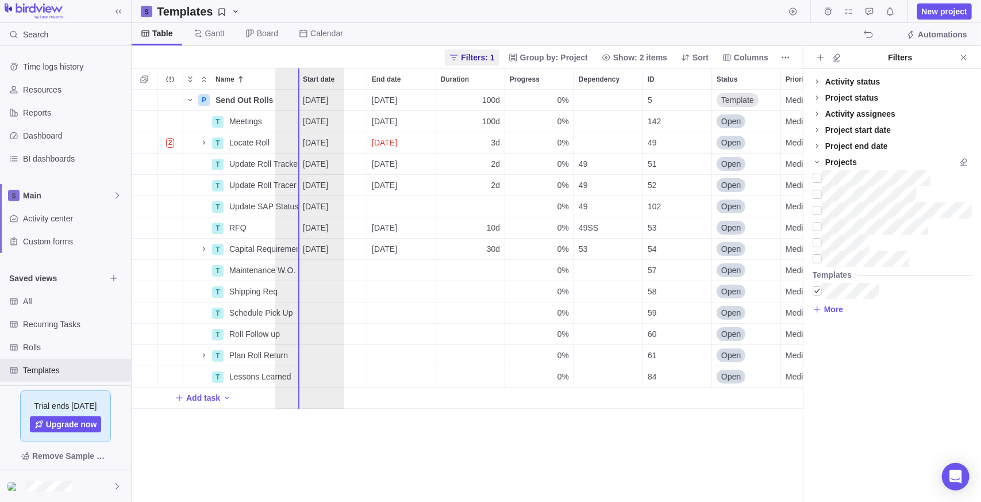
drag, startPoint x: 630, startPoint y: 77, endPoint x: 302, endPoint y: 94, distance: 328.5
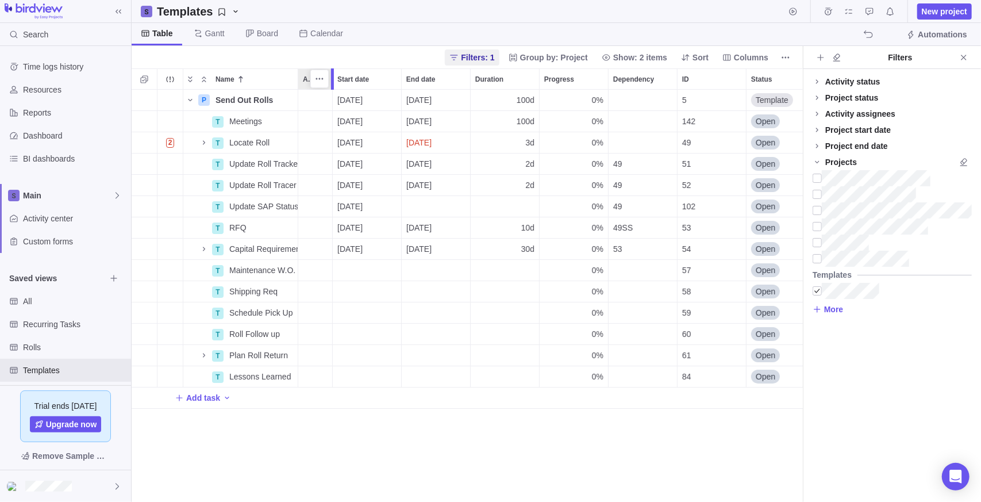
drag, startPoint x: 367, startPoint y: 75, endPoint x: 335, endPoint y: 69, distance: 32.7
click at [335, 69] on div at bounding box center [333, 78] width 9 height 21
click at [464, 445] on div "P Send Out Rolls Details [DATE] [DATE] 100d 0% 5 Template Medium 100h Rolls T M…" at bounding box center [467, 296] width 671 height 413
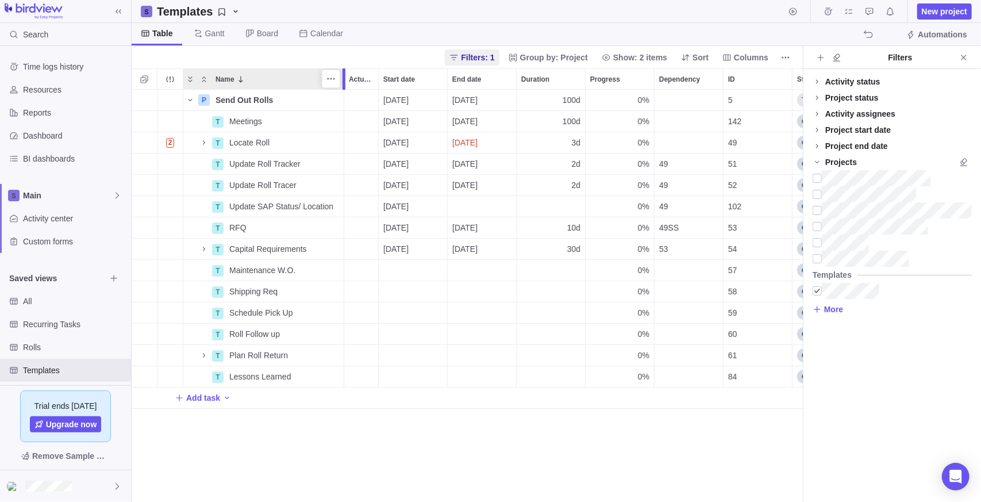
drag, startPoint x: 297, startPoint y: 81, endPoint x: 340, endPoint y: 87, distance: 44.0
click at [341, 87] on div at bounding box center [345, 78] width 9 height 21
click at [568, 471] on div "P Send Out Rolls Details [DATE] [DATE] 100d 0% 5 Template Medium 100h Rolls T M…" at bounding box center [467, 296] width 671 height 413
click at [967, 56] on icon "Close" at bounding box center [963, 57] width 9 height 9
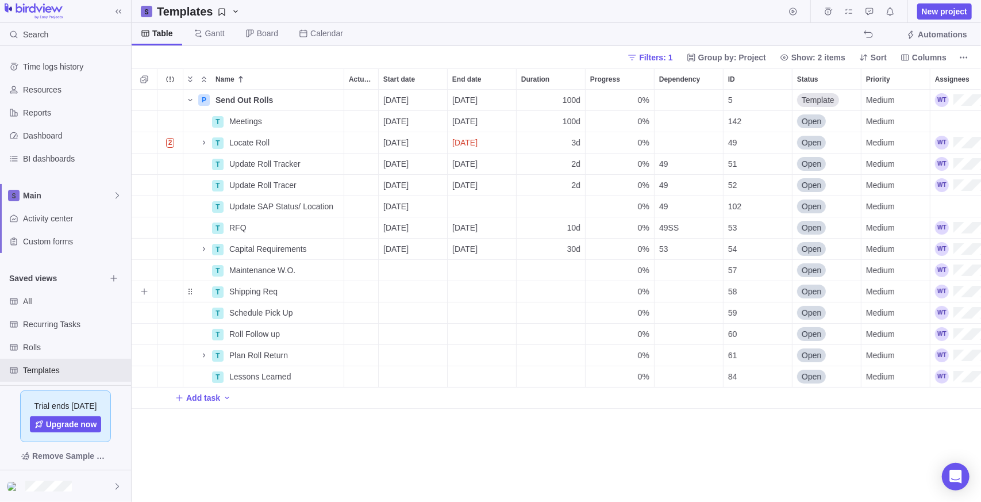
click at [680, 293] on div "Dependency" at bounding box center [689, 291] width 68 height 21
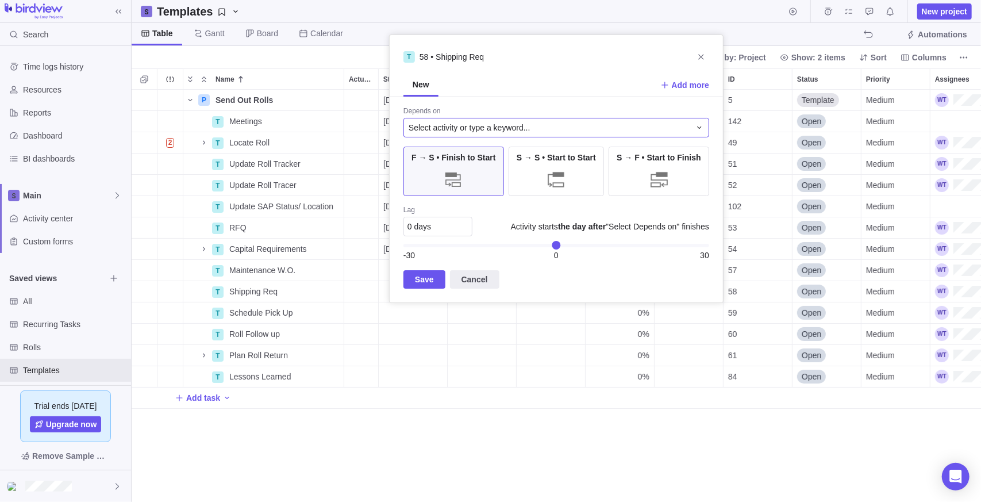
click at [521, 122] on span "Select activity or type a keyword..." at bounding box center [470, 127] width 122 height 11
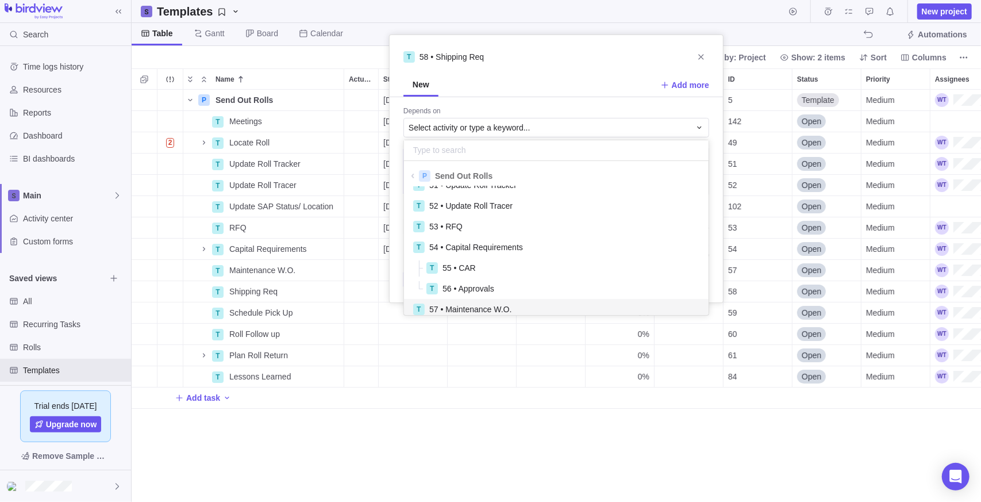
scroll to position [62, 0]
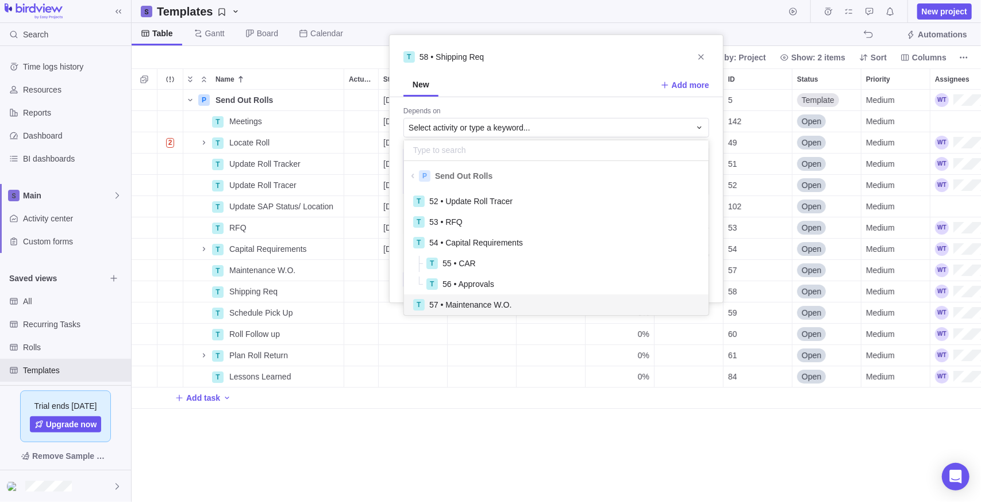
click at [484, 309] on span "57 • Maintenance W.O." at bounding box center [470, 304] width 82 height 11
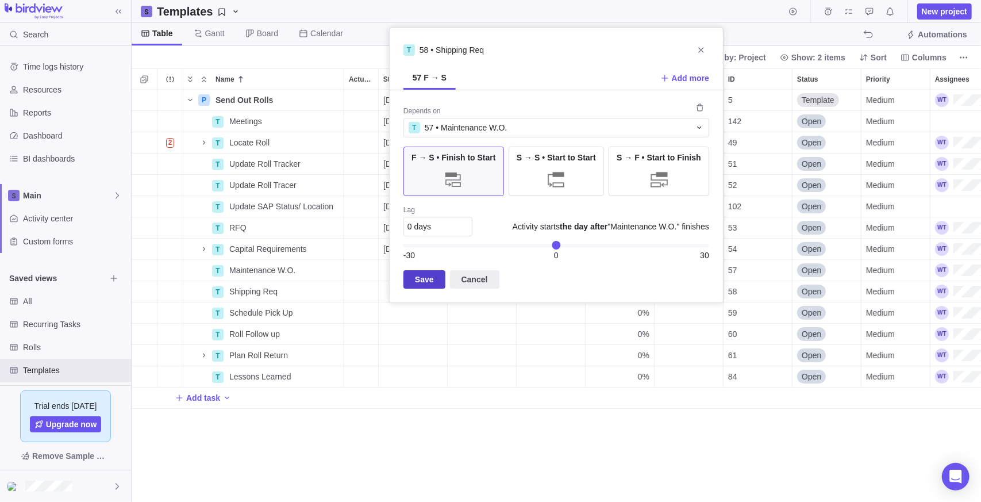
click at [425, 276] on span "Save" at bounding box center [424, 279] width 19 height 14
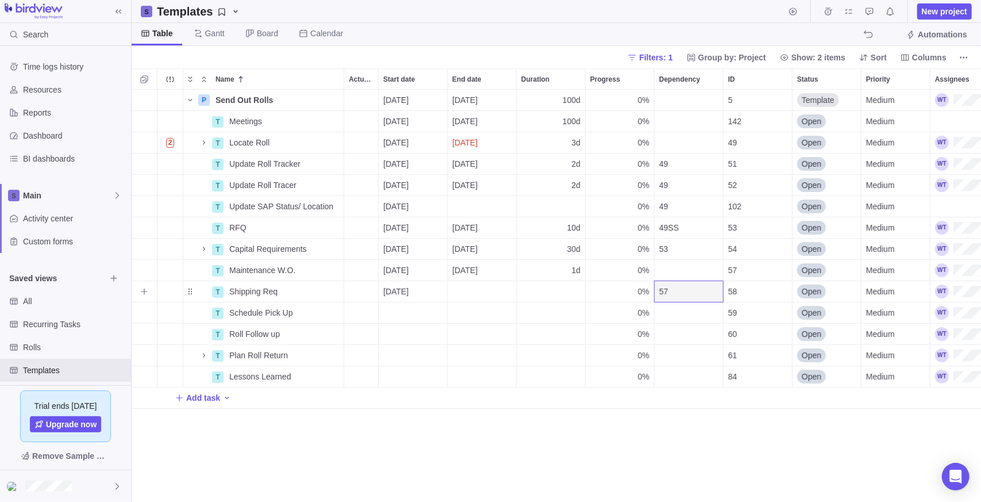
click at [555, 292] on div "Duration" at bounding box center [551, 291] width 68 height 21
type input "2"
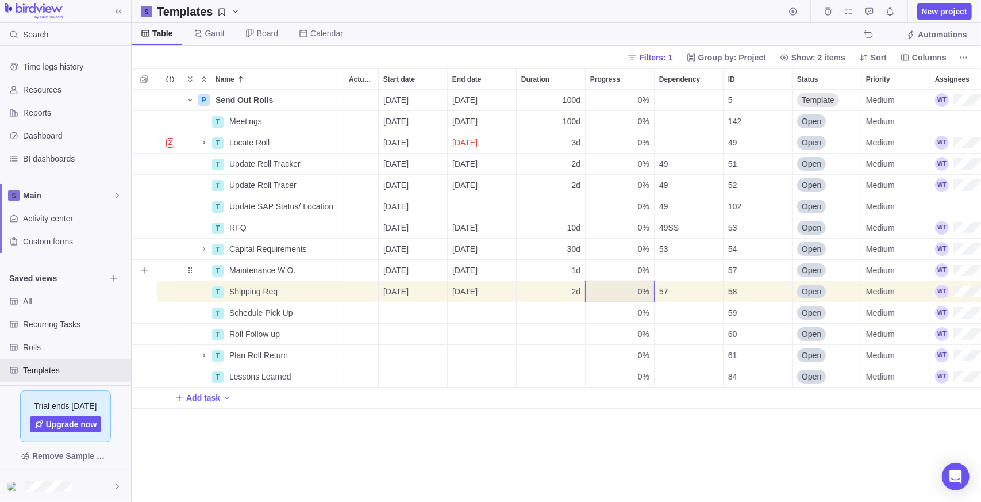
click at [560, 263] on div "1d" at bounding box center [551, 270] width 68 height 21
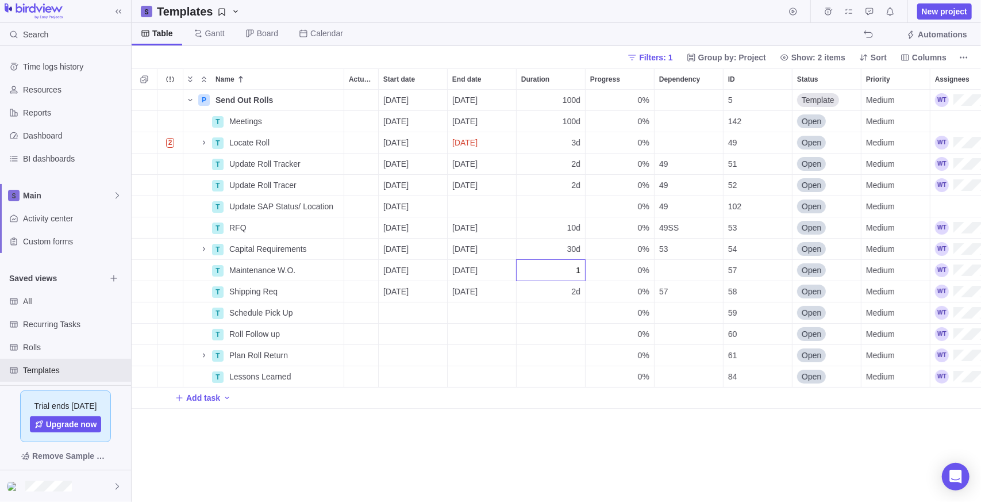
click at [405, 314] on div "P Send Out Rolls Details [DATE] [DATE] 100d 0% 5 Template Medium 100h Rolls T M…" at bounding box center [556, 296] width 849 height 413
click at [679, 313] on div "Dependency" at bounding box center [689, 312] width 68 height 21
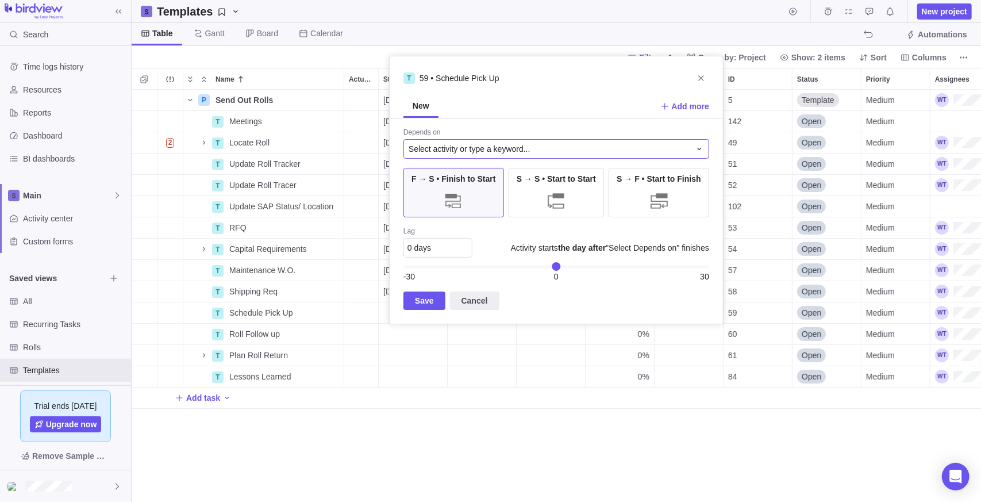
click at [488, 143] on span "Select activity or type a keyword..." at bounding box center [470, 148] width 122 height 11
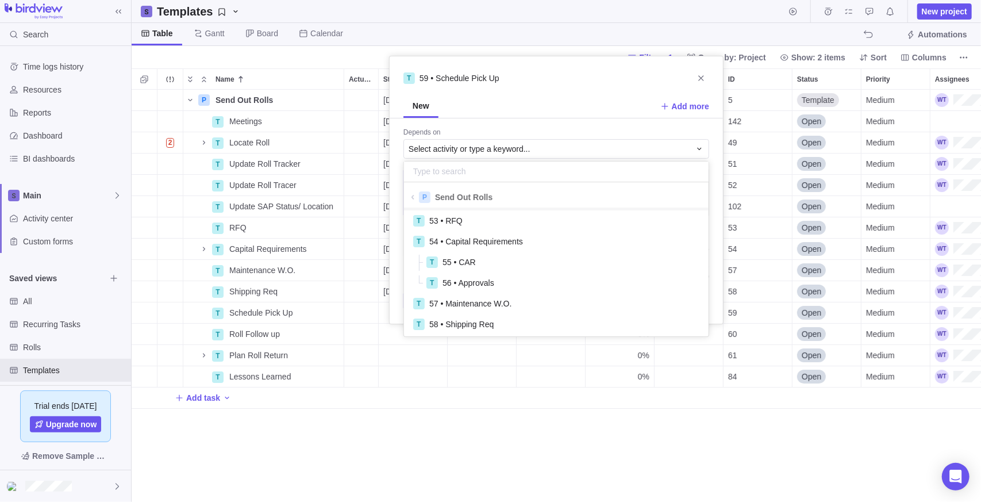
scroll to position [115, 0]
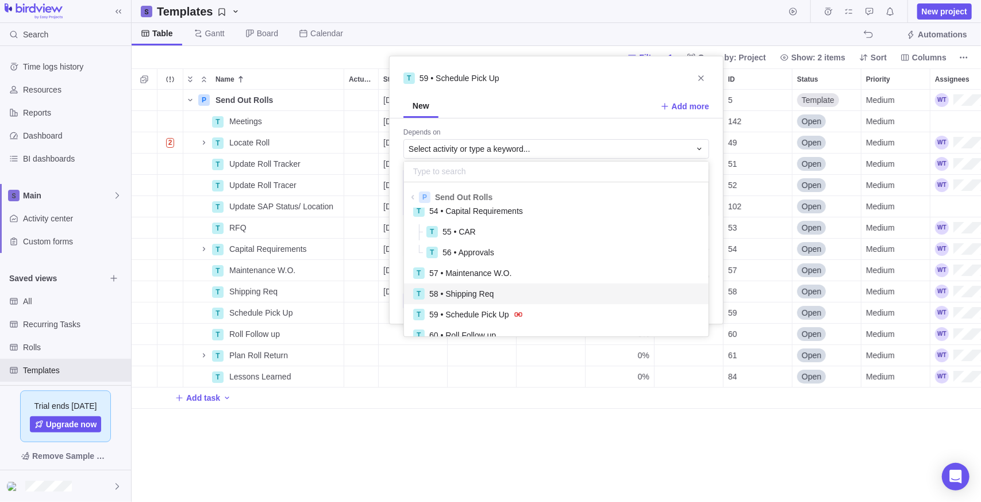
click at [485, 296] on span "58 • Shipping Req" at bounding box center [461, 293] width 64 height 11
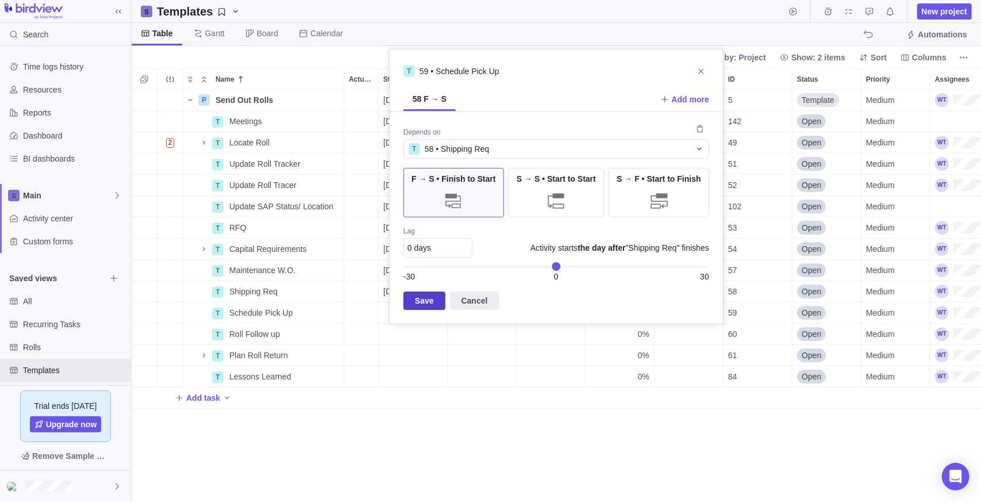
click at [428, 303] on span "Save" at bounding box center [424, 301] width 19 height 14
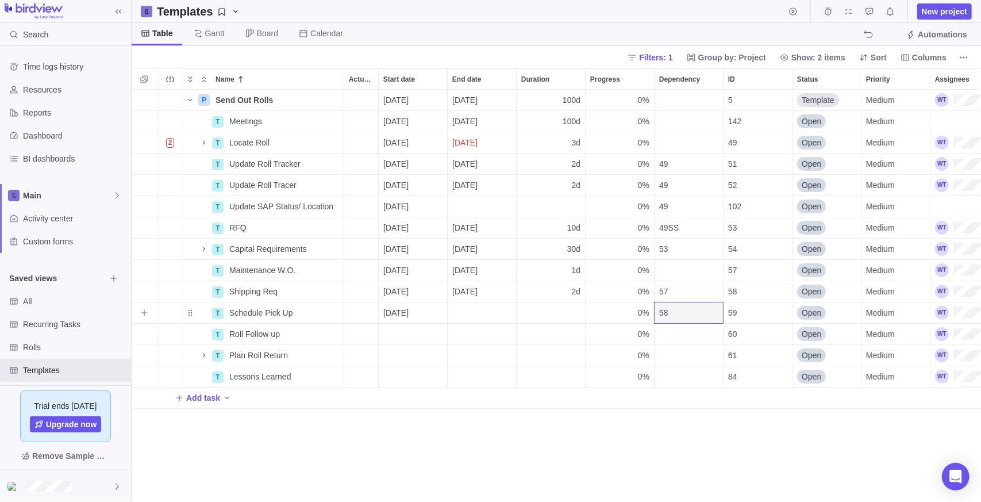
click at [578, 317] on div "Duration" at bounding box center [551, 312] width 68 height 21
type input "5"
click at [529, 467] on div "P Send Out Rolls Details [DATE] [DATE] 100d 0% 5 Template Medium 100h Rolls T M…" at bounding box center [556, 296] width 849 height 413
click at [410, 335] on div "Start date" at bounding box center [413, 334] width 68 height 21
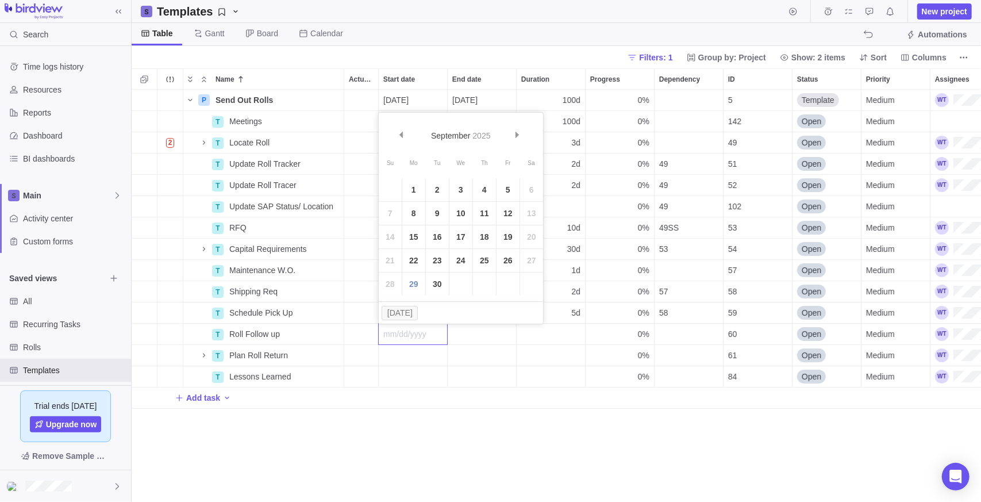
click at [707, 337] on div "P Send Out Rolls Details [DATE] [DATE] 100d 0% 5 Template Medium 100h Rolls T M…" at bounding box center [556, 296] width 849 height 413
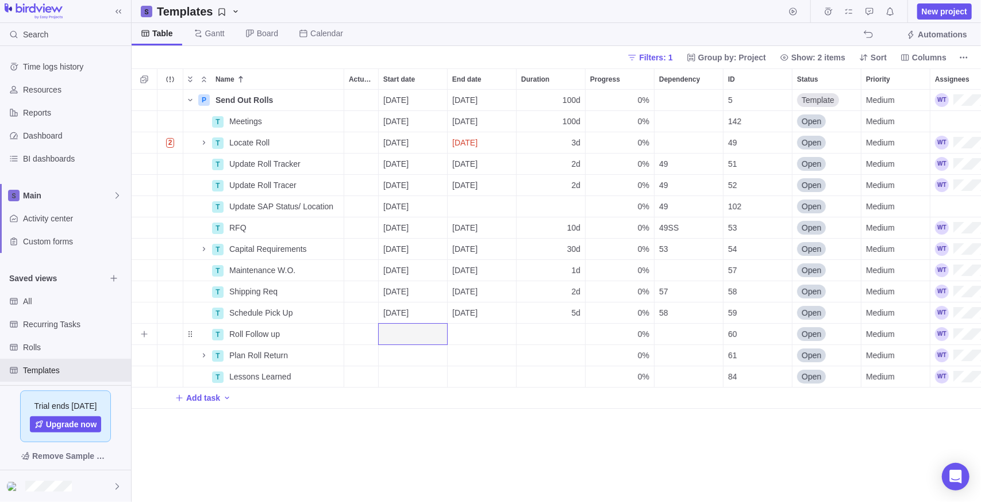
click at [688, 337] on div "Dependency" at bounding box center [689, 334] width 68 height 21
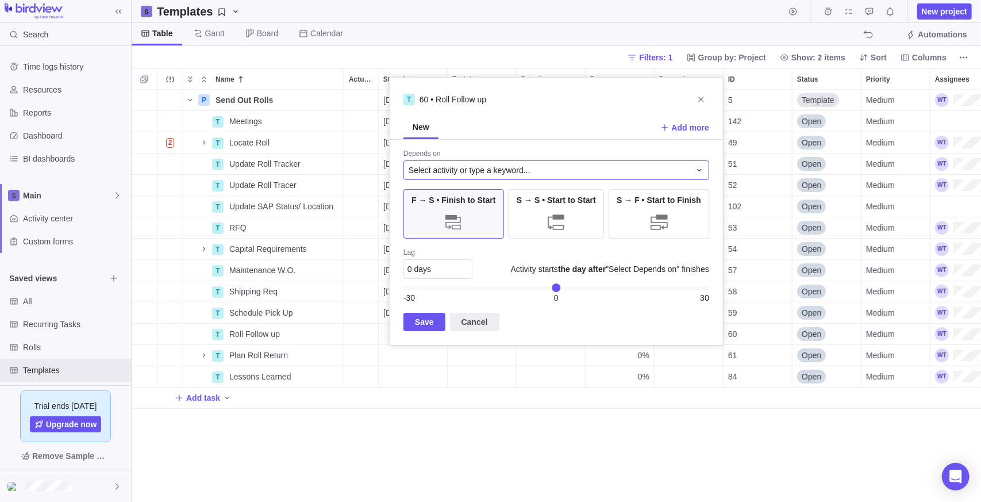
click at [458, 173] on span "Select activity or type a keyword..." at bounding box center [470, 169] width 122 height 11
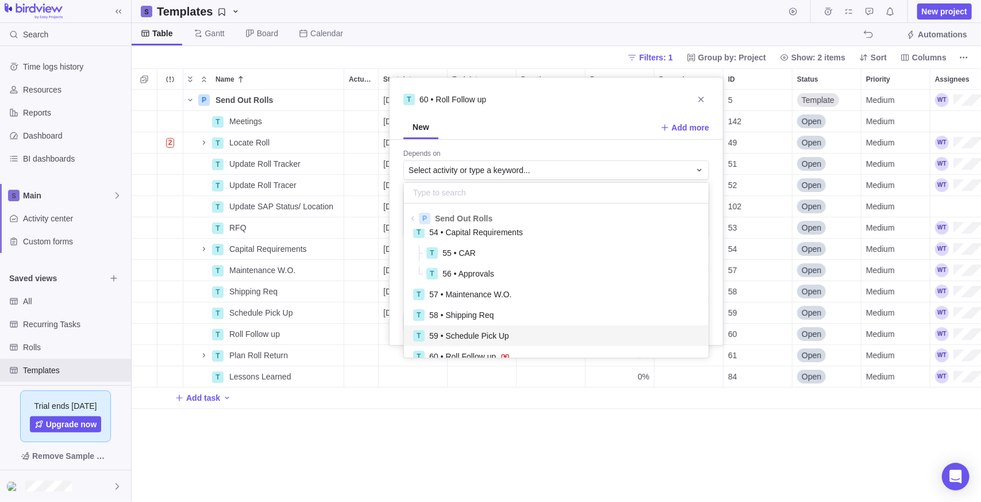
scroll to position [124, 0]
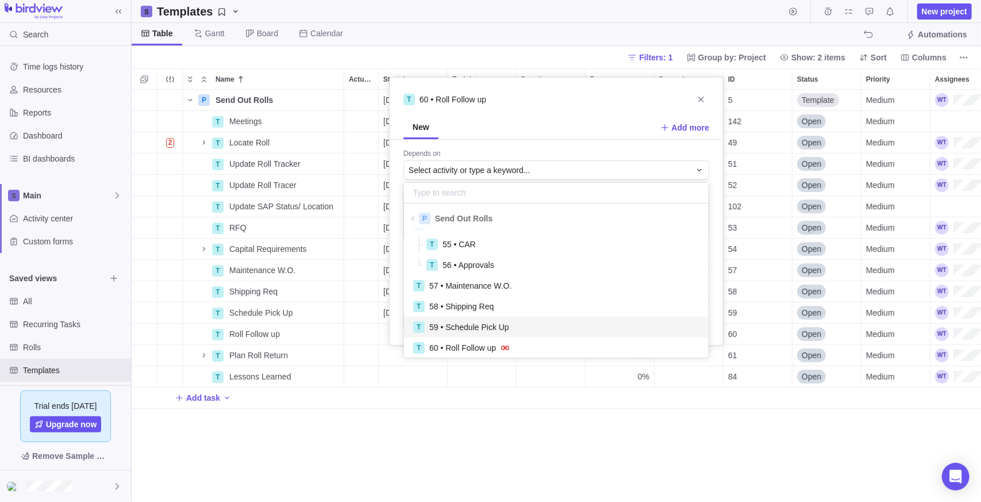
click at [470, 324] on span "59 • Schedule Pick Up" at bounding box center [469, 326] width 80 height 11
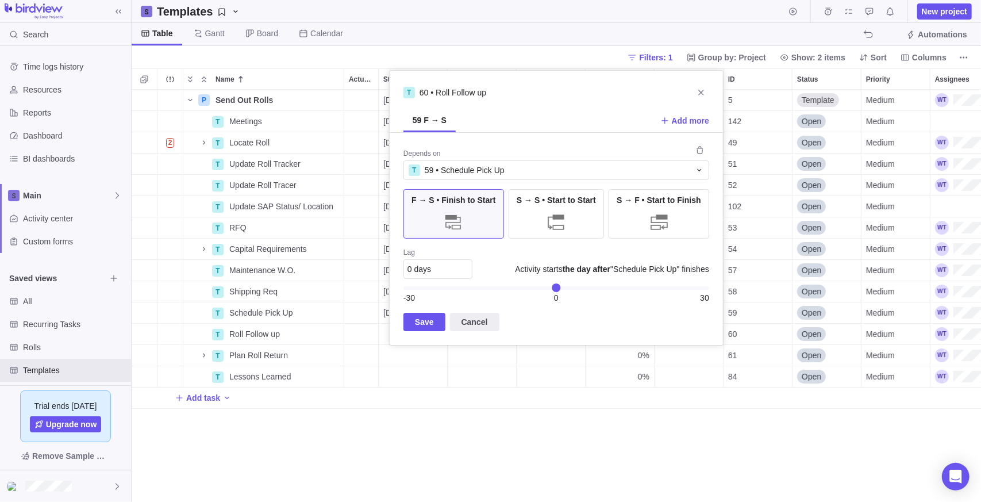
click at [430, 270] on div "0 days" at bounding box center [437, 269] width 69 height 20
type input "14"
click at [415, 316] on span "Save" at bounding box center [424, 322] width 19 height 14
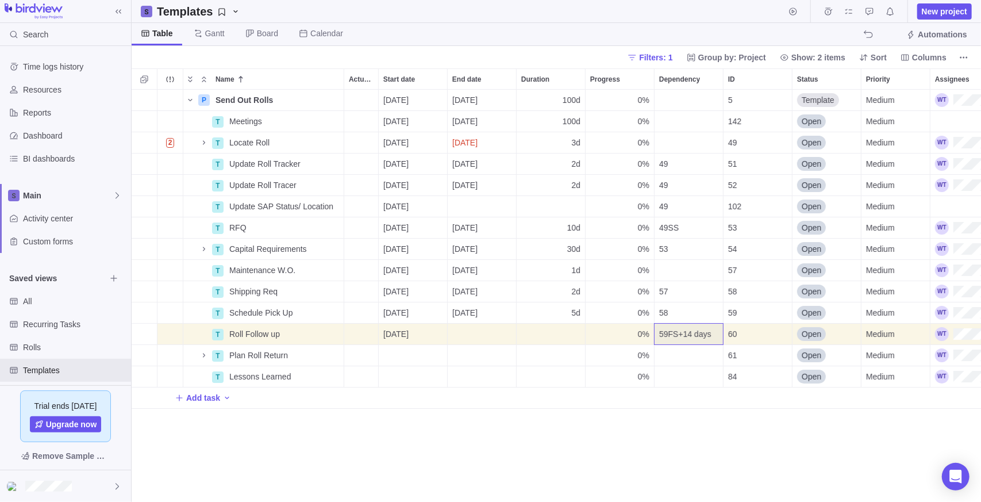
click at [502, 441] on div "P Send Out Rolls Details [DATE] [DATE] 100d 0% 5 Template Medium 100h Rolls T M…" at bounding box center [556, 296] width 849 height 413
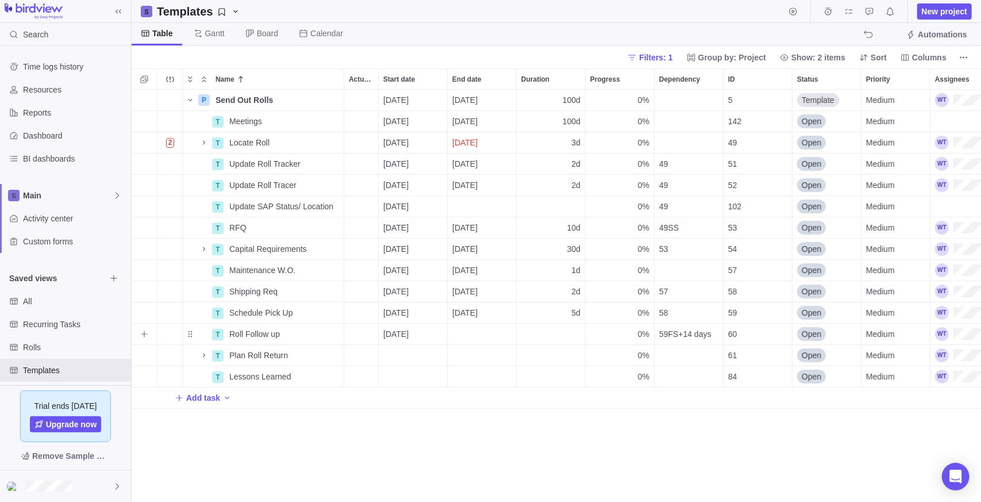
click at [548, 328] on div "Duration" at bounding box center [551, 334] width 68 height 21
type input "7"
click at [473, 424] on div "P Send Out Rolls Details [DATE] [DATE] 100d 0% 5 Template Medium 100h Rolls T M…" at bounding box center [556, 296] width 849 height 413
click at [690, 376] on div "Dependency" at bounding box center [689, 376] width 68 height 21
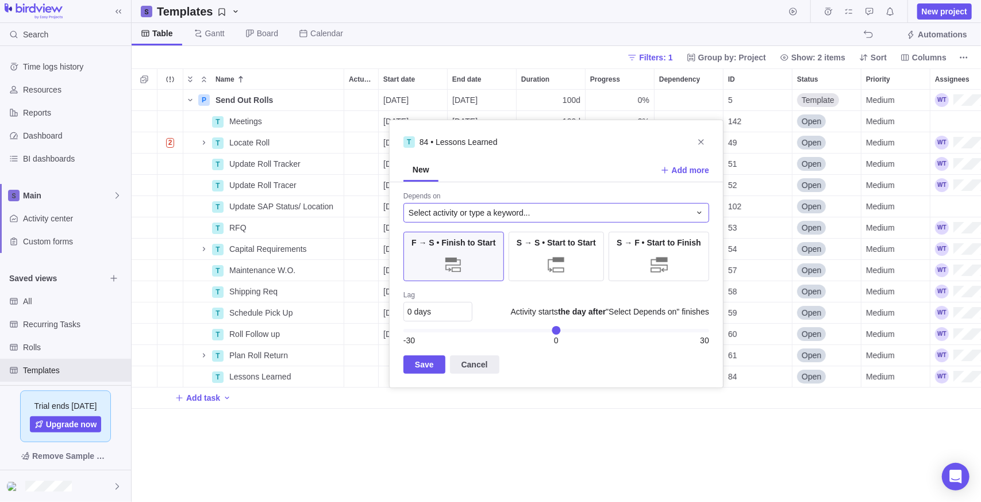
click at [475, 219] on div "Select activity or type a keyword..." at bounding box center [556, 213] width 306 height 20
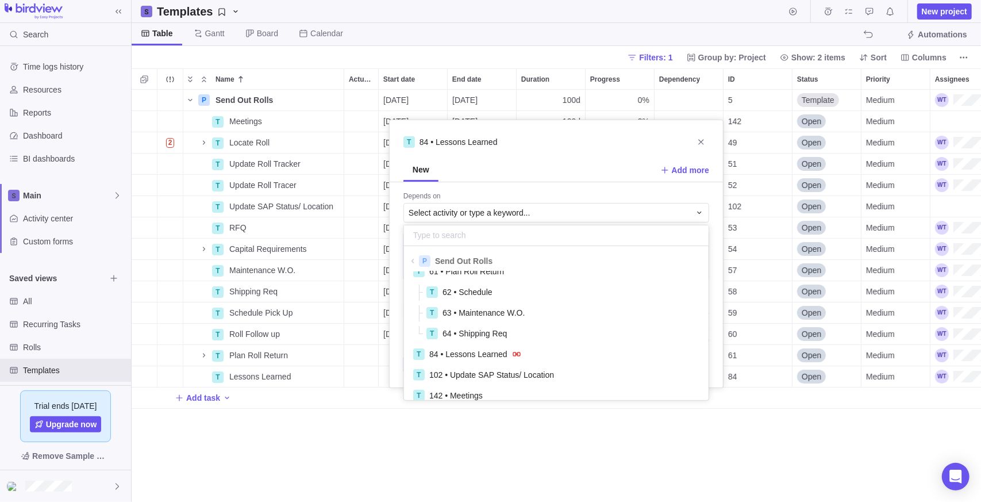
scroll to position [274, 0]
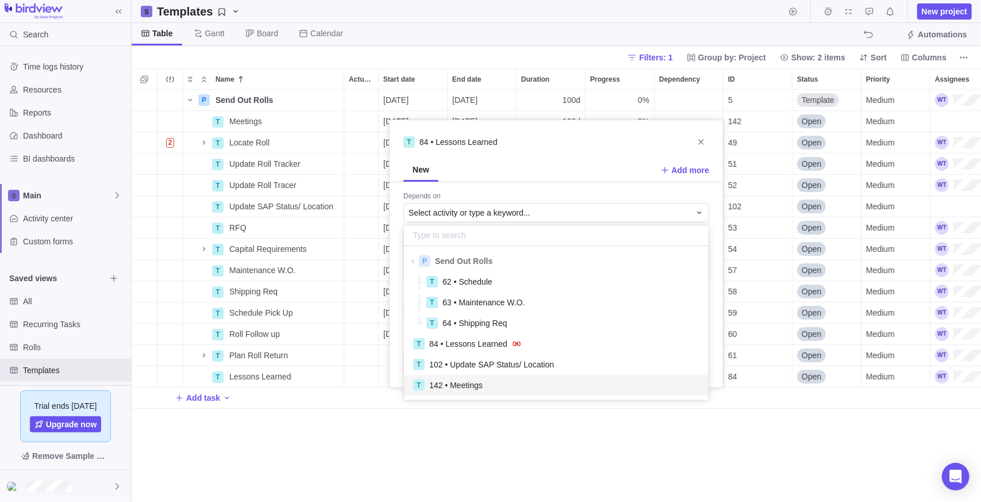
click at [494, 380] on div "T 142 • Meetings" at bounding box center [556, 385] width 286 height 12
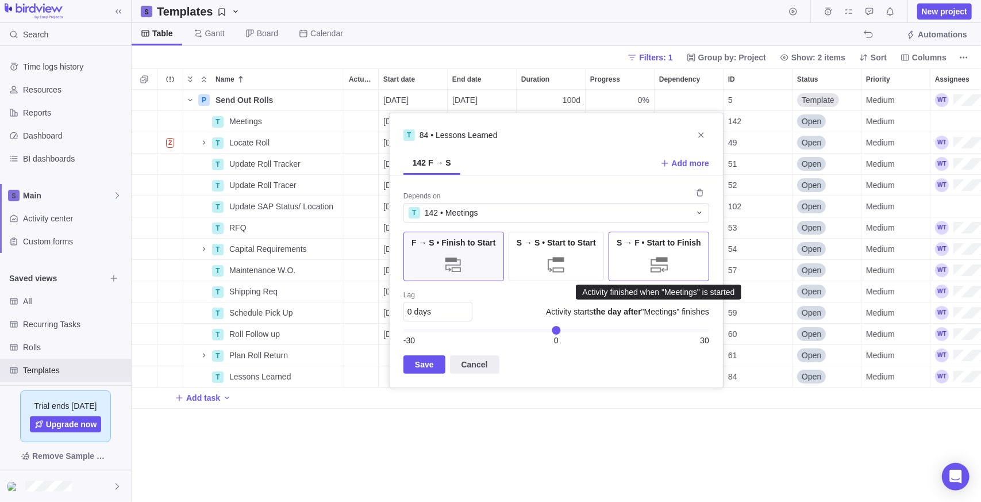
click at [657, 260] on div at bounding box center [659, 264] width 23 height 23
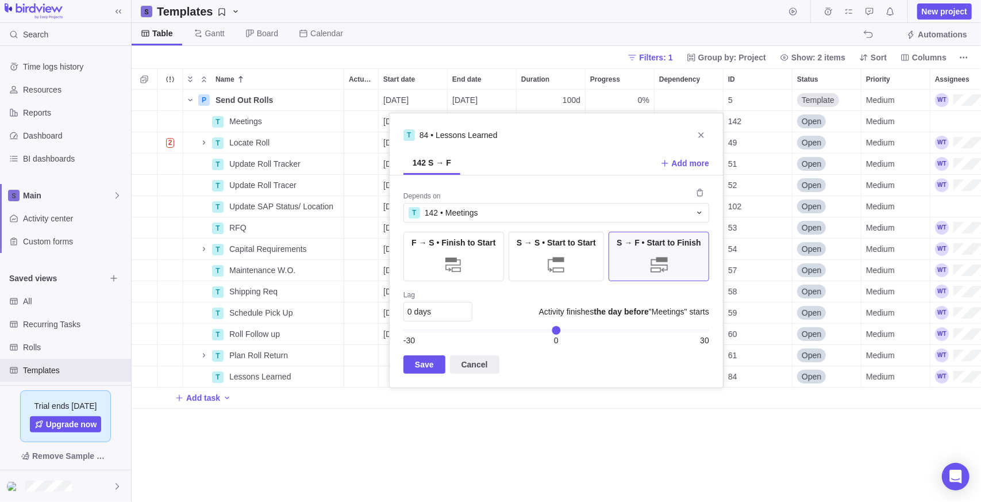
click at [438, 307] on div "0 days" at bounding box center [437, 312] width 69 height 20
type input "-5"
click at [408, 364] on span "Save" at bounding box center [424, 364] width 42 height 18
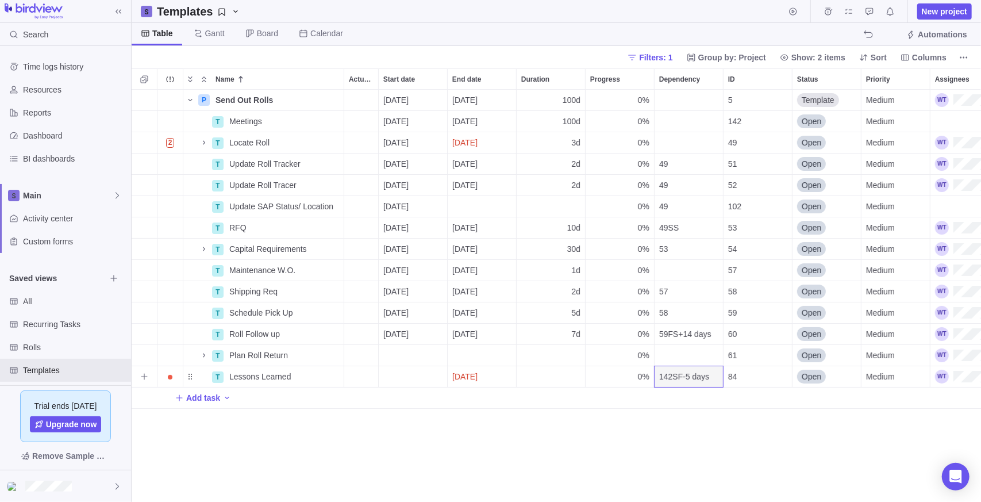
click at [703, 378] on span "142SF-5 days" at bounding box center [684, 376] width 50 height 11
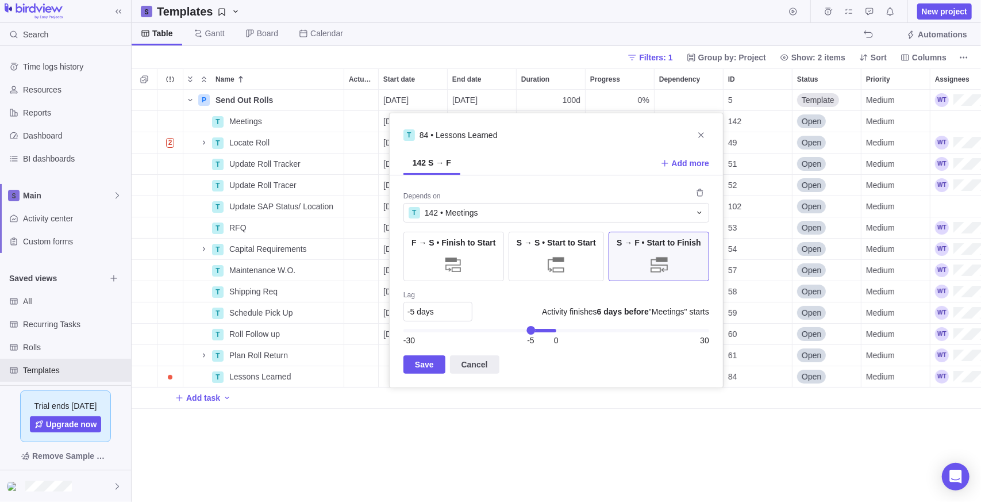
click at [462, 310] on div "-5 days" at bounding box center [437, 312] width 69 height 20
type input "0"
click at [425, 359] on span "Save" at bounding box center [424, 364] width 19 height 14
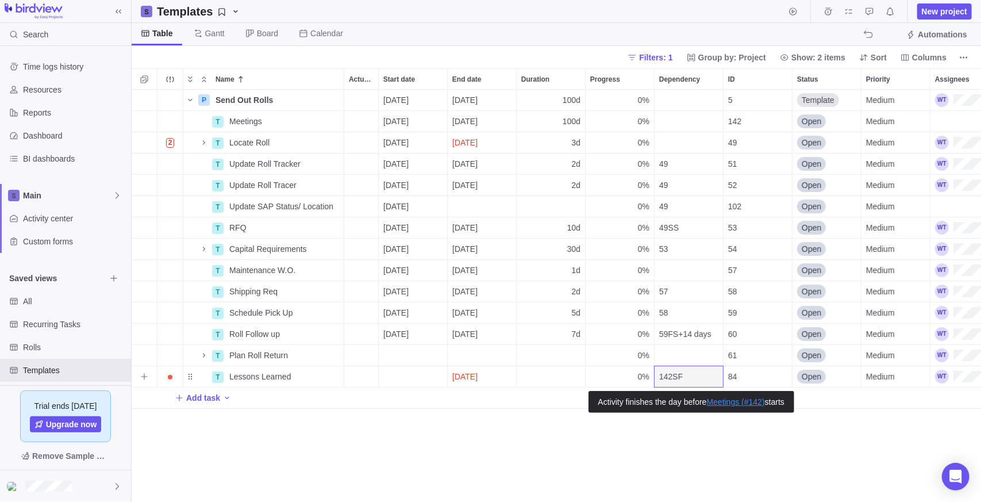
click at [703, 376] on div "142SF" at bounding box center [689, 376] width 68 height 21
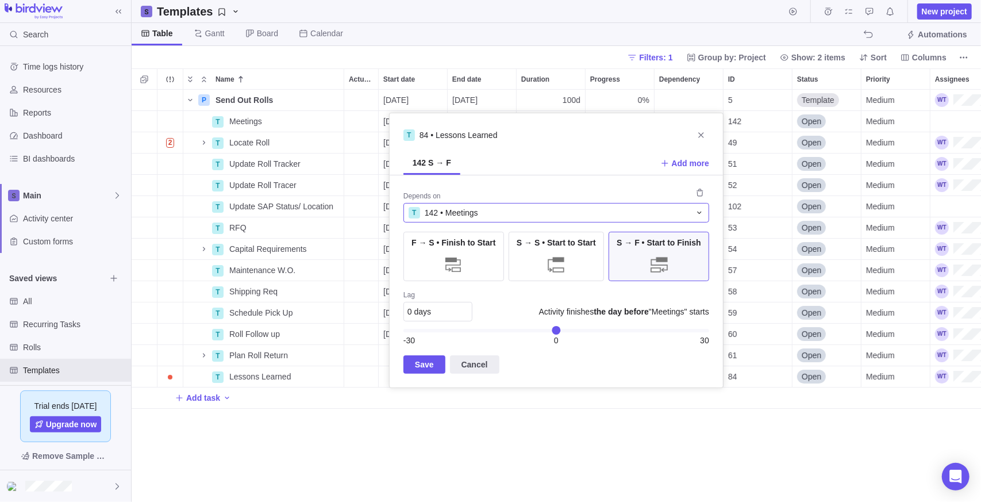
click at [482, 211] on div "T 142 • Meetings" at bounding box center [550, 212] width 282 height 11
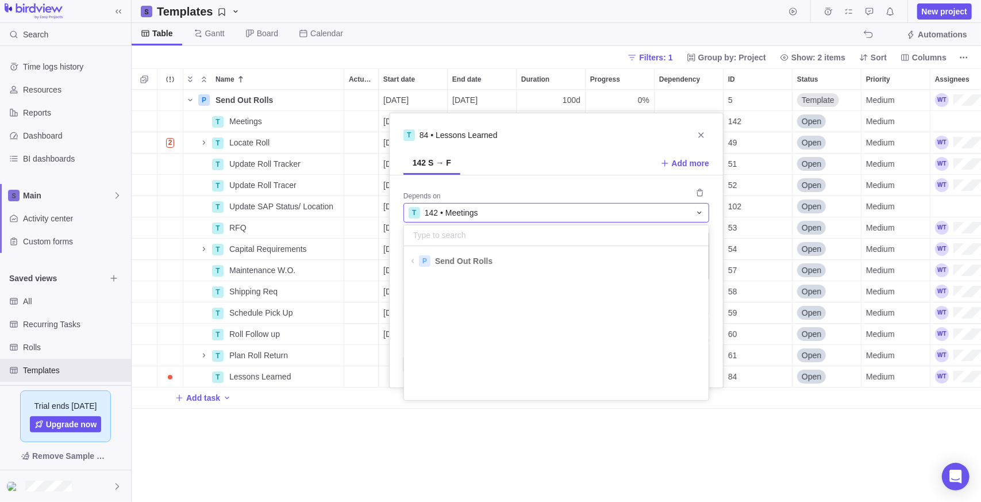
scroll to position [120, 296]
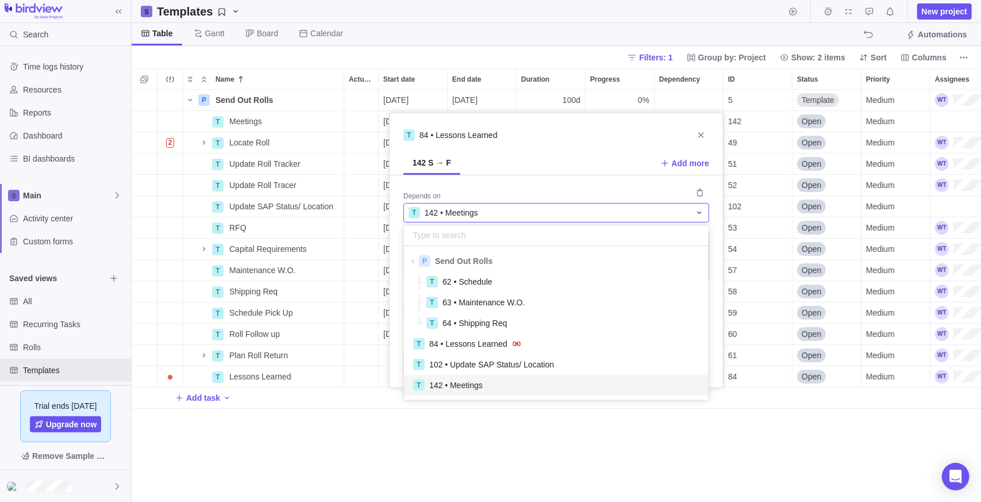
click at [482, 211] on div "T 142 • Meetings" at bounding box center [550, 212] width 282 height 11
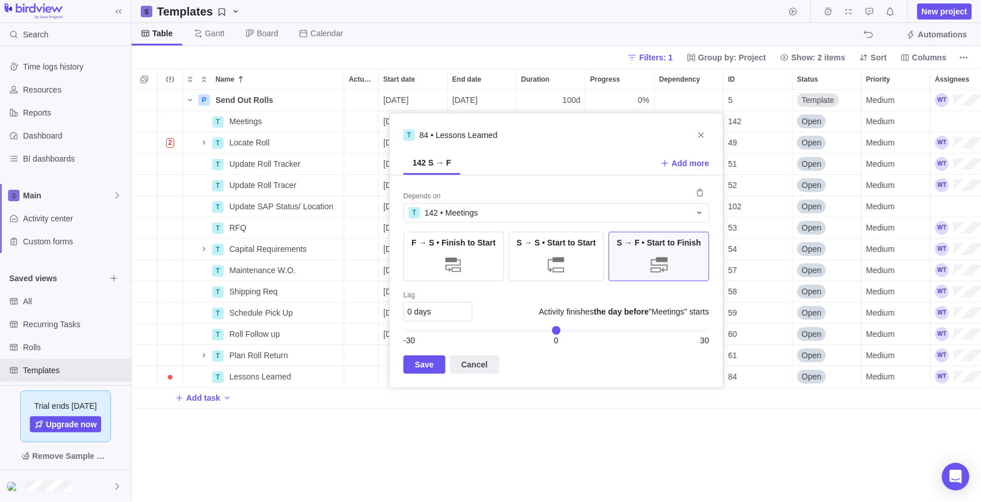
click at [462, 201] on div "Depends on" at bounding box center [556, 193] width 306 height 18
click at [461, 210] on span "142 • Meetings" at bounding box center [451, 212] width 53 height 11
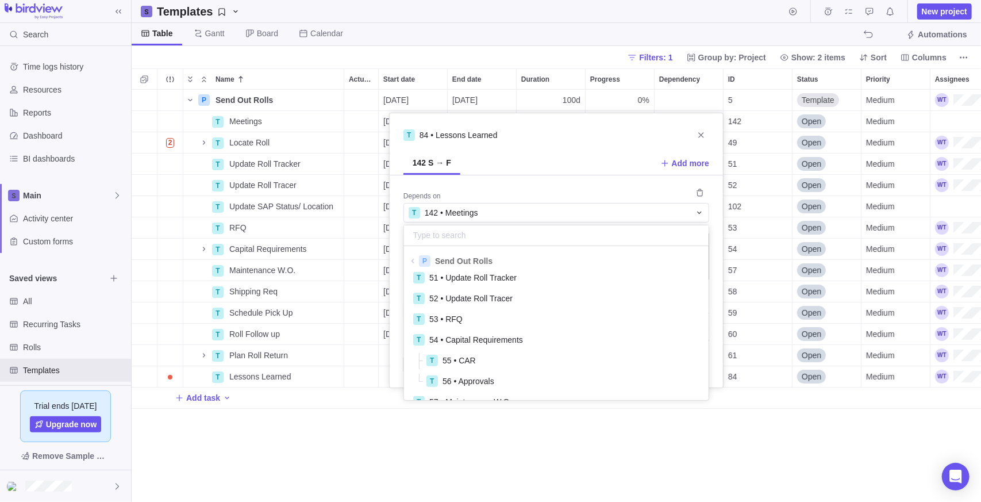
scroll to position [274, 0]
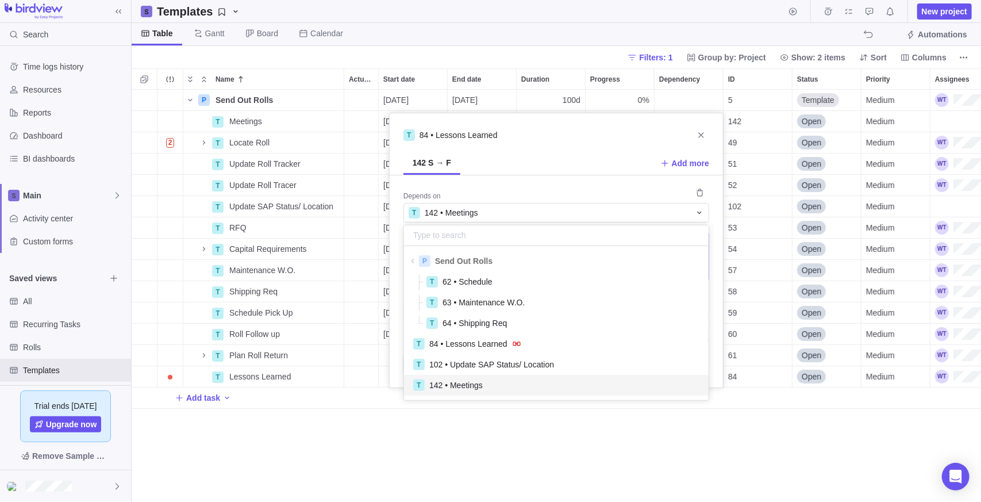
click at [517, 428] on div "P Send Out Rolls Details [DATE] [DATE] 100d 0% 5 Template Medium 100h Rolls T M…" at bounding box center [556, 296] width 849 height 413
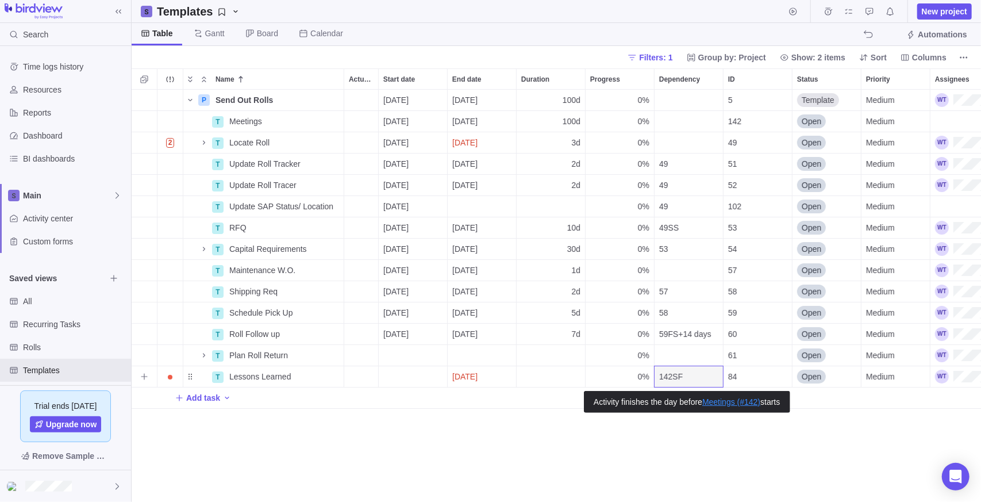
click at [684, 379] on div "142SF" at bounding box center [689, 376] width 68 height 21
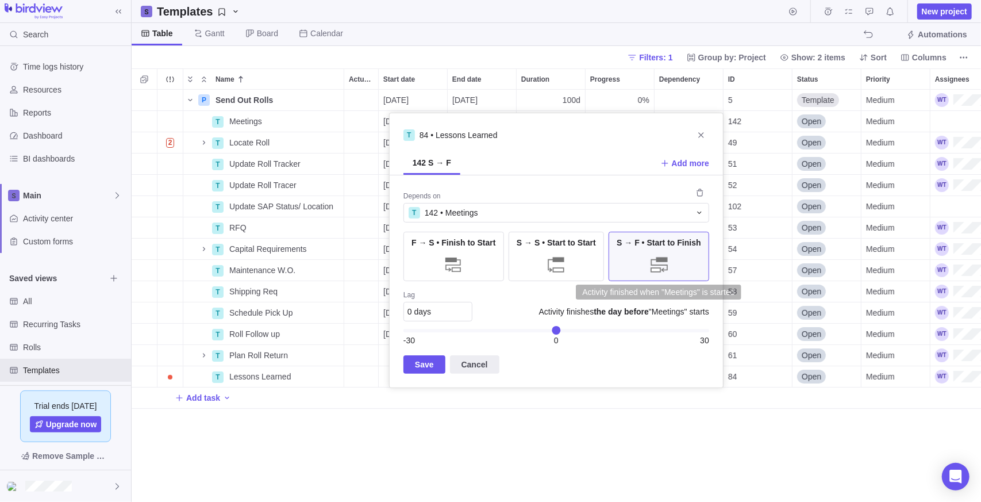
click at [665, 264] on div at bounding box center [659, 264] width 23 height 23
click at [439, 257] on div "F → S • Finish to Start" at bounding box center [453, 256] width 101 height 49
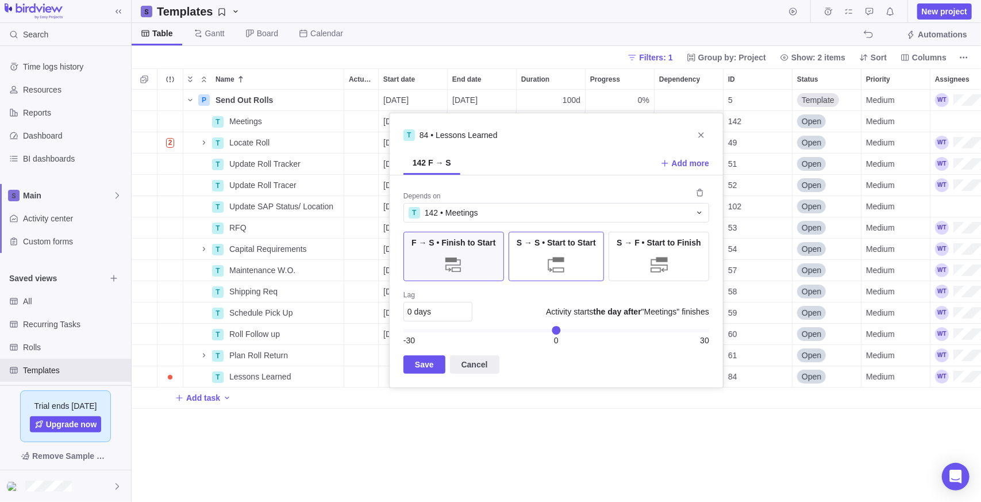
click at [580, 255] on div "S → S • Start to Start" at bounding box center [556, 256] width 95 height 49
click at [667, 257] on div at bounding box center [659, 264] width 23 height 23
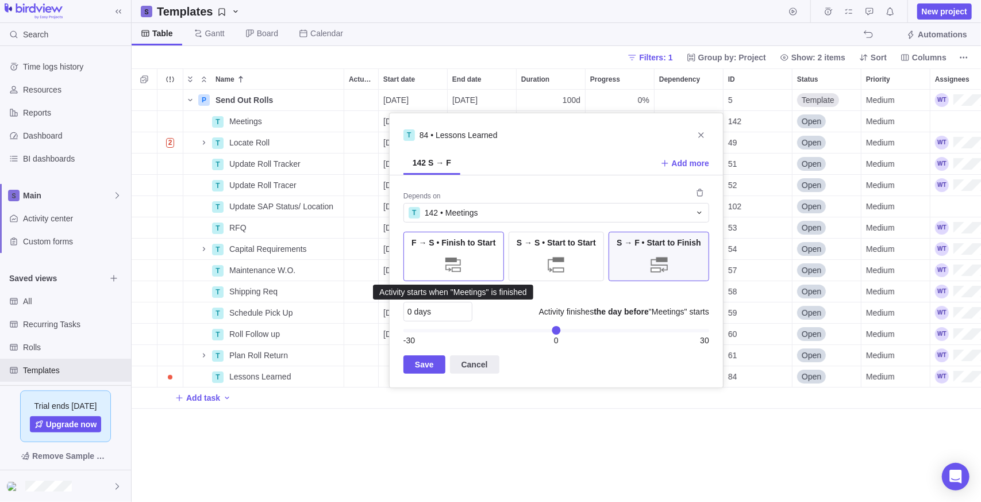
click at [473, 259] on div "F → S • Finish to Start" at bounding box center [453, 256] width 101 height 49
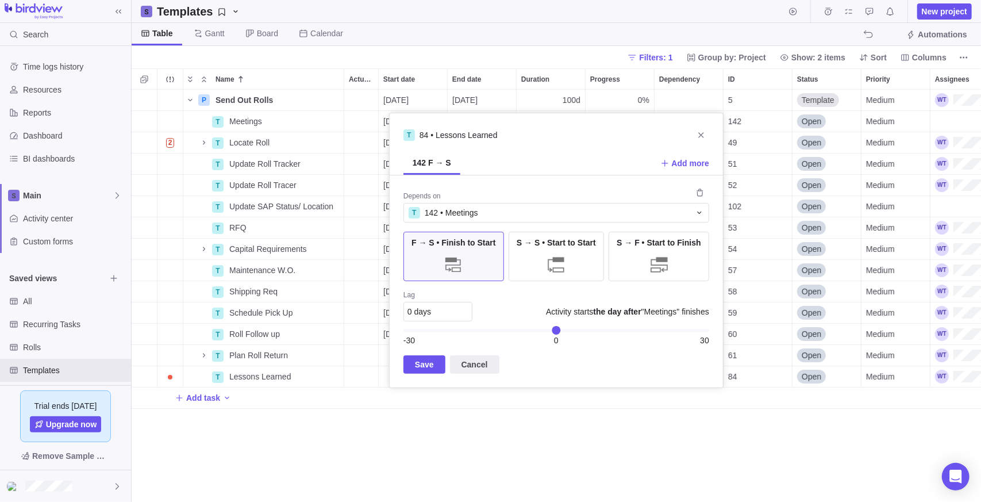
click at [441, 307] on div "0 days" at bounding box center [437, 312] width 69 height 20
type input "-5"
click at [410, 364] on span "Save" at bounding box center [424, 364] width 42 height 18
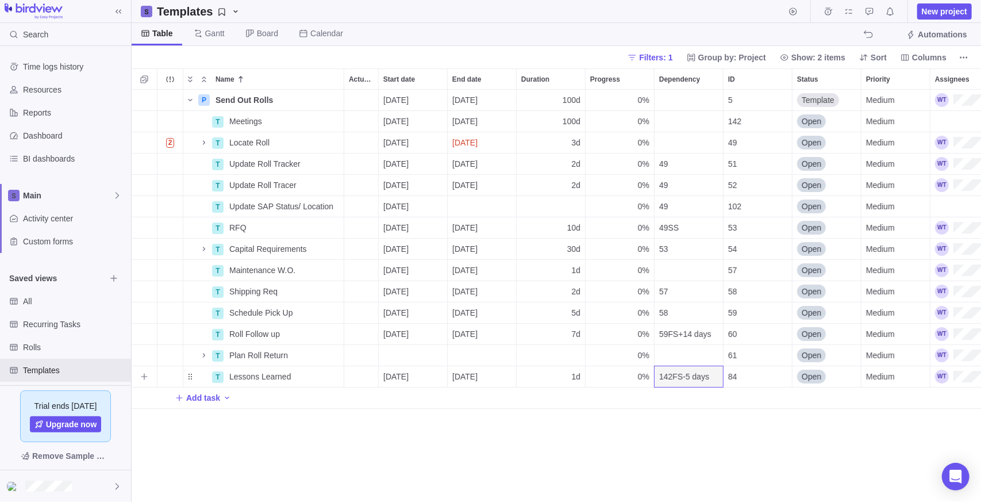
click at [568, 378] on div "1d" at bounding box center [551, 376] width 68 height 21
type input "5"
click at [563, 429] on div "P Send Out Rolls Details [DATE] [DATE] 100d 0% 5 Template Medium 100h Rolls T M…" at bounding box center [556, 296] width 849 height 413
click at [309, 442] on div "P Send Out Rolls Details [DATE] [DATE] 100d 0% 5 Template Medium 100h Rolls T M…" at bounding box center [556, 296] width 849 height 413
click at [685, 355] on div "Dependency" at bounding box center [689, 355] width 68 height 21
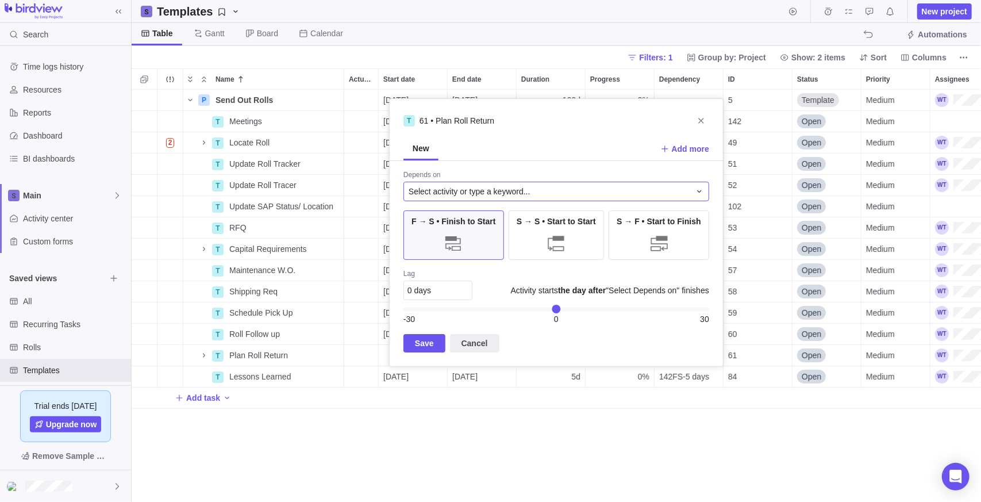
click at [492, 196] on span "Select activity or type a keyword..." at bounding box center [470, 191] width 122 height 11
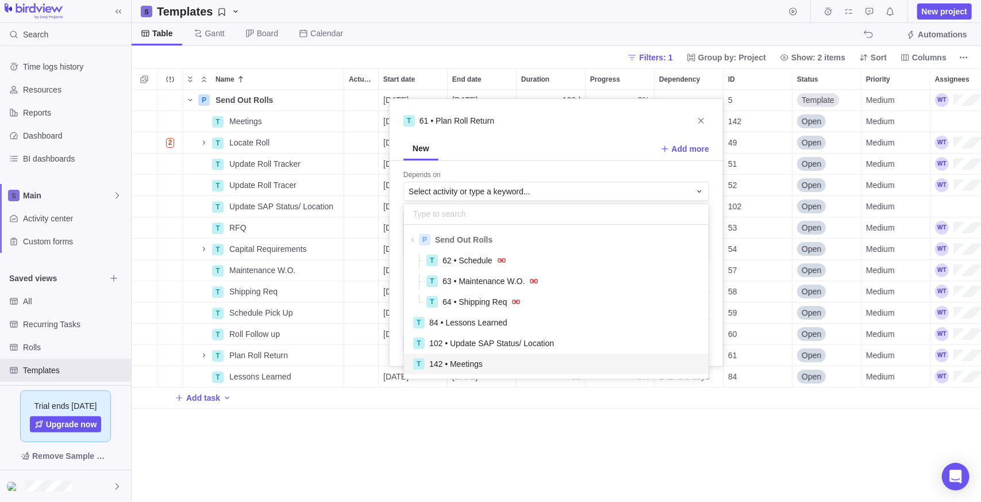
click at [474, 368] on span "142 • Meetings" at bounding box center [455, 363] width 53 height 11
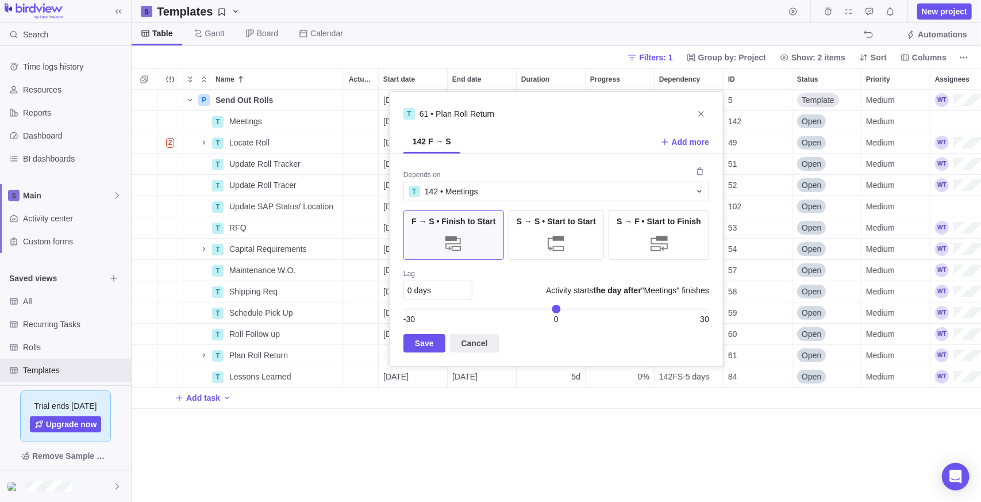
click at [432, 289] on div "0 days" at bounding box center [437, 290] width 69 height 20
type input "-25"
click at [430, 341] on span "Save" at bounding box center [424, 343] width 19 height 14
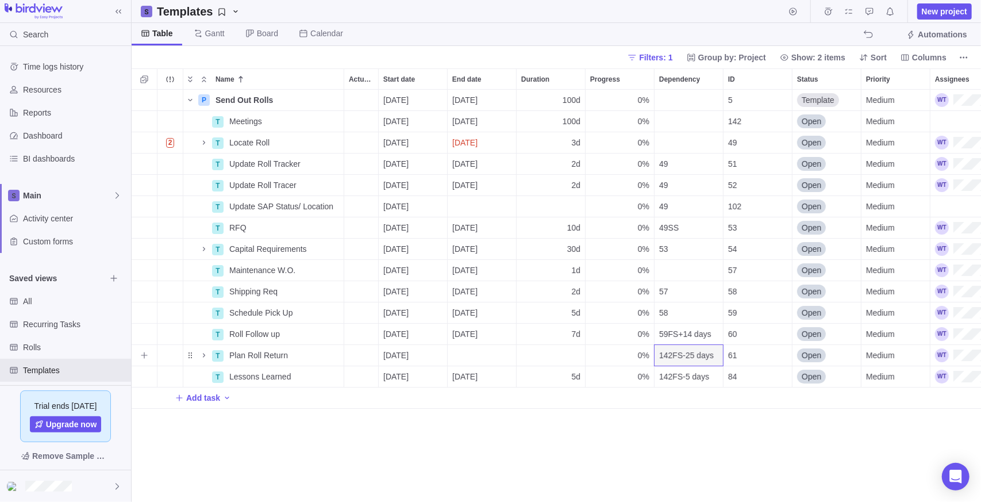
click at [557, 357] on div "Duration" at bounding box center [551, 355] width 68 height 21
type input "25"
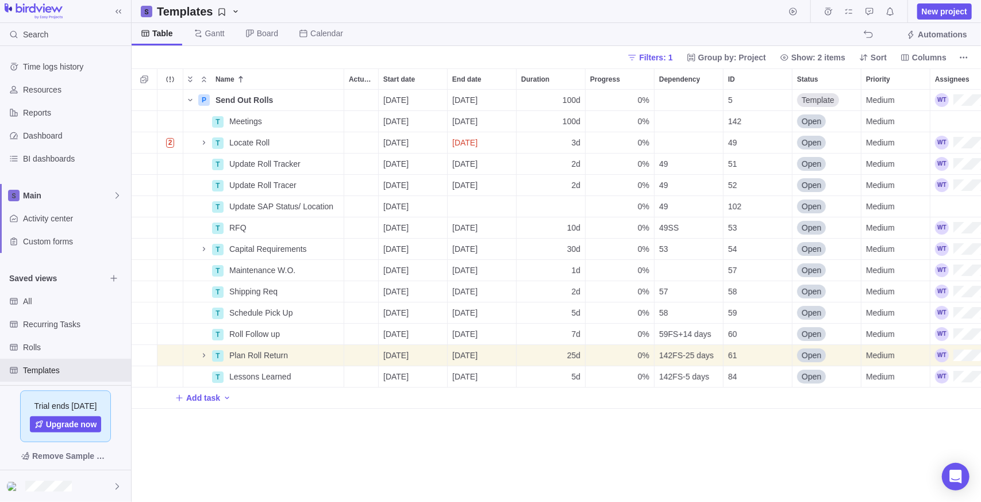
click at [623, 445] on div "P Send Out Rolls Details [DATE] [DATE] 100d 0% 5 Template Medium 100h Rolls T M…" at bounding box center [556, 296] width 849 height 413
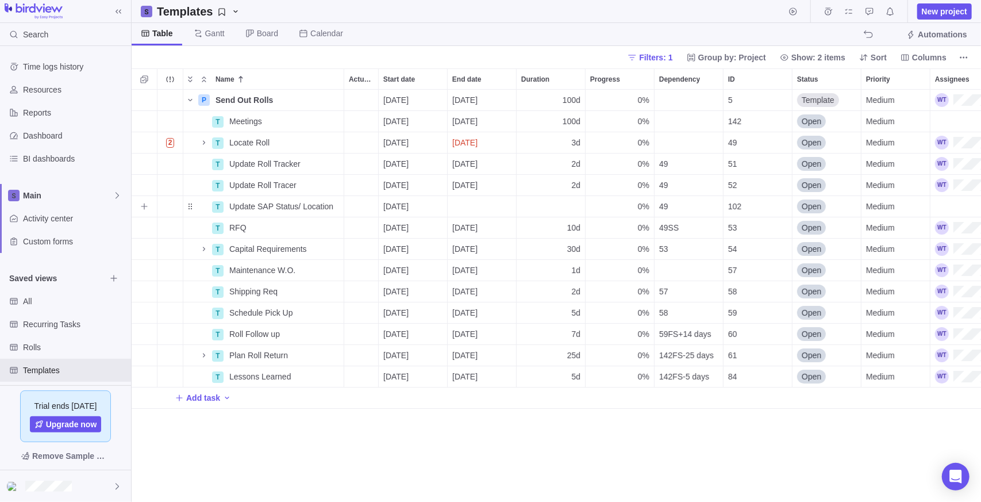
click at [561, 205] on div "Duration" at bounding box center [551, 206] width 68 height 21
type input "2"
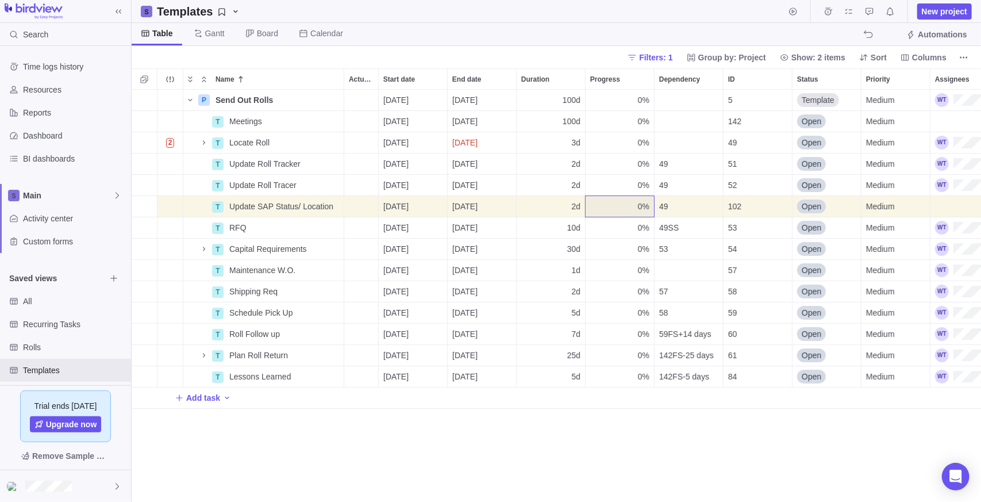
click at [672, 457] on div "P Send Out Rolls Details [DATE] [DATE] 100d 0% 5 Template Medium 100h Rolls T M…" at bounding box center [556, 296] width 849 height 413
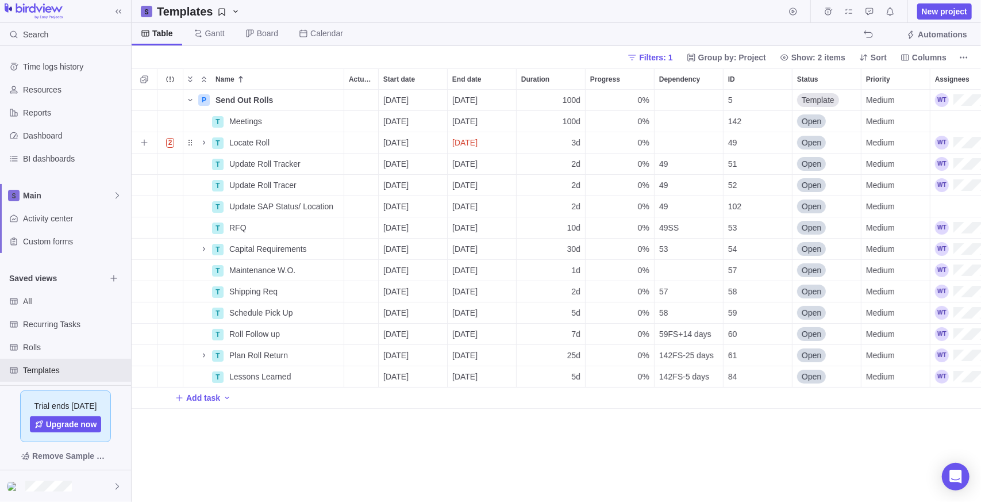
click at [689, 138] on div "Dependency" at bounding box center [689, 142] width 68 height 21
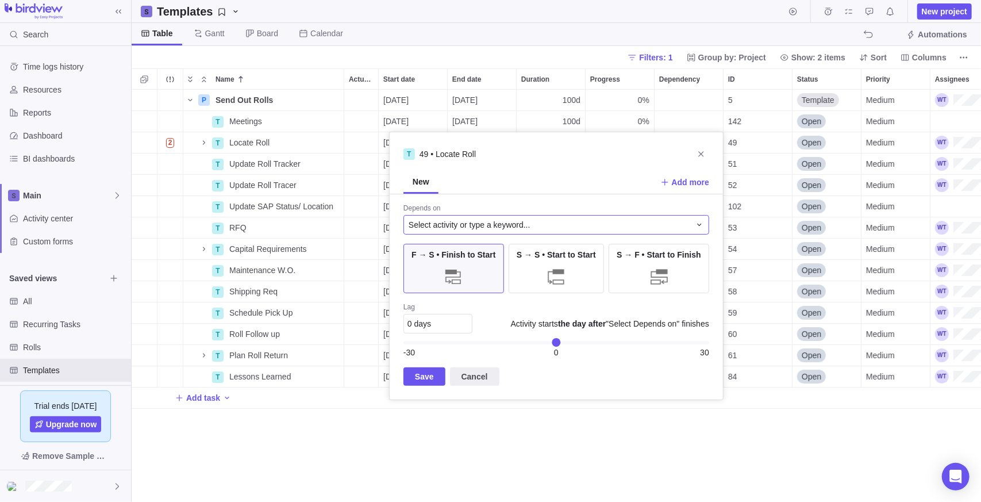
click at [490, 226] on span "Select activity or type a keyword..." at bounding box center [470, 224] width 122 height 11
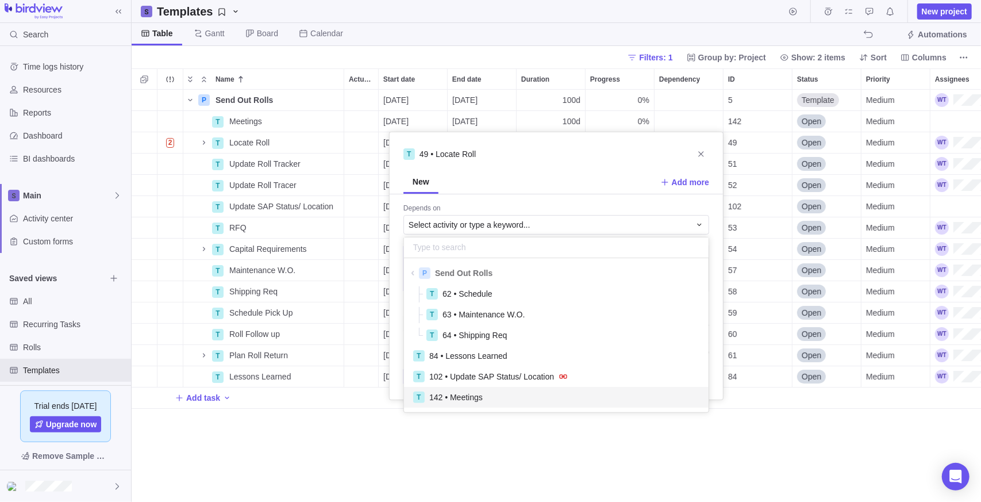
click at [475, 395] on span "142 • Meetings" at bounding box center [455, 396] width 53 height 11
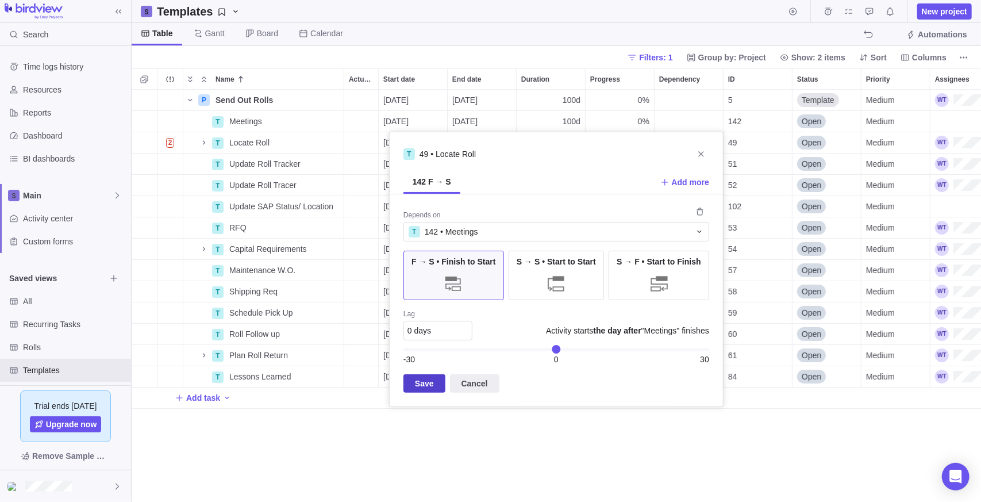
click at [423, 386] on span "Save" at bounding box center [424, 383] width 19 height 14
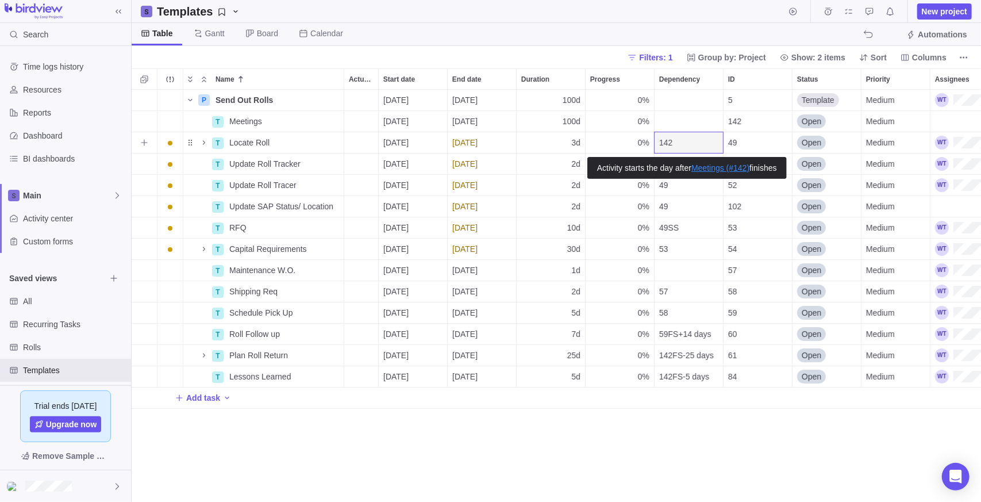
click at [685, 145] on div "142" at bounding box center [689, 142] width 68 height 21
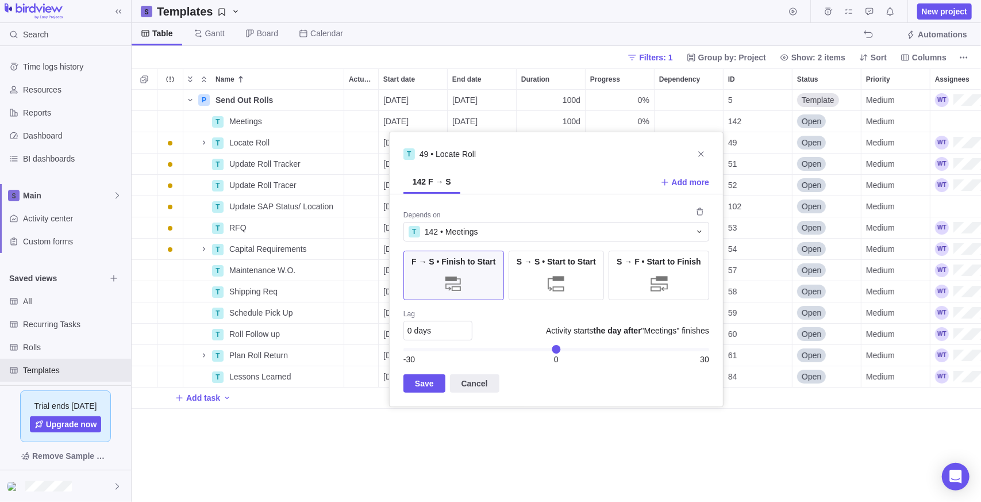
drag, startPoint x: 498, startPoint y: 464, endPoint x: 511, endPoint y: 432, distance: 34.6
click at [501, 463] on div "P Send Out Rolls Details [DATE] [DATE] 100d 0% 5 Template Medium 100h Rolls T M…" at bounding box center [556, 296] width 849 height 413
click at [702, 154] on icon "Close" at bounding box center [700, 153] width 9 height 9
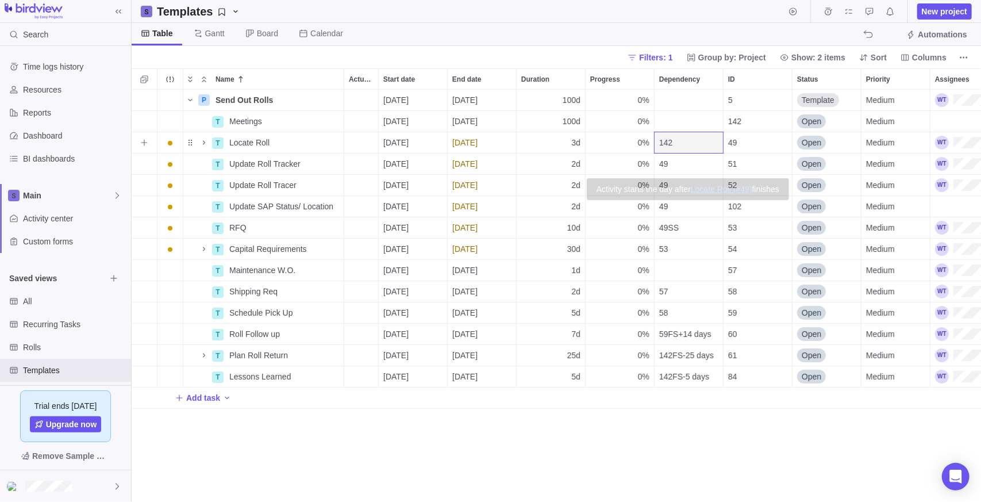
click at [688, 140] on div "142" at bounding box center [689, 142] width 68 height 21
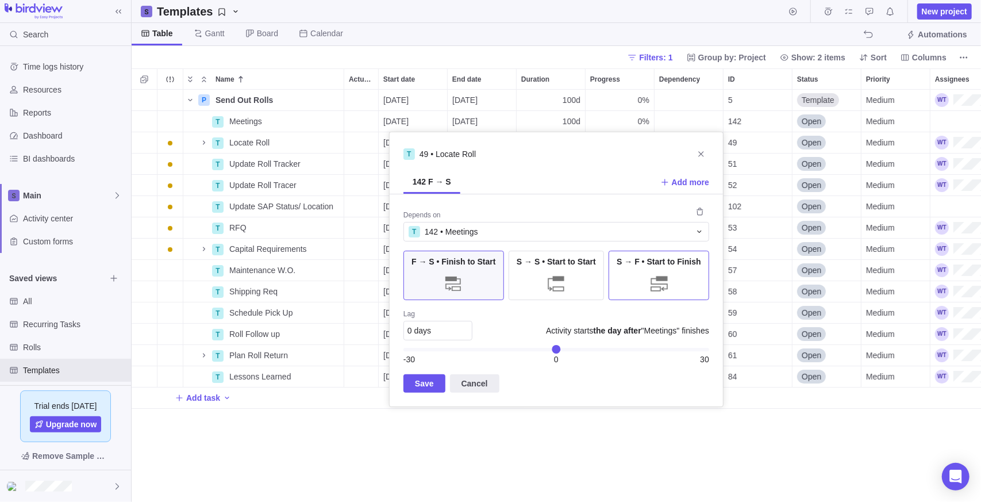
click at [653, 288] on div at bounding box center [659, 283] width 23 height 23
click at [482, 281] on div "F → S • Finish to Start" at bounding box center [453, 275] width 101 height 49
click at [546, 283] on div at bounding box center [556, 283] width 23 height 23
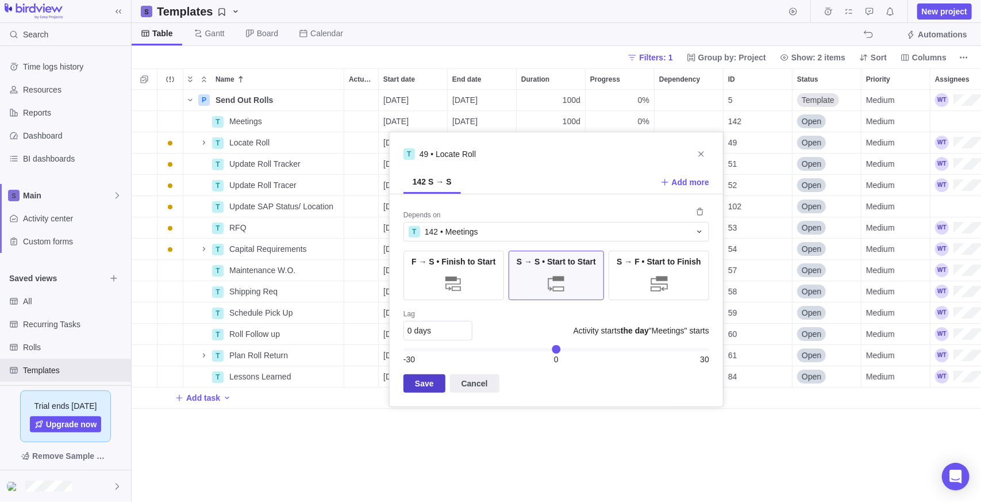
click at [423, 387] on span "Save" at bounding box center [424, 383] width 19 height 14
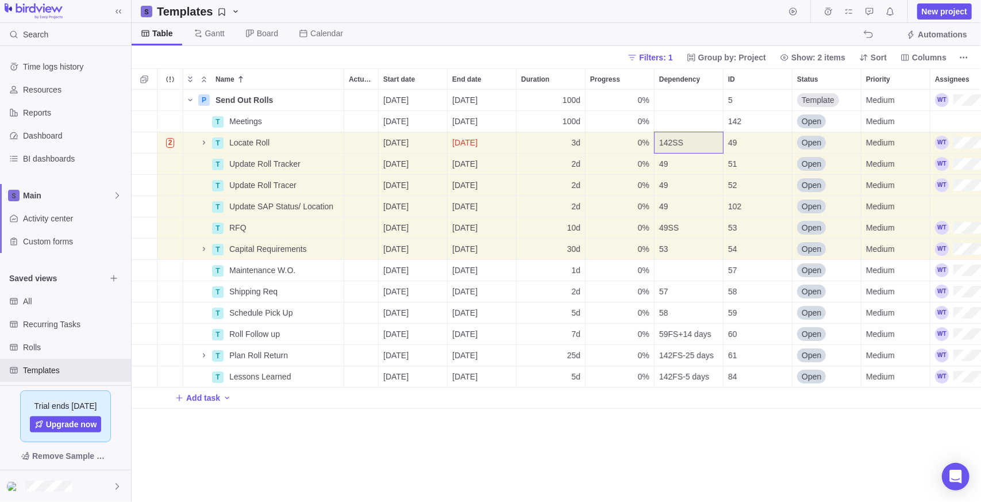
click at [429, 406] on div "Add task" at bounding box center [704, 397] width 1144 height 21
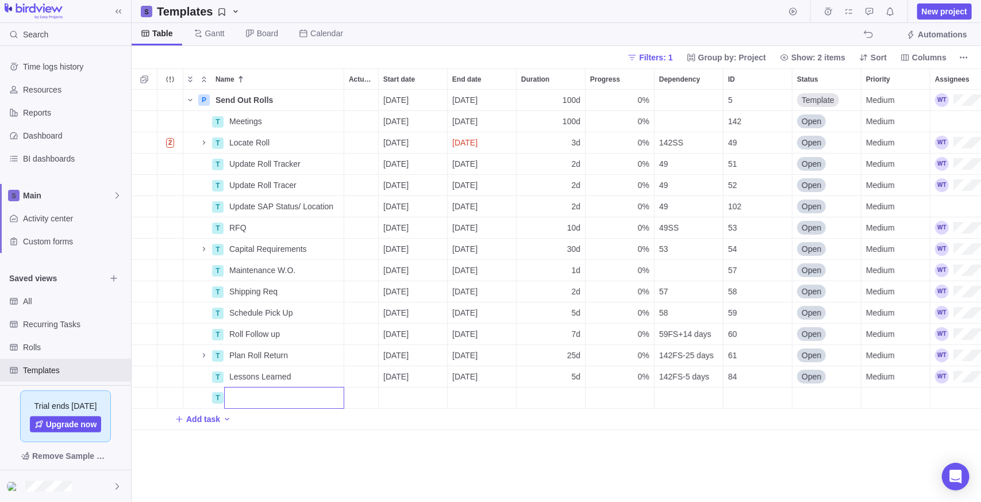
click at [315, 140] on div "P Send Out Rolls Details [DATE] [DATE] 100d 0% 5 Template Medium 100h Rolls T M…" at bounding box center [556, 296] width 849 height 413
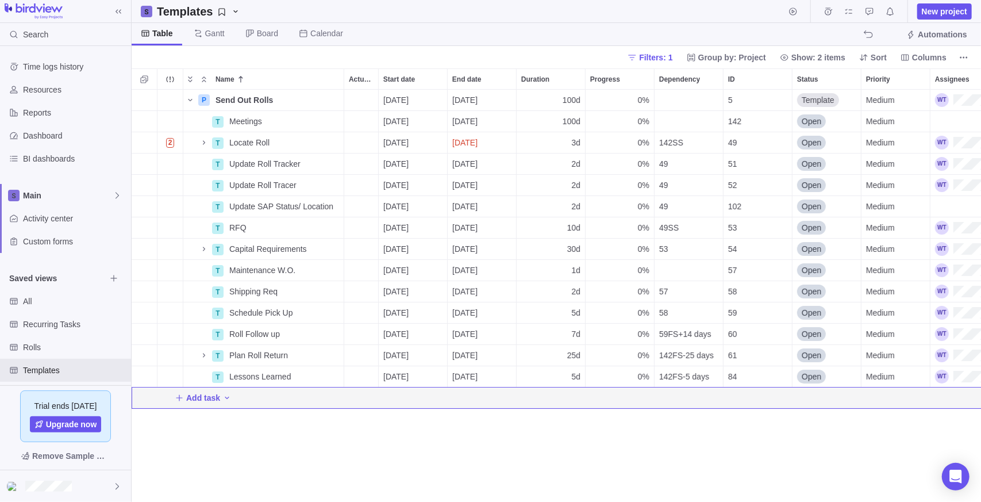
click at [384, 472] on div "P Send Out Rolls Details [DATE] [DATE] 100d 0% 5 Template Medium 100h Rolls T M…" at bounding box center [556, 296] width 849 height 413
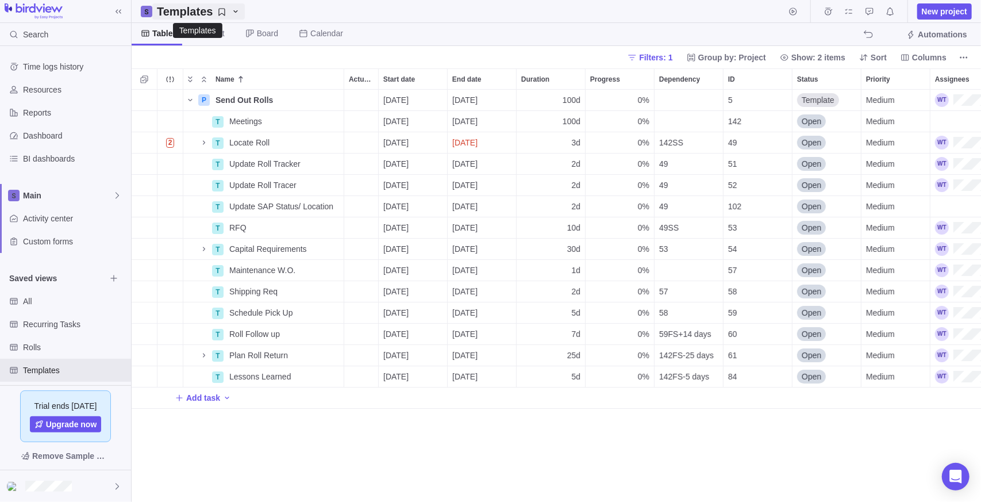
click at [223, 10] on div "Templates" at bounding box center [198, 11] width 83 height 16
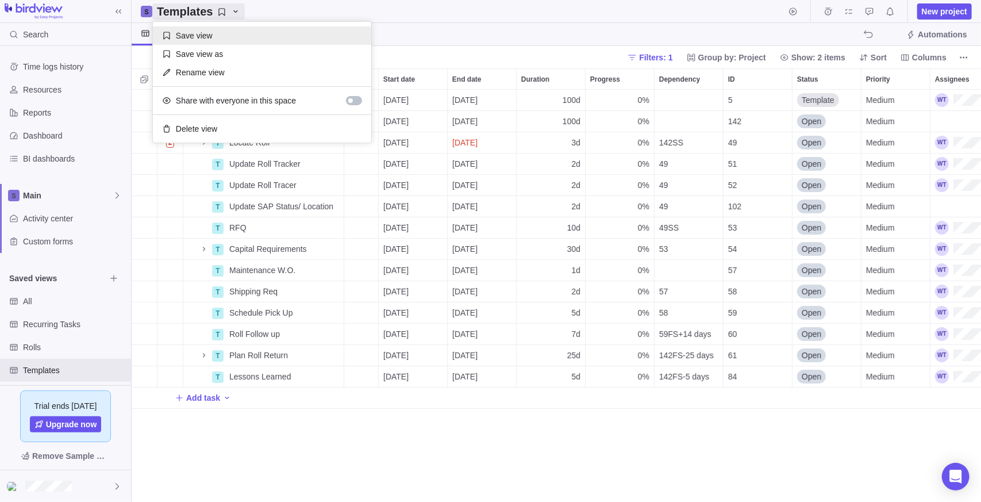
click at [215, 30] on div "Save view" at bounding box center [262, 35] width 218 height 18
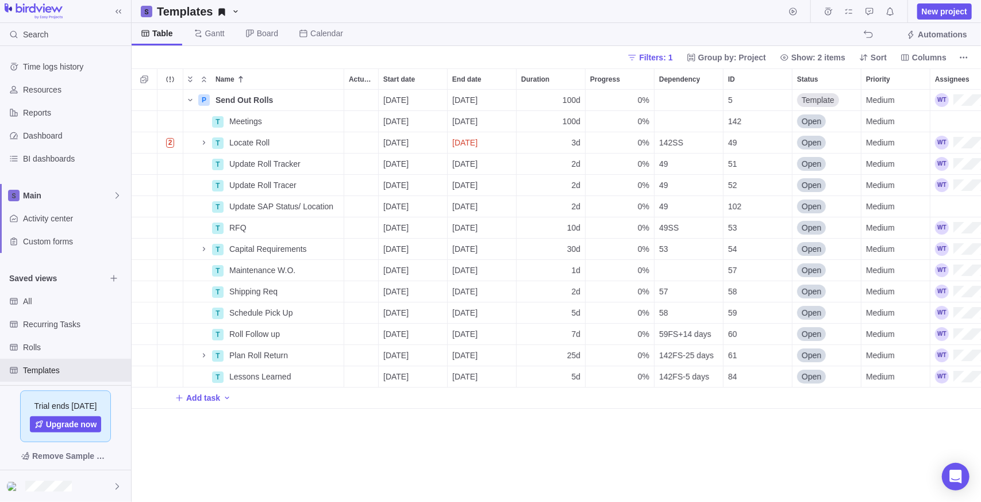
click at [352, 467] on div "P Send Out Rolls Details [DATE] [DATE] 100d 0% 5 Template Medium 100h Rolls T M…" at bounding box center [556, 296] width 849 height 413
click at [43, 305] on span "All" at bounding box center [64, 300] width 83 height 11
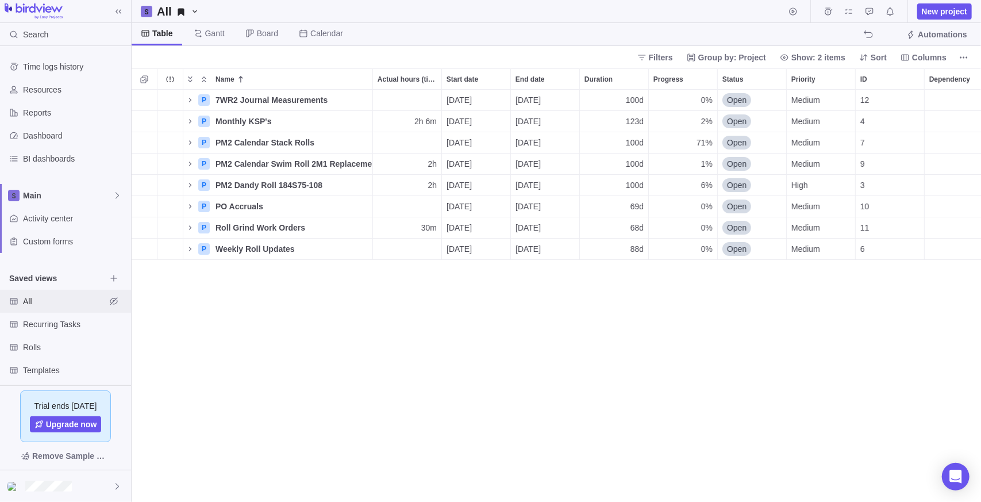
scroll to position [403, 841]
click at [33, 371] on span "Templates" at bounding box center [64, 369] width 83 height 11
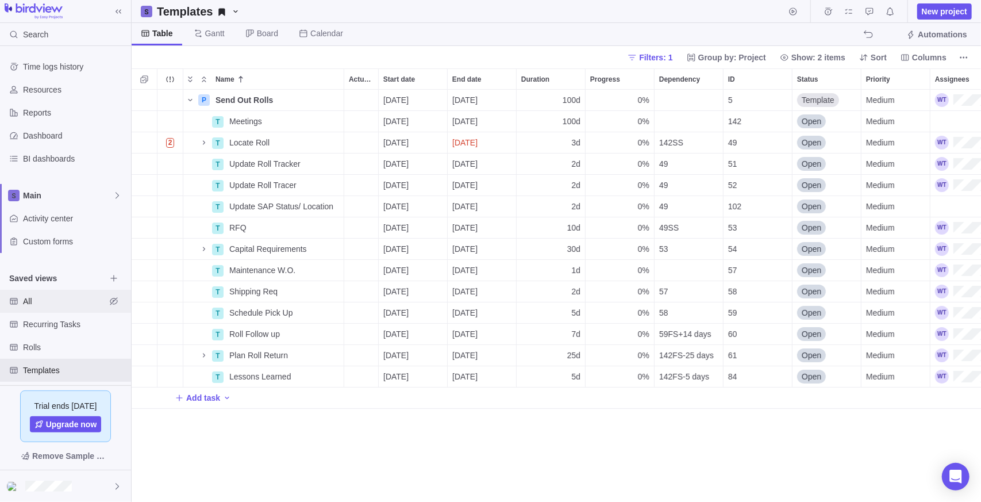
click at [36, 305] on span "All" at bounding box center [64, 300] width 83 height 11
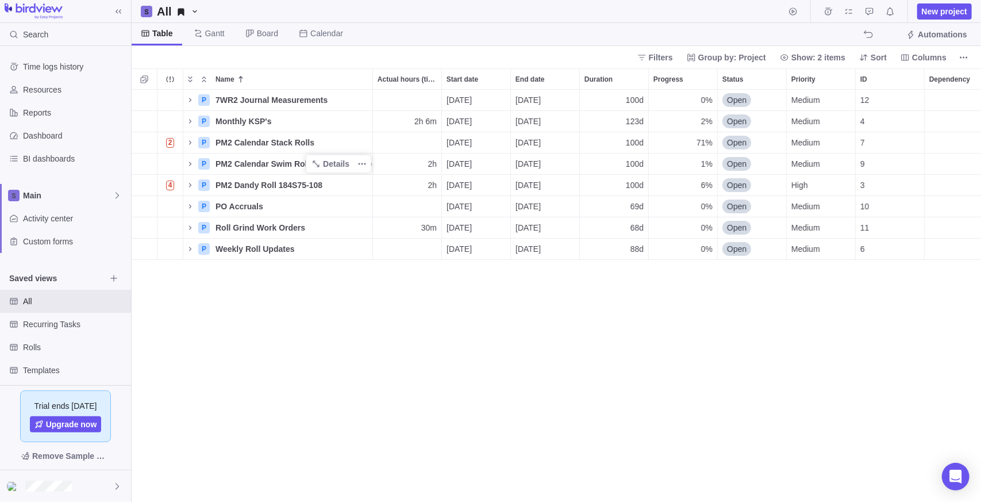
drag, startPoint x: 245, startPoint y: 324, endPoint x: 238, endPoint y: 164, distance: 159.9
click at [245, 322] on div "P 7WR2 Journal Measurements Details [DATE] [DATE] 100d 0% Open Medium 12 100h R…" at bounding box center [556, 296] width 849 height 413
click at [330, 94] on span "Details" at bounding box center [336, 99] width 26 height 11
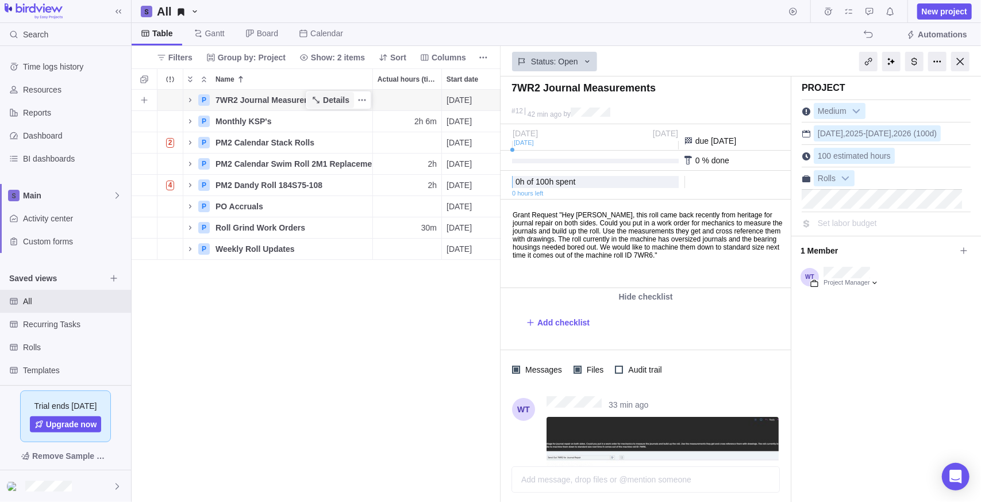
click at [311, 105] on span "Details" at bounding box center [330, 100] width 47 height 16
click at [277, 99] on span "7WR2 Journal Measurements" at bounding box center [271, 99] width 112 height 11
click at [964, 61] on body "Search Time logs history Resources Reports Dashboard BI dashboards Main Activit…" at bounding box center [490, 251] width 981 height 502
click at [960, 59] on div at bounding box center [960, 62] width 18 height 20
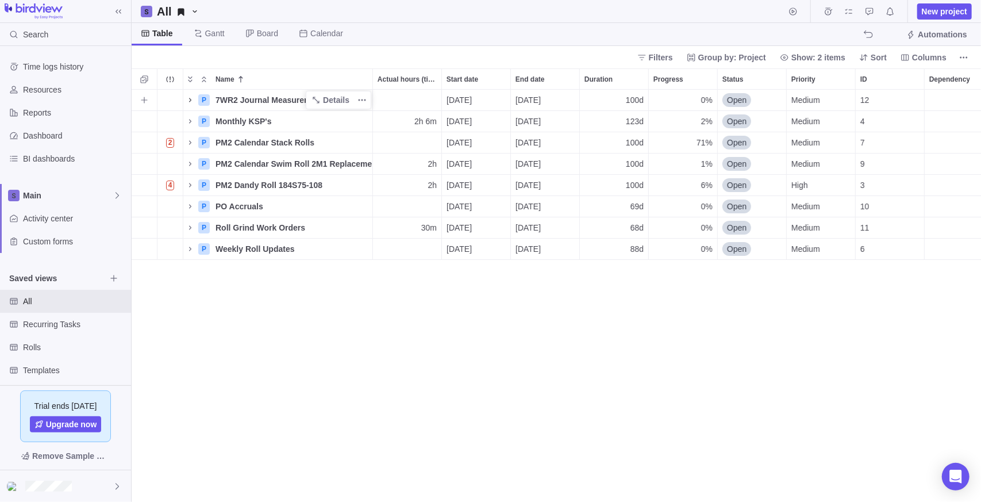
click at [188, 101] on icon "Name" at bounding box center [190, 99] width 9 height 9
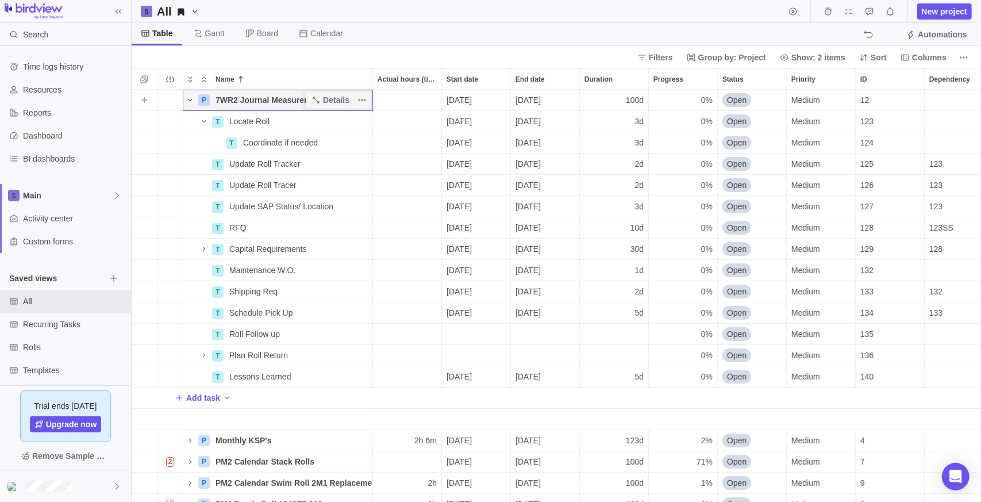
click at [188, 101] on icon "Name" at bounding box center [190, 99] width 9 height 9
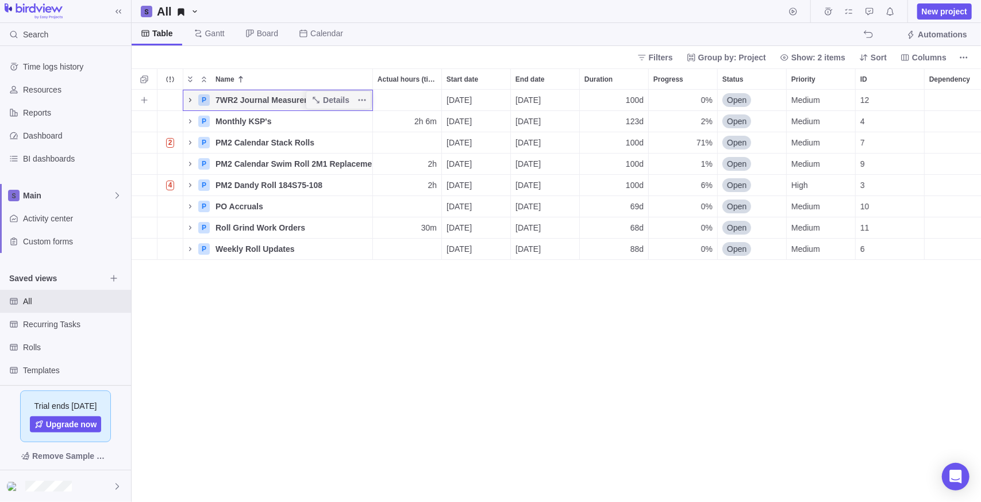
click at [188, 101] on icon "Name" at bounding box center [190, 99] width 9 height 9
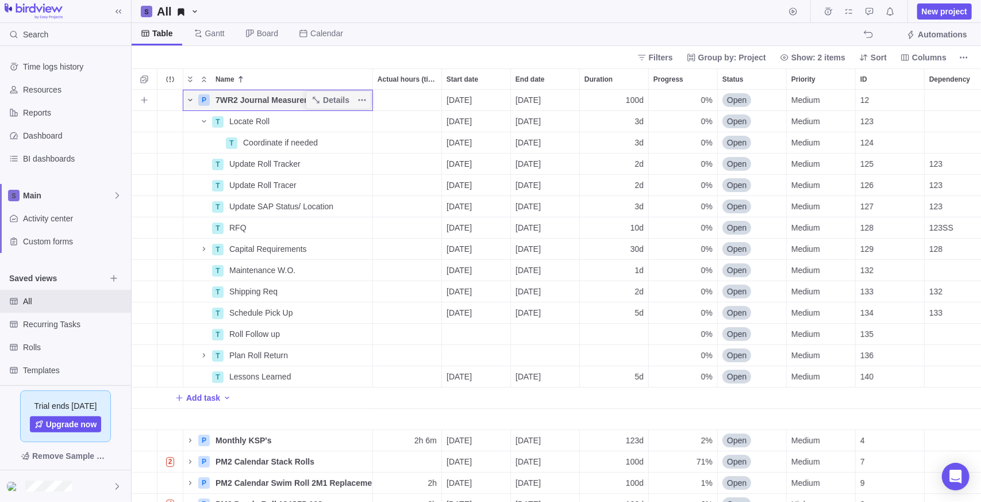
click at [188, 101] on icon "Name" at bounding box center [190, 99] width 9 height 9
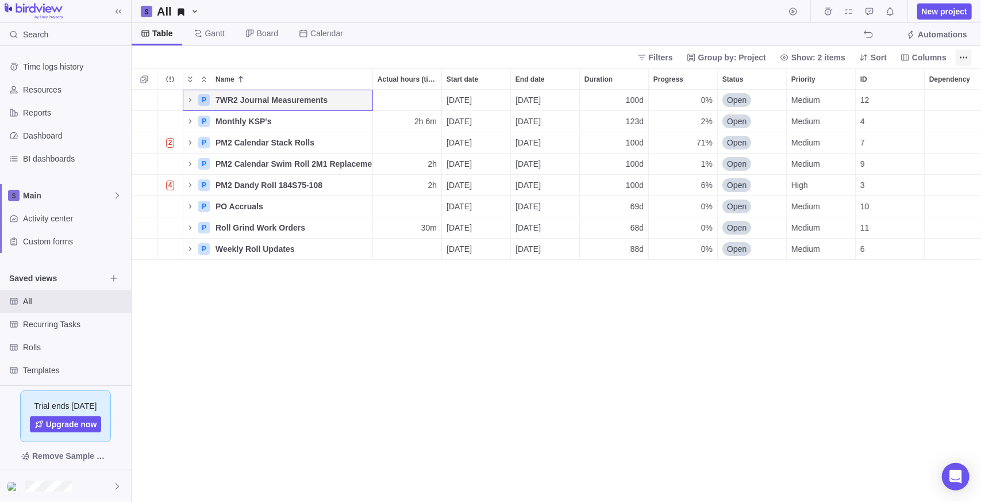
click at [965, 54] on icon "More actions" at bounding box center [963, 57] width 9 height 9
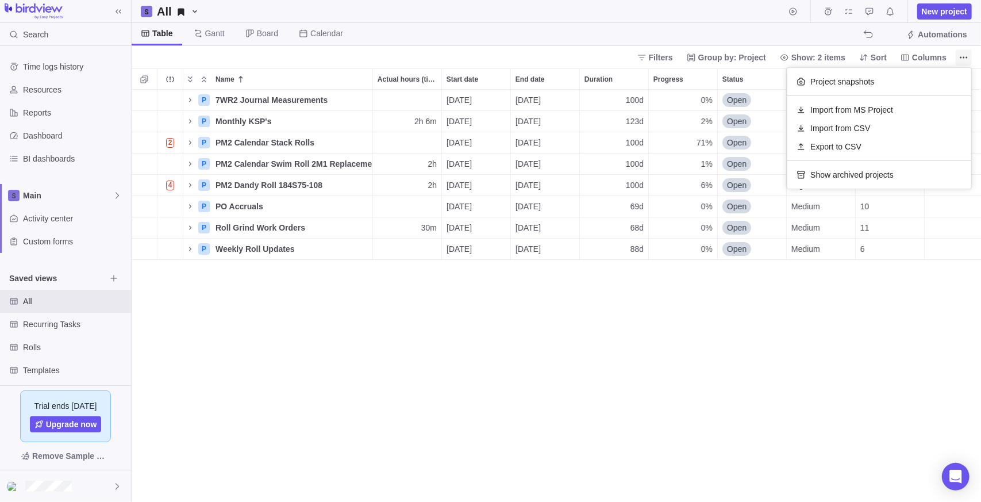
click at [965, 54] on icon "More actions" at bounding box center [963, 57] width 9 height 9
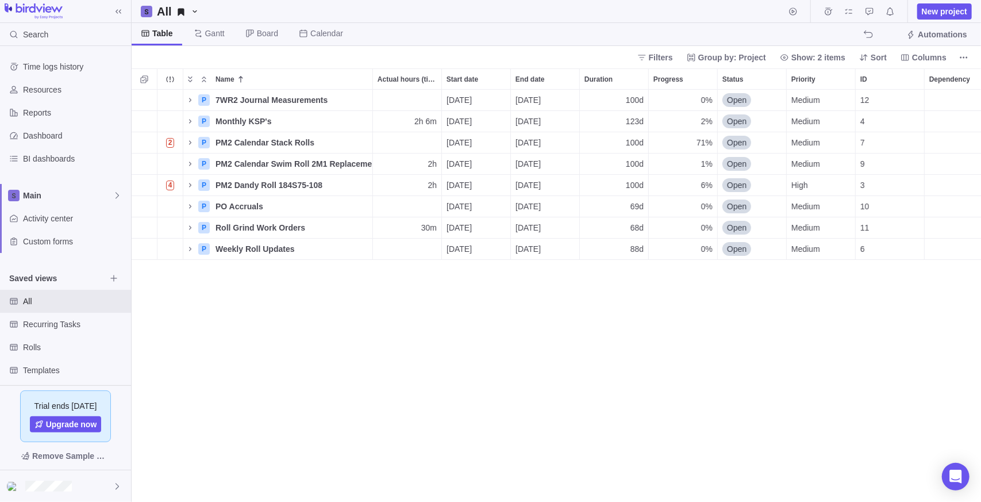
click at [418, 349] on div "P 7WR2 Journal Measurements Details [DATE] [DATE] 100d 0% Open Medium 12 100h R…" at bounding box center [556, 296] width 849 height 413
click at [222, 33] on span "Gantt" at bounding box center [208, 34] width 49 height 22
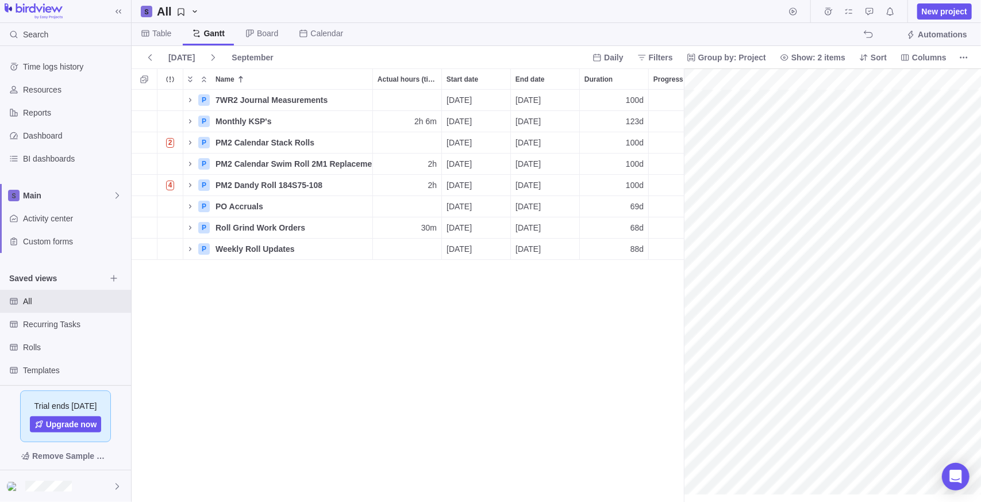
scroll to position [0, 3767]
click at [220, 31] on span "Gantt" at bounding box center [213, 33] width 21 height 11
click at [218, 38] on span "Gantt" at bounding box center [213, 33] width 21 height 11
click at [274, 32] on span "Board" at bounding box center [267, 33] width 21 height 11
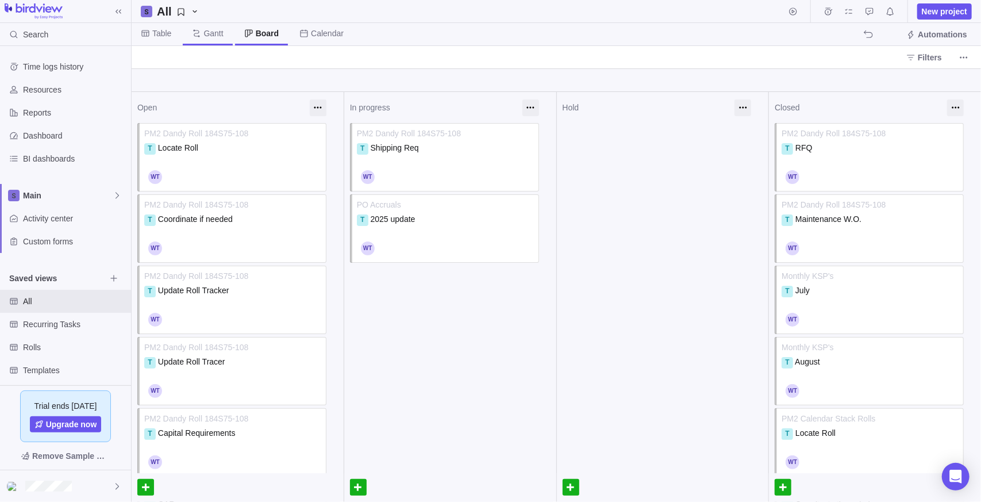
click at [208, 32] on span "Gantt" at bounding box center [213, 33] width 20 height 11
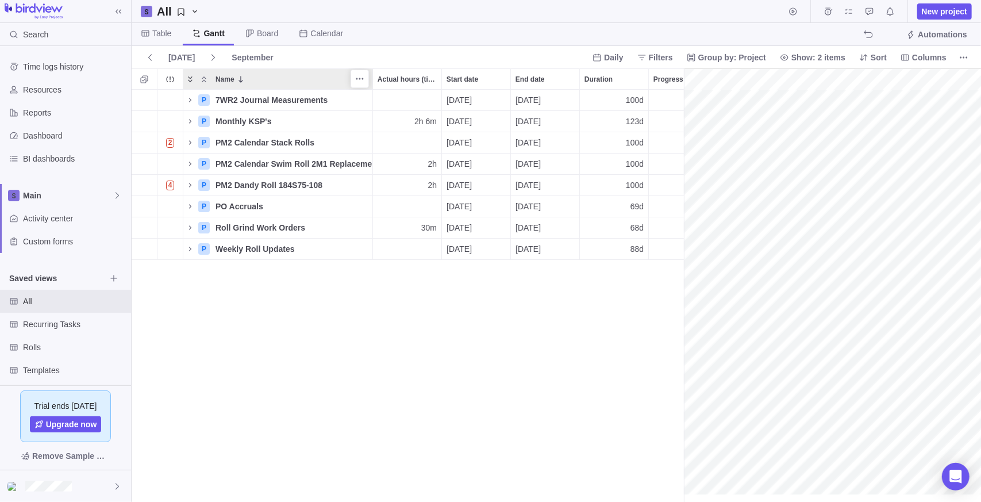
click at [187, 83] on icon "Expand" at bounding box center [190, 79] width 9 height 9
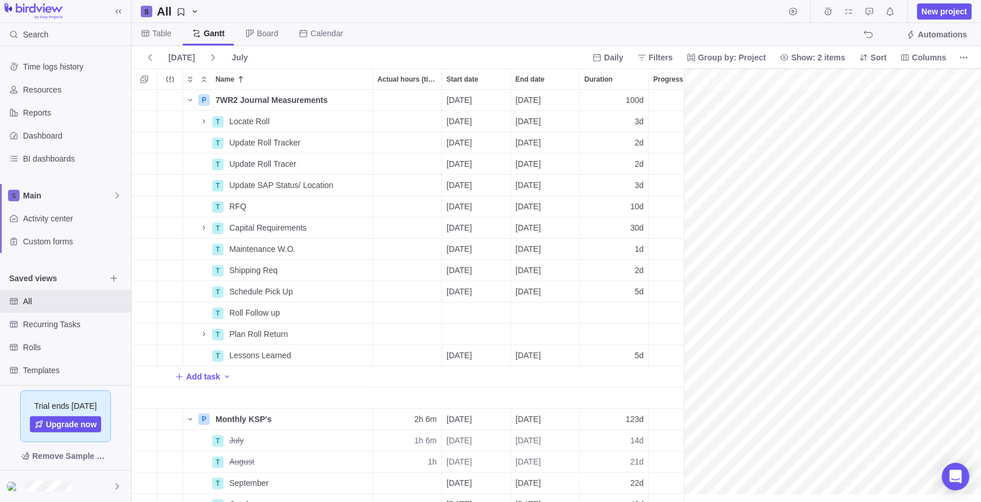
scroll to position [0, 0]
click at [209, 33] on span "Gantt" at bounding box center [213, 33] width 21 height 11
click at [143, 30] on icon at bounding box center [145, 33] width 9 height 9
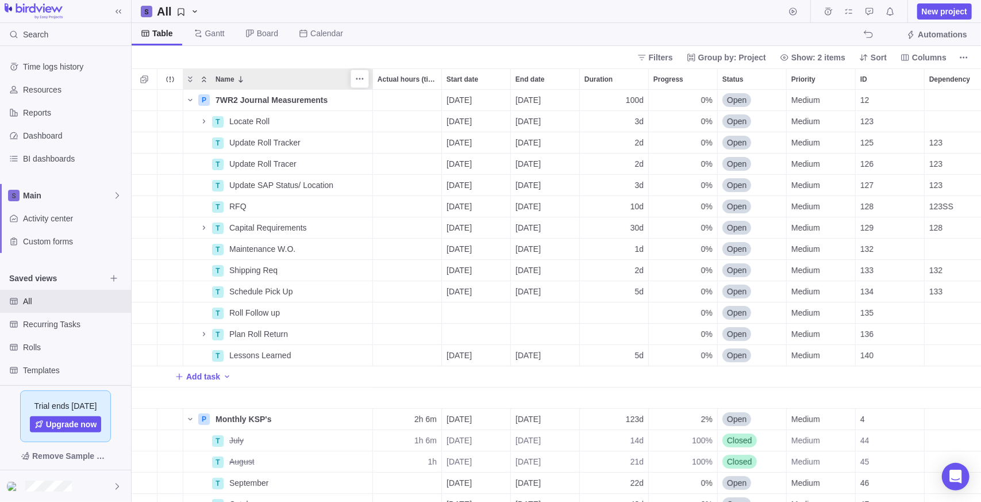
click at [202, 81] on icon "Collapse" at bounding box center [204, 79] width 4 height 6
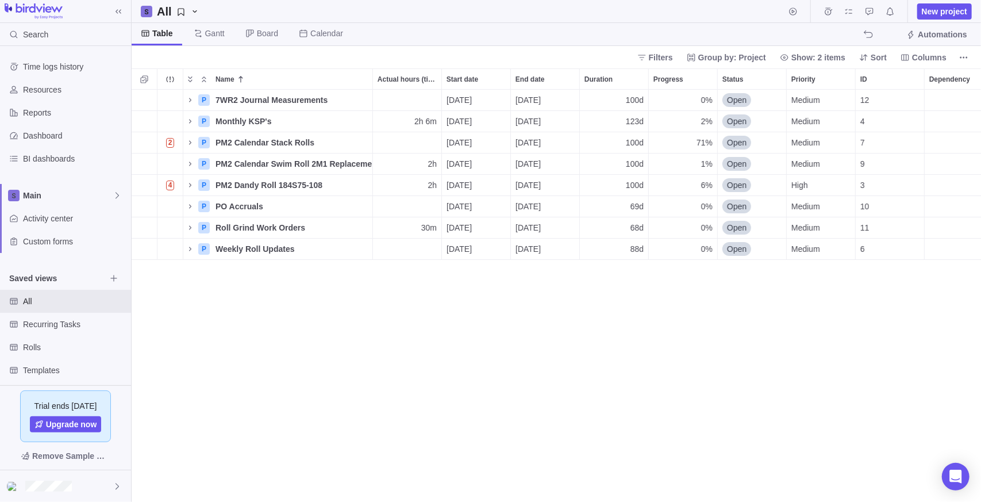
click at [310, 343] on div "P 7WR2 Journal Measurements Details [DATE] [DATE] 100d 0% Open Medium 12 100h R…" at bounding box center [556, 296] width 849 height 413
click at [228, 81] on span "Name" at bounding box center [224, 79] width 19 height 11
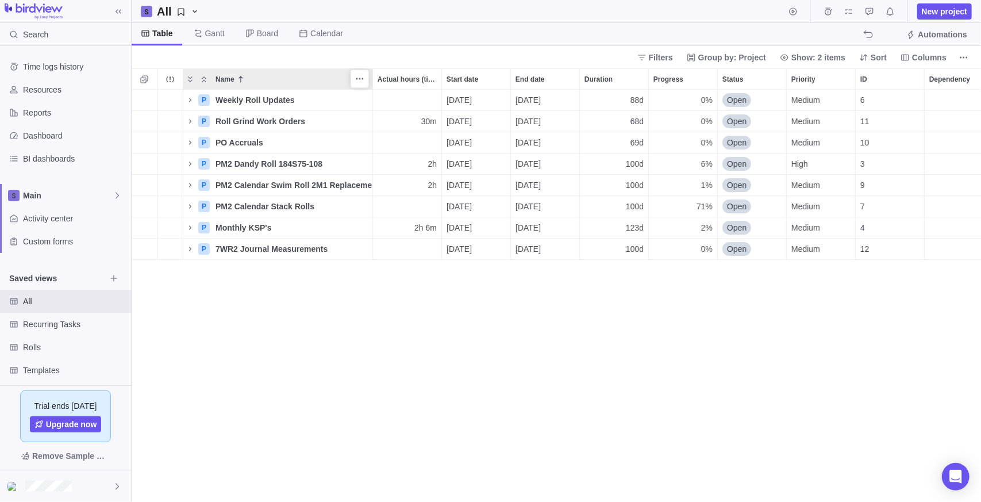
click at [238, 80] on icon at bounding box center [240, 79] width 9 height 9
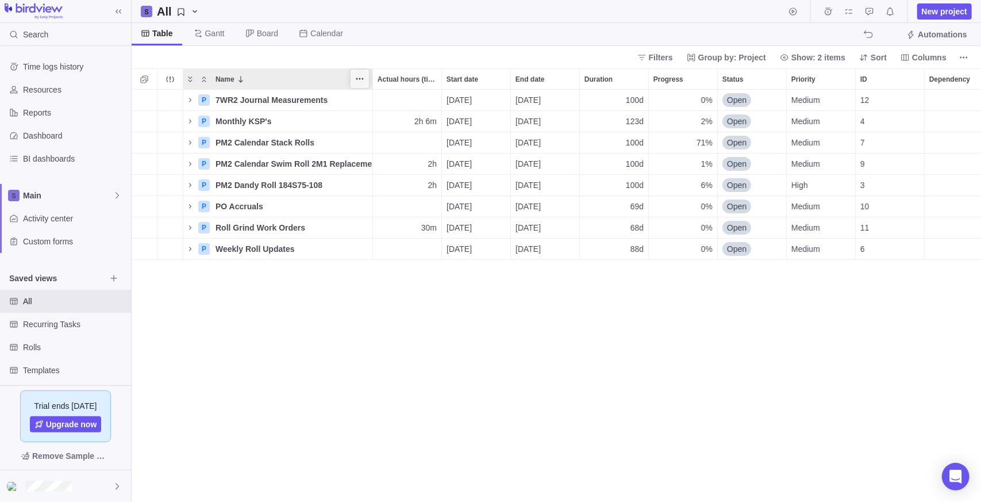
click at [366, 76] on span "More actions" at bounding box center [360, 79] width 16 height 16
click at [321, 349] on div "Name Actual hours (timelogs) Start date End date Duration Progress Status Prior…" at bounding box center [556, 284] width 849 height 433
click at [463, 78] on span "Start date" at bounding box center [463, 79] width 32 height 11
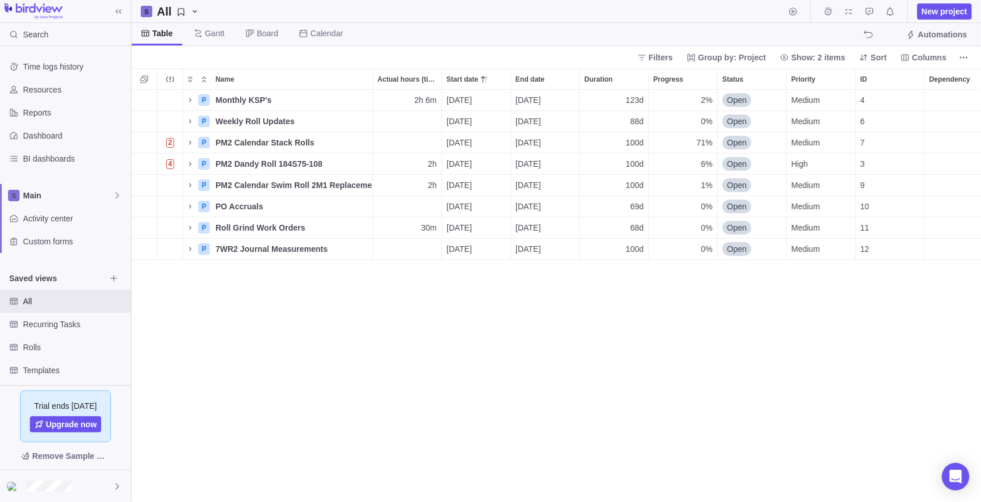
drag, startPoint x: 247, startPoint y: 311, endPoint x: 256, endPoint y: 314, distance: 9.6
click at [248, 311] on div "P Monthly KSP's Details 2h 6m [DATE] [DATE] 123d 2% Open Medium 4 3h 6m 1h Recu…" at bounding box center [556, 296] width 849 height 413
